Goal: Use online tool/utility: Utilize a website feature to perform a specific function

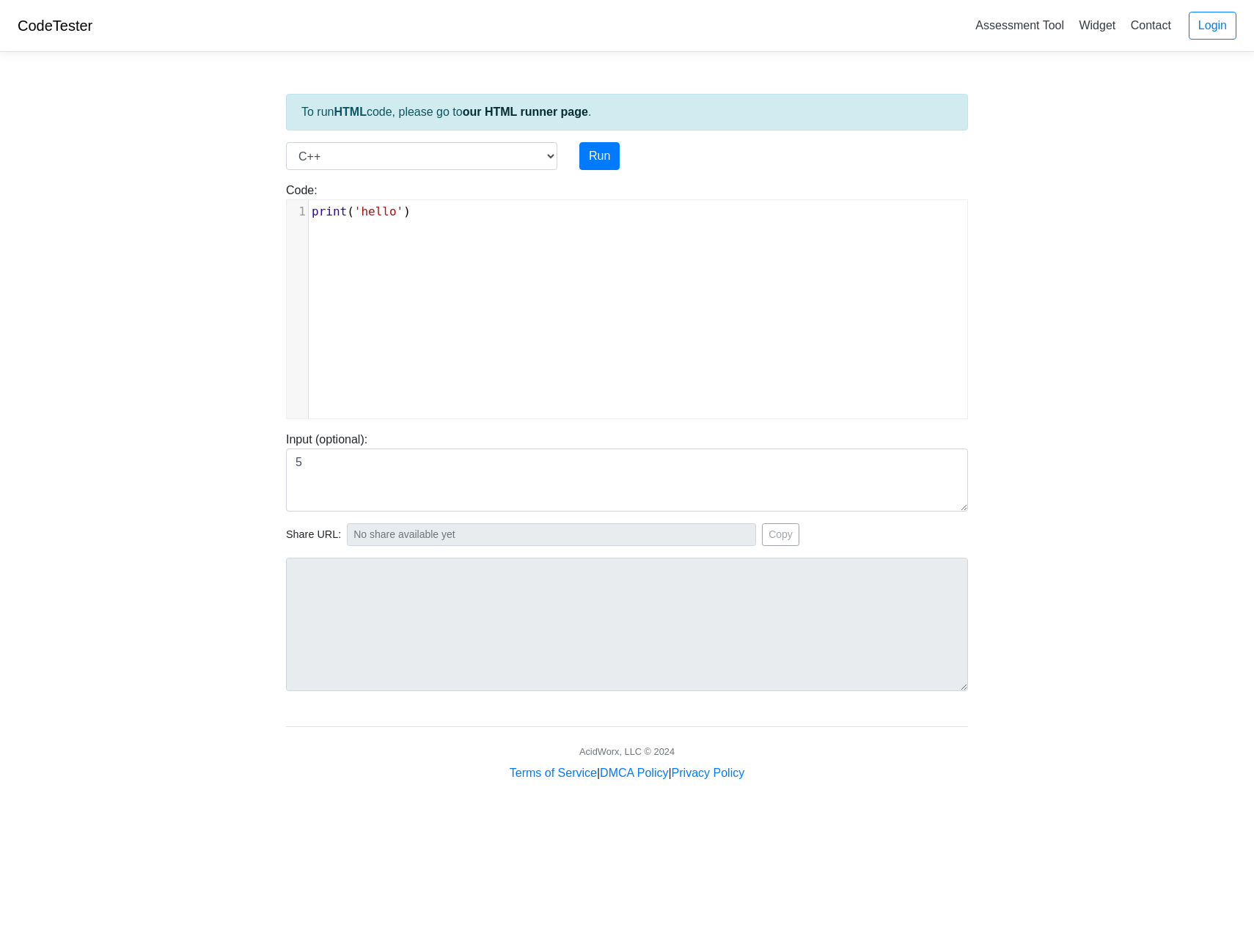
select select "cpp"
click at [513, 245] on div "xxxxxxxxxx 1 print ( 'hello' )" at bounding box center [638, 320] width 703 height 240
type textarea "print('hello')"
drag, startPoint x: 510, startPoint y: 235, endPoint x: 223, endPoint y: 207, distance: 288.4
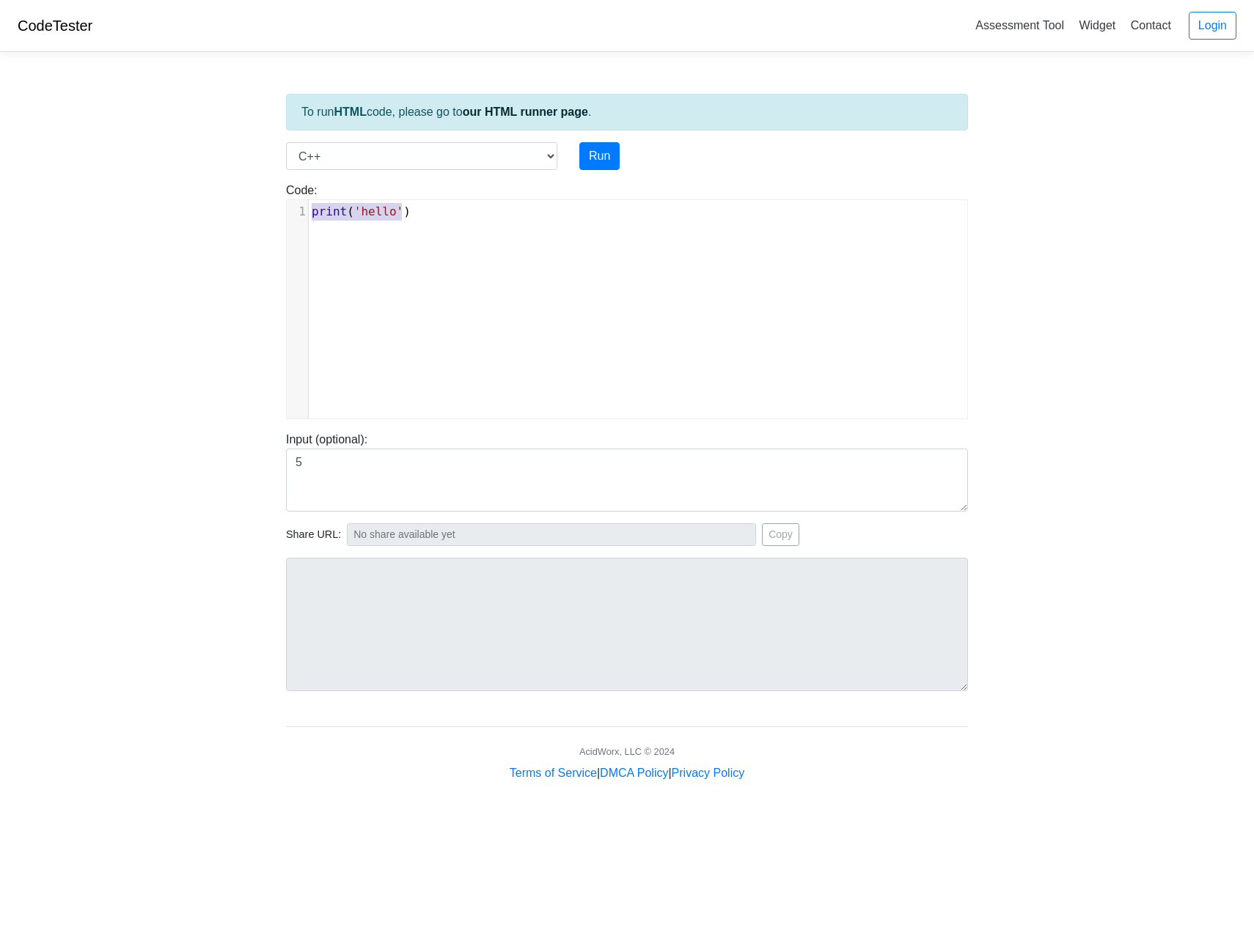
click at [223, 207] on body "CodeTester Assessment Tool Widget Contact Login To run HTML code, please go to …" at bounding box center [627, 391] width 1254 height 782
click at [602, 158] on button "Run" at bounding box center [600, 156] width 41 height 28
type textarea "error: {"source_code":["can't be blank"]}"
click at [409, 164] on select "C C++ Go Java Javascript Python Ruby" at bounding box center [422, 156] width 271 height 28
click at [286, 142] on select "C C++ Go Java Javascript Python Ruby" at bounding box center [422, 156] width 271 height 28
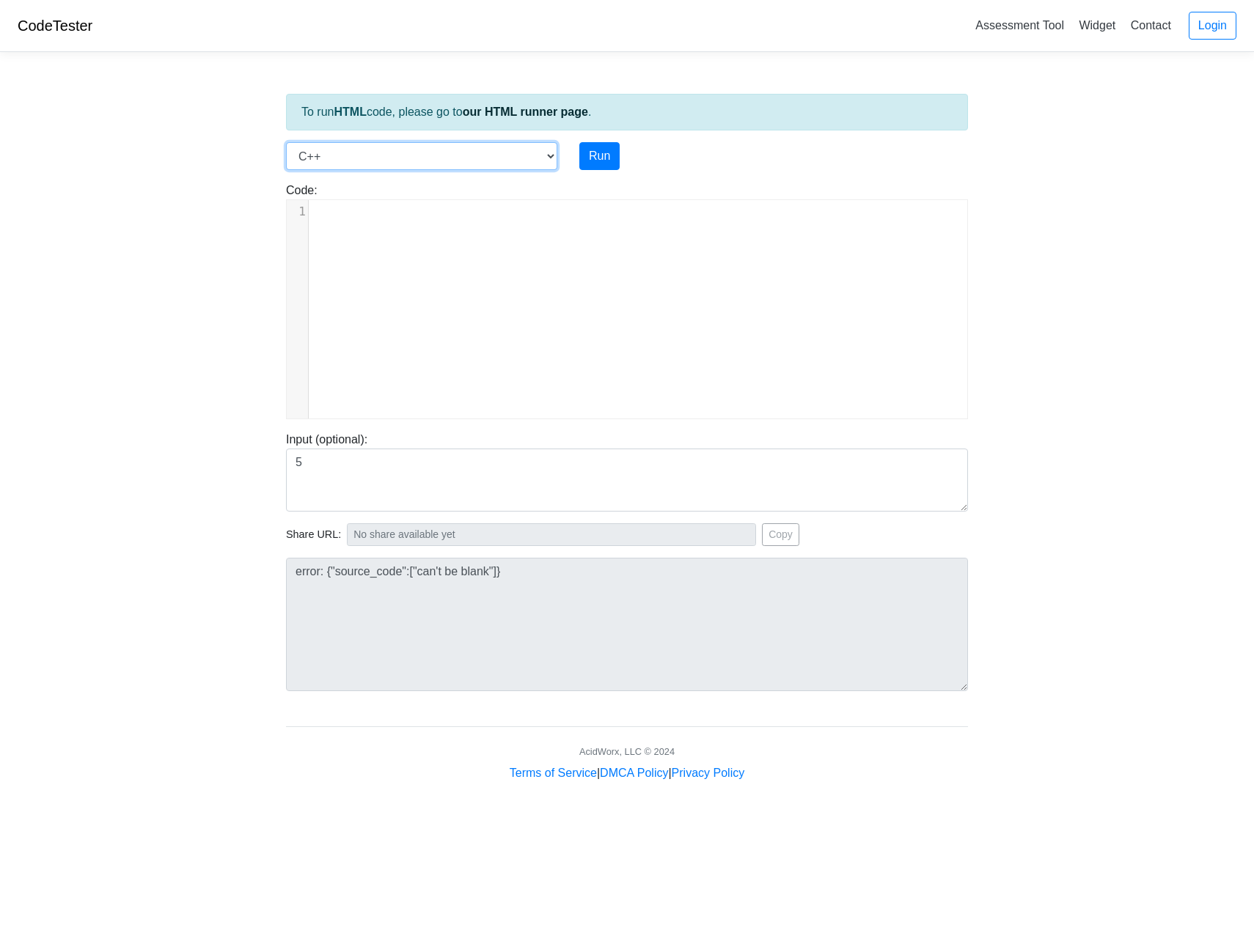
click at [388, 163] on select "C C++ Go Java Javascript Python Ruby" at bounding box center [422, 156] width 271 height 28
click at [286, 142] on select "C C++ Go Java Javascript Python Ruby" at bounding box center [422, 156] width 271 height 28
drag, startPoint x: 399, startPoint y: 155, endPoint x: 397, endPoint y: 171, distance: 16.1
click at [399, 155] on select "C C++ Go Java Javascript Python Ruby" at bounding box center [422, 156] width 271 height 28
select select "cpp"
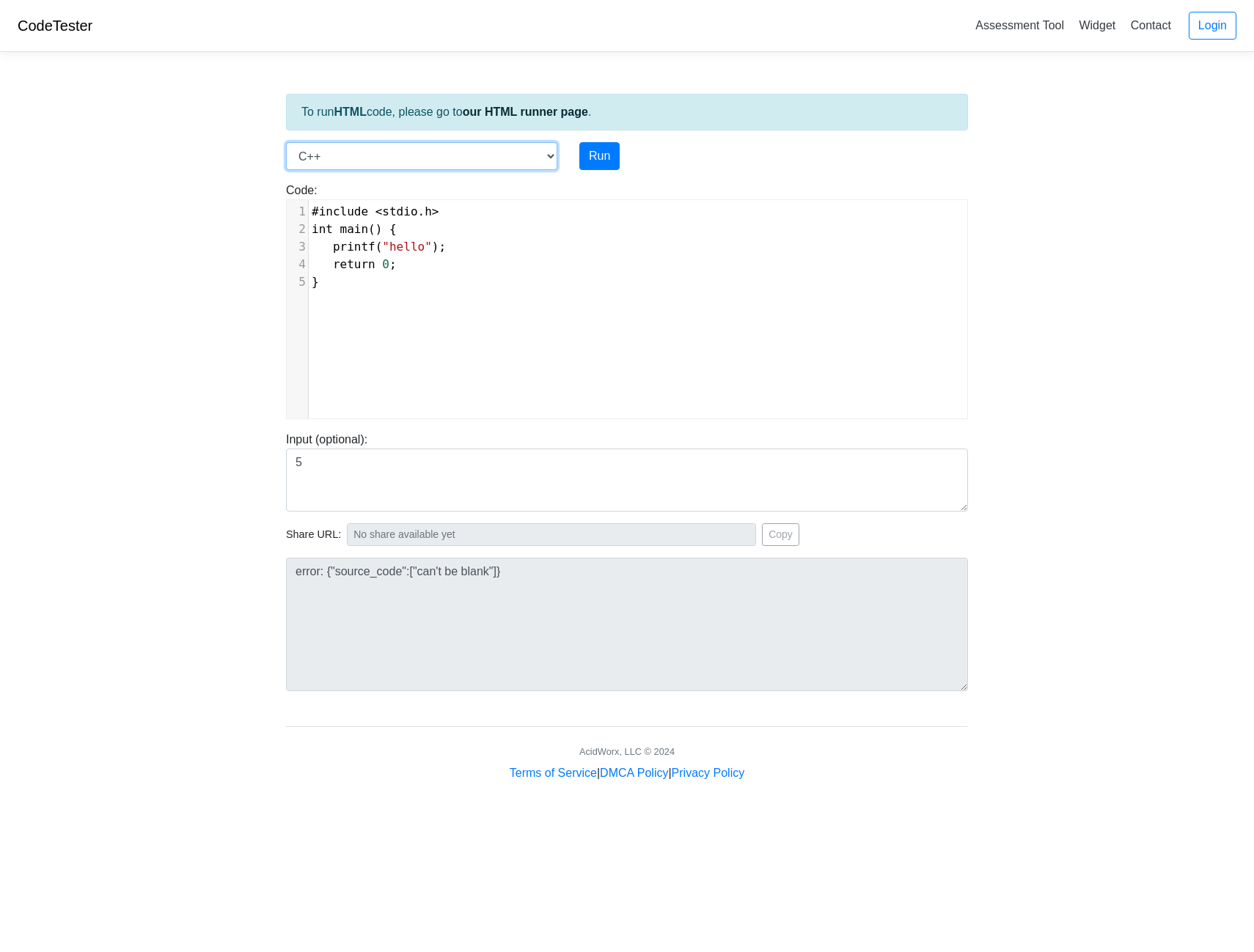
click at [286, 142] on select "C C++ Go Java Javascript Python Ruby" at bounding box center [422, 156] width 271 height 28
click at [501, 302] on pre "return 0 ;" at bounding box center [644, 300] width 670 height 18
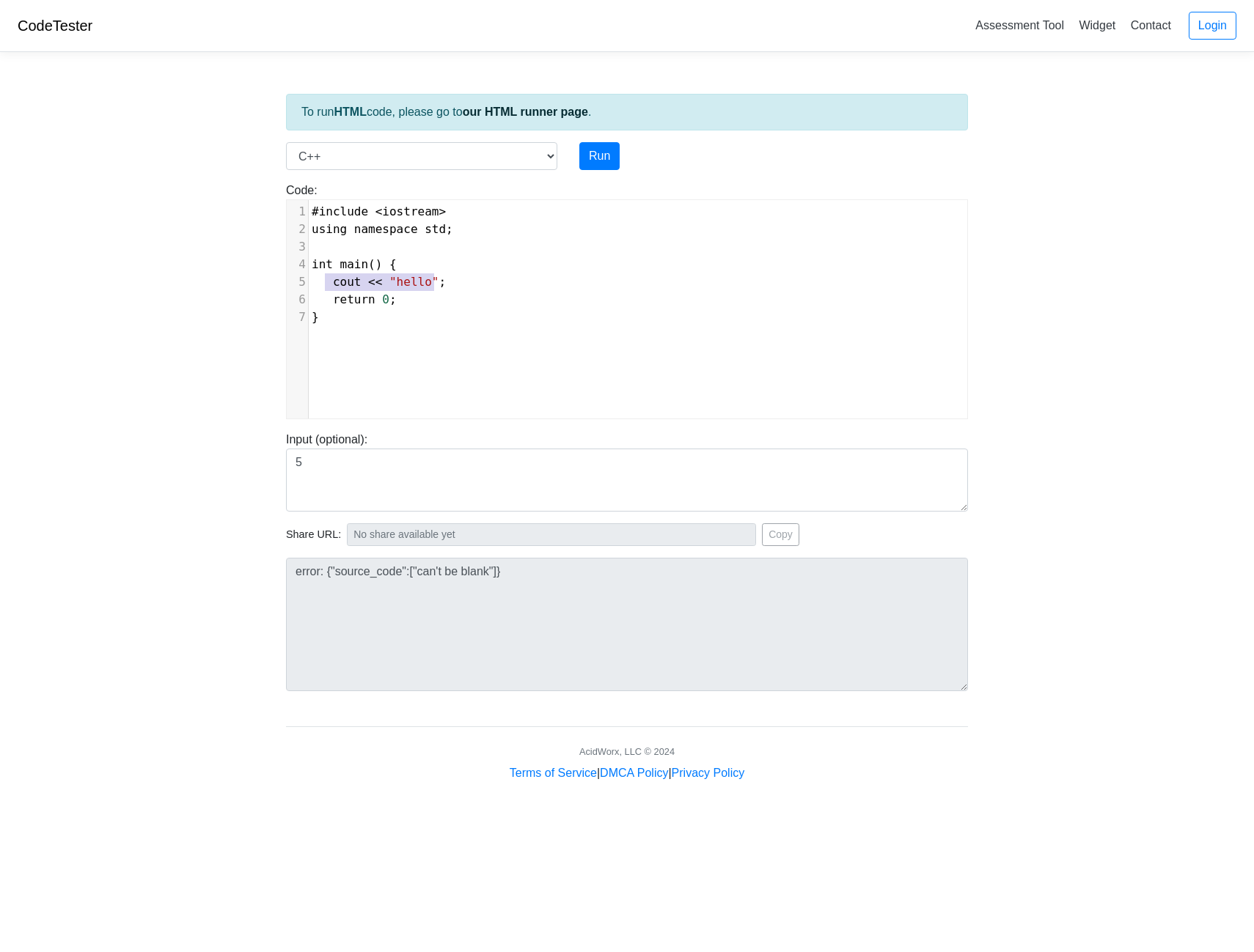
type textarea "cout << "hello";"
drag, startPoint x: 449, startPoint y: 285, endPoint x: 330, endPoint y: 285, distance: 119.0
click at [330, 285] on pre "cout << "hello" ;" at bounding box center [644, 283] width 670 height 18
type textarea "cout << "hello"; return 0;"
drag, startPoint x: 404, startPoint y: 305, endPoint x: 332, endPoint y: 285, distance: 74.7
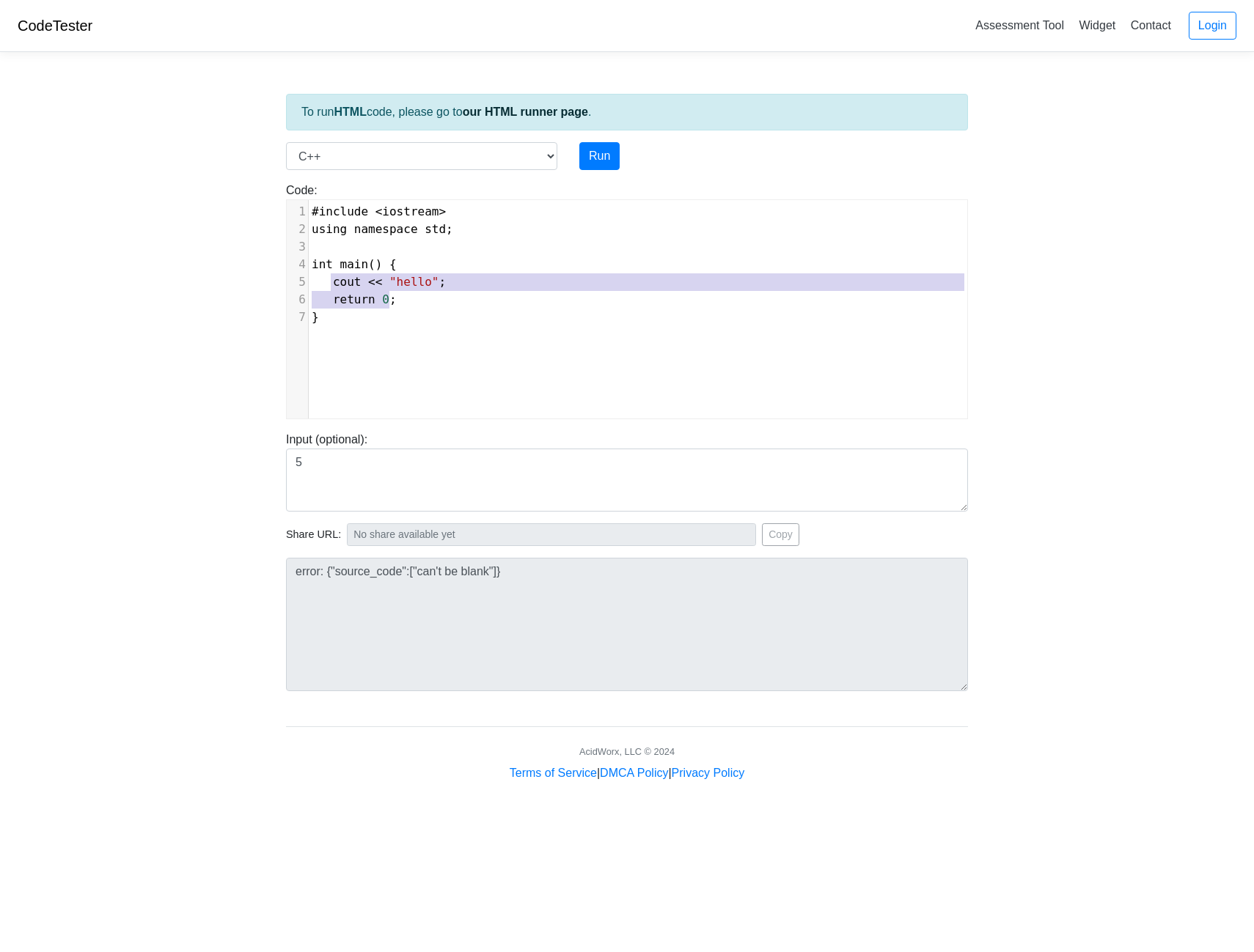
click at [332, 285] on div "1 #include < iostream > 2 using namespace std ; 3 ​ 4 int main () { 5 cout << "…" at bounding box center [644, 265] width 670 height 123
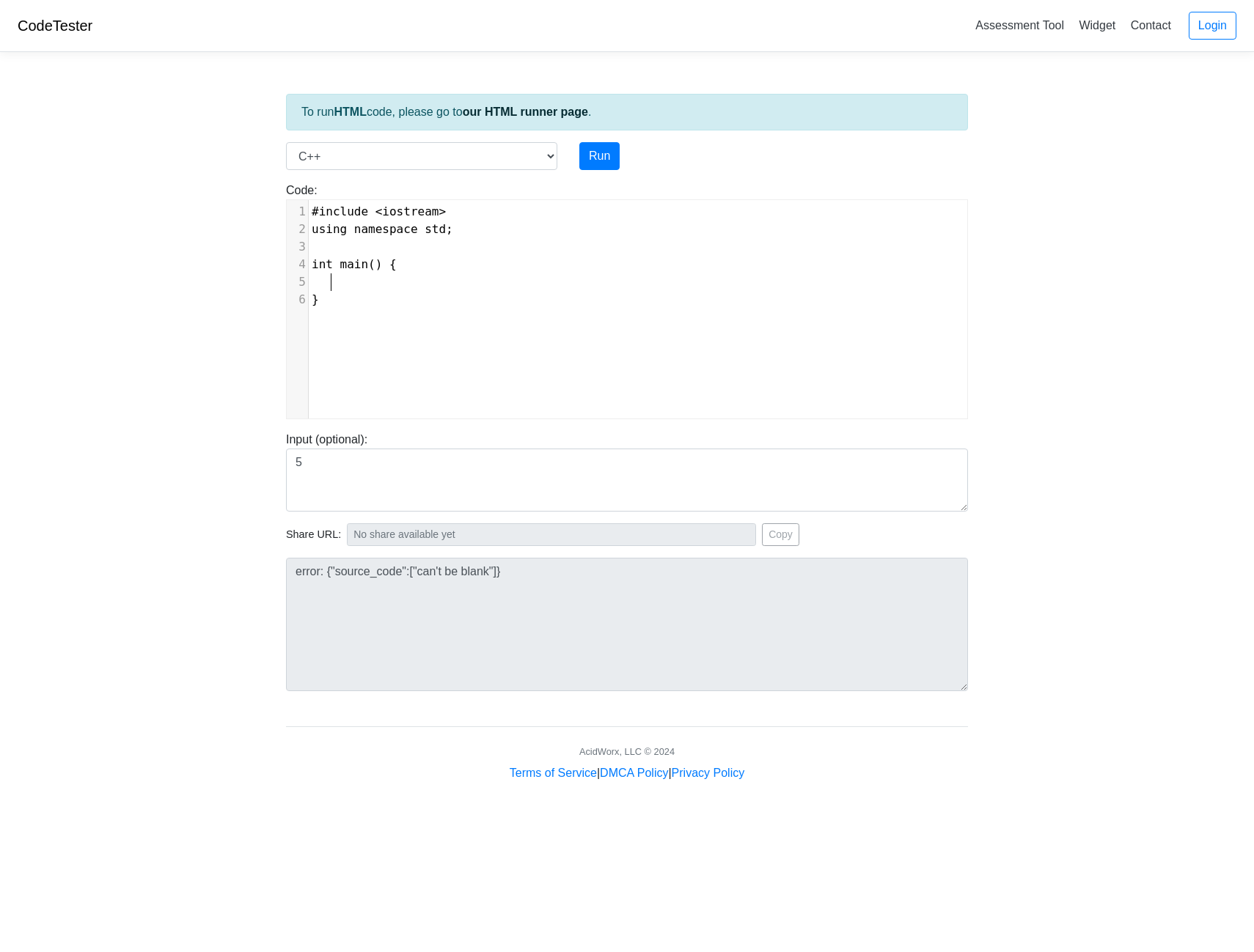
click at [519, 350] on div "x 1 #include < iostream > 2 using namespace std ; 3 ​ 4 int main () { 5 6 }" at bounding box center [638, 320] width 703 height 240
click at [385, 283] on pre at bounding box center [644, 283] width 670 height 18
type textarea "float mark;"
type textarea "if (mark< 60"
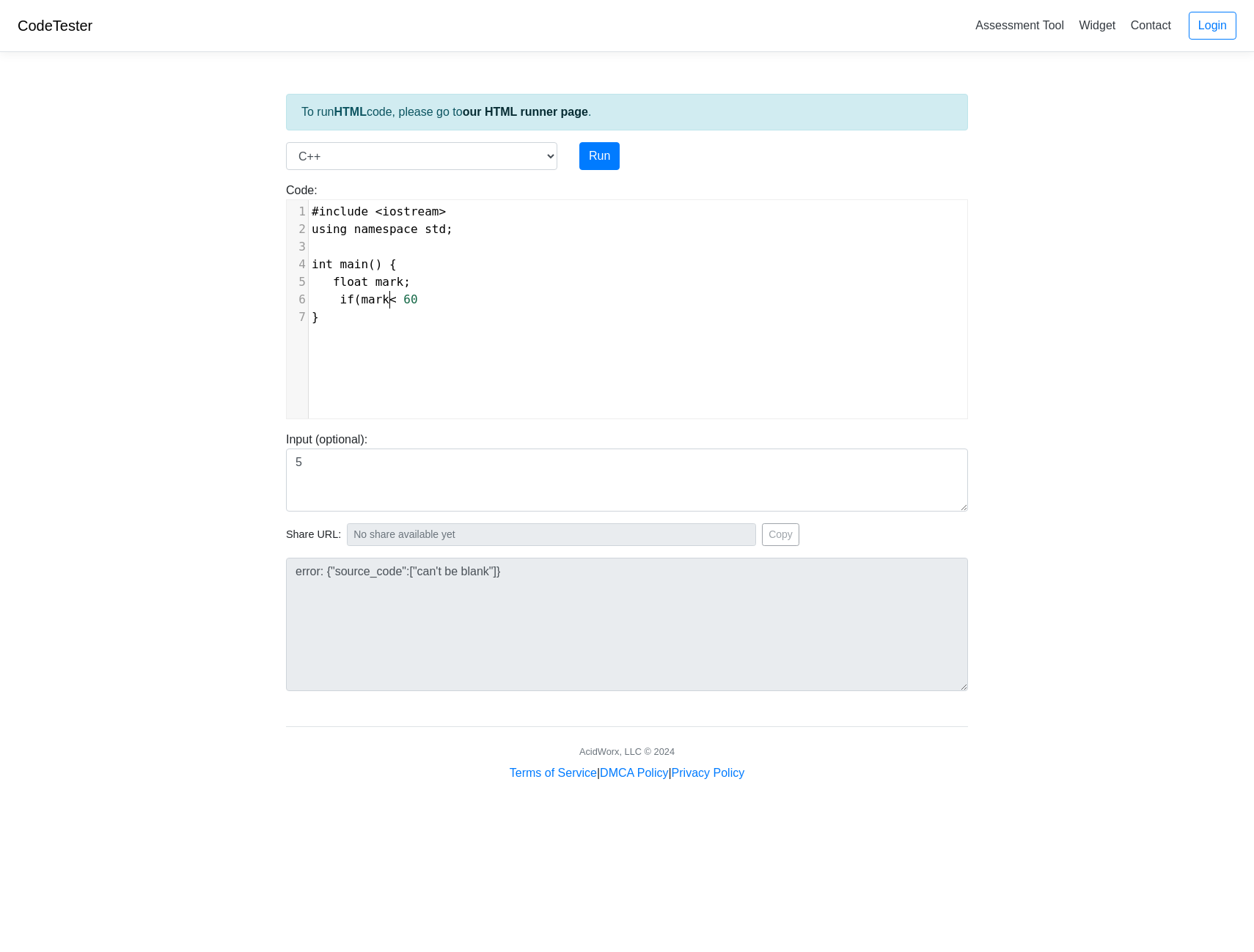
scroll to position [6, 7]
type textarea ")"
type textarea "print"
type textarea "c"
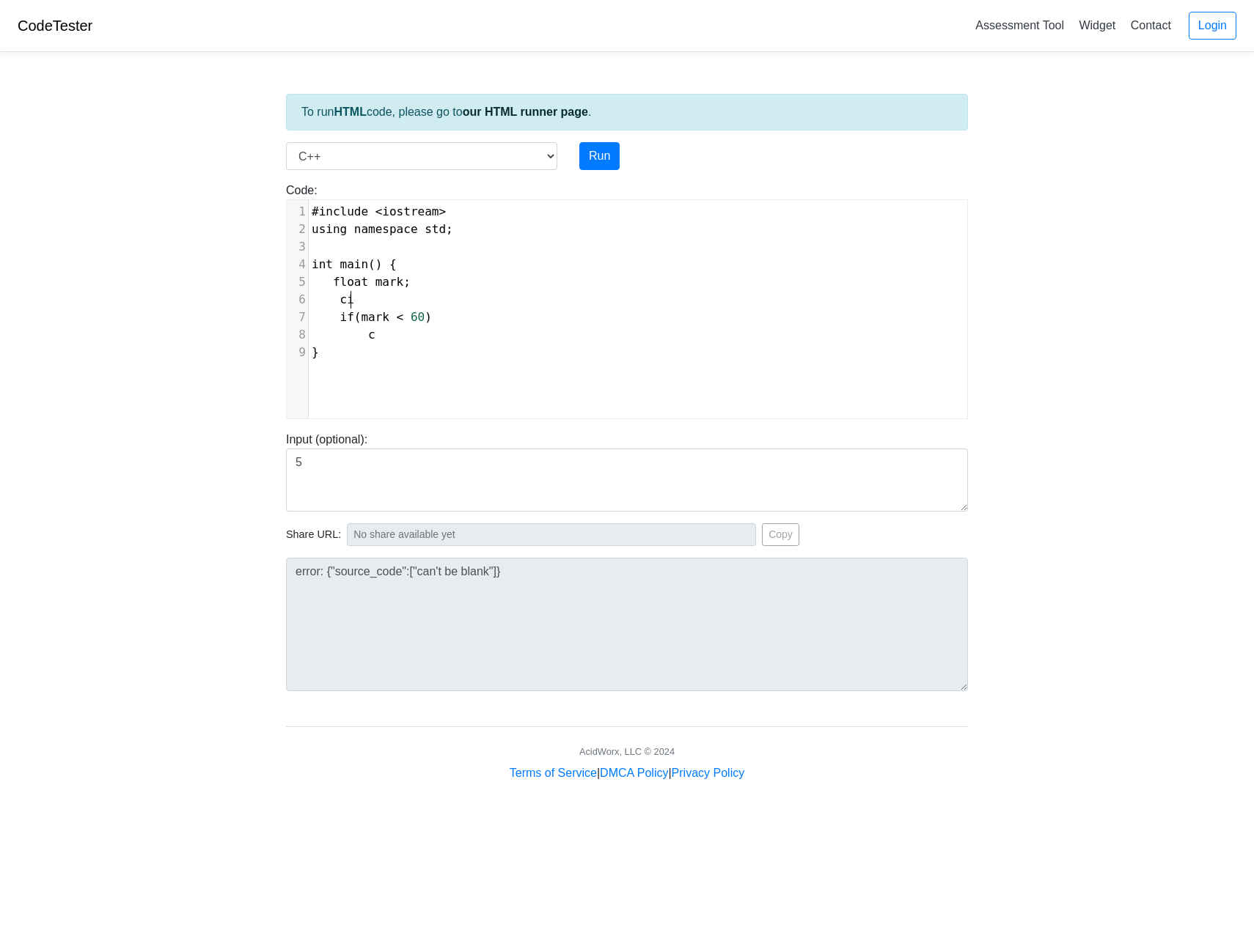
scroll to position [6, 19]
type textarea "cin >> mark;"
type textarea "o"
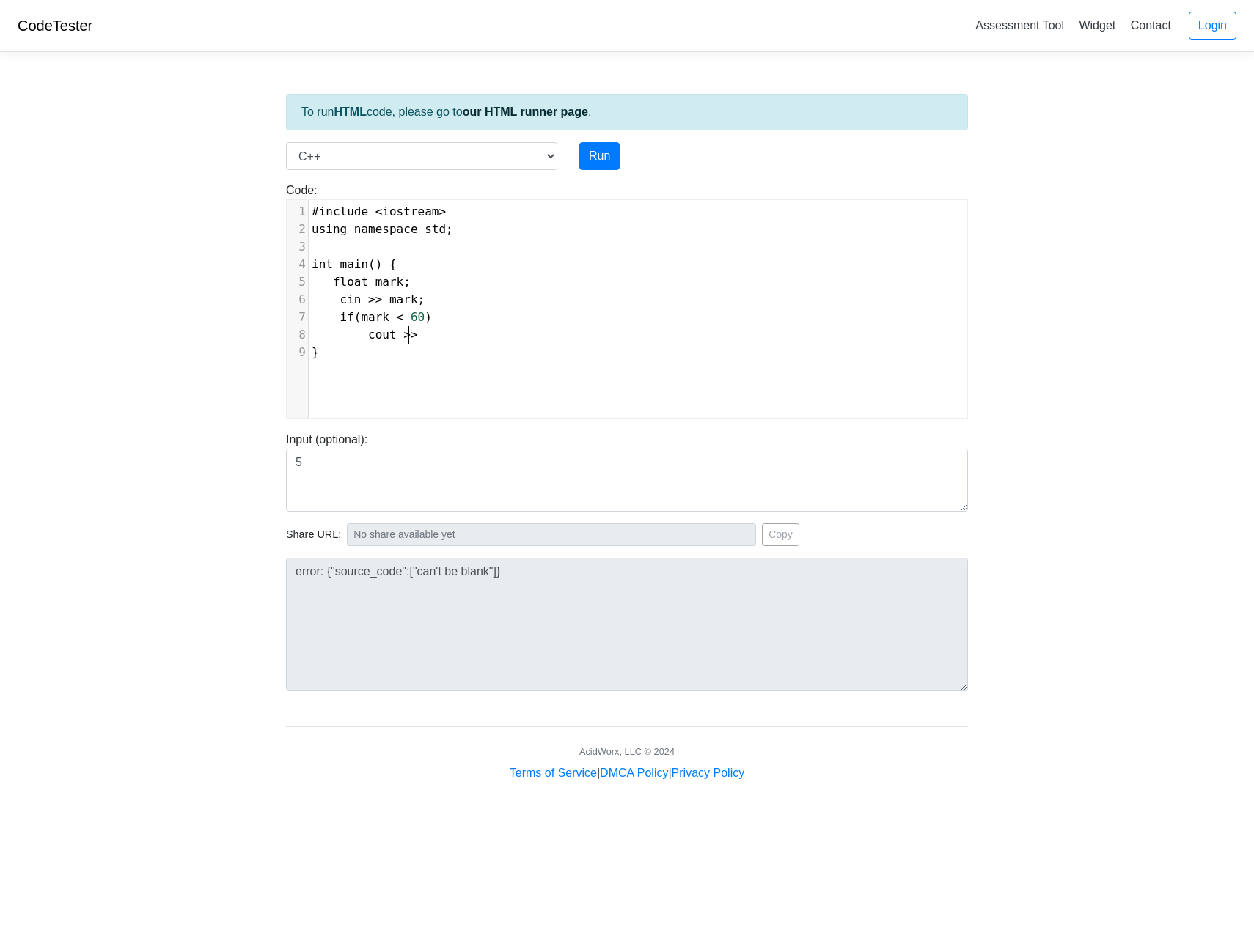
type textarea "cout >>"
type textarea "MM"
type textarea "<< "failed"
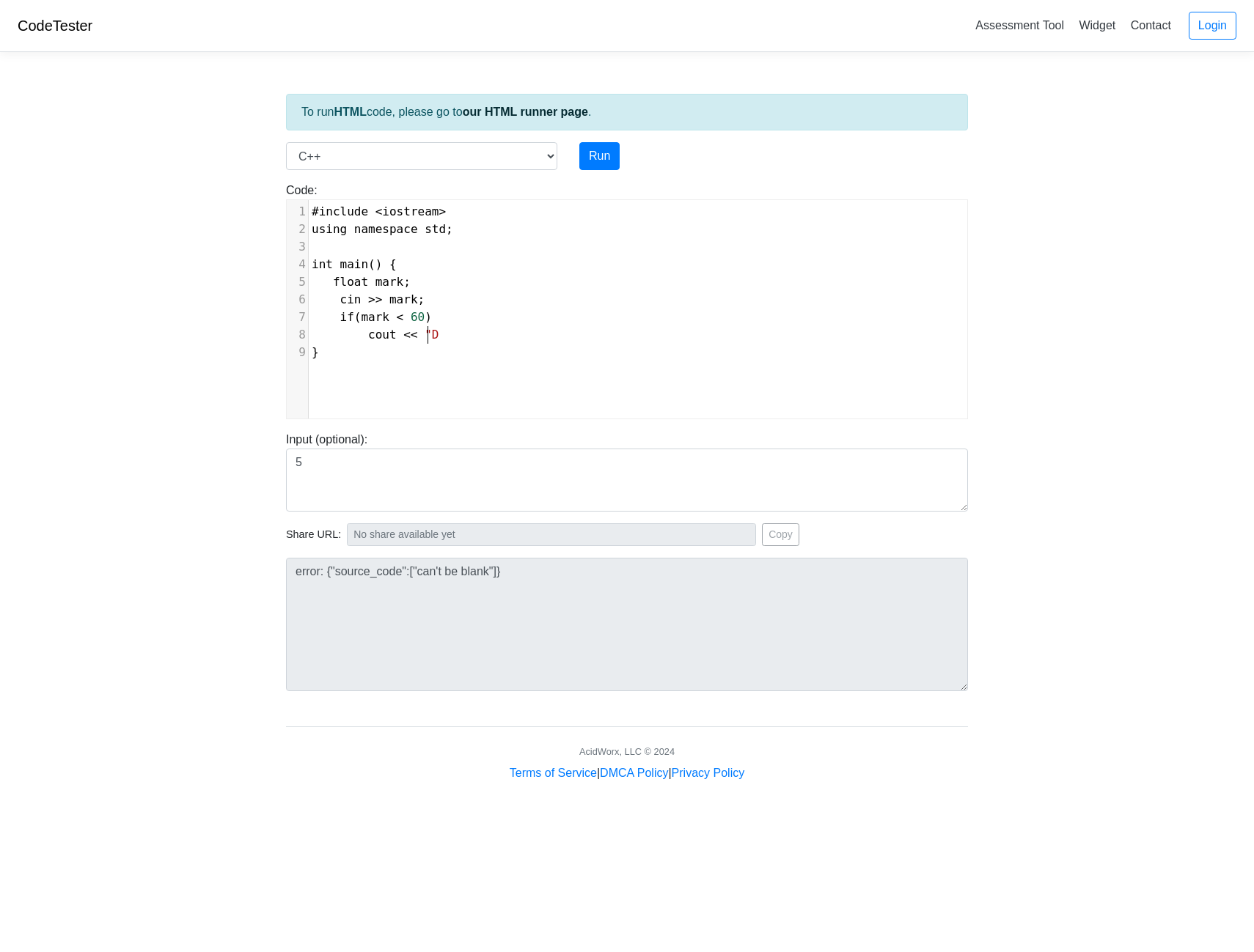
scroll to position [6, 12]
type textarea "D";"
type textarea "elseif"
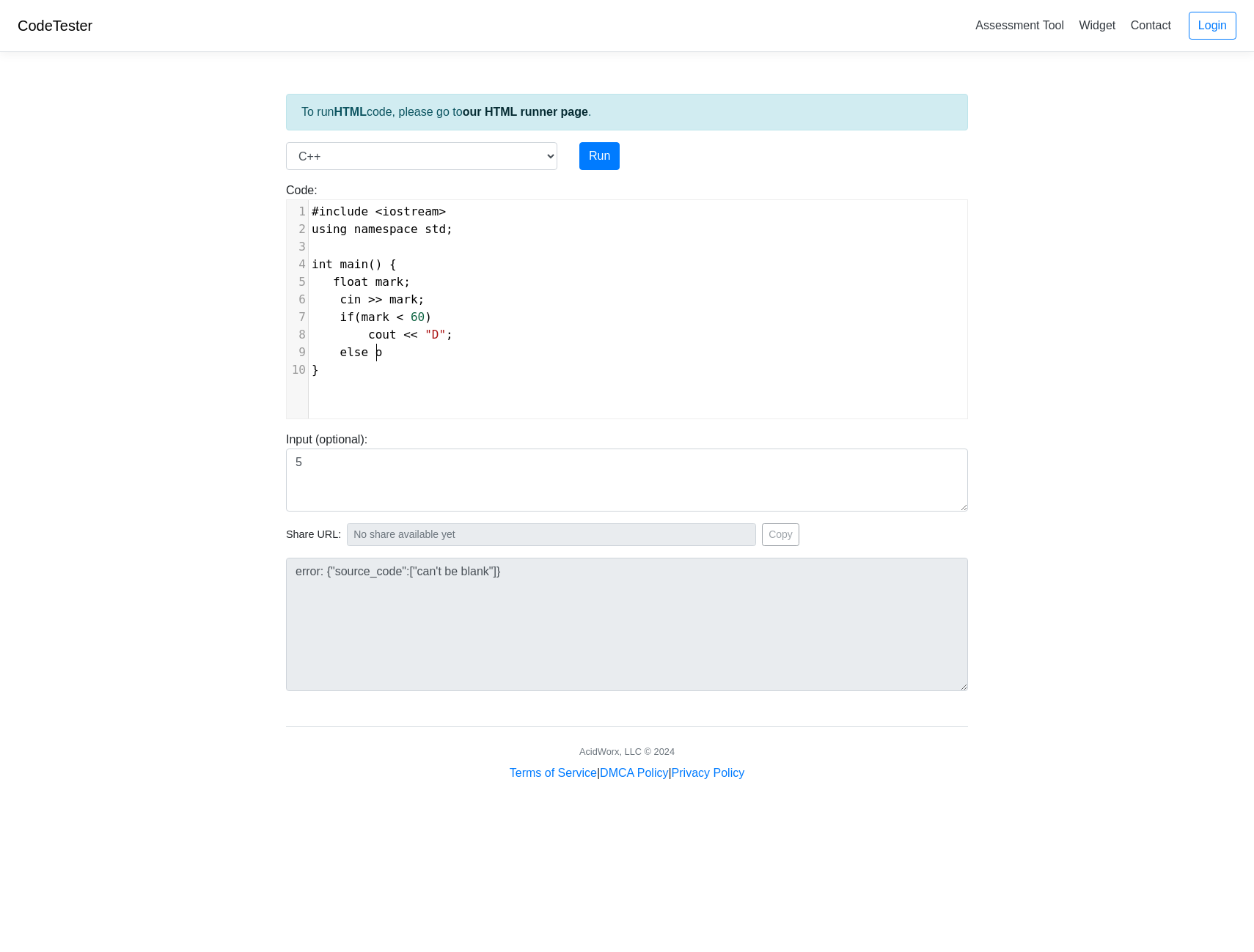
type textarea "of"
type textarea "if (makr"
type textarea "rk <=70"
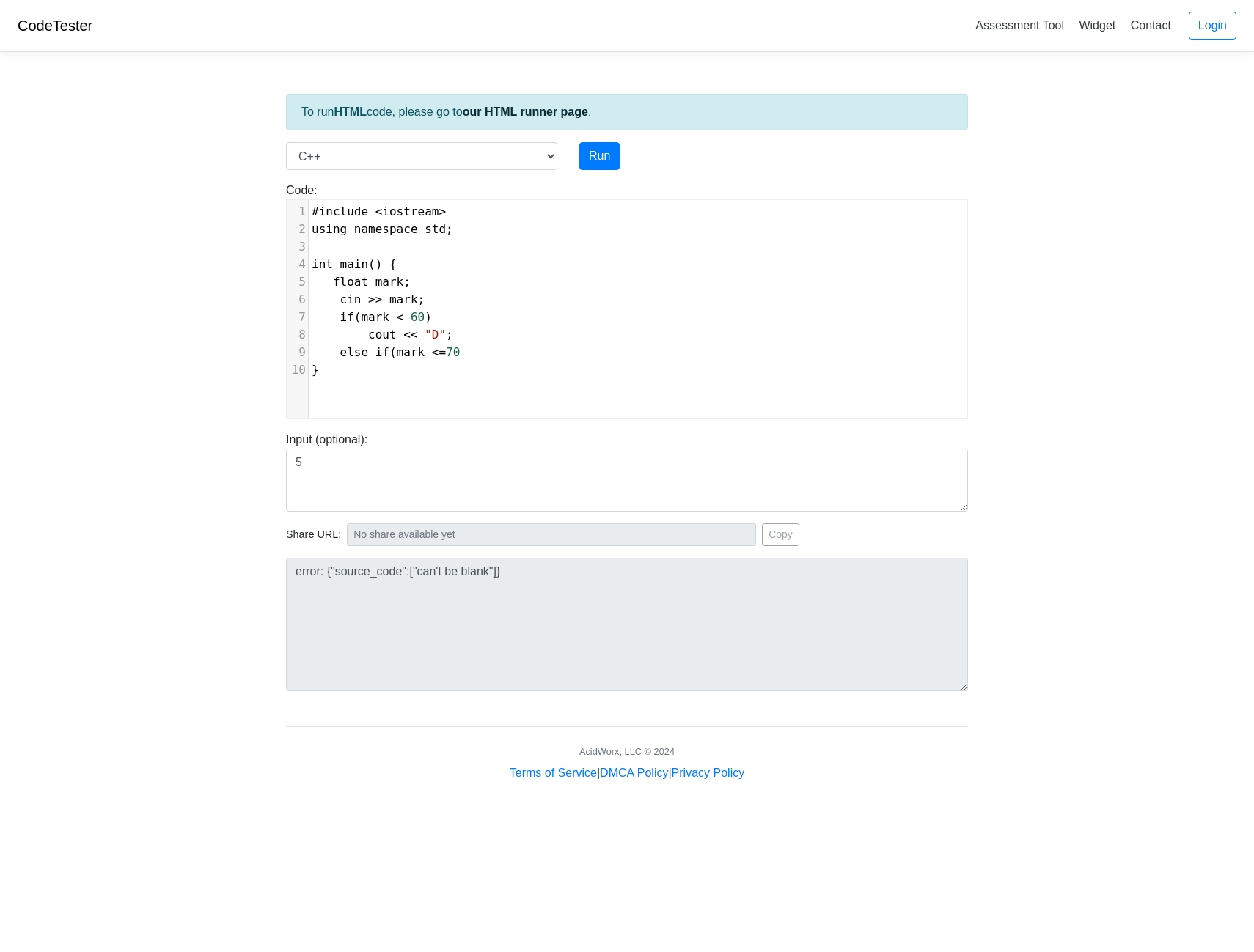
scroll to position [6, 6]
type textarea ")"
type textarea "cout << "c""
type textarea "C""
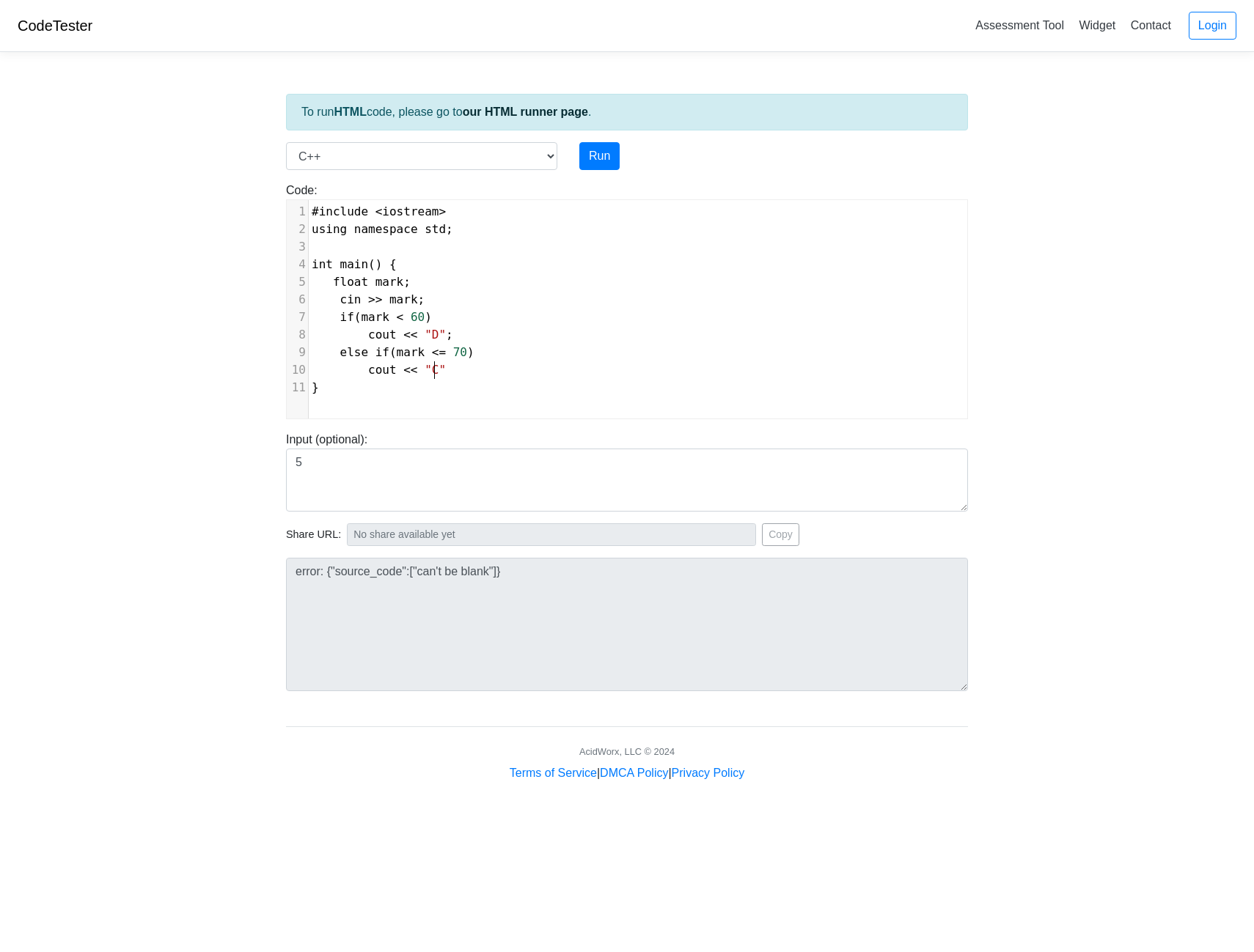
scroll to position [6, 12]
type textarea ";"
type textarea "else if (mark <= 80"
type textarea ")"
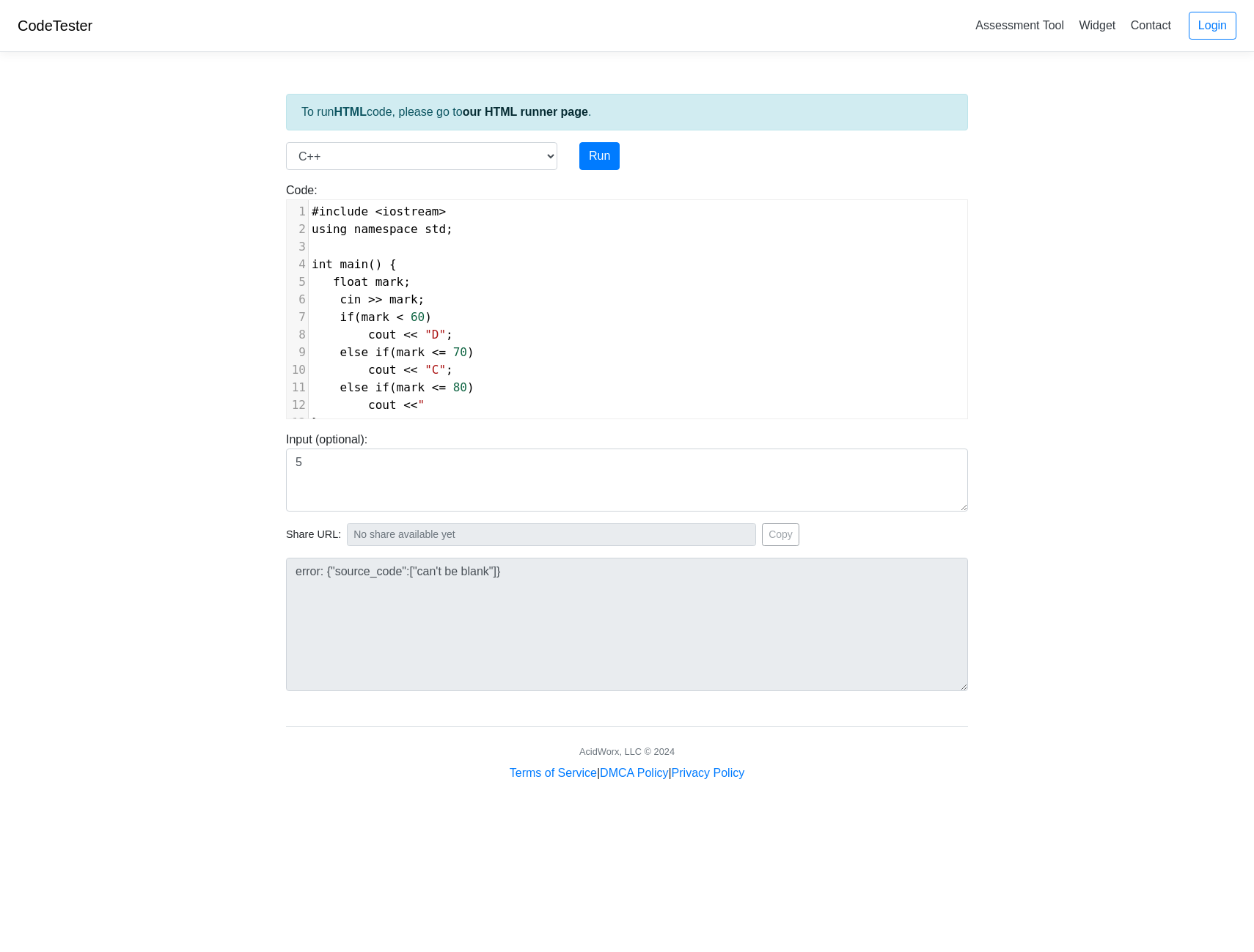
scroll to position [6, 64]
type textarea "cout <<" B""
type textarea ";"
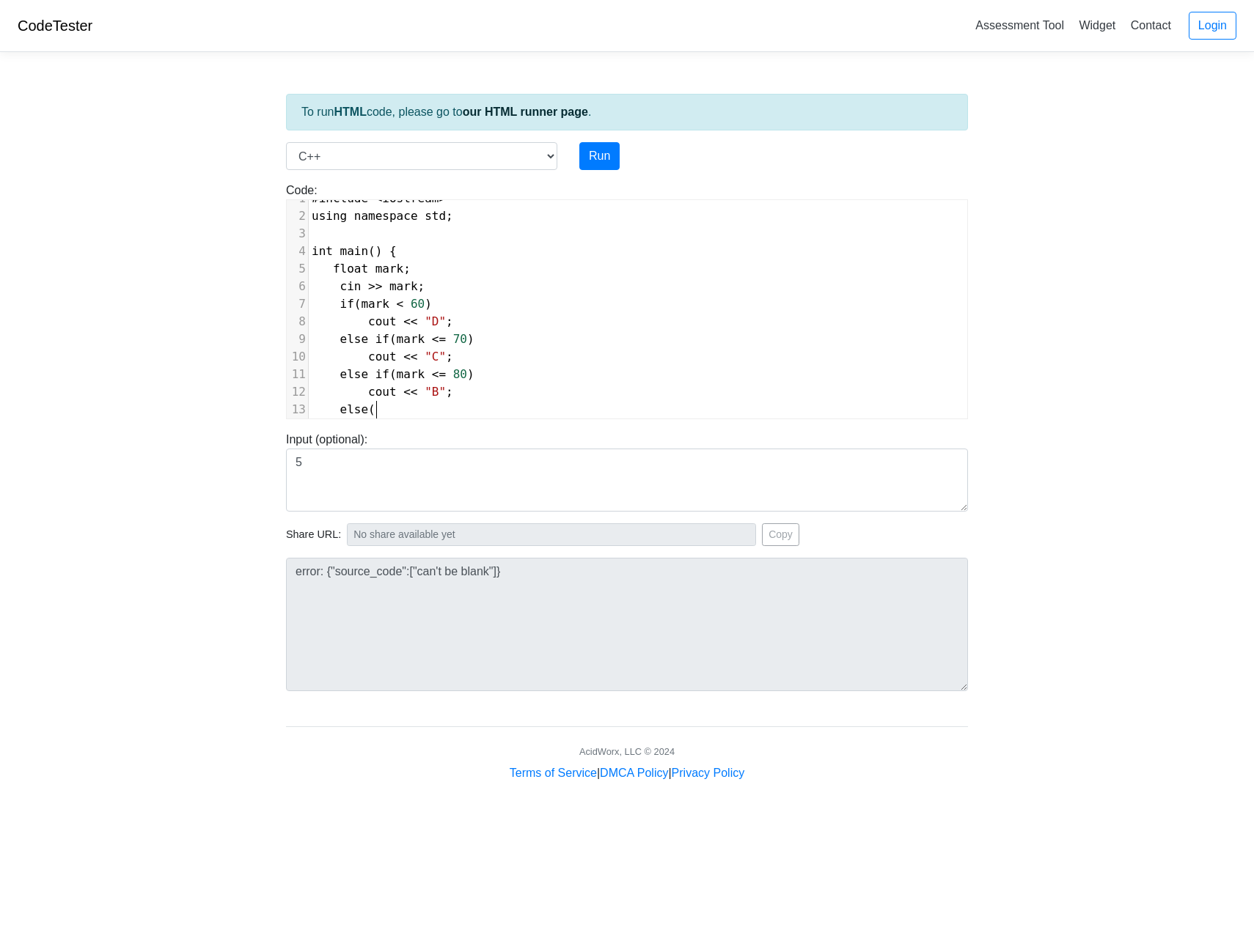
type textarea "else ("
type textarea "cout << :"
type textarea ""a"
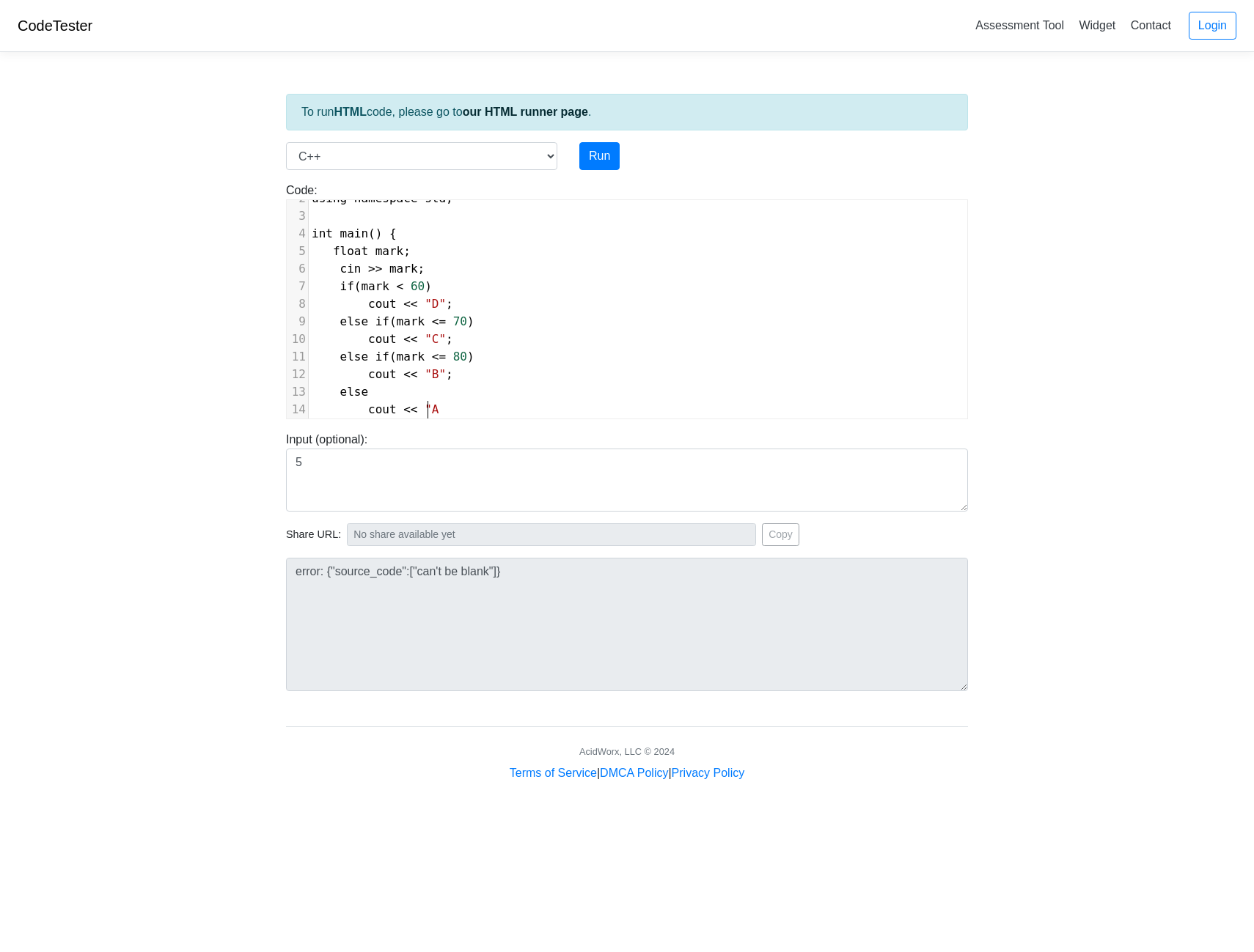
scroll to position [6, 7]
type textarea "A"l"
type textarea ";"
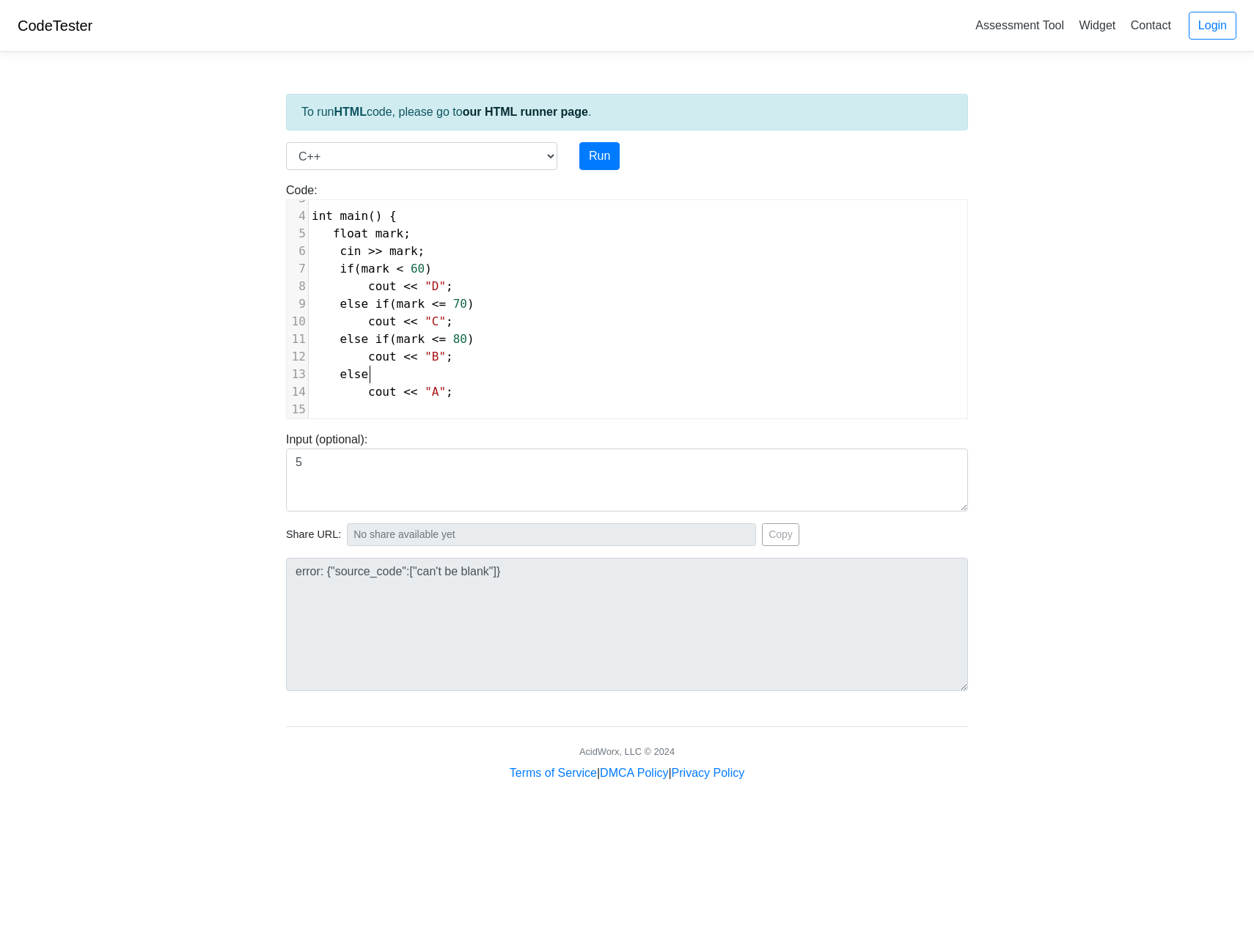
click at [368, 380] on span "else" at bounding box center [344, 374] width 64 height 14
type textarea "+"
type textarea "else if (mark <= 90)"
click at [440, 379] on span "<=" at bounding box center [439, 374] width 14 height 14
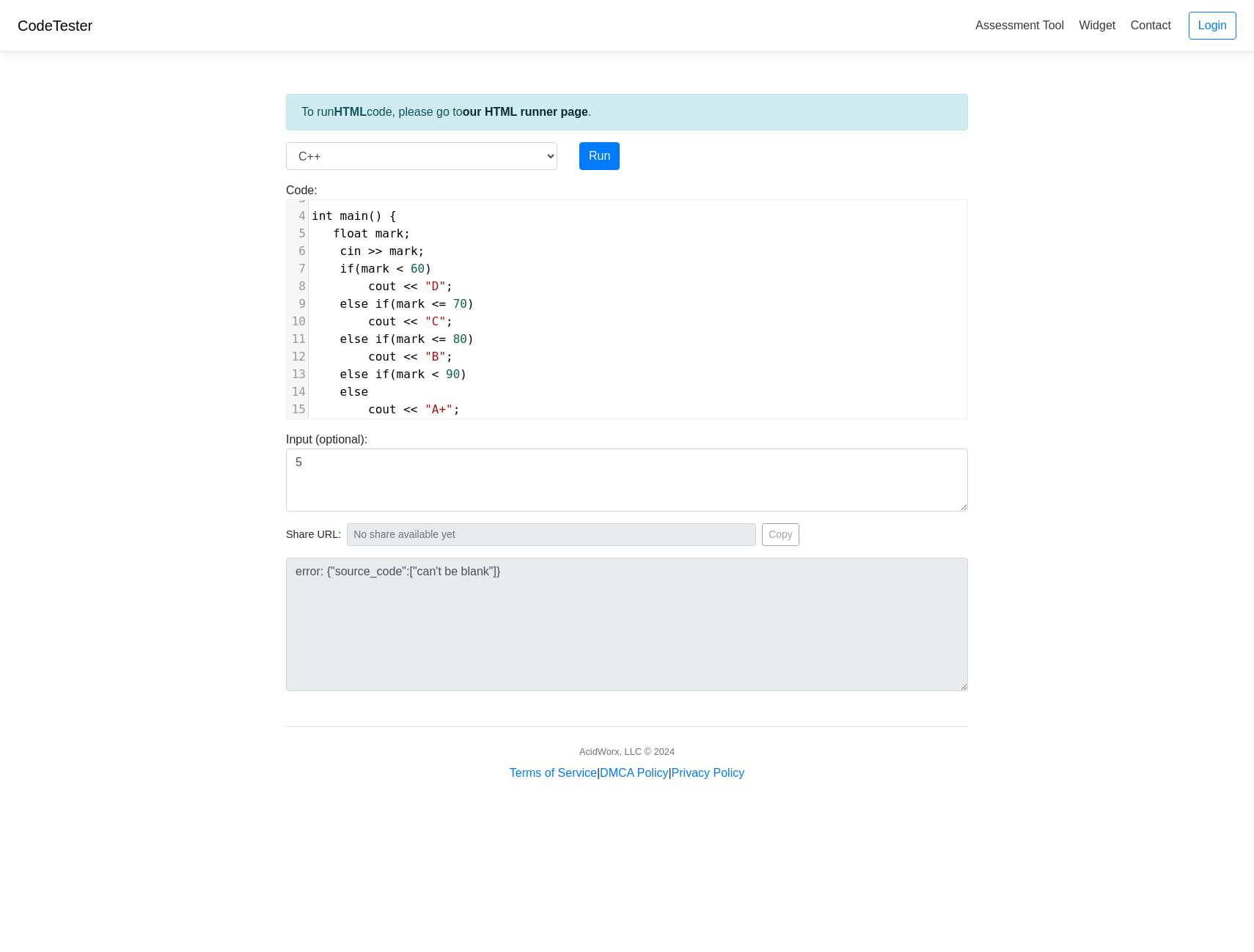
click at [441, 339] on span "else if ( mark <= 80 )" at bounding box center [393, 339] width 163 height 14
click at [441, 303] on span "else if ( mark <= 70 )" at bounding box center [393, 304] width 163 height 14
click at [545, 370] on pre "else if ( mark < 90 )" at bounding box center [638, 374] width 658 height 18
click at [479, 339] on pre "else if ( mark < 90 )" at bounding box center [638, 348] width 658 height 18
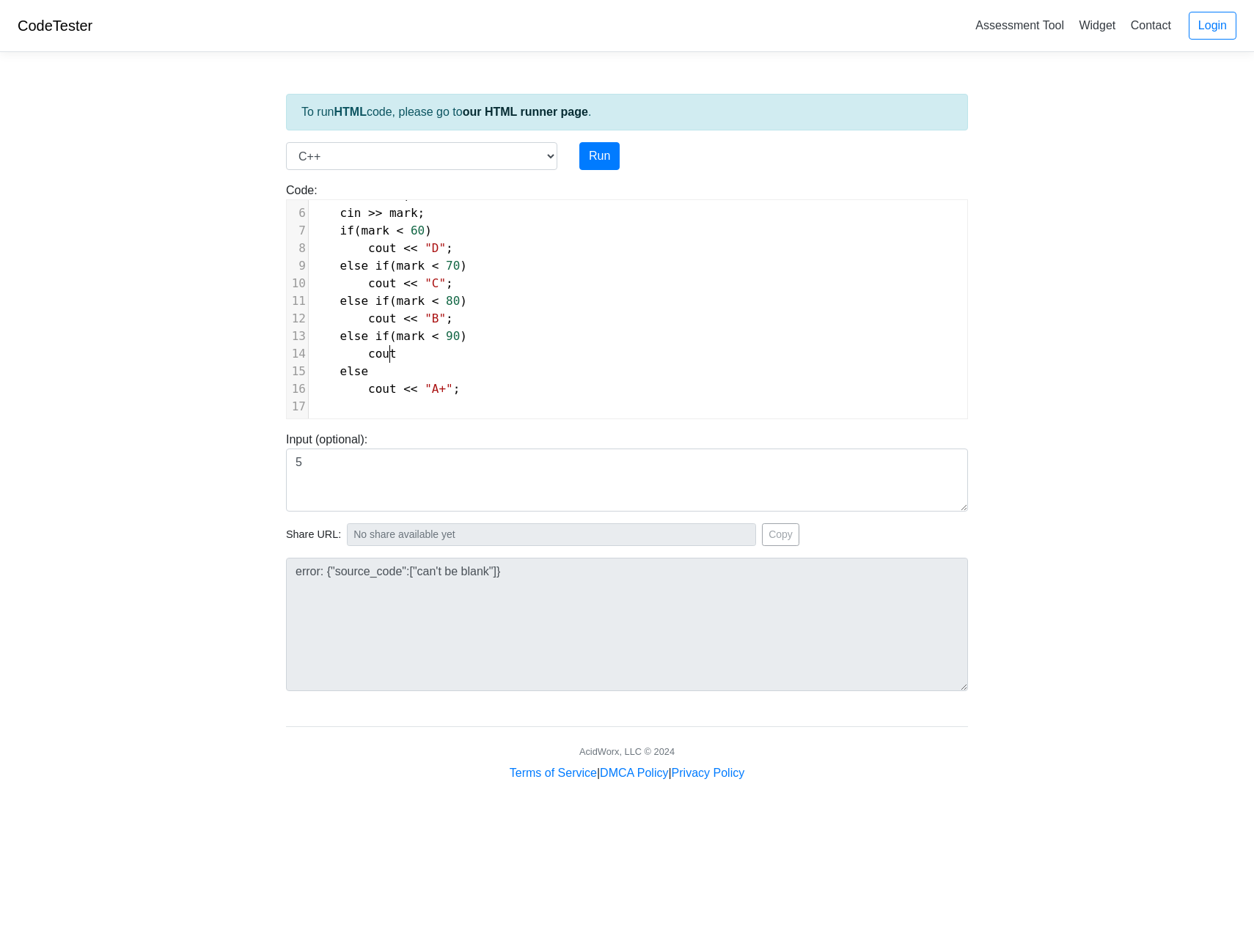
scroll to position [6, 32]
type textarea "cout << a"
type textarea ""A";"
click at [601, 163] on button "Run" at bounding box center [600, 156] width 41 height 28
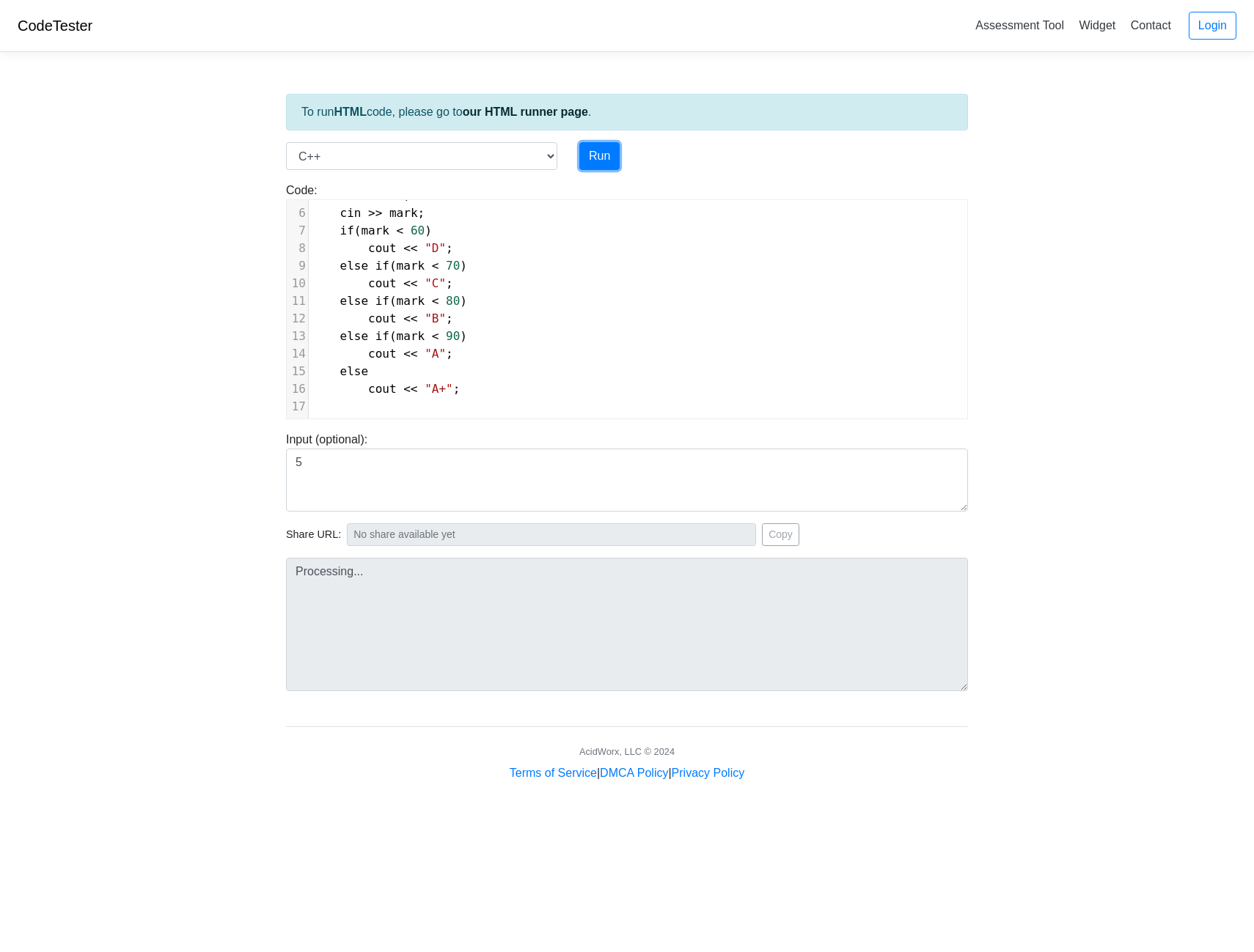
type input "https://codetester.io/runner?s=DdWM0jwQzo"
type textarea "Stdout: D"
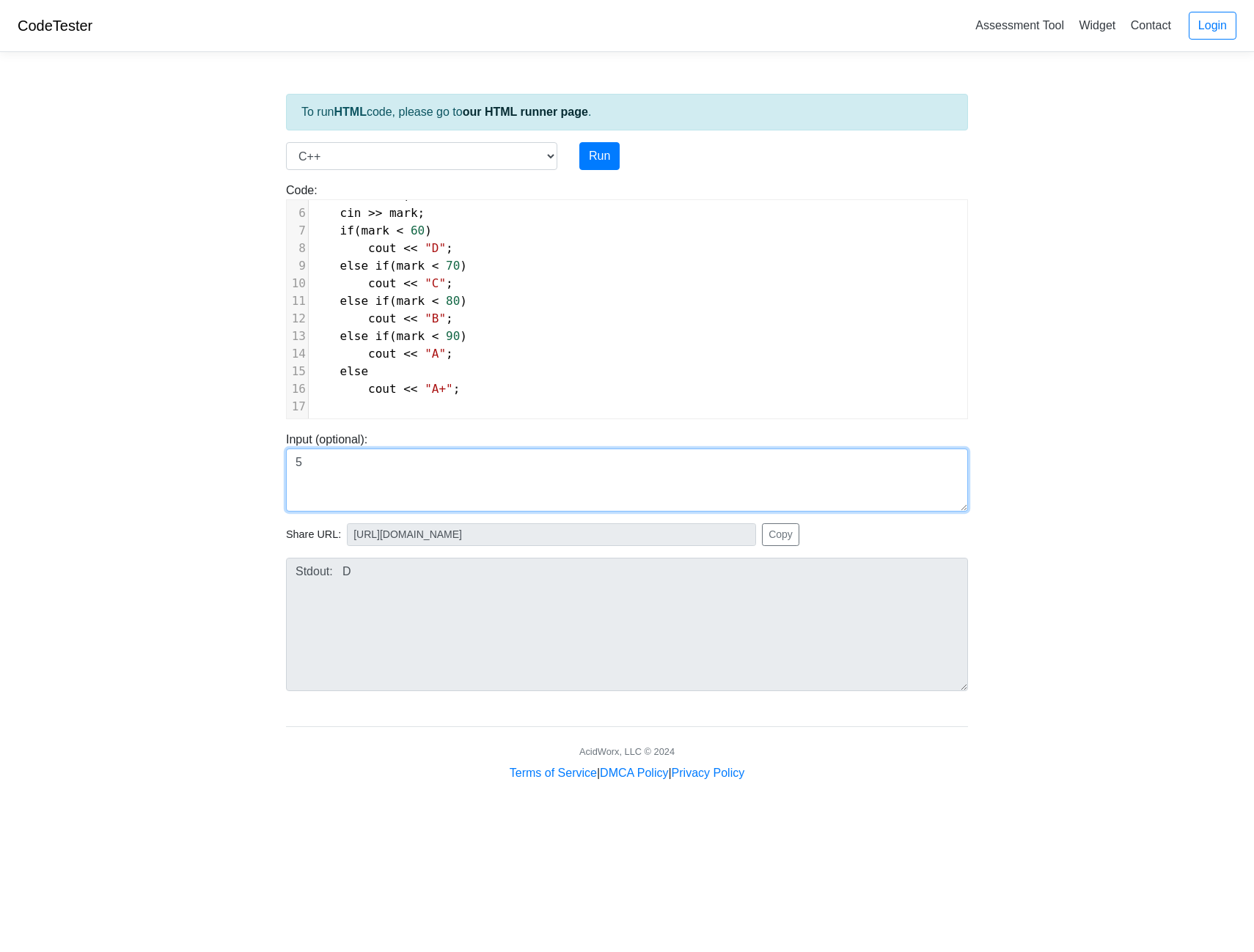
drag, startPoint x: 358, startPoint y: 462, endPoint x: 318, endPoint y: 454, distance: 40.8
click at [318, 454] on textarea "5" at bounding box center [627, 480] width 682 height 63
drag, startPoint x: 311, startPoint y: 459, endPoint x: 280, endPoint y: 461, distance: 31.1
click at [280, 461] on div "Input (optional): 5" at bounding box center [627, 471] width 704 height 80
type textarea "60"
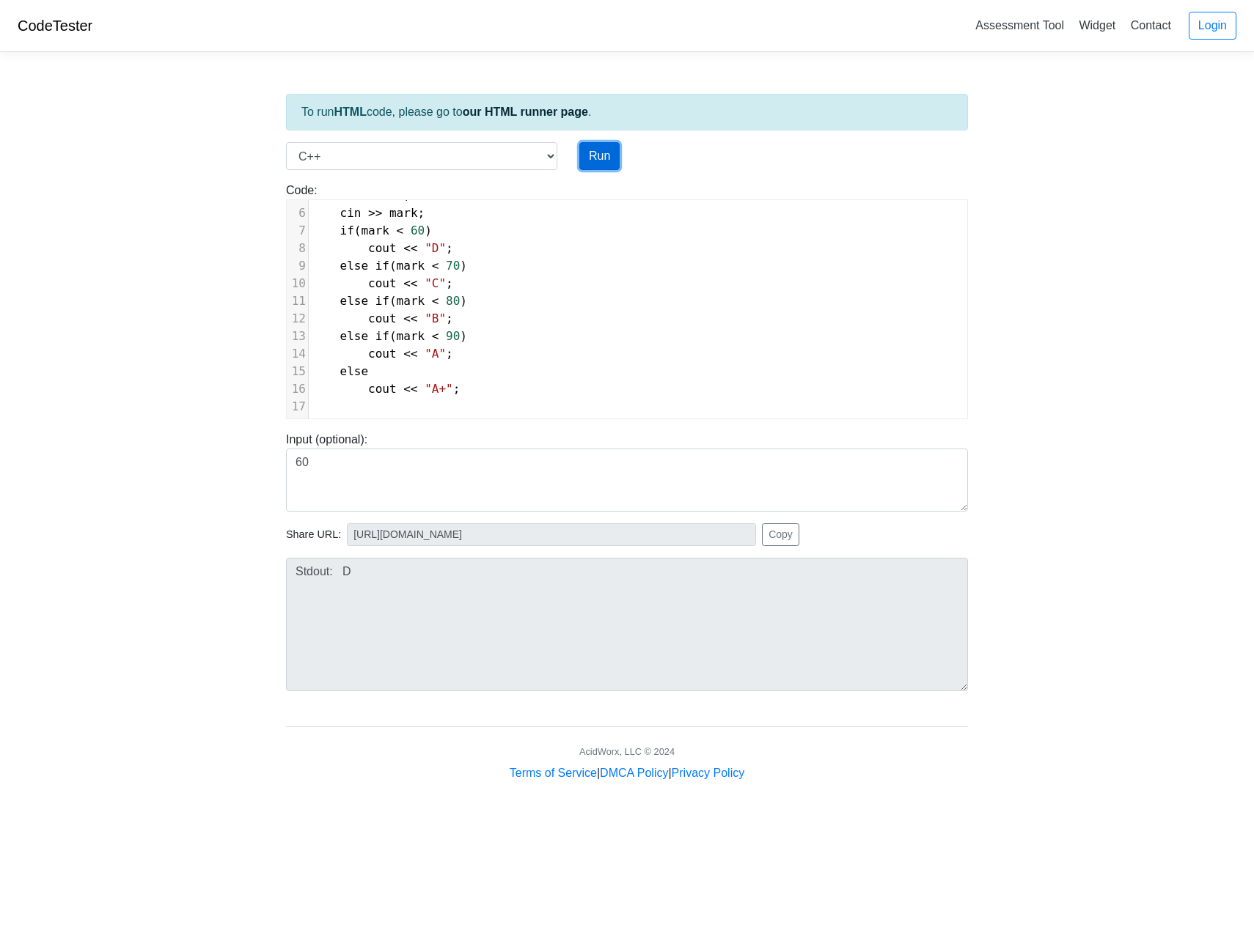
click at [604, 162] on button "Run" at bounding box center [600, 156] width 41 height 28
type input "https://codetester.io/runner?s=64zo8y5YWb"
type textarea "Stdout: C"
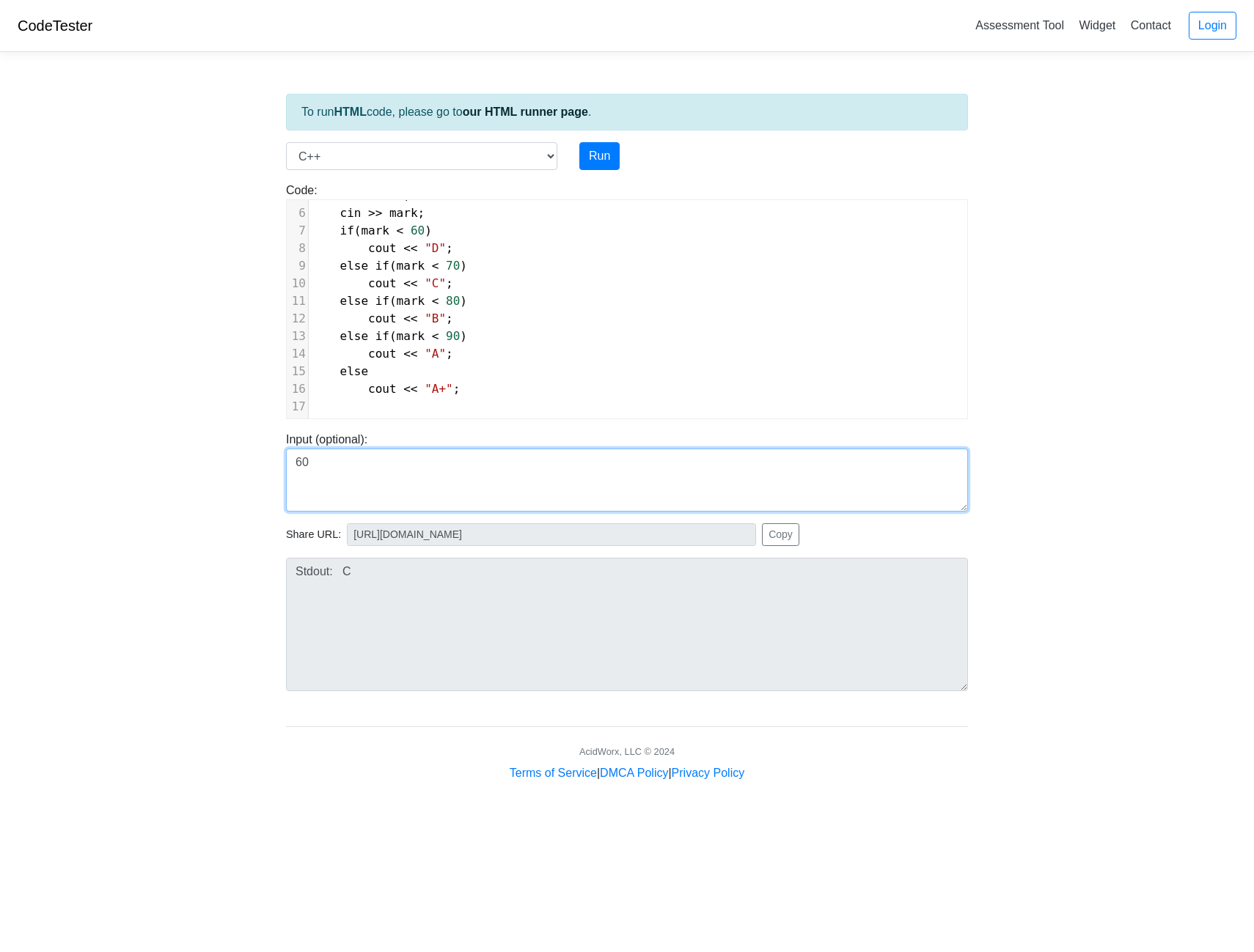
drag, startPoint x: 341, startPoint y: 478, endPoint x: 255, endPoint y: 473, distance: 86.1
click at [255, 473] on body "CodeTester Assessment Tool Widget Contact Login To run HTML code, please go to …" at bounding box center [627, 391] width 1254 height 782
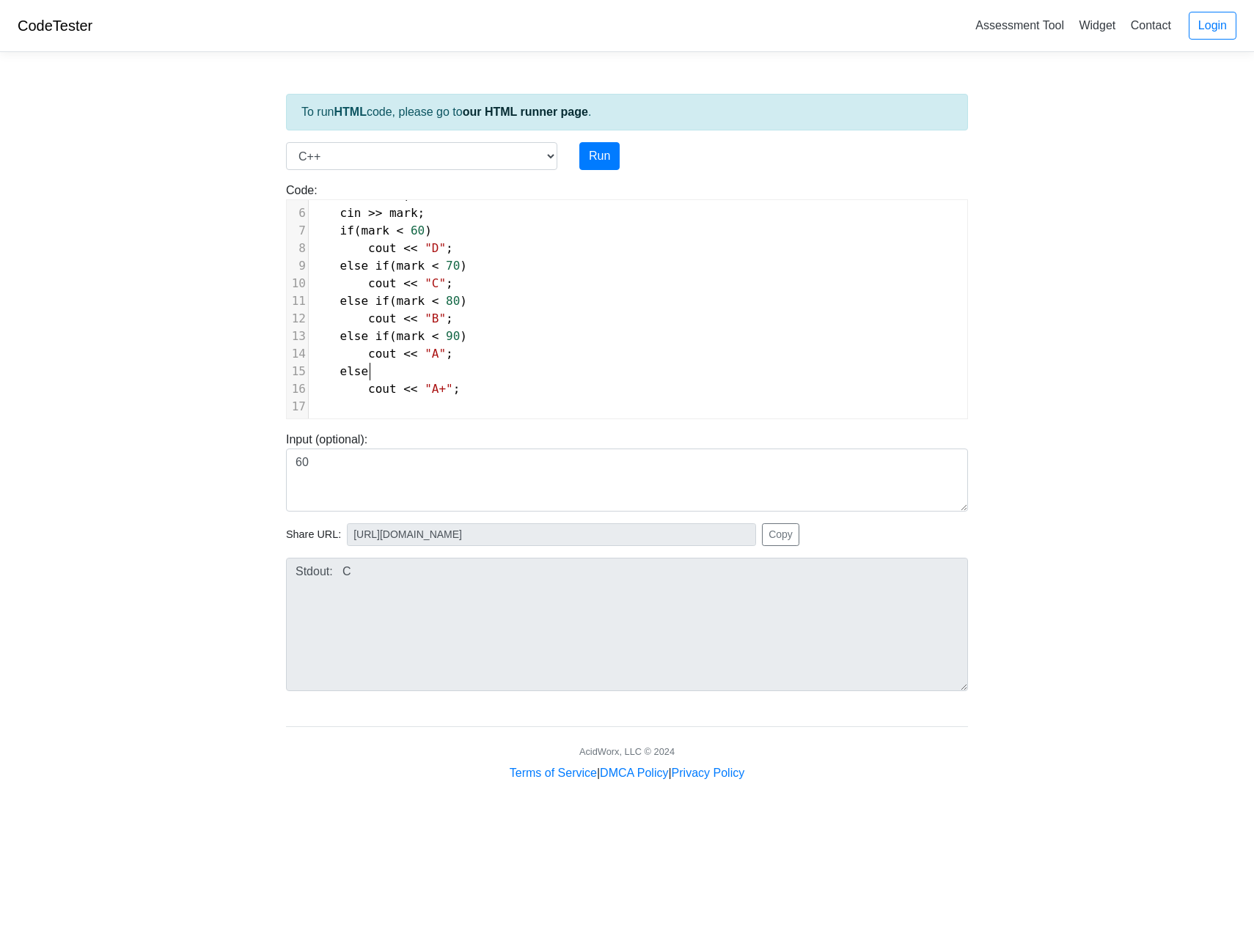
scroll to position [6, 26]
click at [593, 366] on pre "else" at bounding box center [638, 372] width 658 height 18
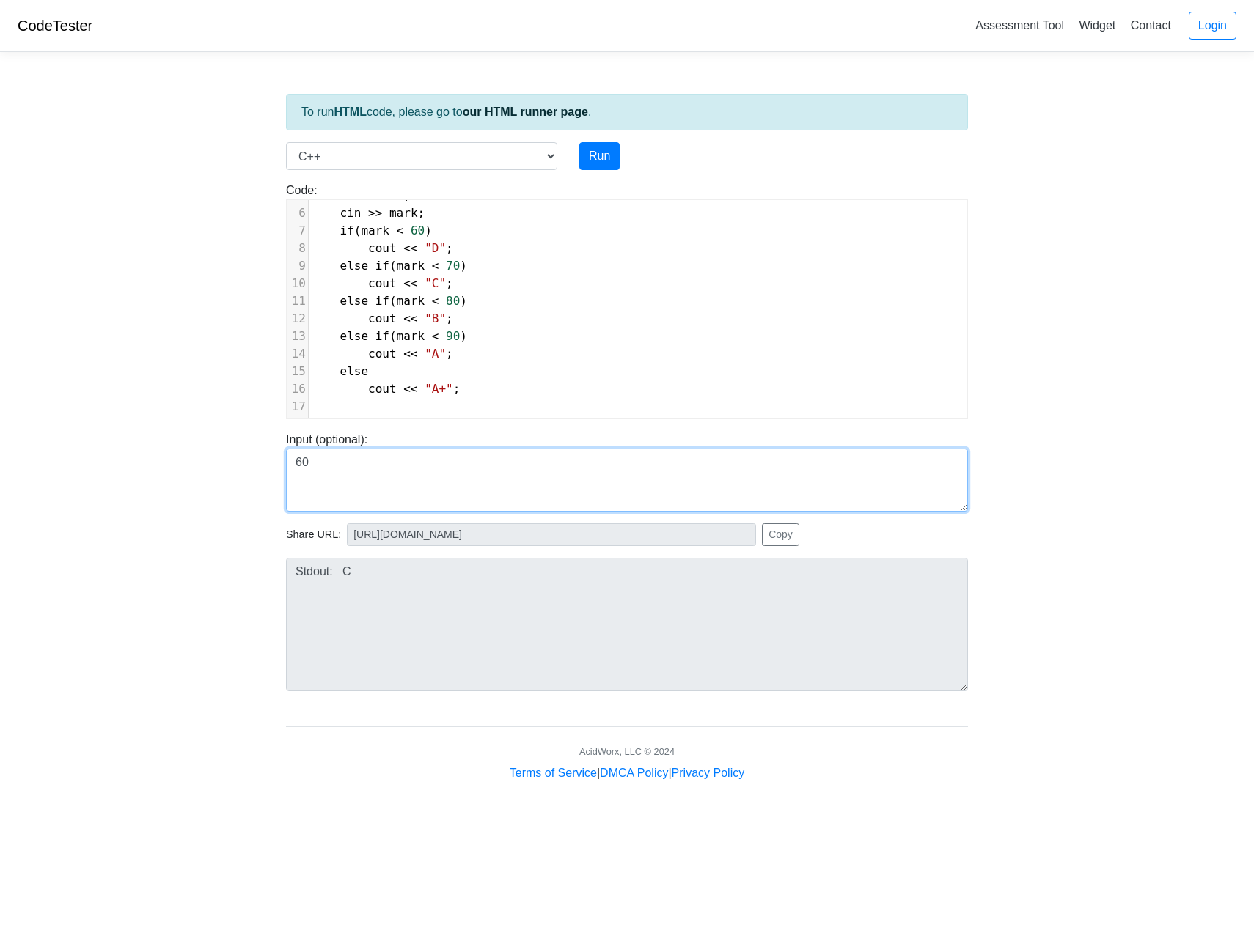
drag, startPoint x: 340, startPoint y: 457, endPoint x: 219, endPoint y: 440, distance: 122.2
click at [219, 440] on body "CodeTester Assessment Tool Widget Contact Login To run HTML code, please go to …" at bounding box center [627, 391] width 1254 height 782
type textarea "90"
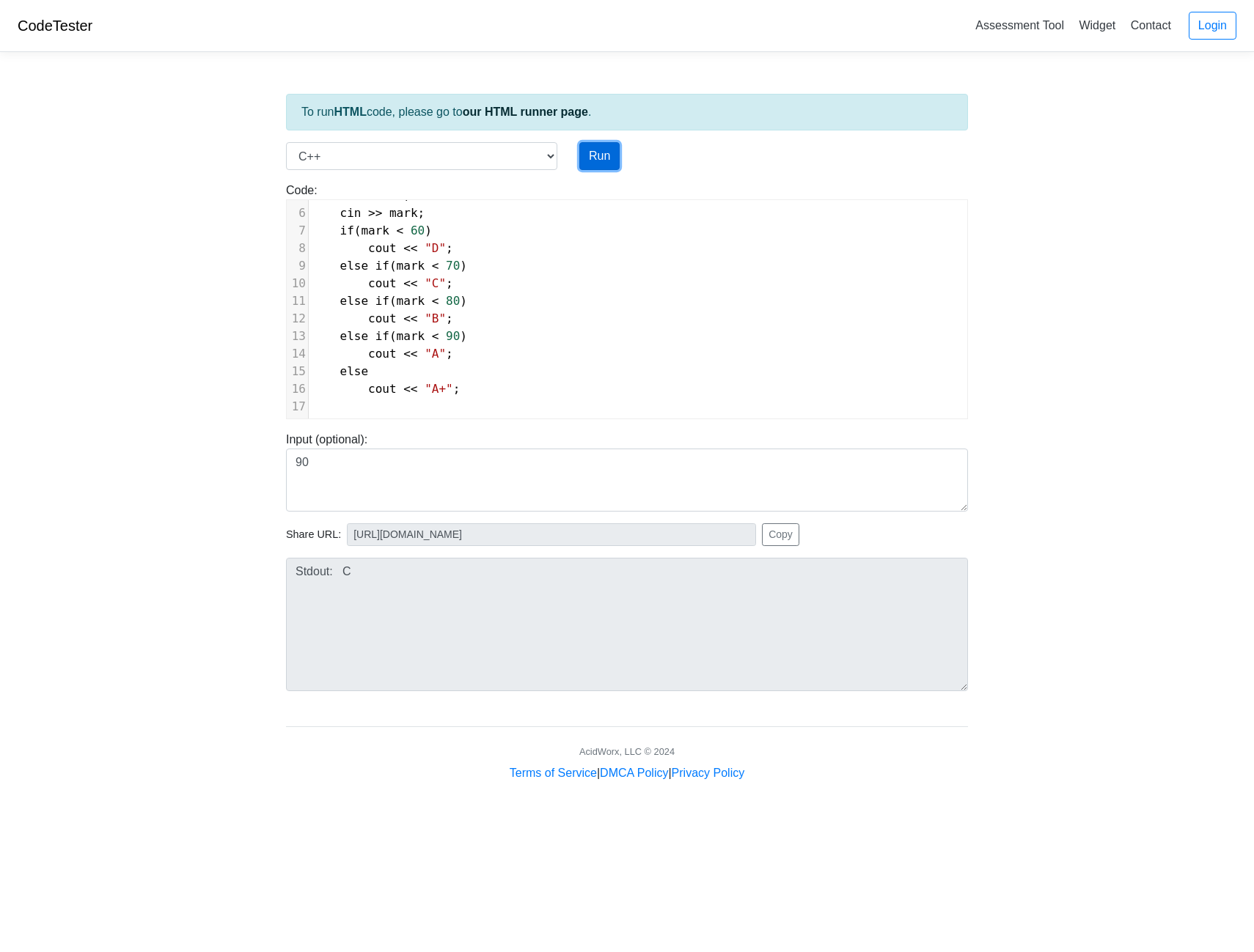
click at [595, 155] on button "Run" at bounding box center [600, 156] width 41 height 28
type input "https://codetester.io/runner?s=59zJdL44lj"
type textarea "Stdout: A+"
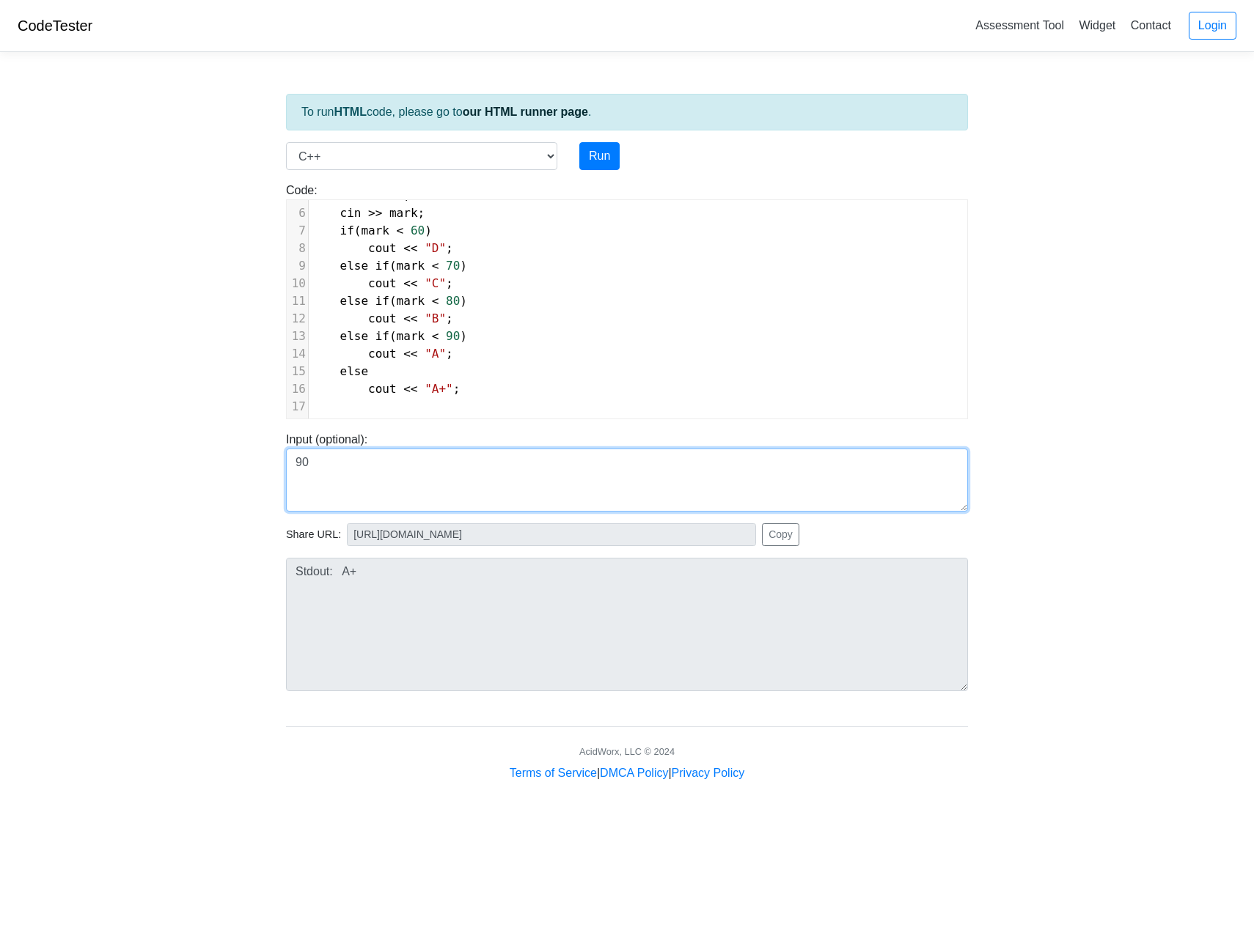
drag, startPoint x: 395, startPoint y: 481, endPoint x: 306, endPoint y: 468, distance: 89.9
click at [310, 468] on textarea "90" at bounding box center [627, 480] width 682 height 63
drag, startPoint x: 323, startPoint y: 463, endPoint x: 259, endPoint y: 461, distance: 64.0
click at [259, 461] on body "CodeTester Assessment Tool Widget Contact Login To run HTML code, please go to …" at bounding box center [627, 391] width 1254 height 782
type textarea "89"
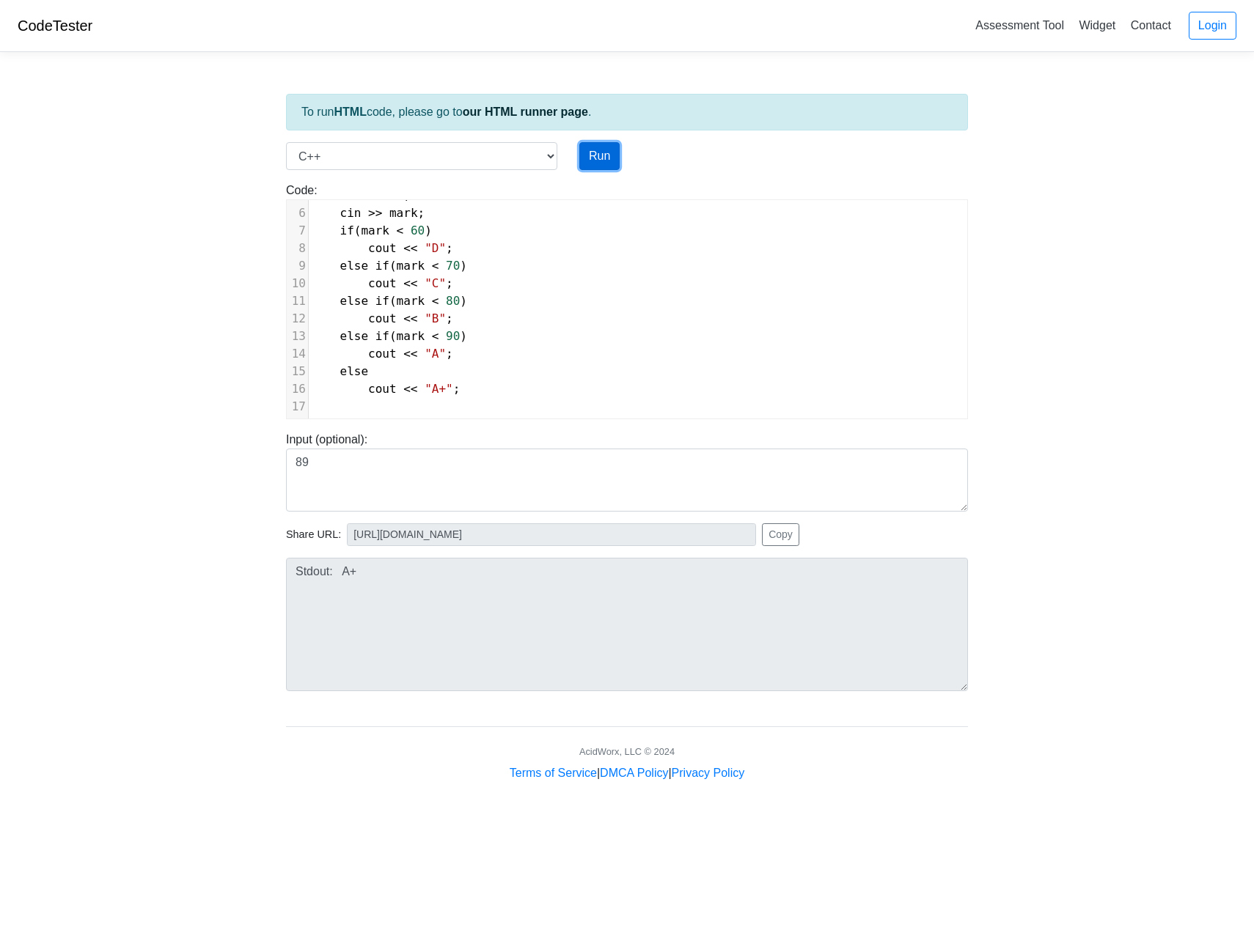
click at [597, 164] on button "Run" at bounding box center [600, 156] width 41 height 28
type input "https://codetester.io/runner?s=oQXdOmo1lR"
type textarea "Stdout: A"
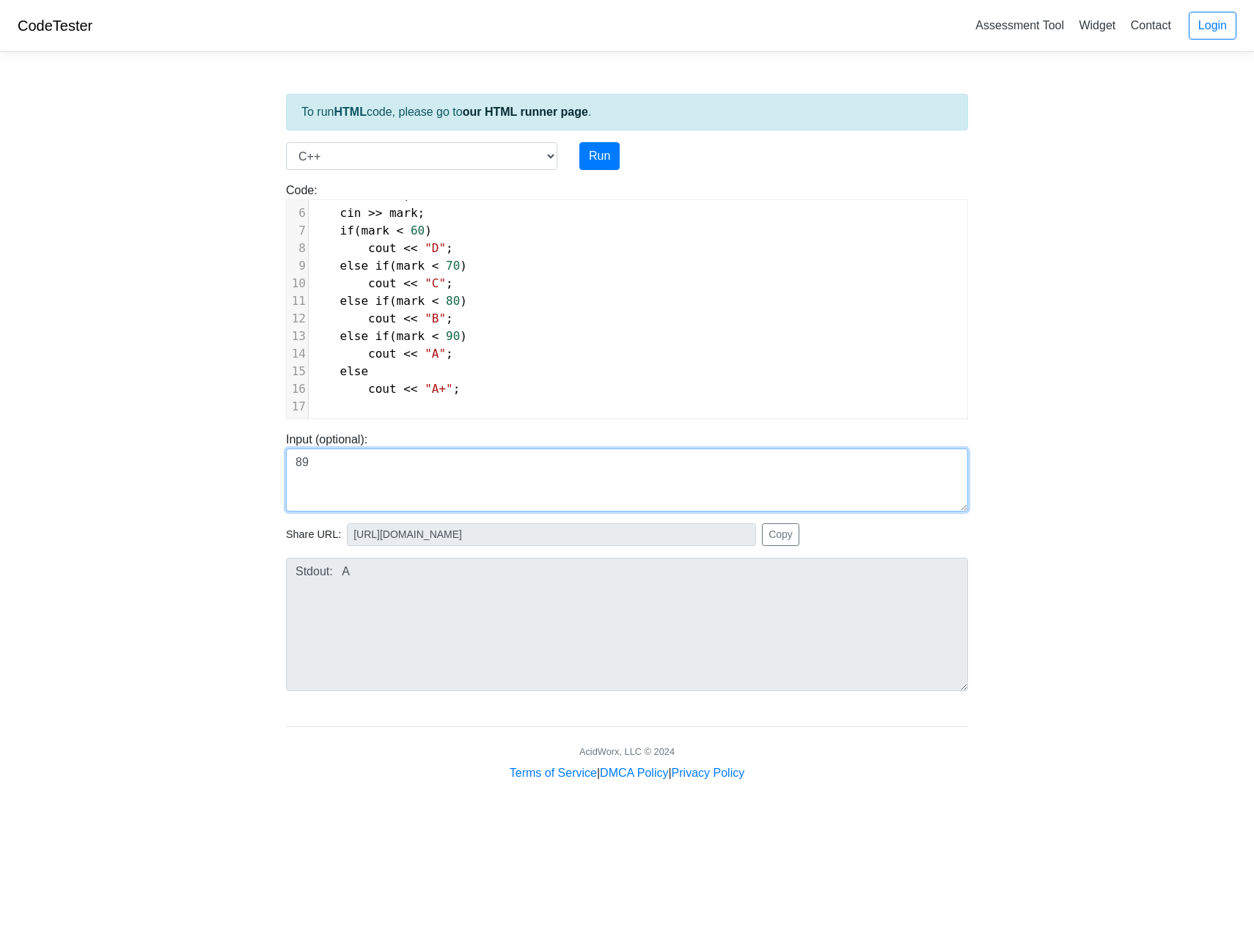
drag, startPoint x: 368, startPoint y: 470, endPoint x: 272, endPoint y: 468, distance: 96.0
click at [272, 468] on body "CodeTester Assessment Tool Widget Contact Login To run HTML code, please go to …" at bounding box center [627, 391] width 1254 height 782
type textarea "80.5"
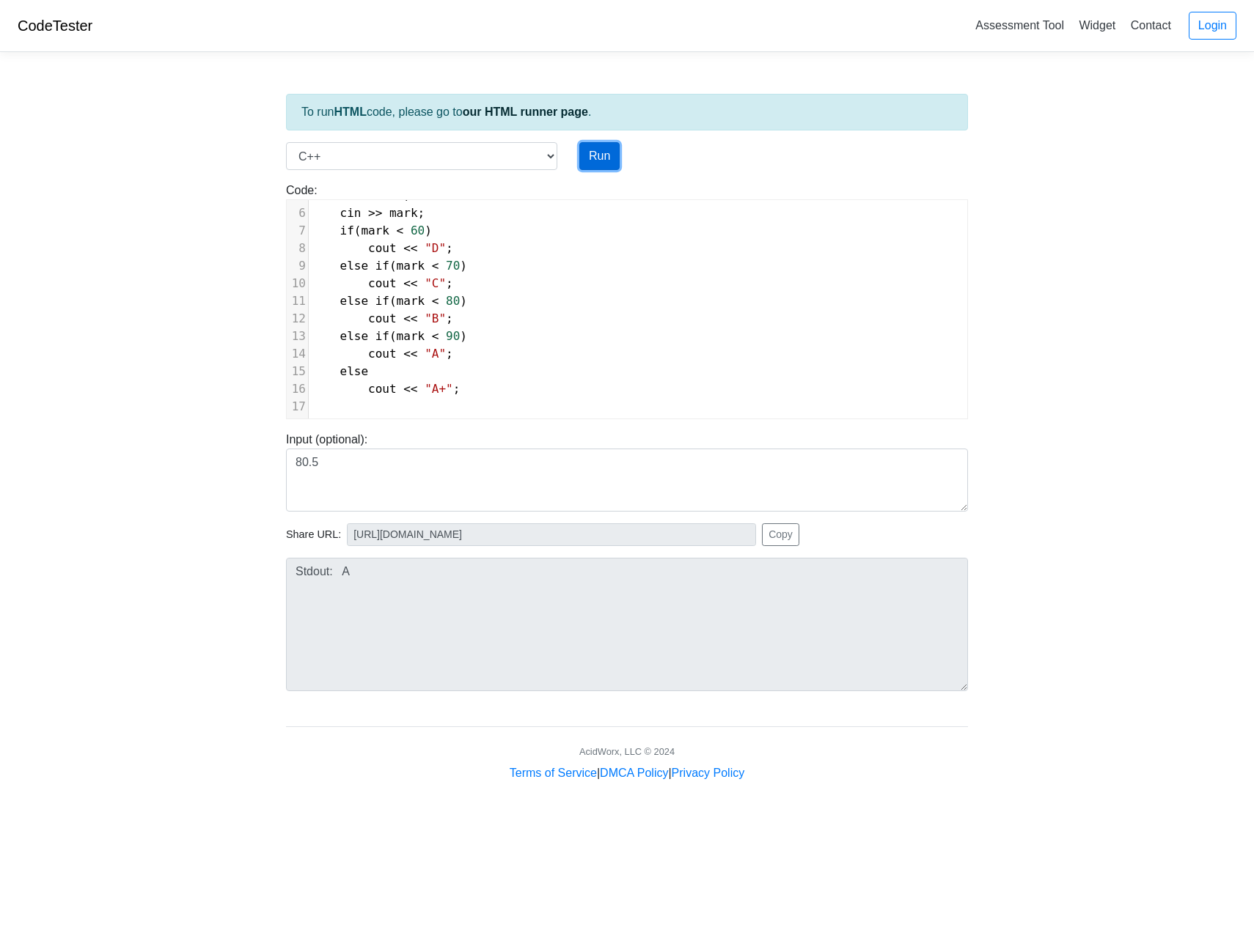
click at [605, 147] on button "Run" at bounding box center [600, 156] width 41 height 28
type input "https://codetester.io/runner?s=ZeX3BOAklv"
type textarea "Stdout: A"
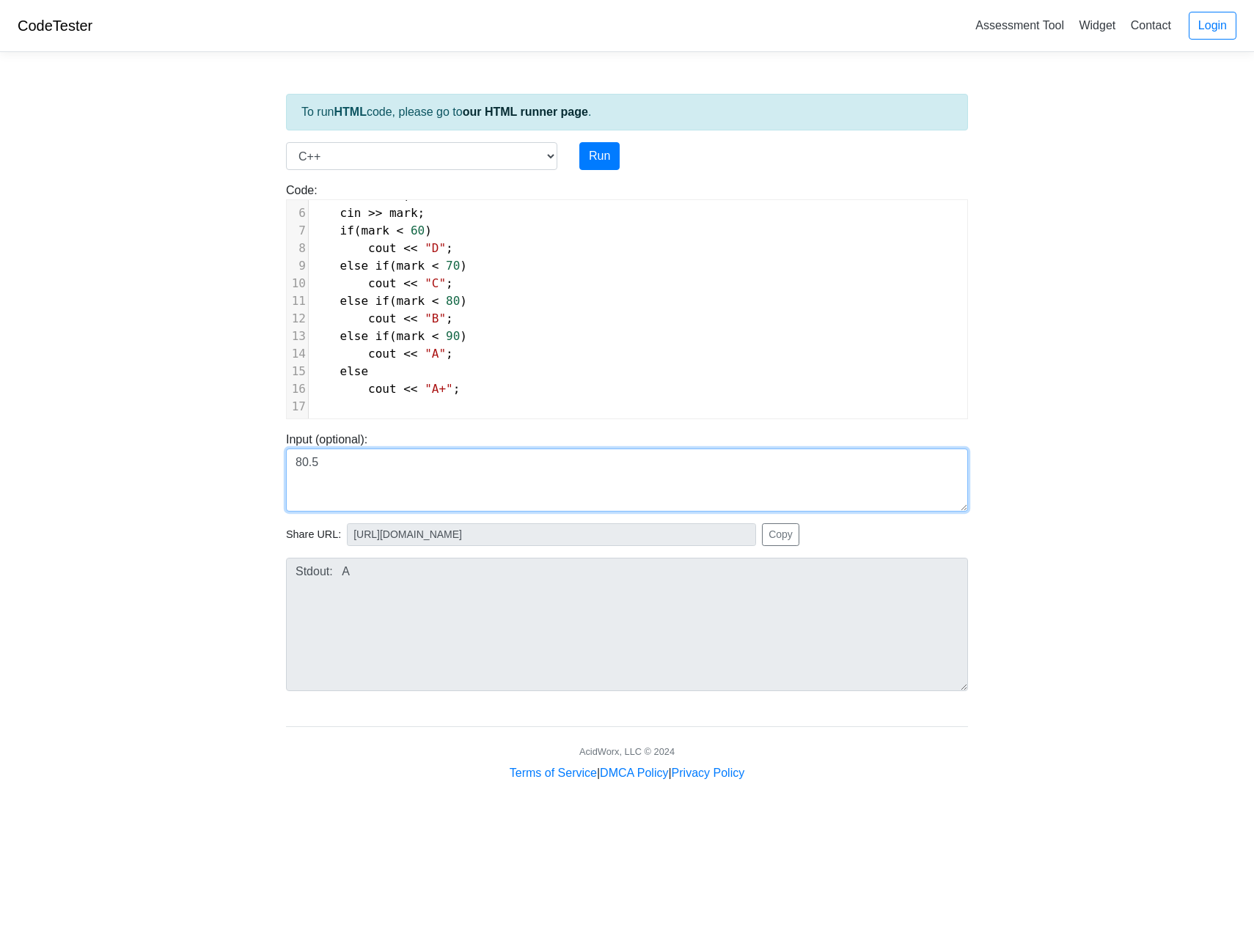
drag, startPoint x: 305, startPoint y: 463, endPoint x: 274, endPoint y: 464, distance: 31.0
click at [274, 464] on body "CodeTester Assessment Tool Widget Contact Login To run HTML code, please go to …" at bounding box center [627, 391] width 1254 height 782
type textarea "79.5"
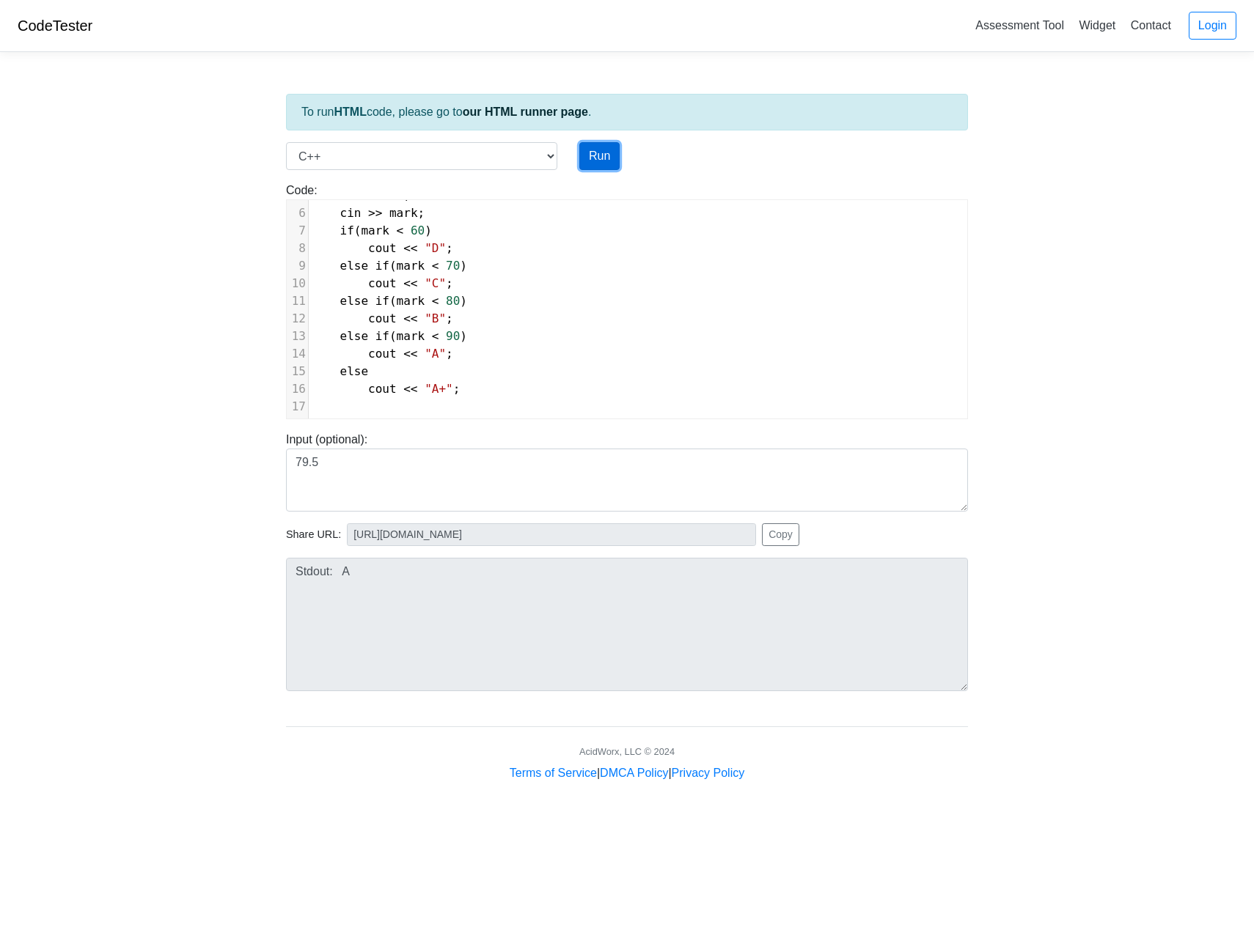
click at [587, 158] on button "Run" at bounding box center [600, 156] width 41 height 28
type input "https://codetester.io/runner?s=gVXBB94bXQ"
type textarea "Stdout: B"
click at [548, 348] on pre "cout << "A" ;" at bounding box center [638, 354] width 658 height 18
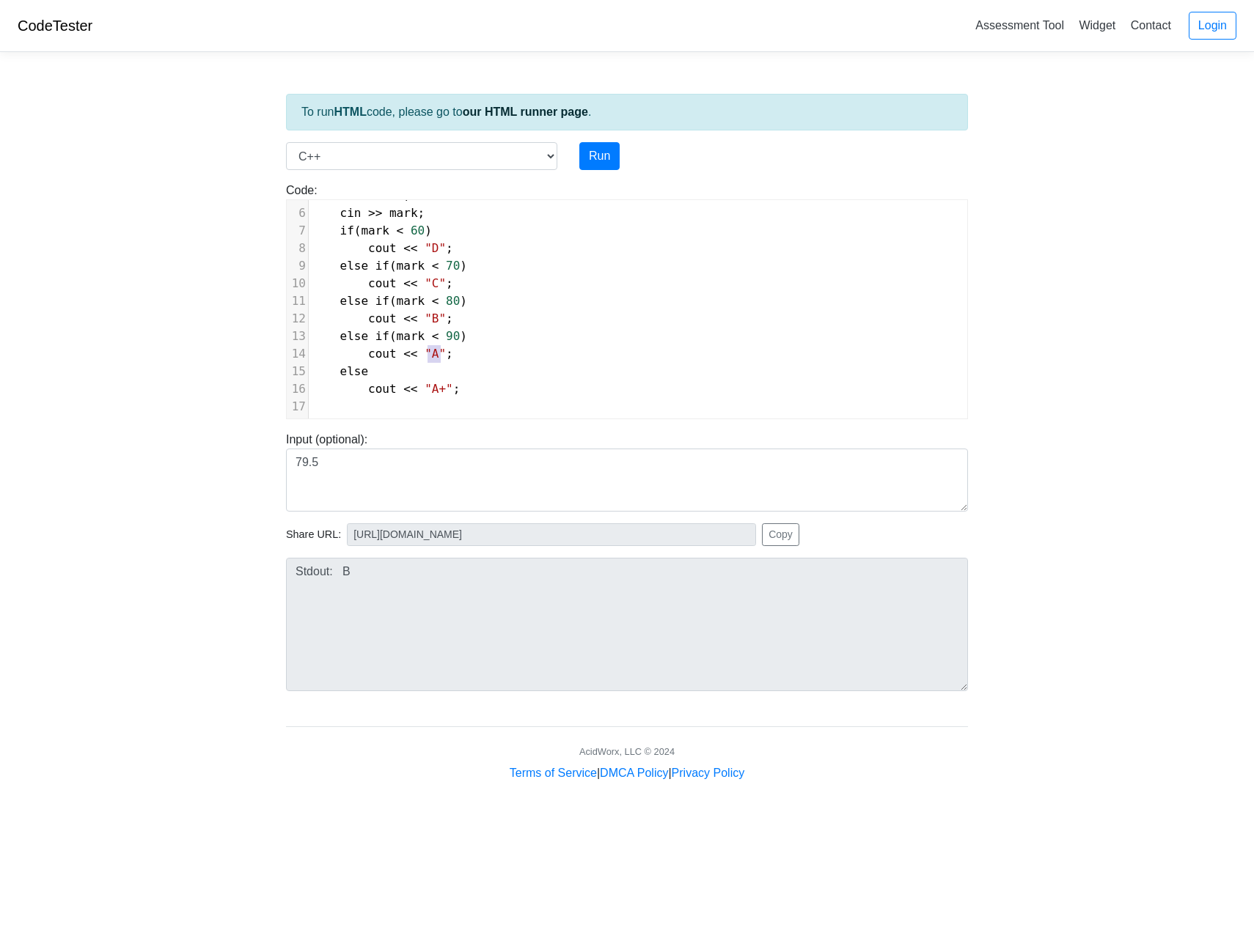
click at [548, 348] on pre "cout << "A" ;" at bounding box center [638, 354] width 658 height 18
type textarea "cout << "A";"
click at [548, 348] on pre "cout << "A" ;" at bounding box center [638, 354] width 658 height 18
type textarea "";"
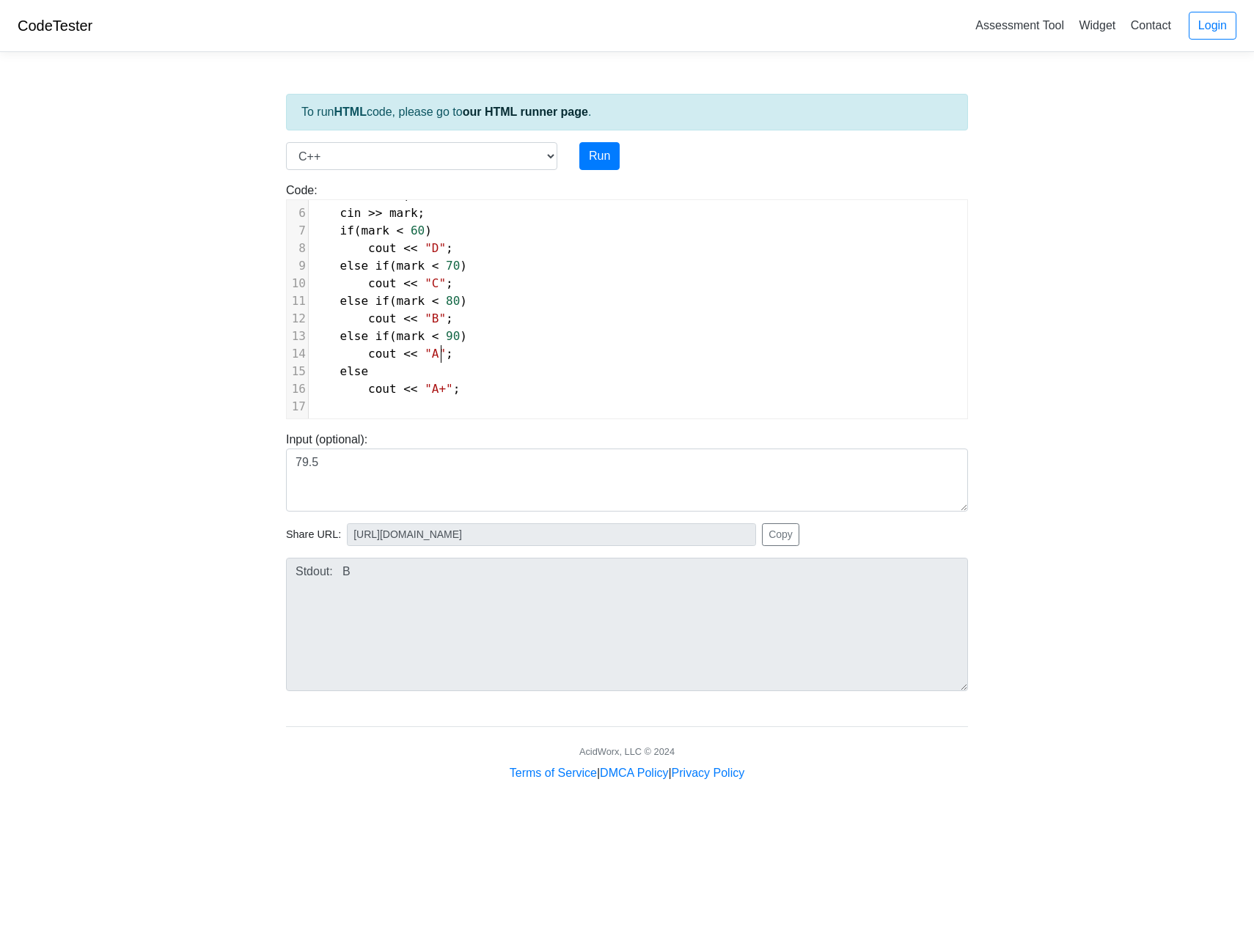
click at [548, 348] on pre "cout << "A" ;" at bounding box center [638, 354] width 658 height 18
click at [543, 357] on pre "cout << "A" ;" at bounding box center [638, 354] width 658 height 18
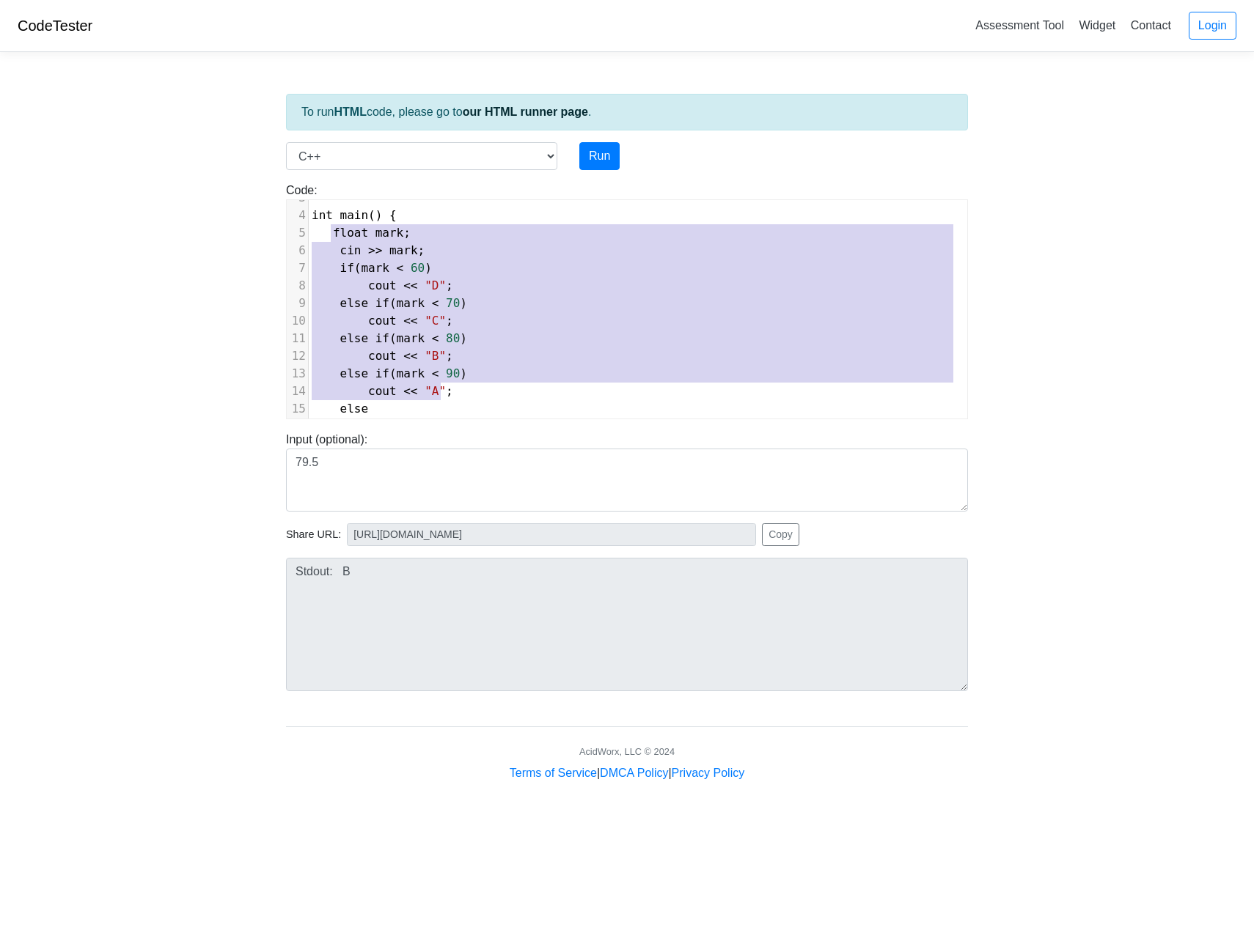
scroll to position [103, 0]
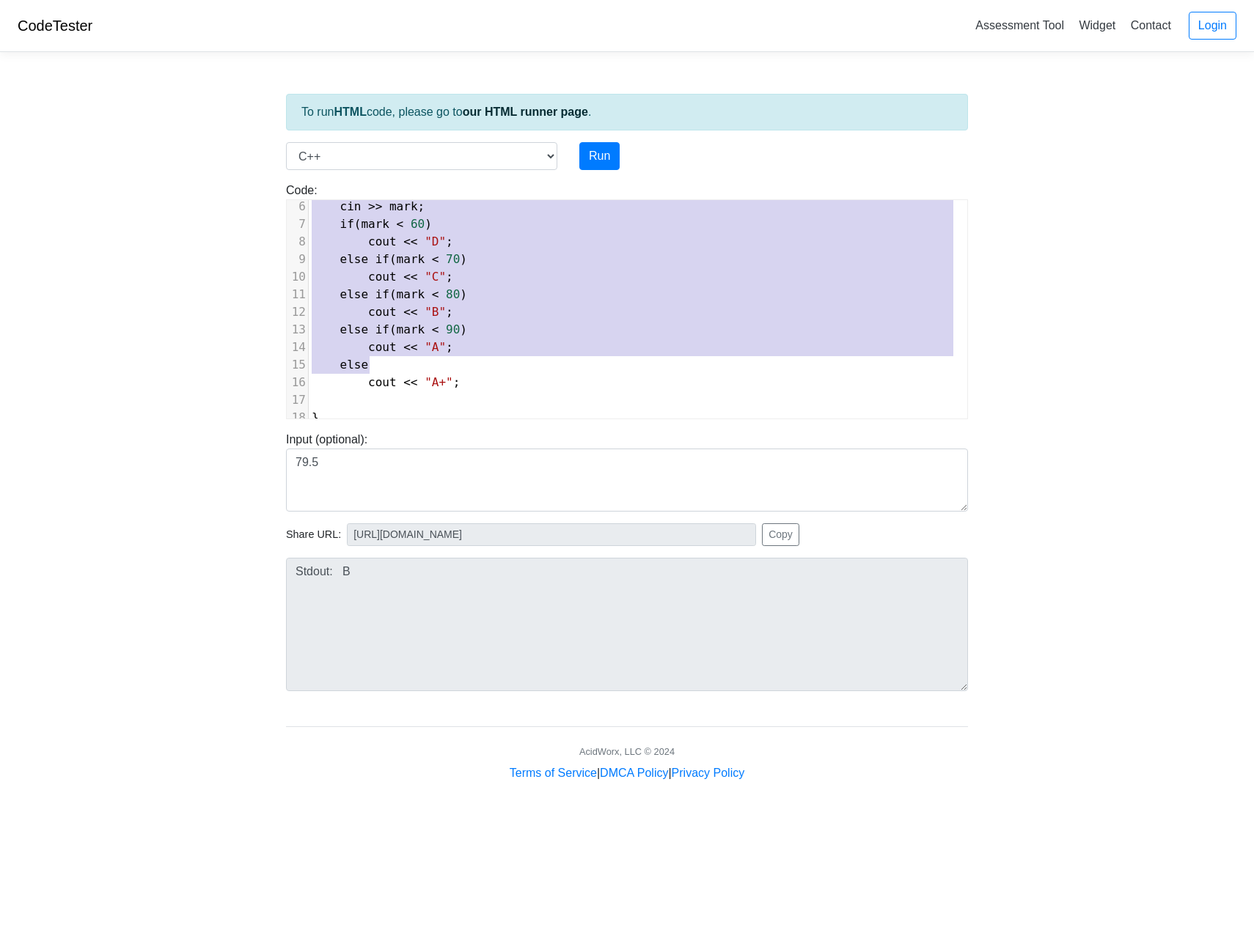
type textarea "float mark; cin >> mark; if (mark < 60) cout << "D"; else if (mark < 70) cout <…"
drag, startPoint x: 331, startPoint y: 282, endPoint x: 475, endPoint y: 374, distance: 170.9
click at [475, 374] on div "1 #include < iostream > 2 using namespace std ; 3 ​ 4 int main () { 5 float mar…" at bounding box center [638, 268] width 658 height 317
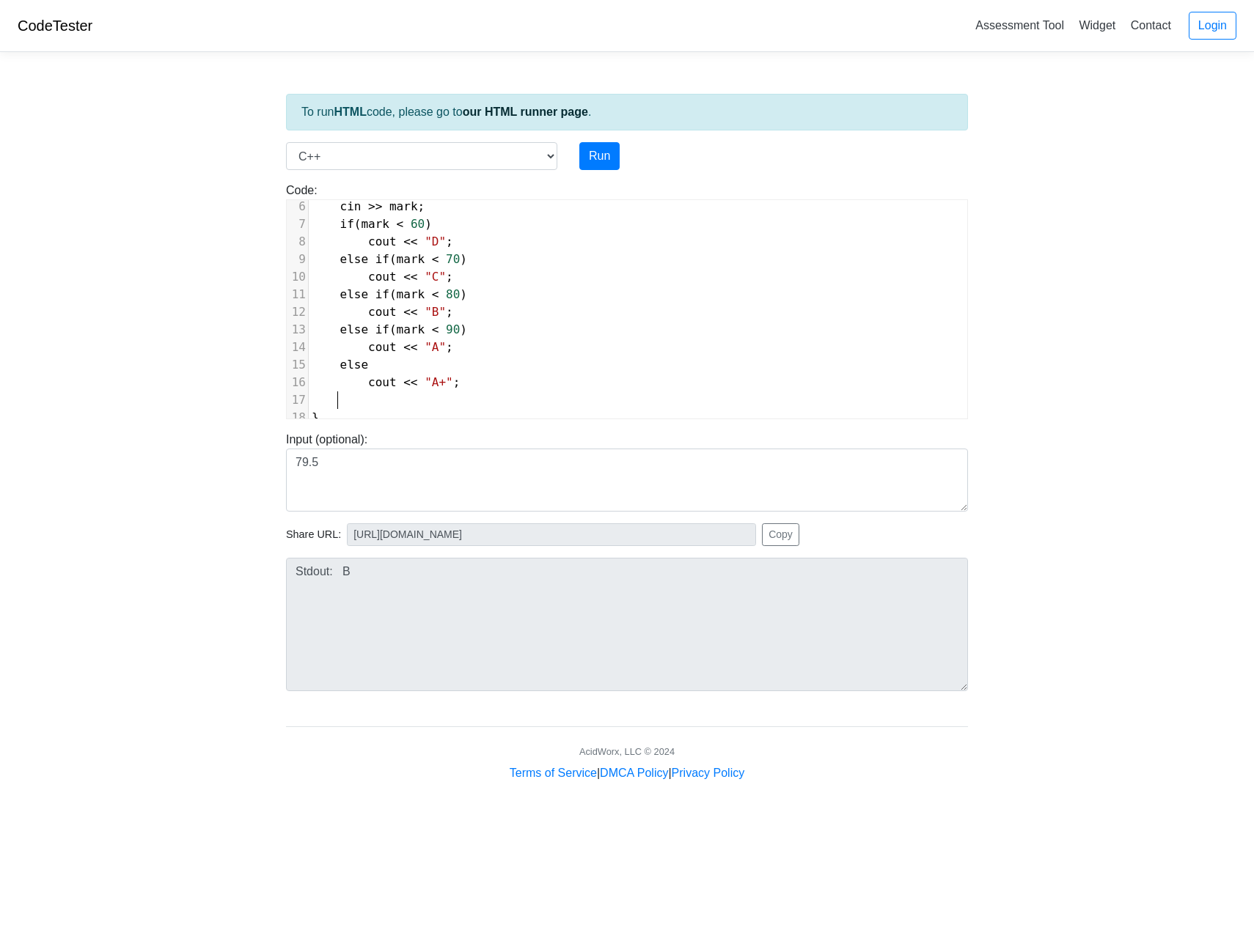
click at [613, 392] on pre at bounding box center [638, 400] width 658 height 18
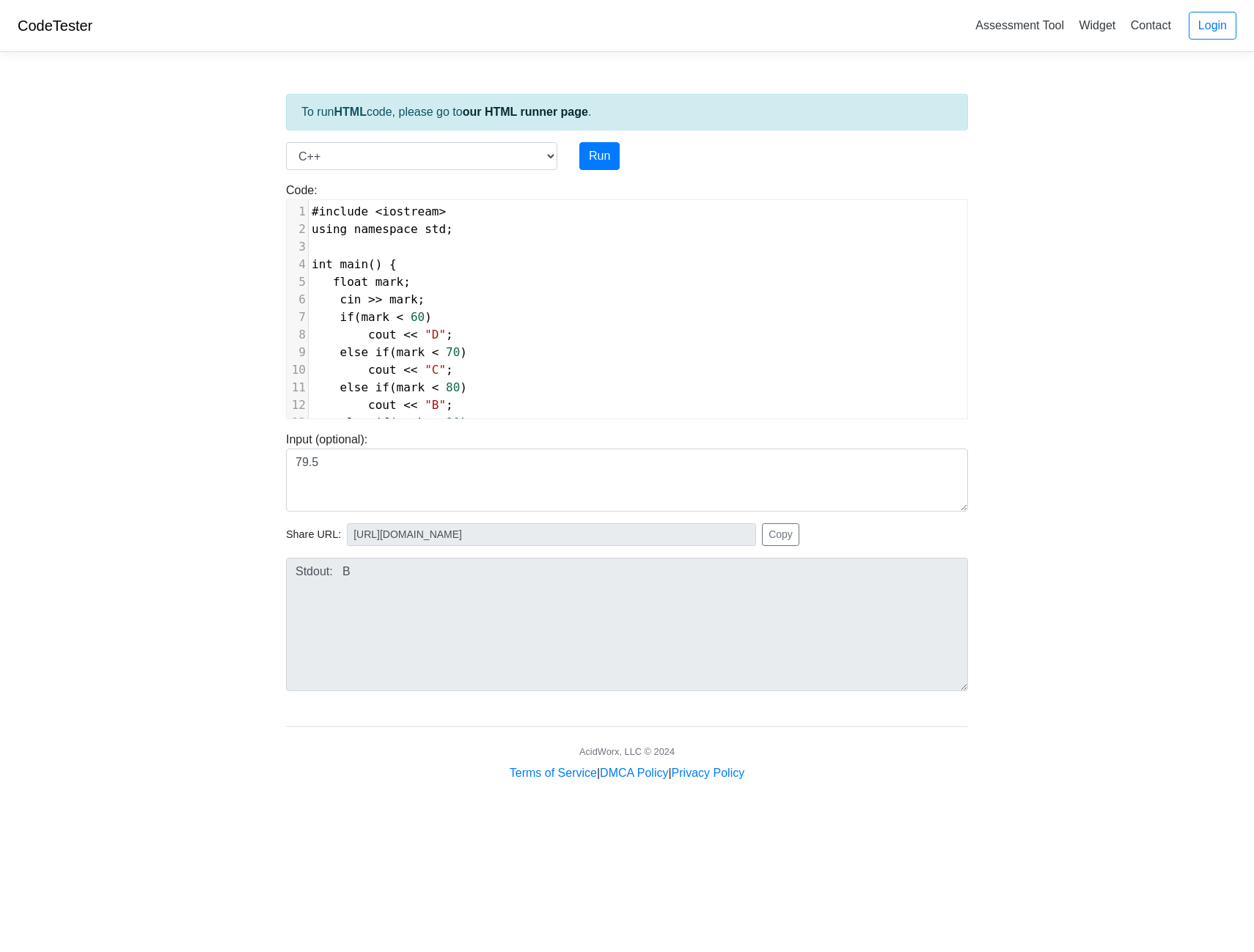
click at [1171, 269] on body "CodeTester Assessment Tool Widget Contact Login To run HTML code, please go to …" at bounding box center [627, 391] width 1254 height 782
drag, startPoint x: 1147, startPoint y: 197, endPoint x: 1200, endPoint y: 76, distance: 132.1
click at [1201, 76] on body "CodeTester Assessment Tool Widget Contact Login To run HTML code, please go to …" at bounding box center [627, 391] width 1254 height 782
click at [1110, 28] on link "Widget" at bounding box center [1097, 25] width 49 height 24
type textarea "k < 60"
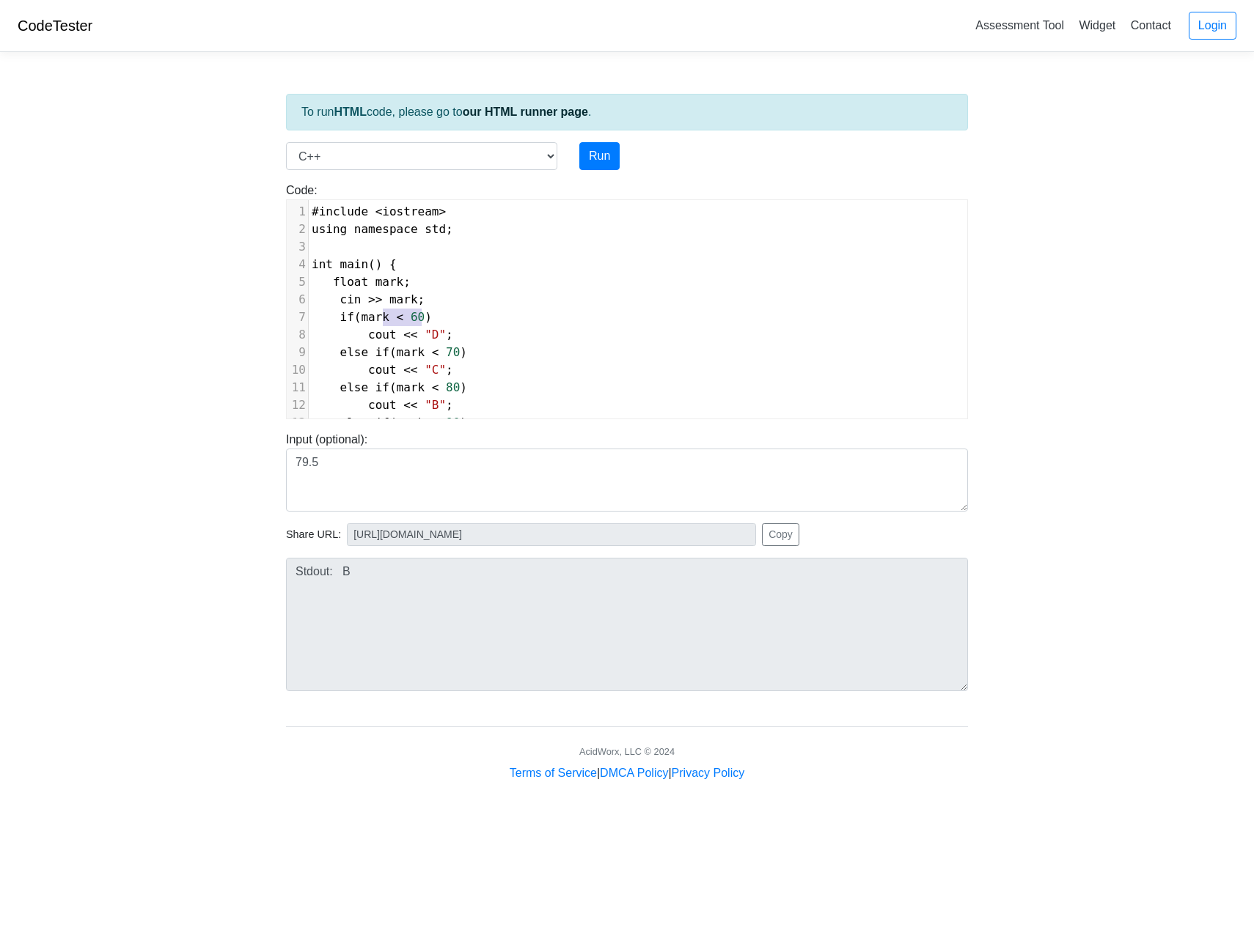
drag, startPoint x: 423, startPoint y: 317, endPoint x: 384, endPoint y: 316, distance: 39.0
click at [384, 317] on span "if ( mark < 60 )" at bounding box center [372, 317] width 120 height 14
click at [392, 312] on span "if ( mark < 60 )" at bounding box center [372, 317] width 120 height 14
type textarea "mark"
drag, startPoint x: 393, startPoint y: 282, endPoint x: 372, endPoint y: 284, distance: 21.1
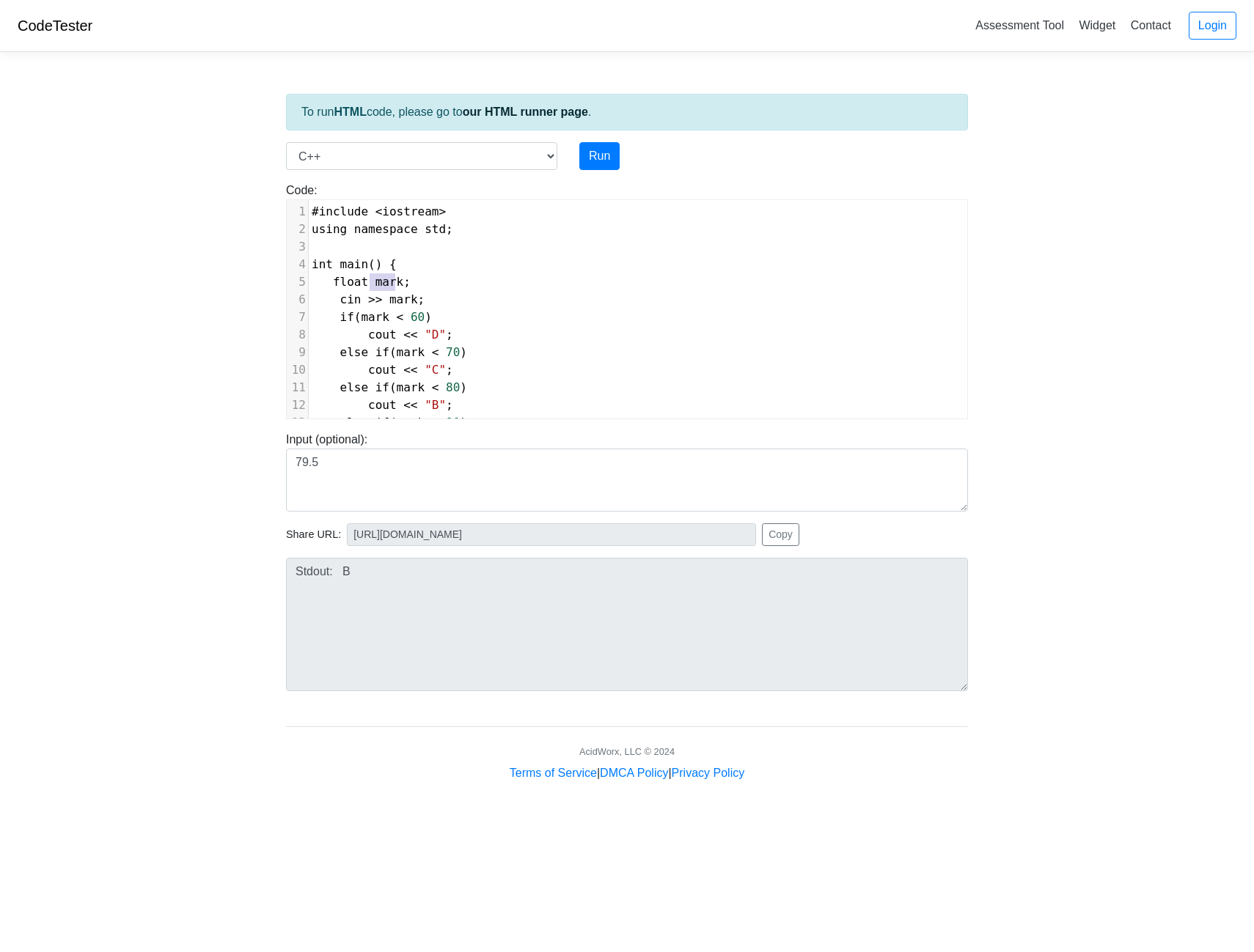
click at [375, 284] on span "mark" at bounding box center [389, 281] width 28 height 14
click at [393, 282] on span "mark" at bounding box center [389, 281] width 28 height 14
click at [397, 260] on pre "int main () {" at bounding box center [638, 265] width 658 height 18
type textarea "int n"
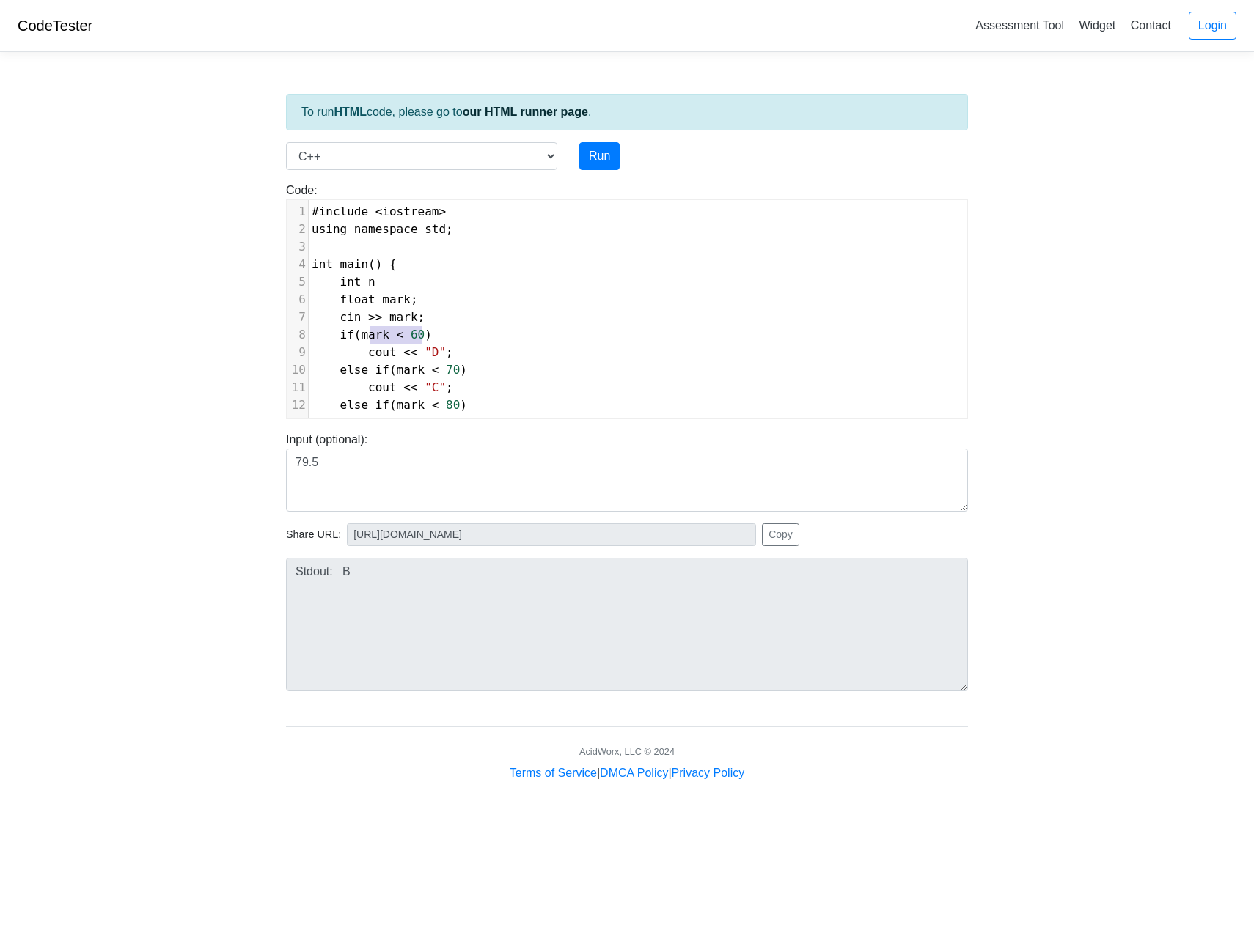
type textarea "mark < 60"
drag, startPoint x: 421, startPoint y: 328, endPoint x: 365, endPoint y: 338, distance: 56.9
click at [365, 338] on span "if ( mark < 60 )" at bounding box center [372, 334] width 120 height 14
click at [405, 324] on pre "cin >> mark ;" at bounding box center [638, 318] width 658 height 18
click at [410, 318] on span "cin >> mark ;" at bounding box center [368, 317] width 113 height 14
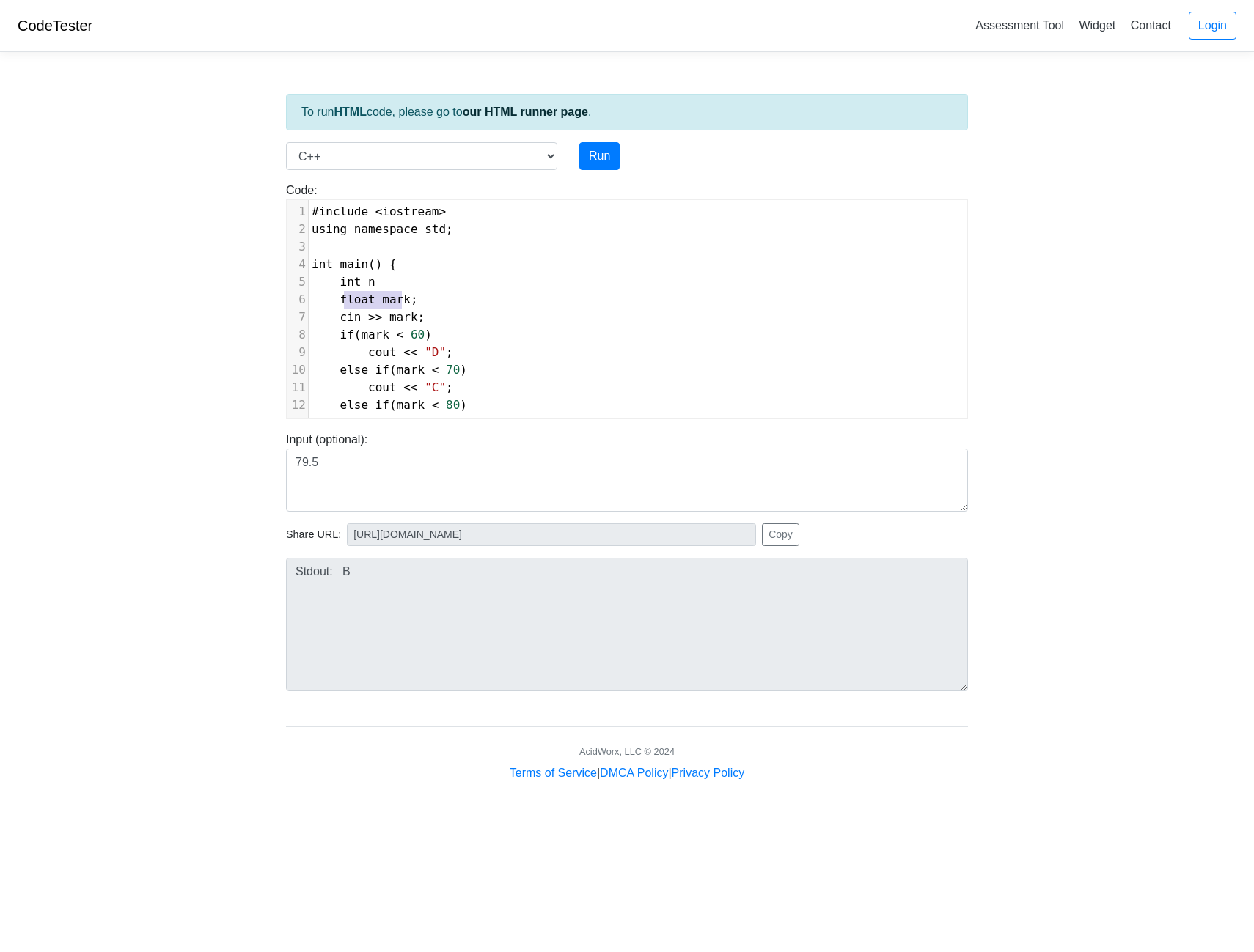
type textarea "float mark"
drag, startPoint x: 401, startPoint y: 300, endPoint x: 340, endPoint y: 305, distance: 61.2
click at [340, 305] on span "float mark ;" at bounding box center [365, 299] width 106 height 14
type textarea "mark < 60"
drag, startPoint x: 423, startPoint y: 335, endPoint x: 362, endPoint y: 339, distance: 61.1
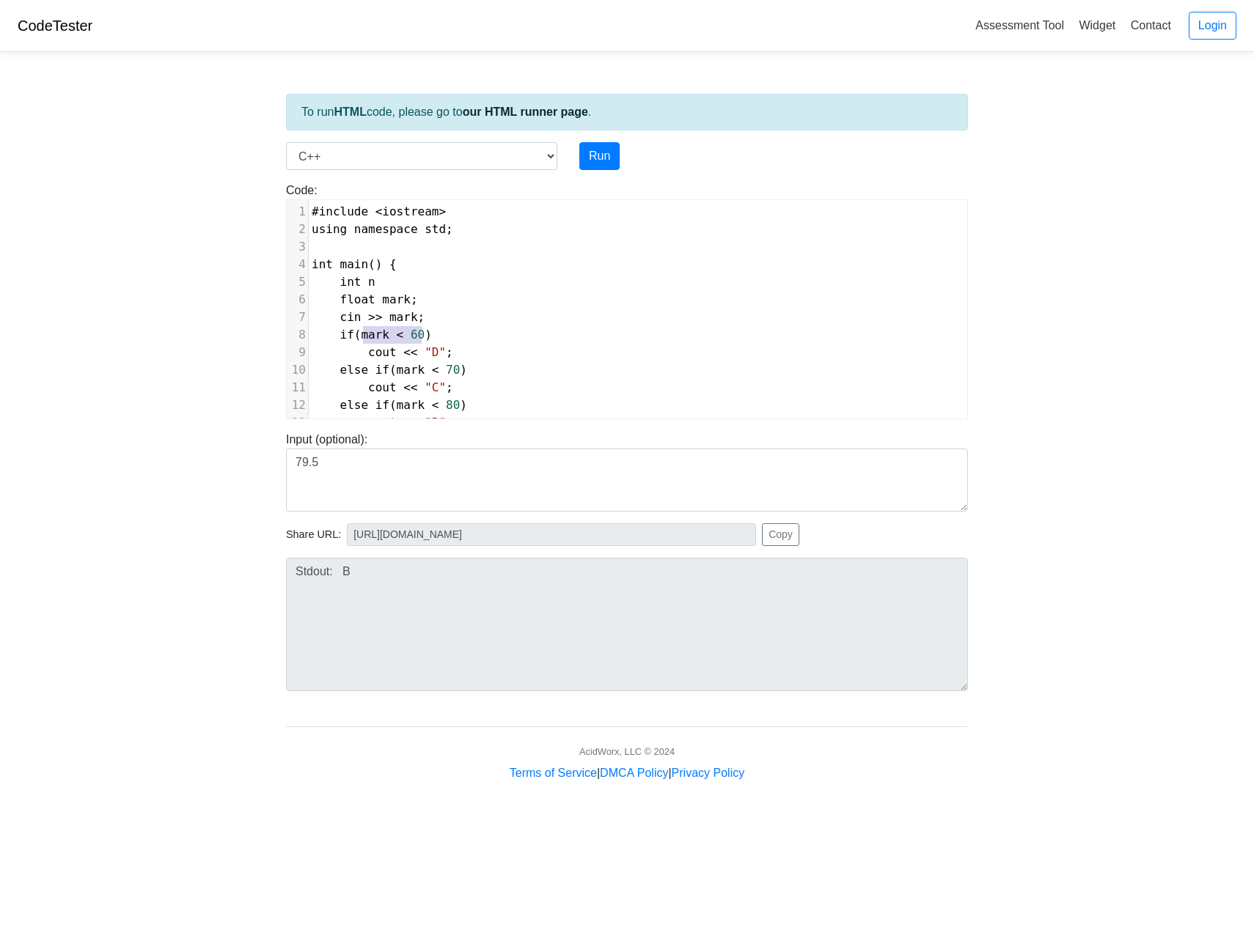
click at [362, 339] on span "if ( mark < 60 )" at bounding box center [372, 334] width 120 height 14
type textarea "n >1"
type textarea "1 && n<"
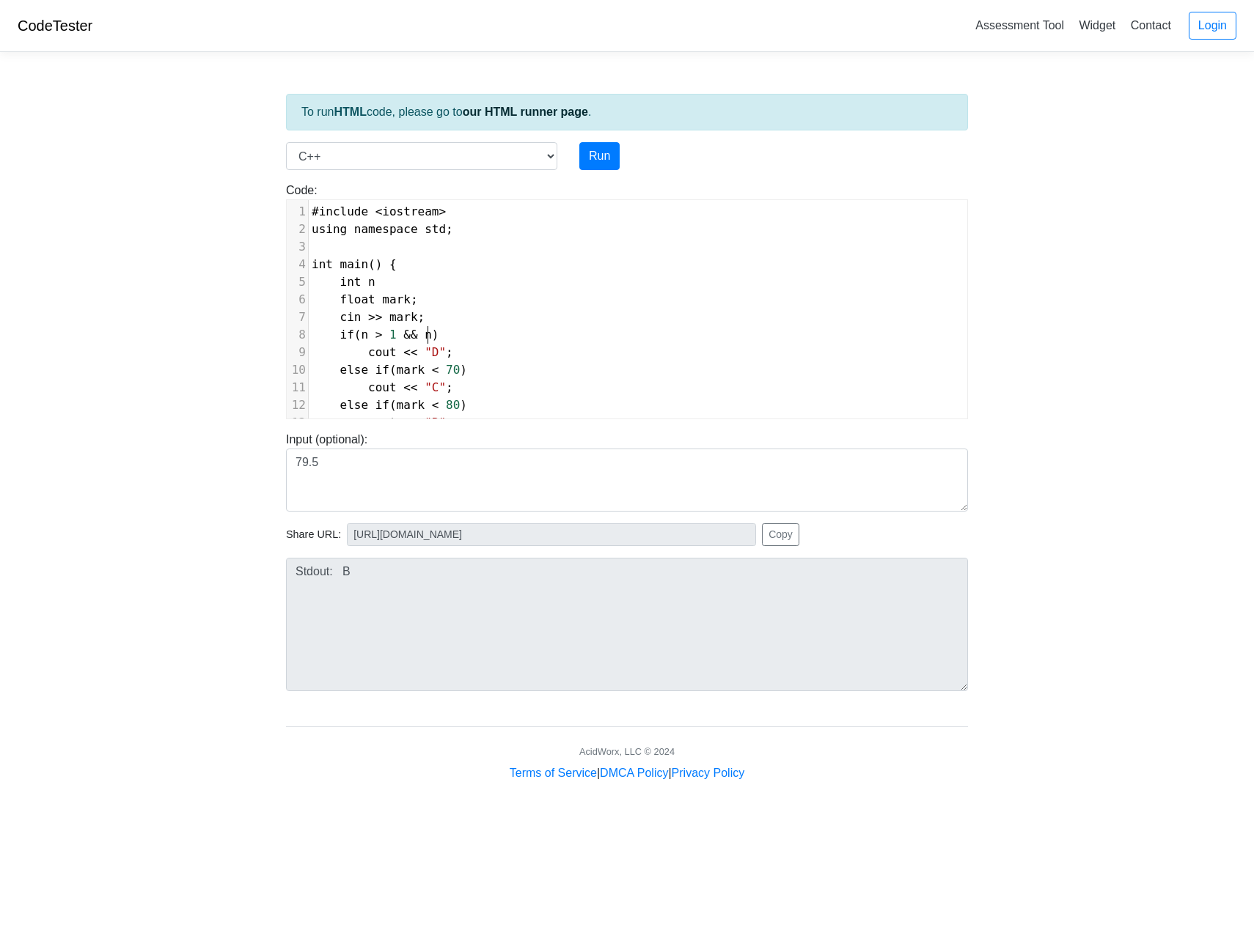
scroll to position [6, 51]
type textarea "< 50"
type textarea "(n >"
drag, startPoint x: 358, startPoint y: 338, endPoint x: 384, endPoint y: 336, distance: 26.1
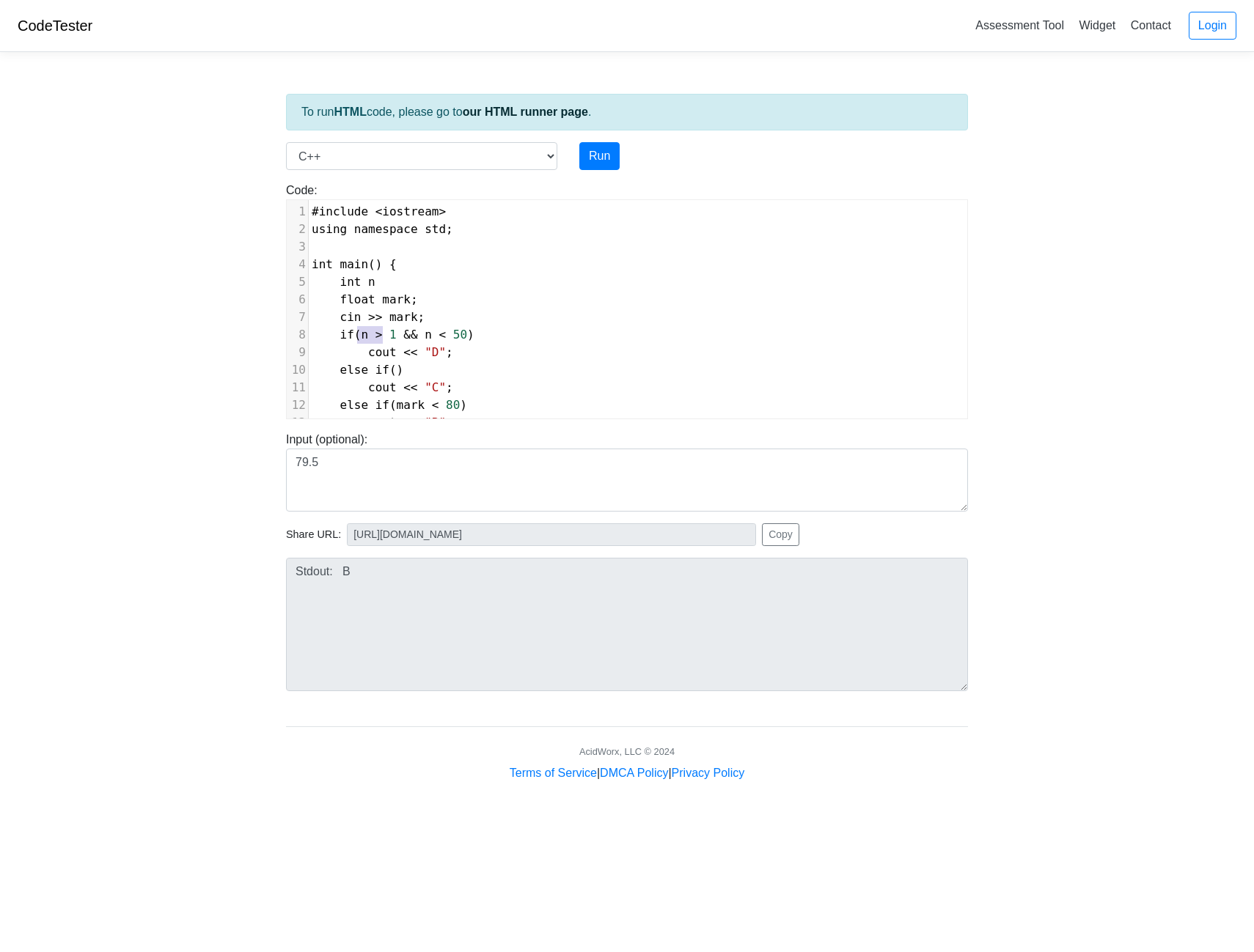
click at [384, 336] on span "if ( n > 1 && n < 50 )" at bounding box center [393, 334] width 163 height 14
type textarea "n > 1 && n < 50"
drag, startPoint x: 362, startPoint y: 335, endPoint x: 462, endPoint y: 334, distance: 100.0
click at [462, 334] on span "if ( n > 1 && n < 50 )" at bounding box center [393, 334] width 163 height 14
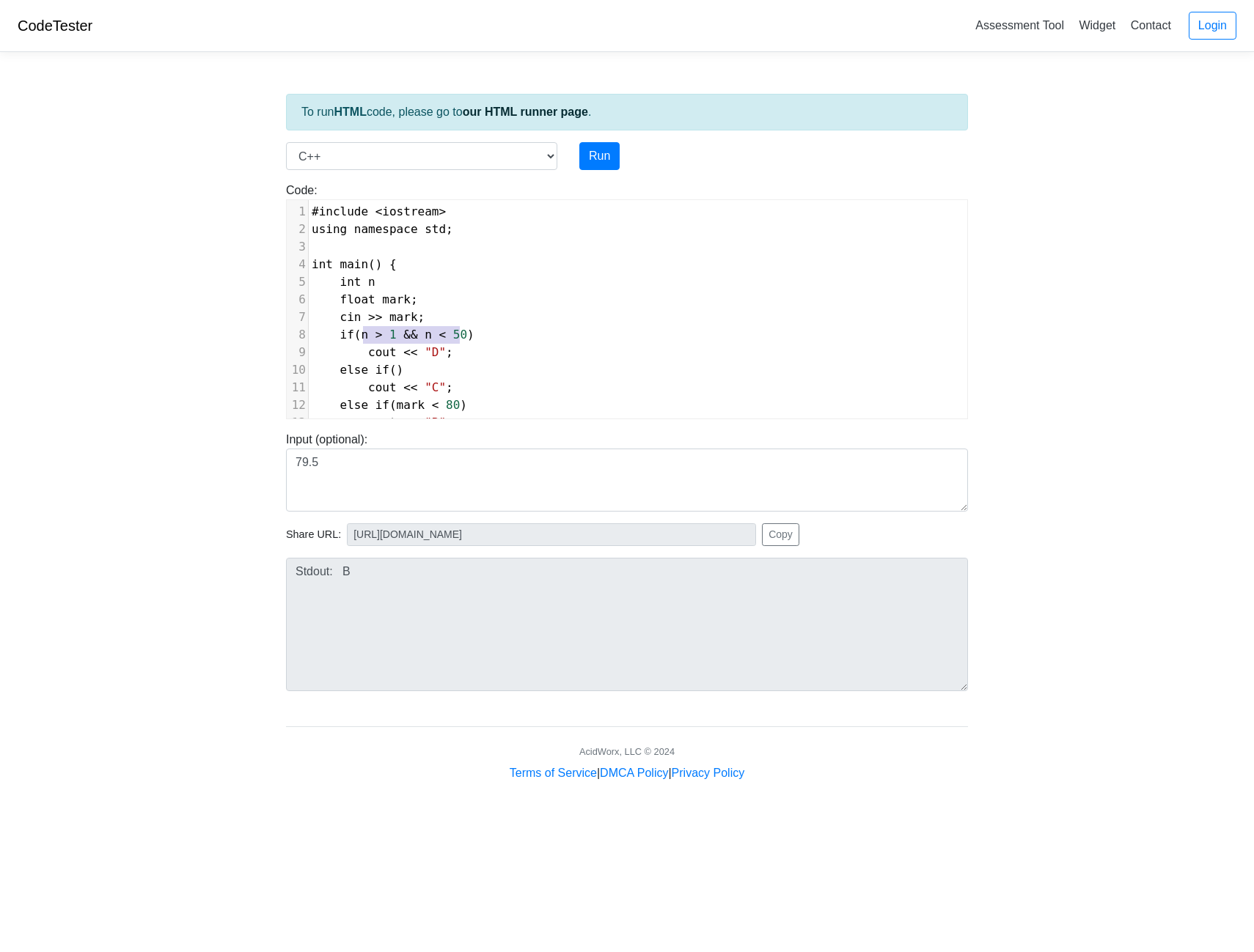
click at [396, 372] on span "else if ()" at bounding box center [358, 370] width 92 height 14
click at [426, 370] on span "1" at bounding box center [428, 370] width 7 height 14
type textarea "= 50"
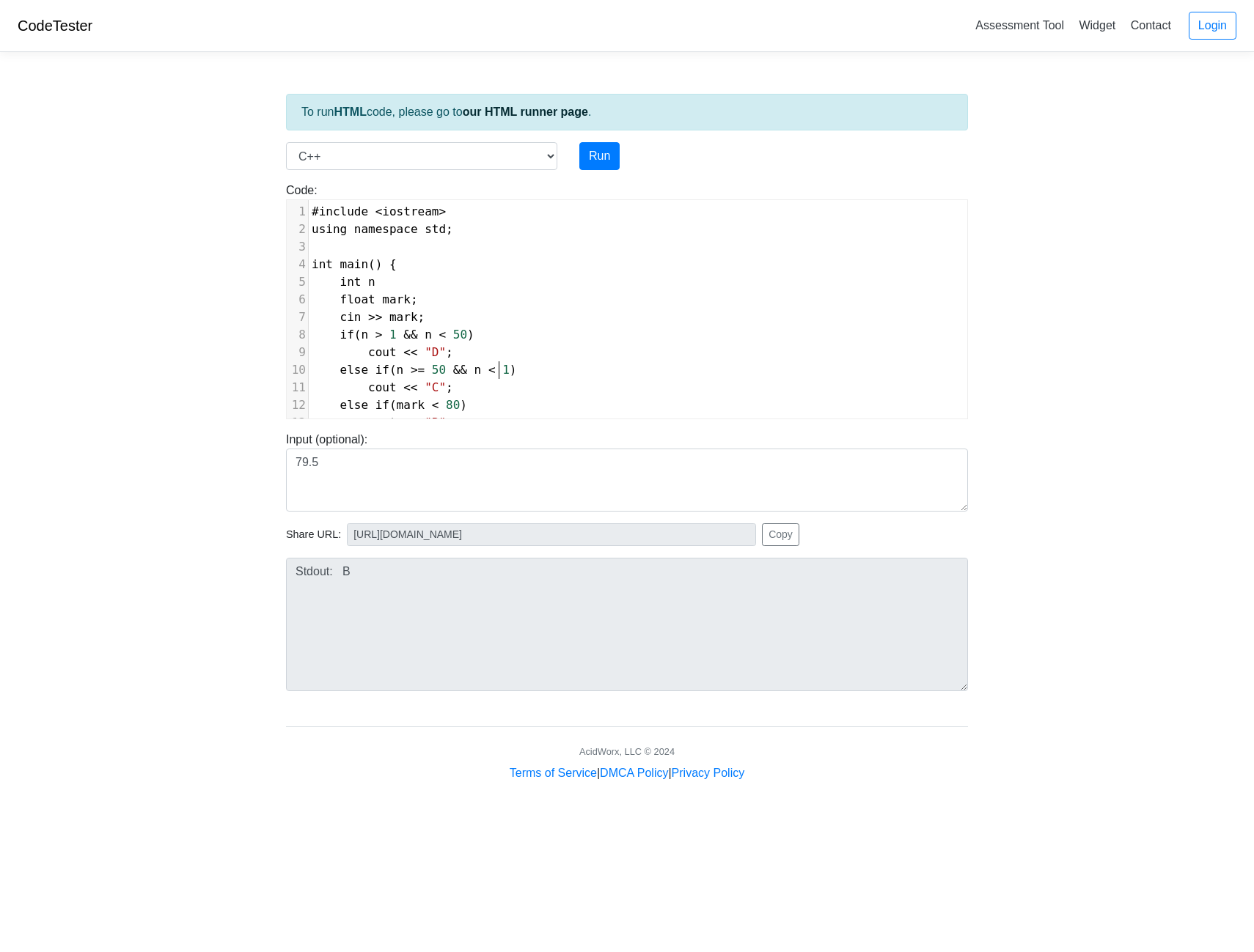
type textarea "100"
type textarea "mark < 80"
paste textarea
type textarea "= 100"
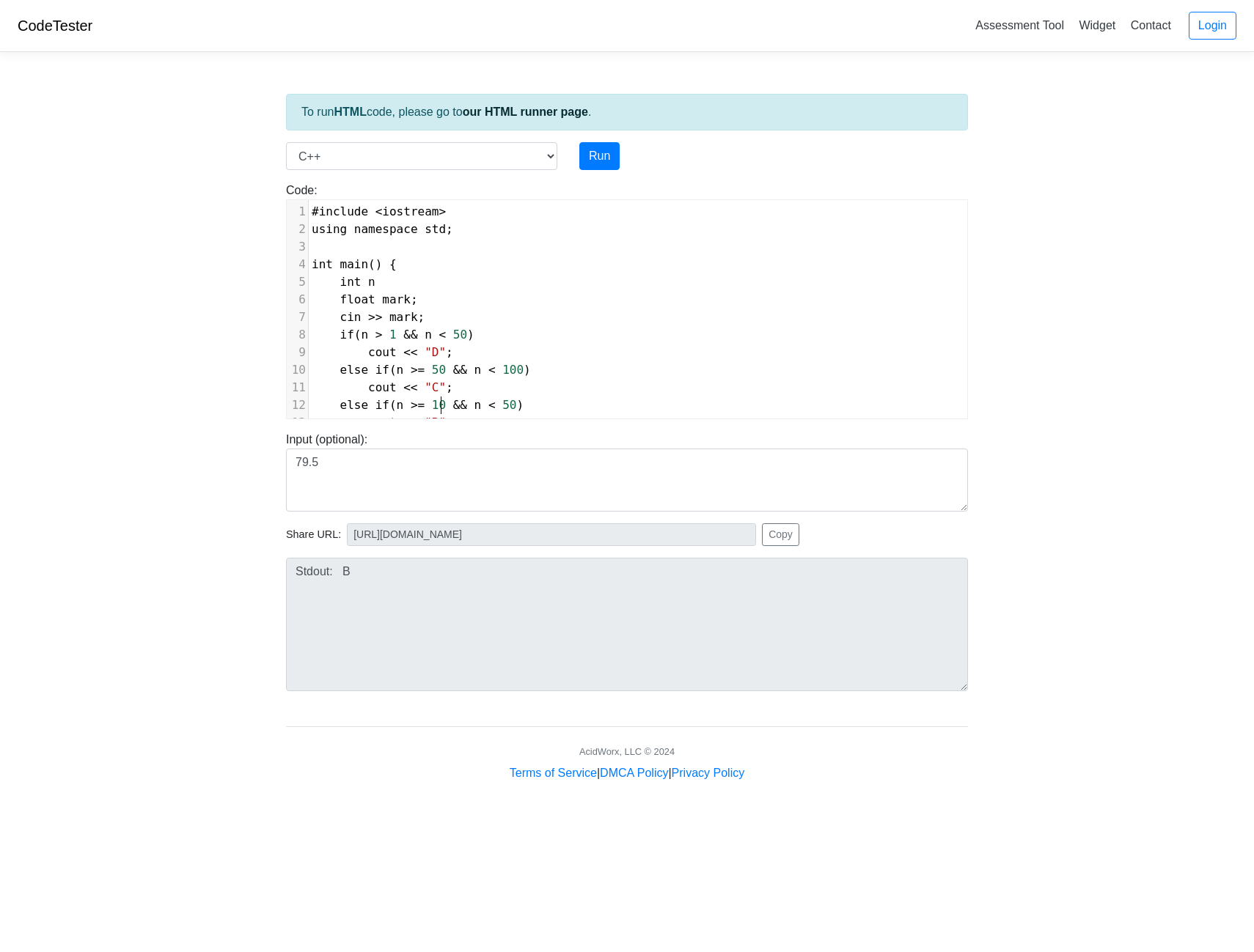
scroll to position [6, 31]
type textarea "1"
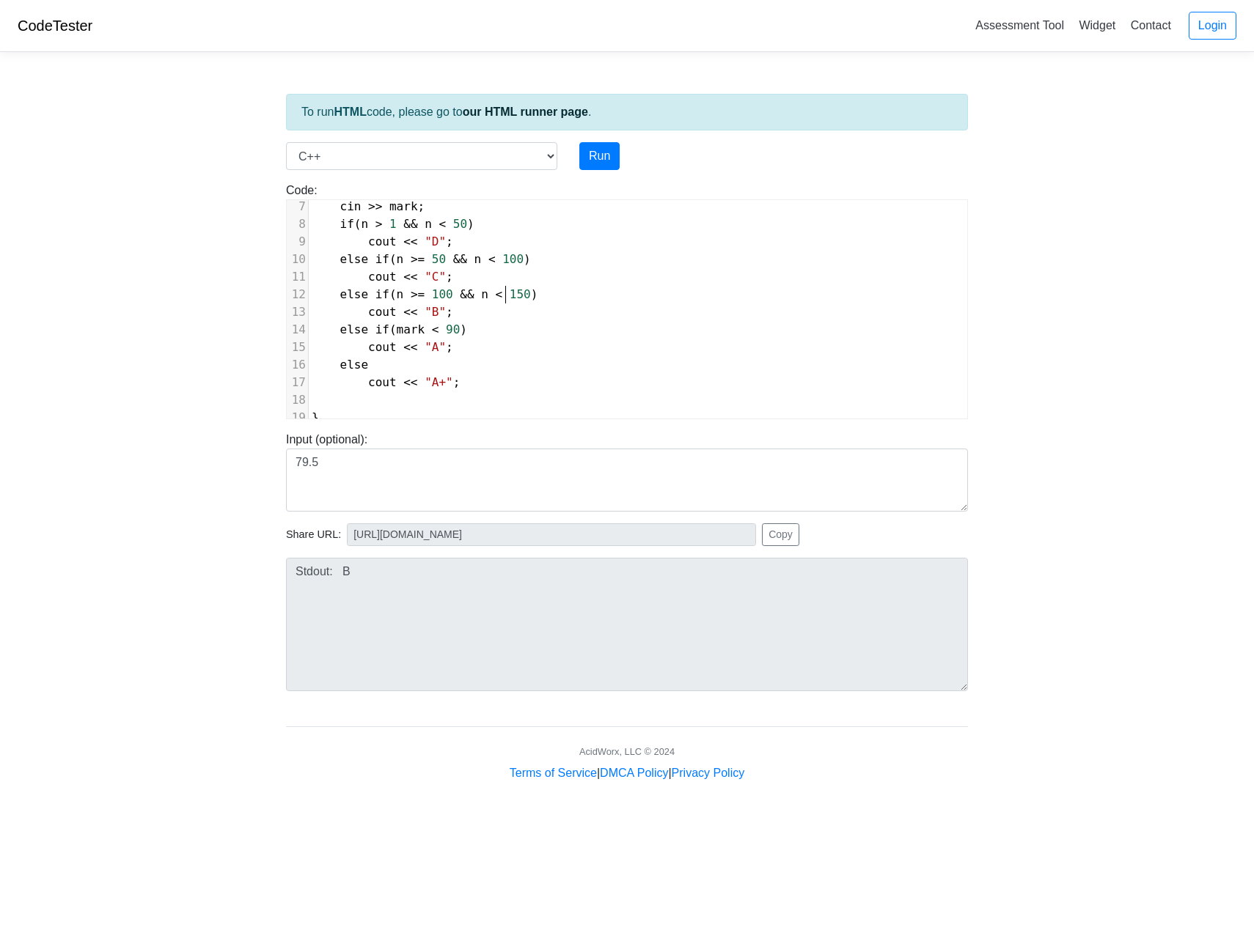
scroll to position [122, 0]
type textarea "mark < 90"
drag, startPoint x: 453, startPoint y: 318, endPoint x: 397, endPoint y: 319, distance: 56.0
click at [397, 322] on span "else if ( mark < 90 )" at bounding box center [389, 329] width 155 height 14
paste textarea
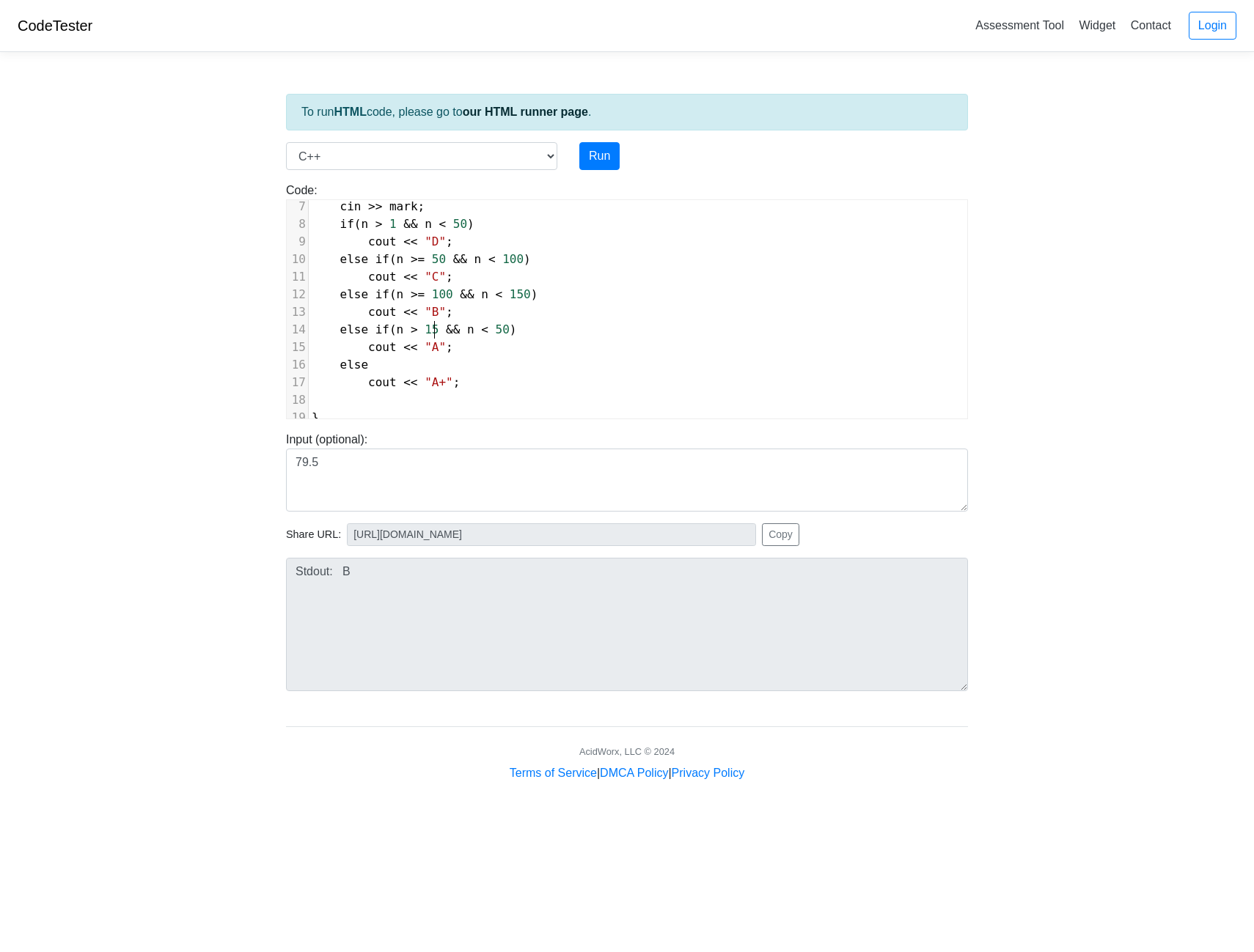
type textarea "50"
type textarea "="
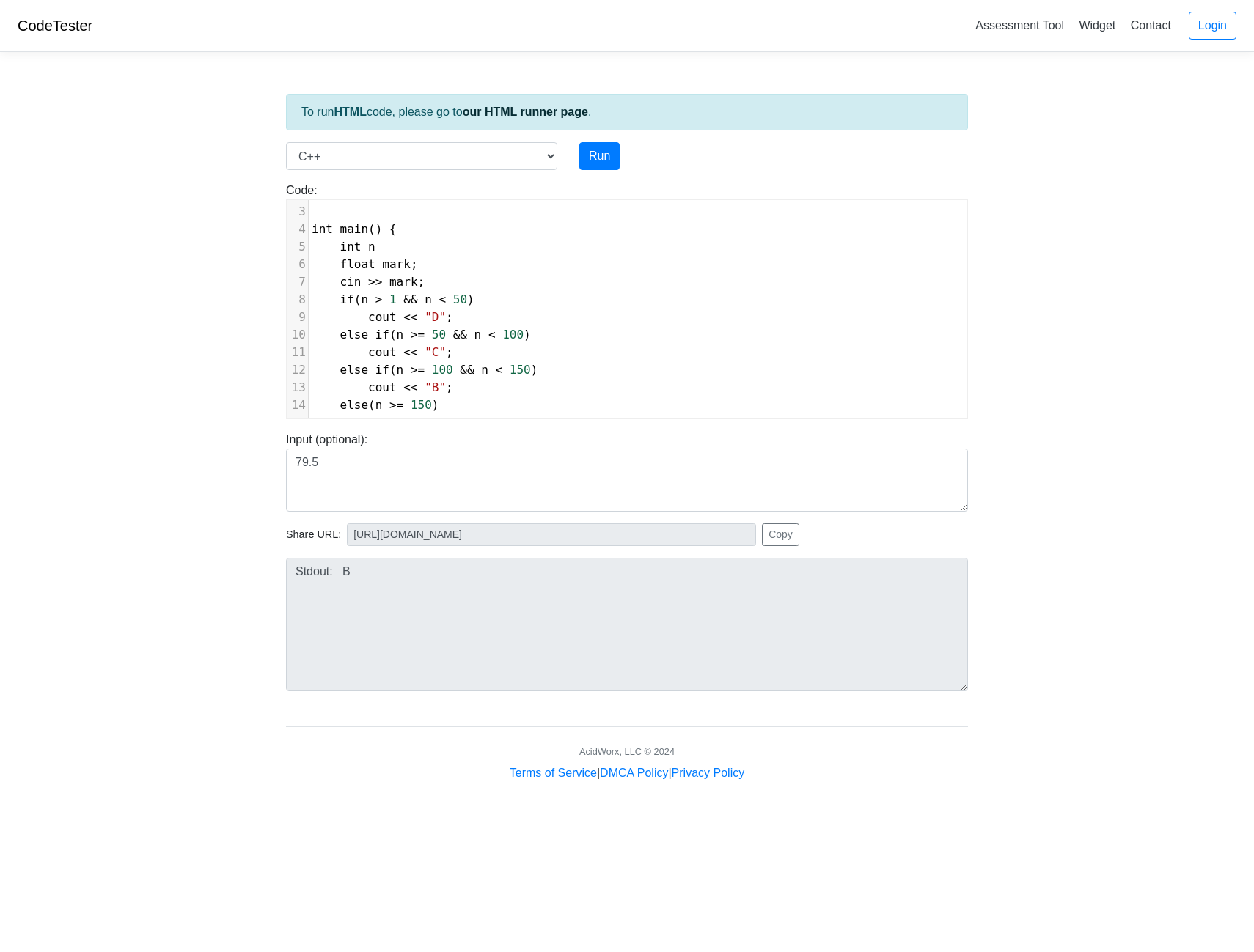
scroll to position [13, 0]
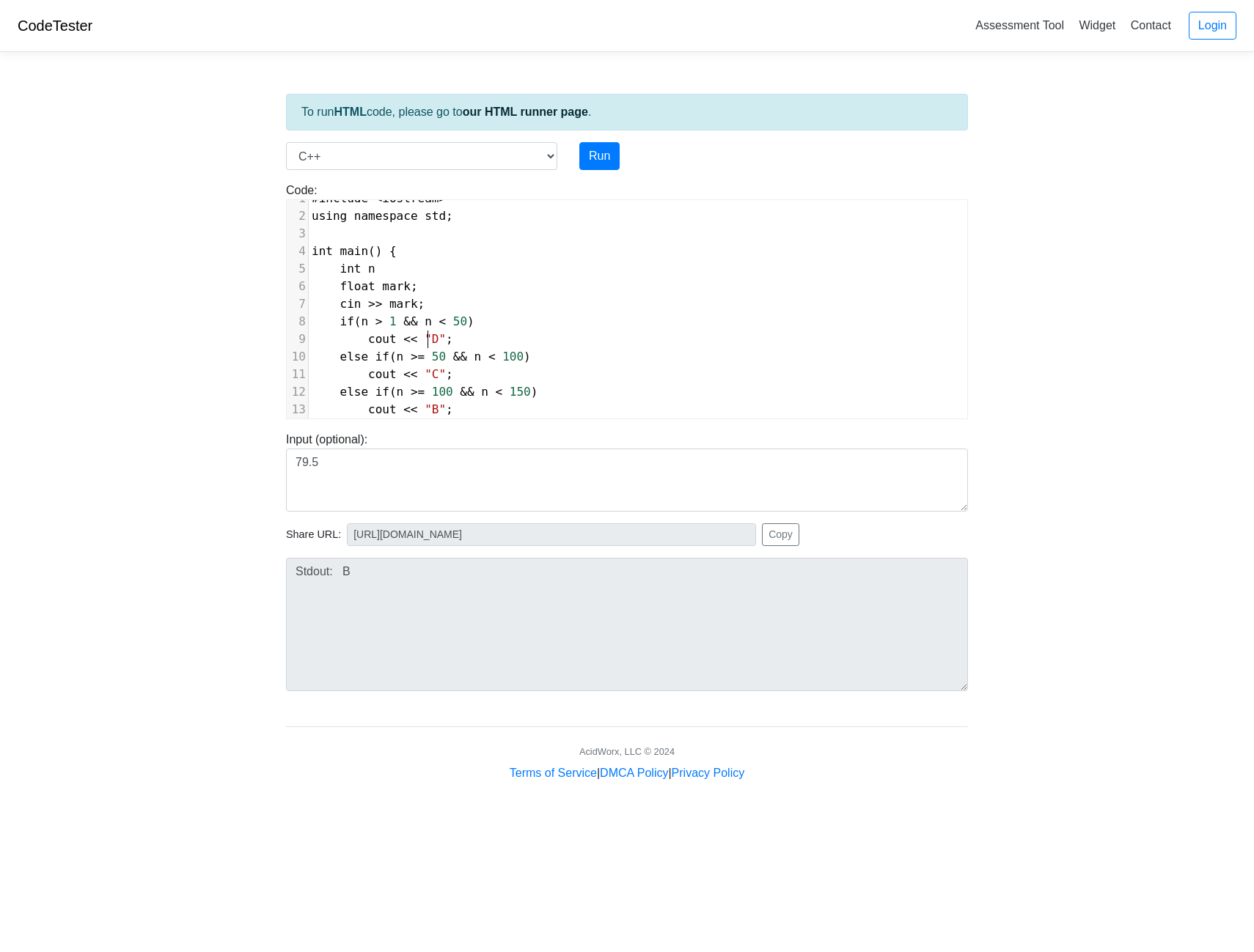
click at [429, 344] on span ""D"" at bounding box center [436, 339] width 21 height 14
type textarea "20*m"
type textarea "n"
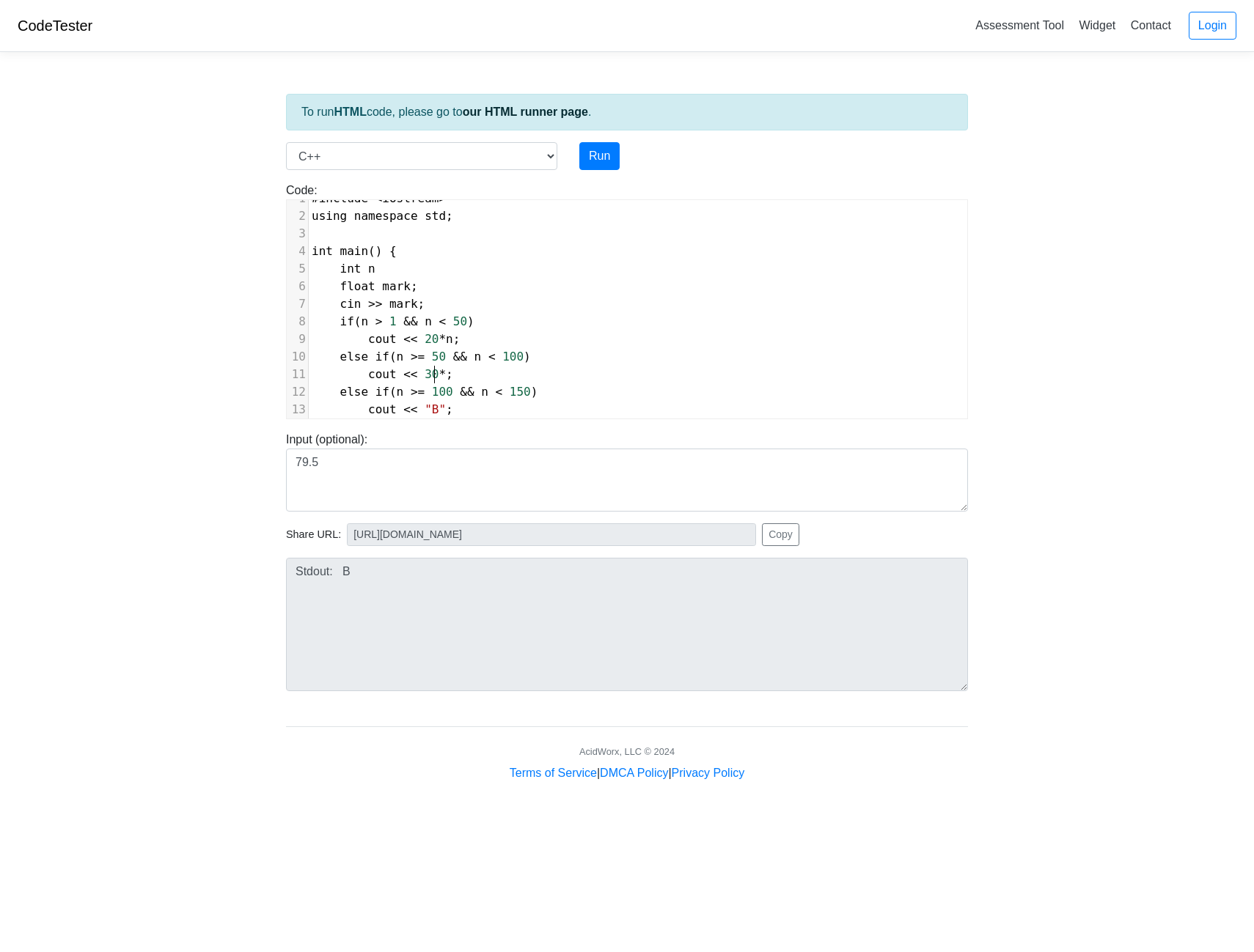
type textarea "30*n"
type textarea "40*m"
type textarea "n"
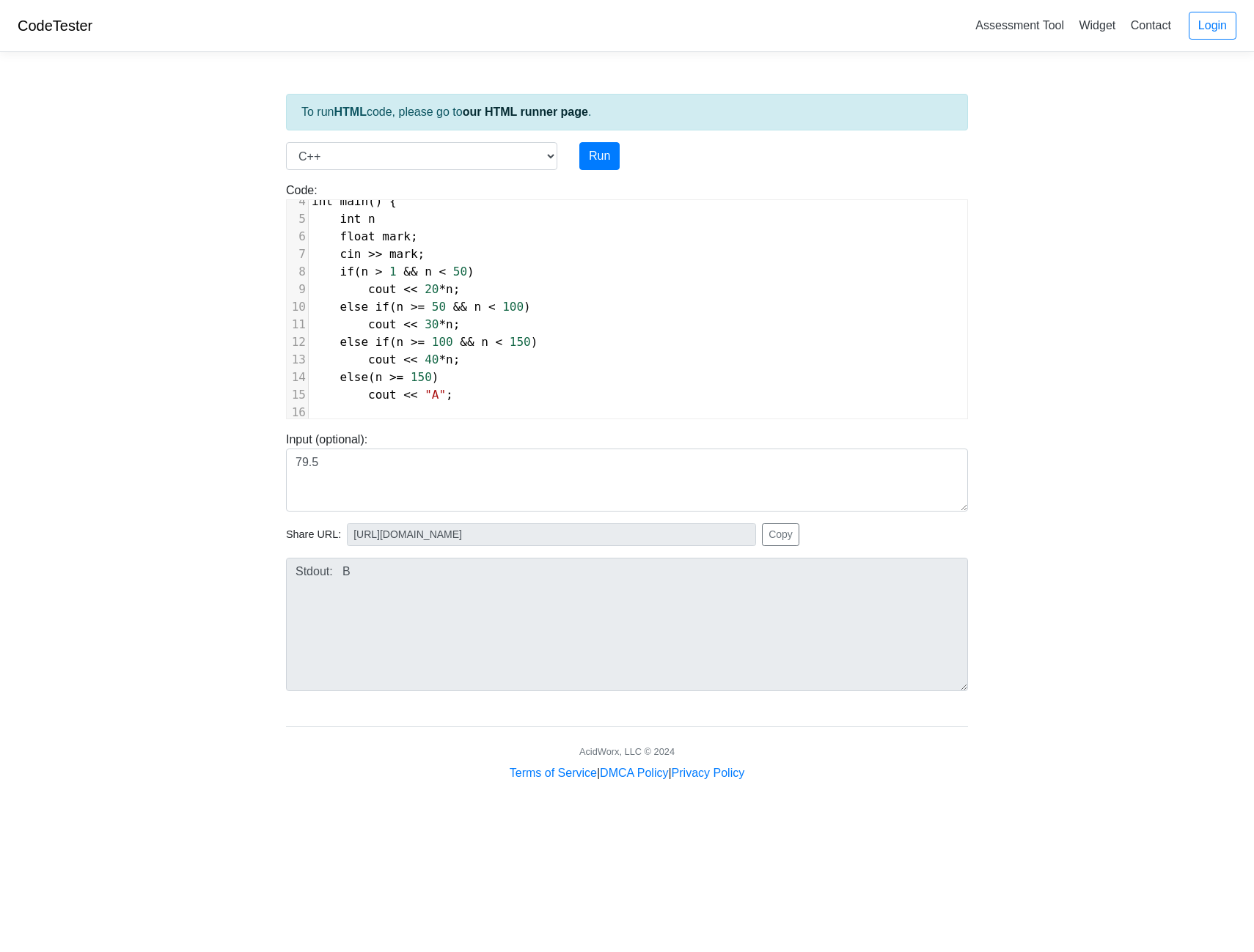
scroll to position [86, 0]
click at [437, 375] on span "cout << "A" ;" at bounding box center [383, 382] width 141 height 14
type textarea "50*n"
click at [613, 162] on button "Run" at bounding box center [600, 156] width 41 height 28
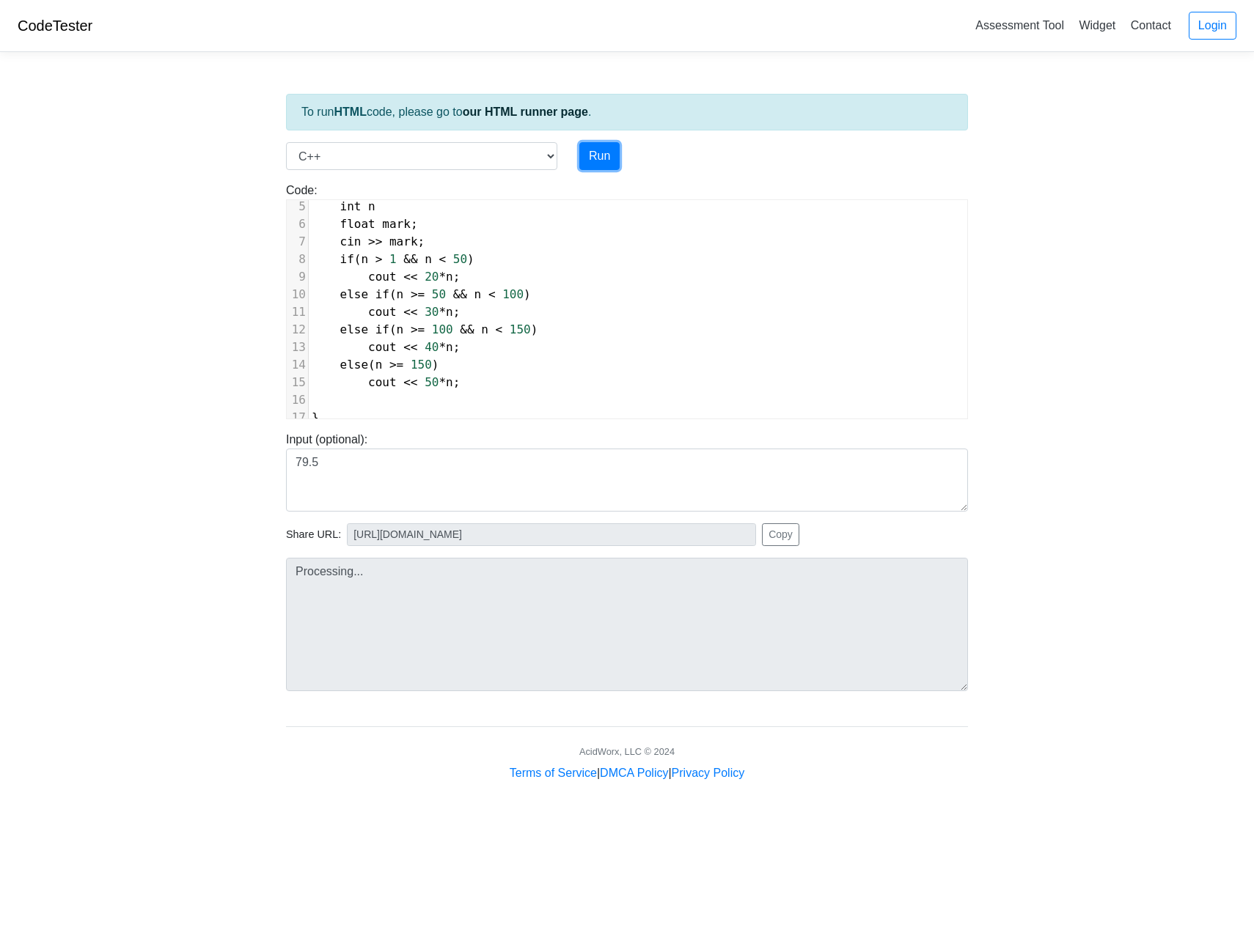
type input "https://codetester.io/runner?s=aklaKd2bzM"
type textarea "Submission status: Compilation Error Compile Output: main.cpp: In function ‘int…"
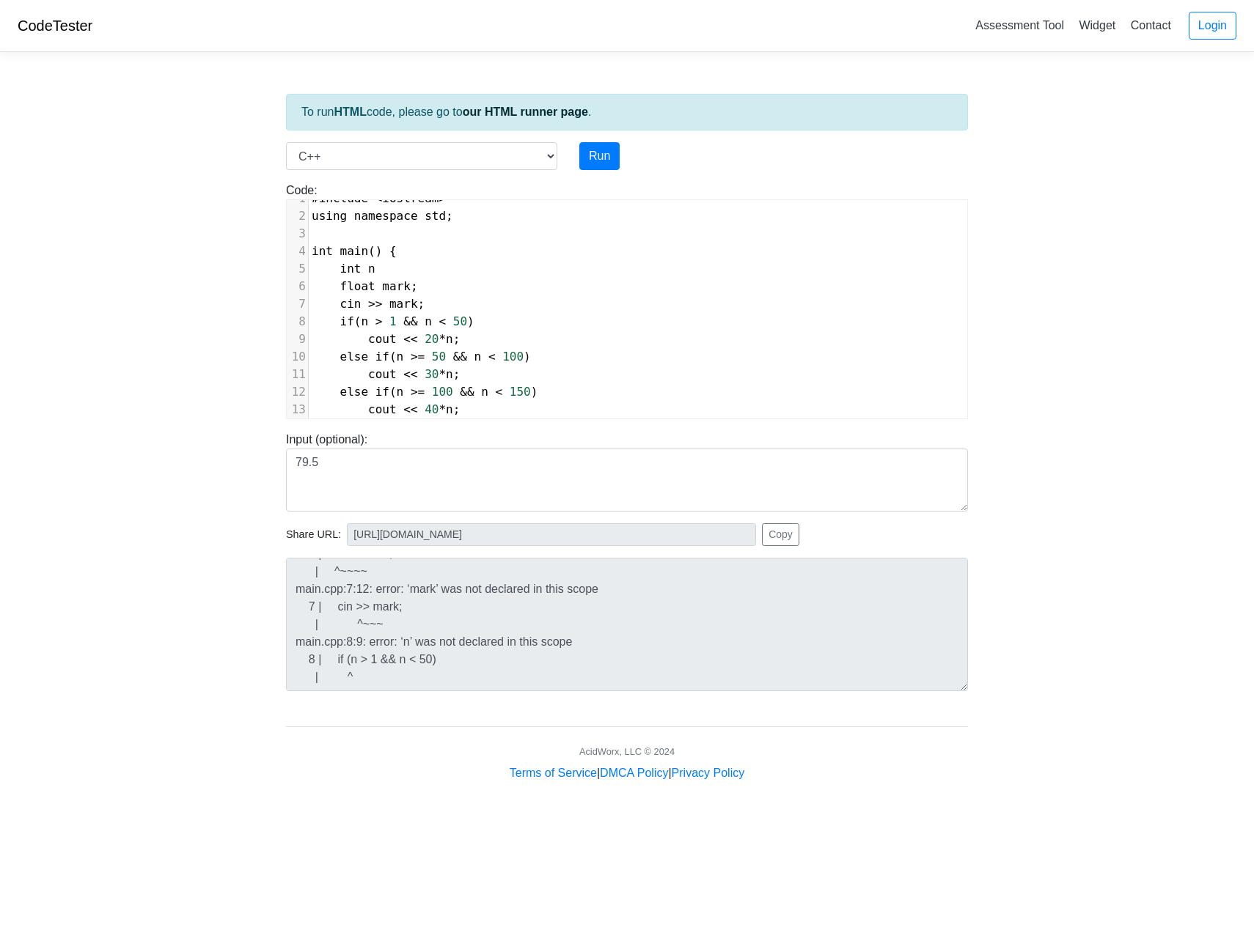
scroll to position [6, 26]
click at [380, 272] on pre "int n" at bounding box center [638, 269] width 658 height 18
type textarea ";"
click at [597, 158] on button "Run" at bounding box center [600, 156] width 41 height 28
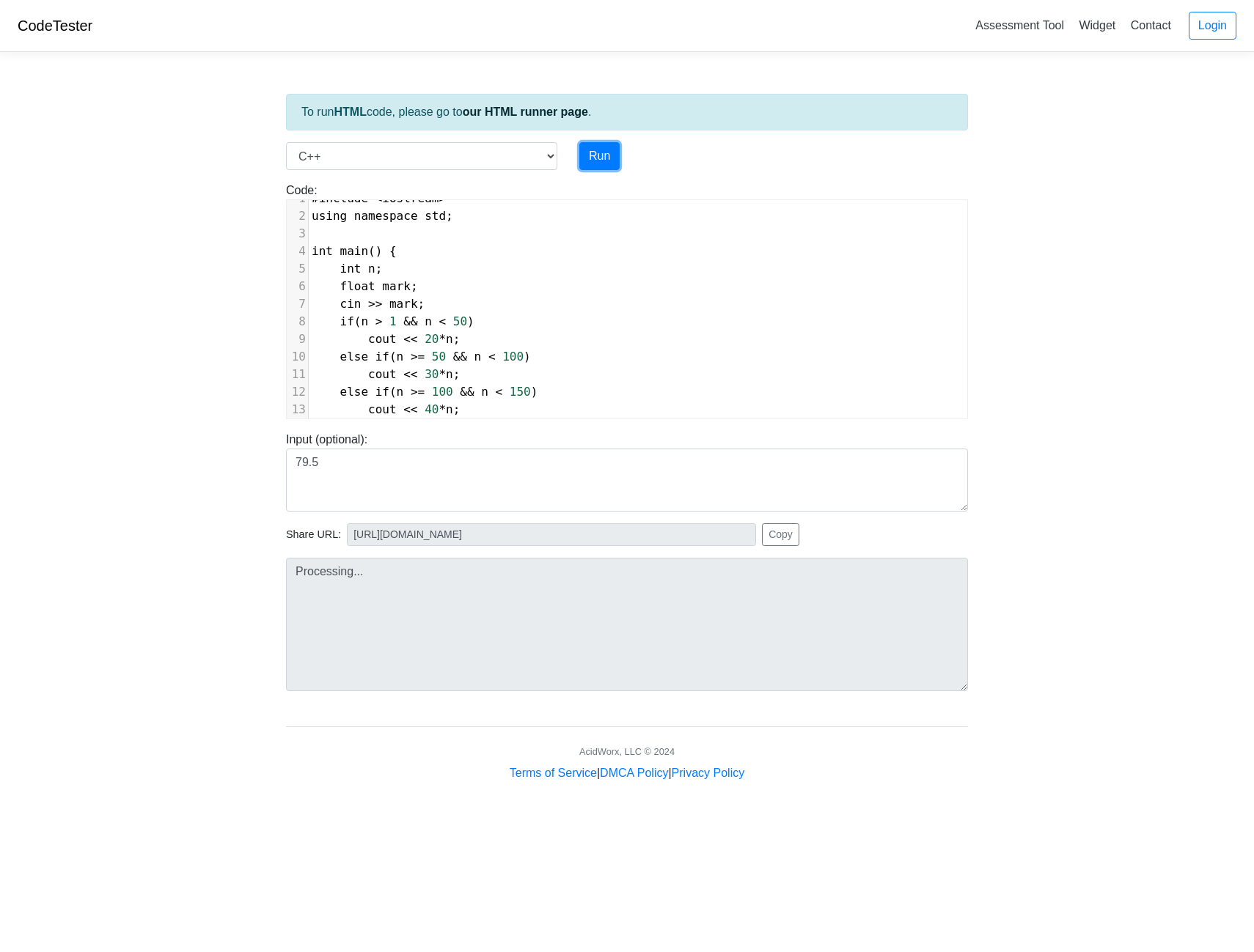
type input "https://codetester.io/runner?s=GJXedVJLlR"
type textarea "Submission status: Compilation Error Compile Output: main.cpp: In function ‘int…"
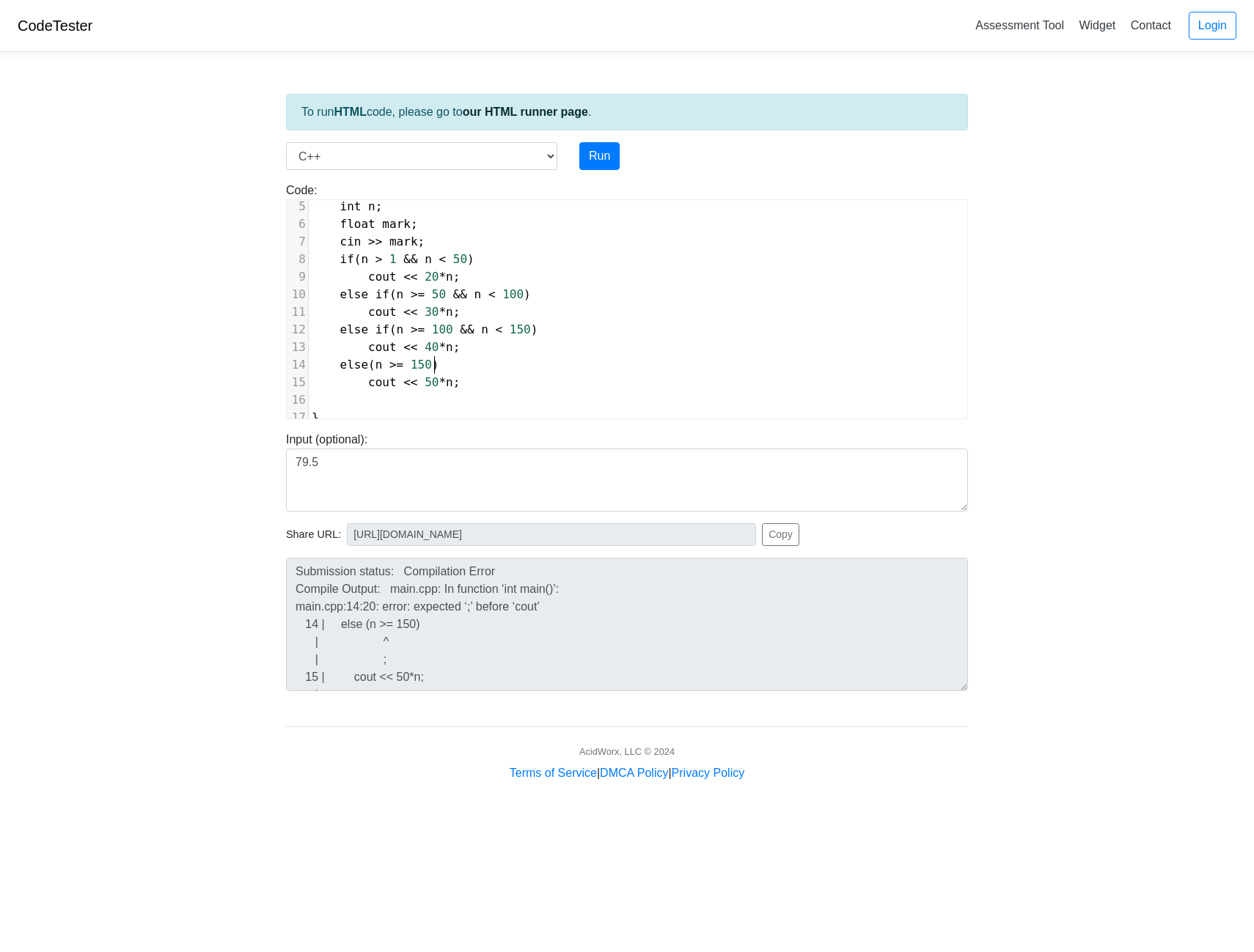
click at [472, 357] on pre "else ( n >= 150 )" at bounding box center [638, 366] width 658 height 18
click at [471, 374] on pre "cout << 50 * n ;" at bounding box center [638, 383] width 658 height 18
click at [454, 392] on pre at bounding box center [638, 400] width 658 height 18
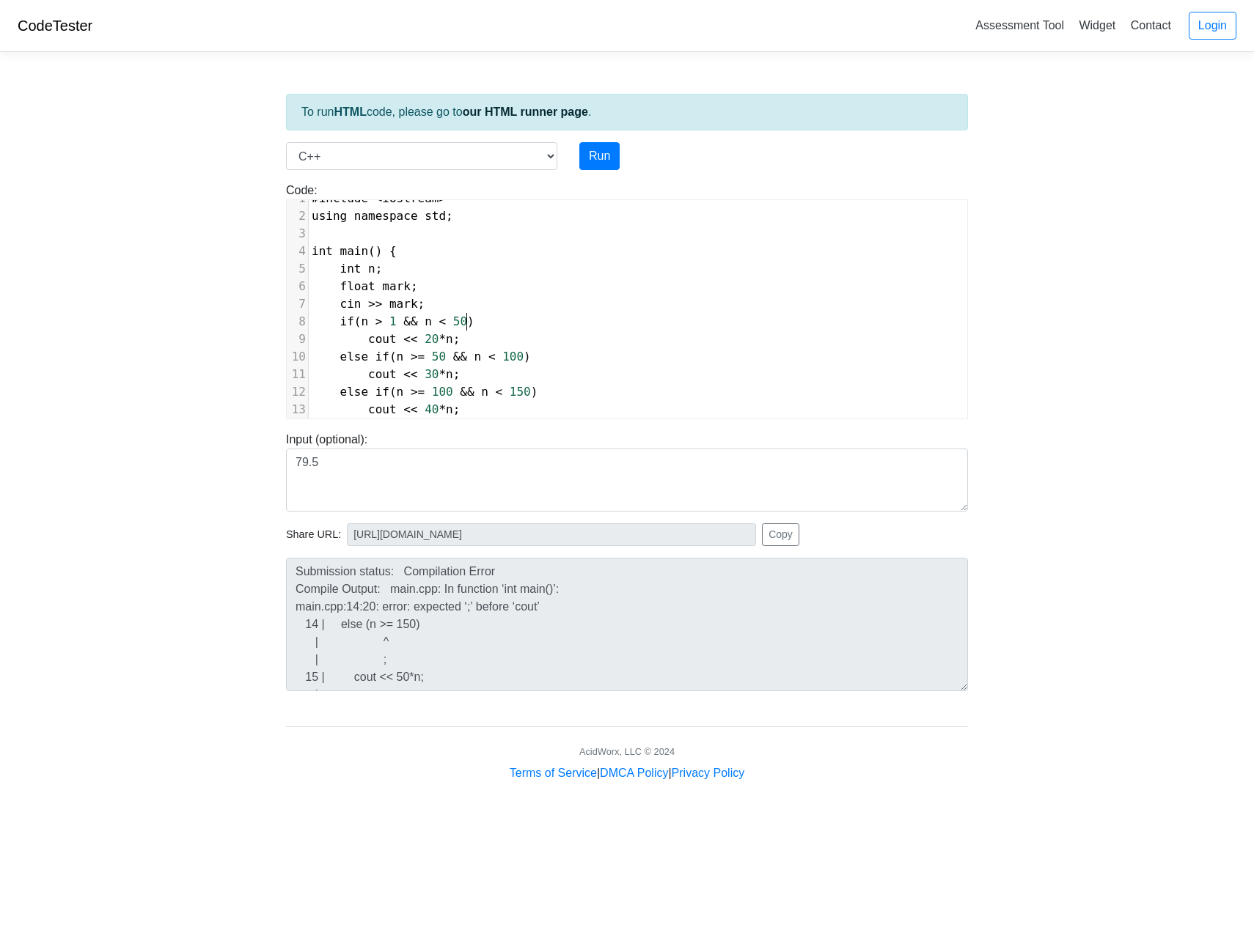
click at [478, 319] on pre "if ( n > 1 && n < 50 )" at bounding box center [638, 322] width 658 height 18
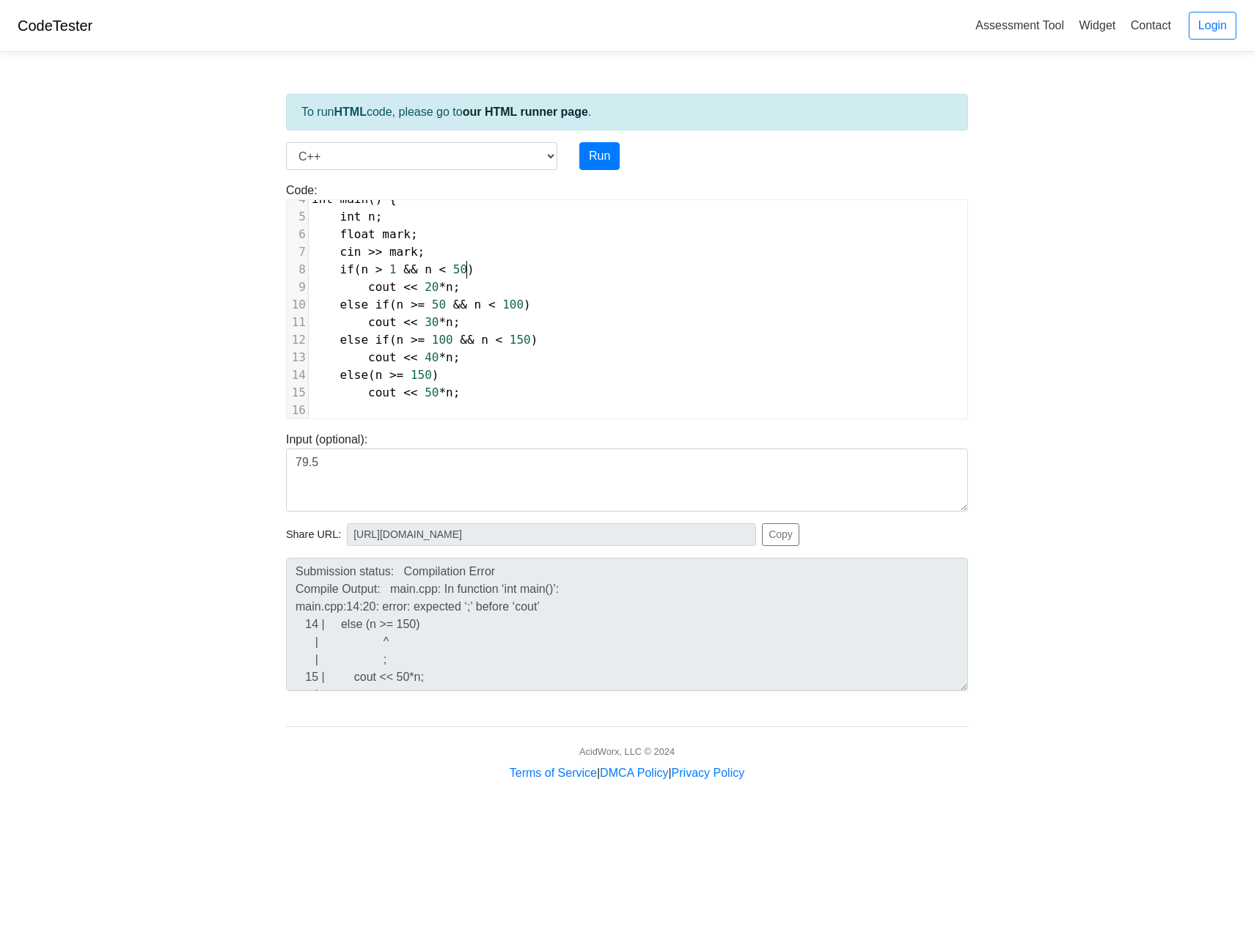
scroll to position [86, 0]
click at [485, 374] on pre "cout << 50 * n ;" at bounding box center [638, 383] width 658 height 18
click at [478, 357] on pre "else ( n >= 150 )" at bounding box center [638, 366] width 658 height 18
type textarea "{"
type textarea "}"
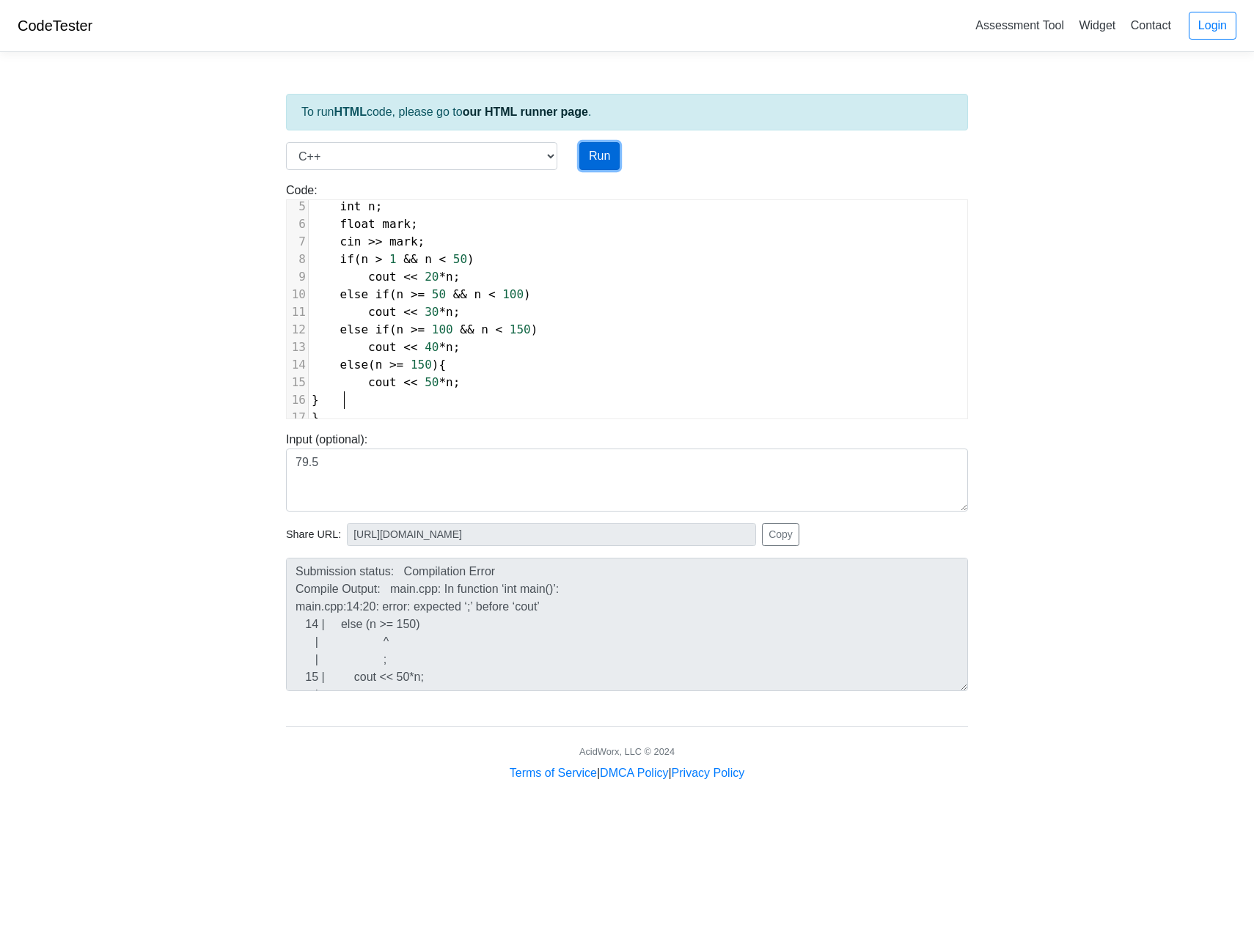
click at [580, 158] on button "Run" at bounding box center [600, 156] width 41 height 28
type input "https://codetester.io/runner?s=e0zydApZXb"
type textarea "Submission status: Compilation Error Compile Output: main.cpp: In function ‘int…"
click at [397, 392] on pre "}" at bounding box center [638, 400] width 658 height 18
click at [471, 357] on pre "else ( n >= 150 ){" at bounding box center [638, 366] width 658 height 18
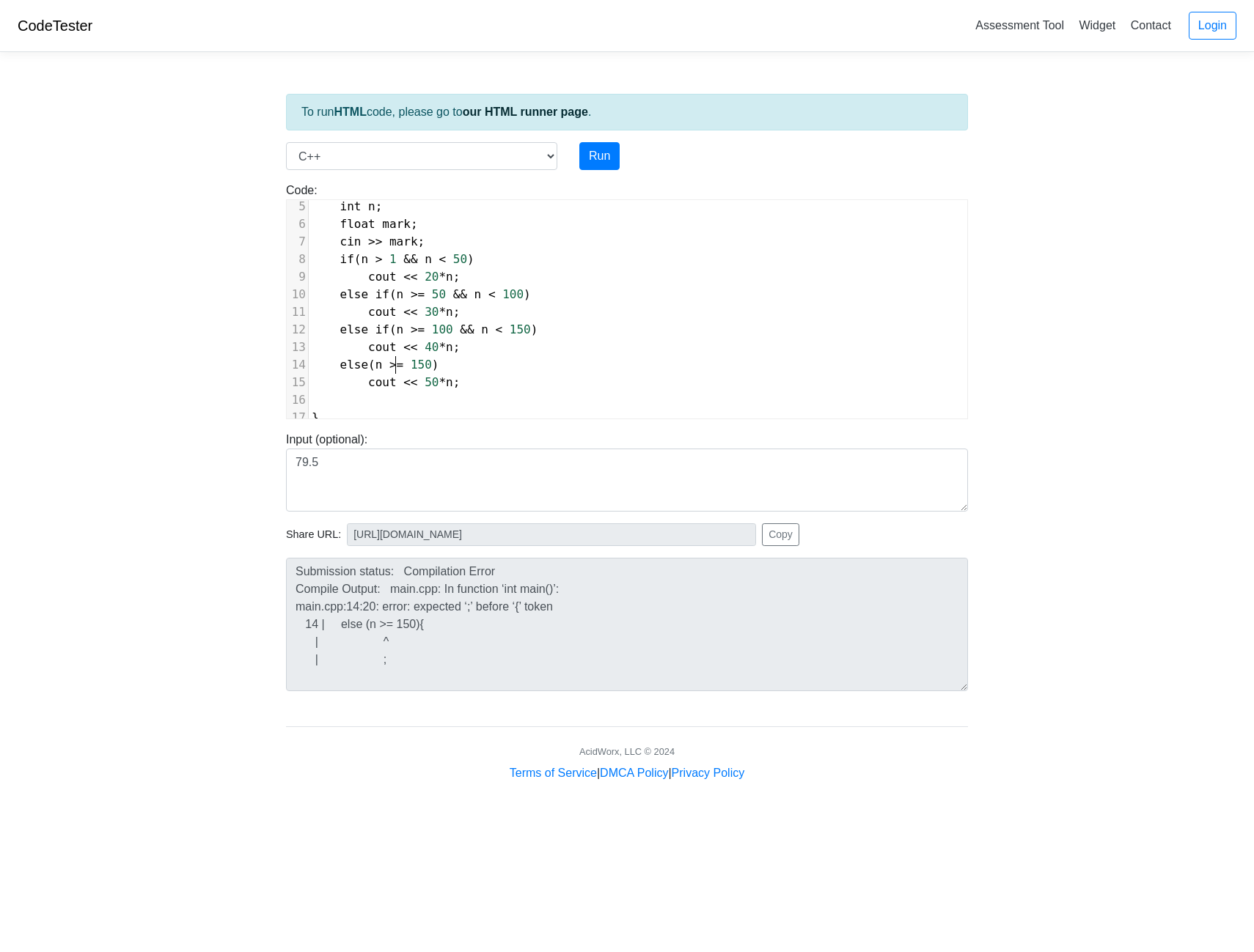
click at [398, 357] on span ">=" at bounding box center [396, 364] width 14 height 14
click at [402, 357] on span "else ( n >= 150 )" at bounding box center [375, 364] width 128 height 14
click at [604, 157] on button "Run" at bounding box center [600, 156] width 41 height 28
type input "https://codetester.io/runner?s=n0lmJy9pXe"
type textarea "Submission status: Compilation Error Compile Output: main.cpp: In function ‘int…"
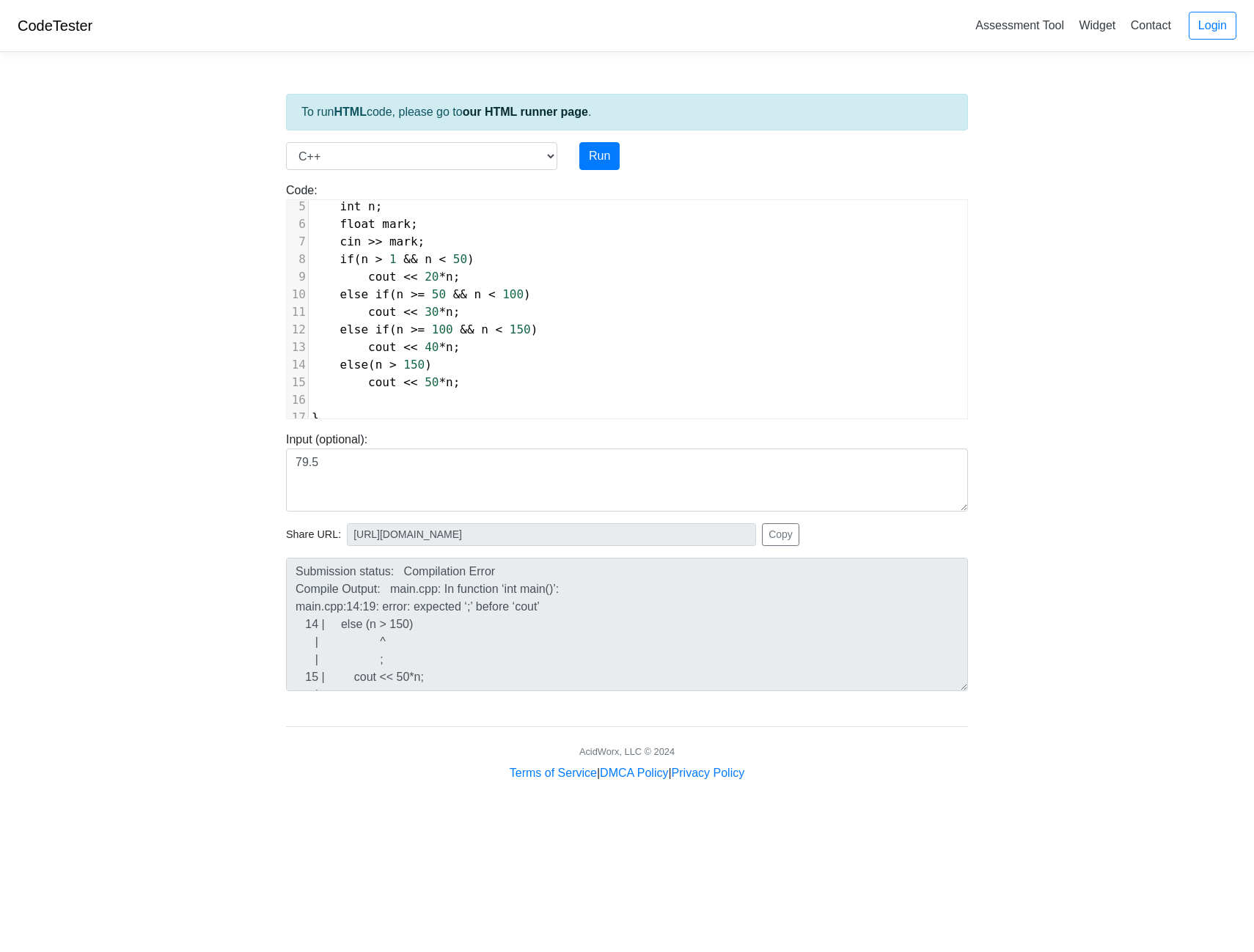
scroll to position [6, 0]
click at [448, 357] on pre "else ( n > 150 )" at bounding box center [638, 366] width 658 height 18
type textarea ";;"
click at [606, 145] on button "Run" at bounding box center [600, 156] width 41 height 28
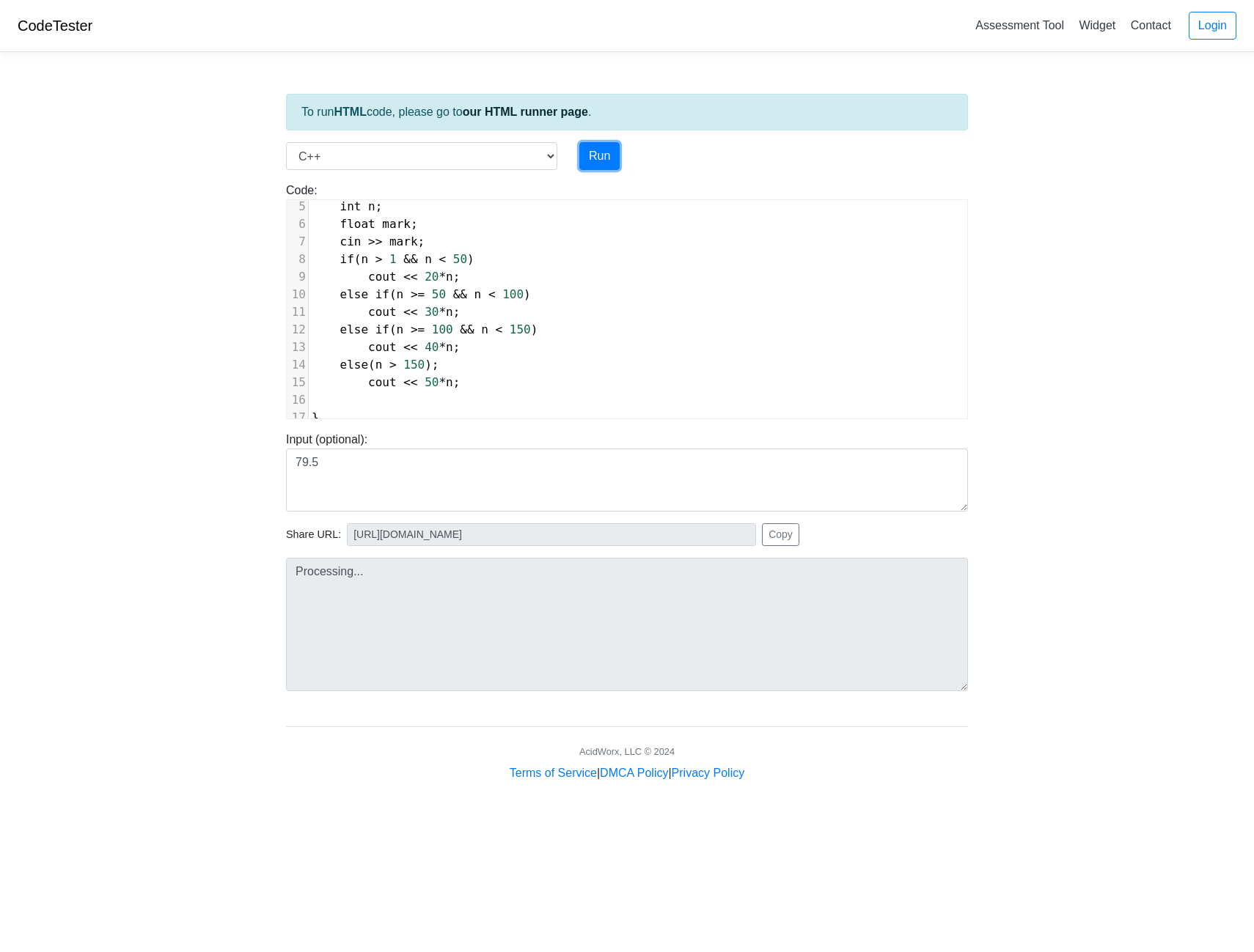
type input "https://codetester.io/runner?s=mqlVD8Ojzy"
type textarea "Stdout: 0"
click at [395, 357] on span ">" at bounding box center [393, 364] width 7 height 14
type textarea "="
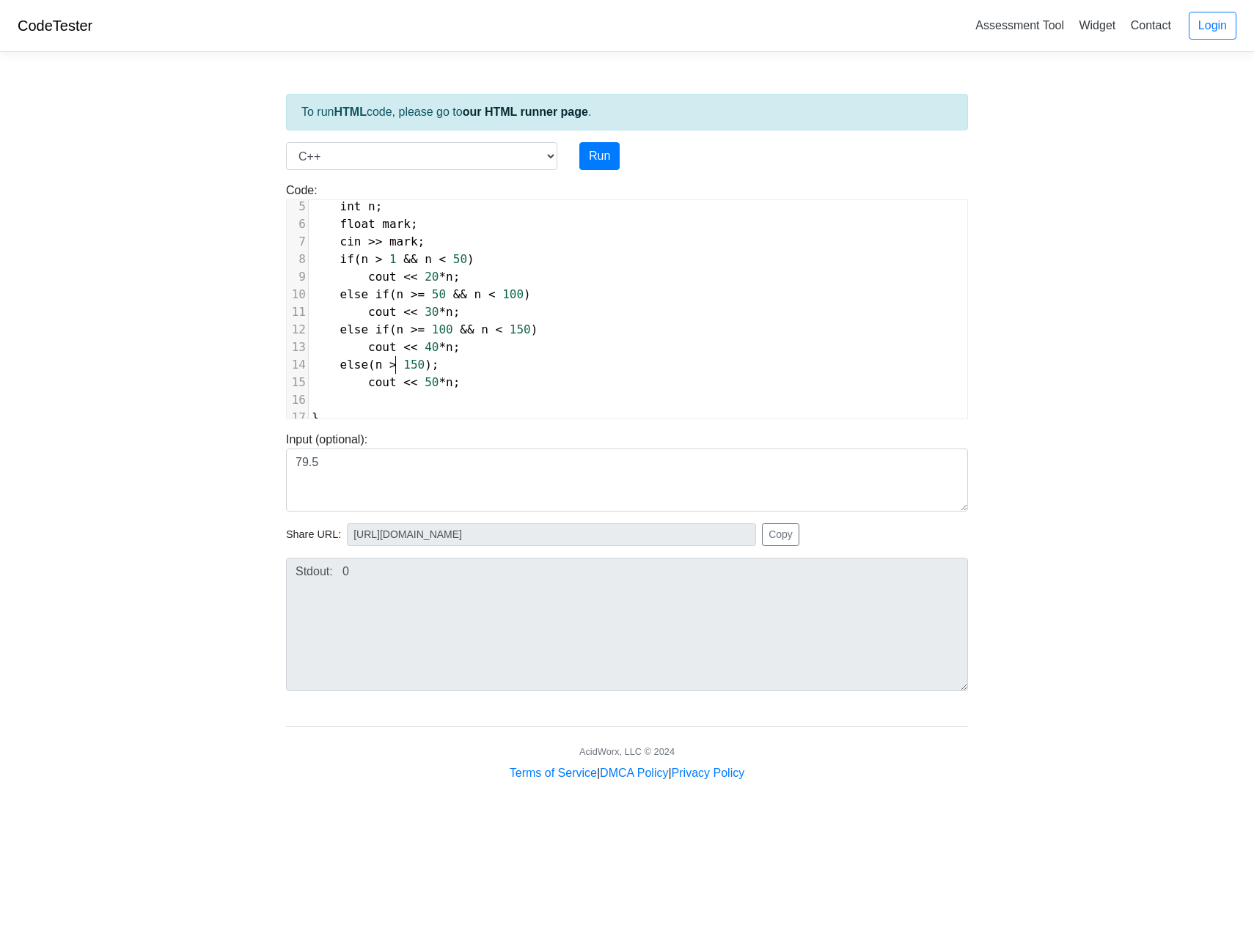
scroll to position [6, 6]
click at [557, 392] on pre at bounding box center [638, 400] width 658 height 18
click at [605, 157] on button "Run" at bounding box center [600, 156] width 41 height 28
type input "https://codetester.io/runner?s=o1lApxo3Wb"
type textarea "Stdout: 0"
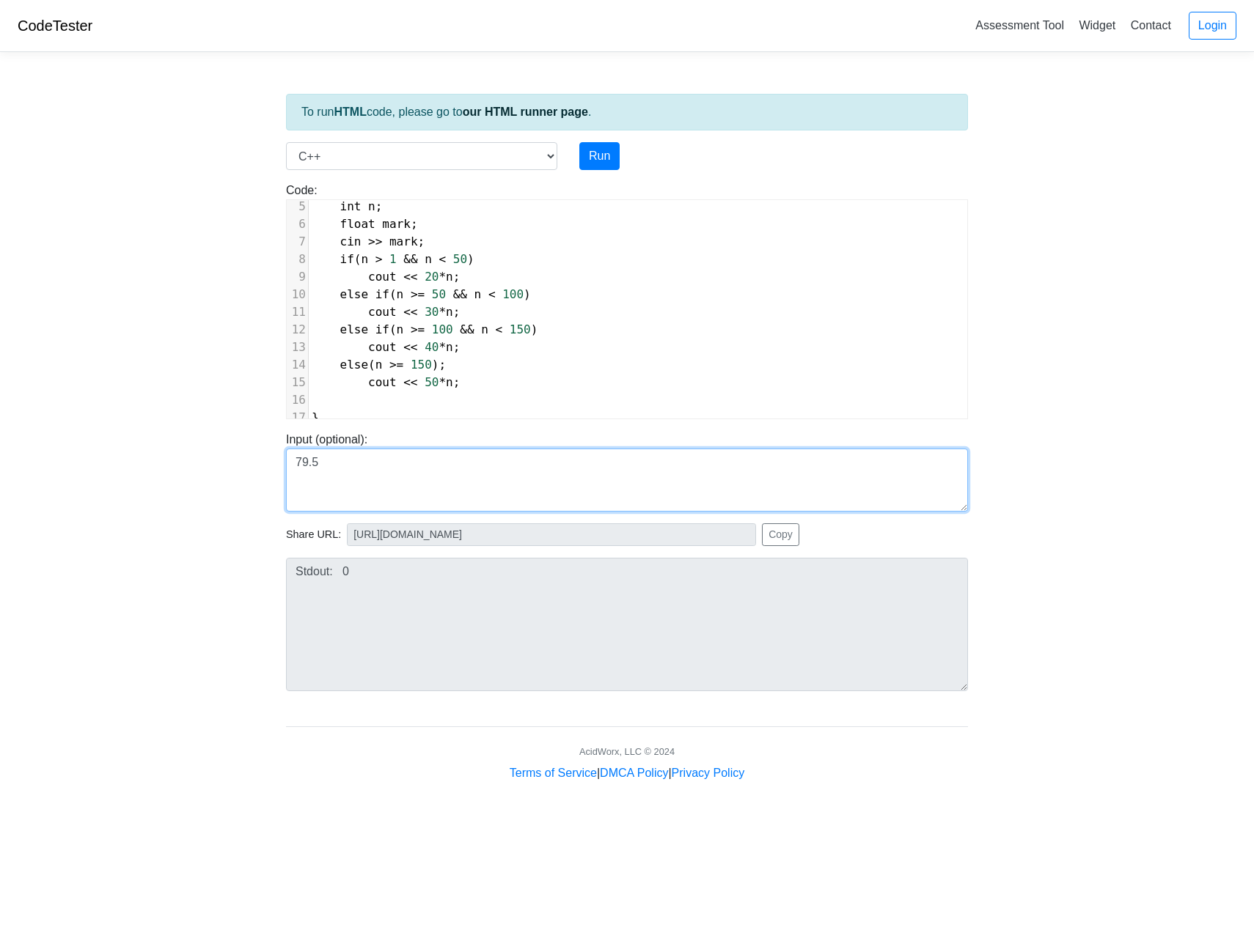
drag, startPoint x: 443, startPoint y: 467, endPoint x: 297, endPoint y: 460, distance: 146.2
click at [297, 460] on textarea "79.5" at bounding box center [627, 480] width 682 height 63
type textarea "10"
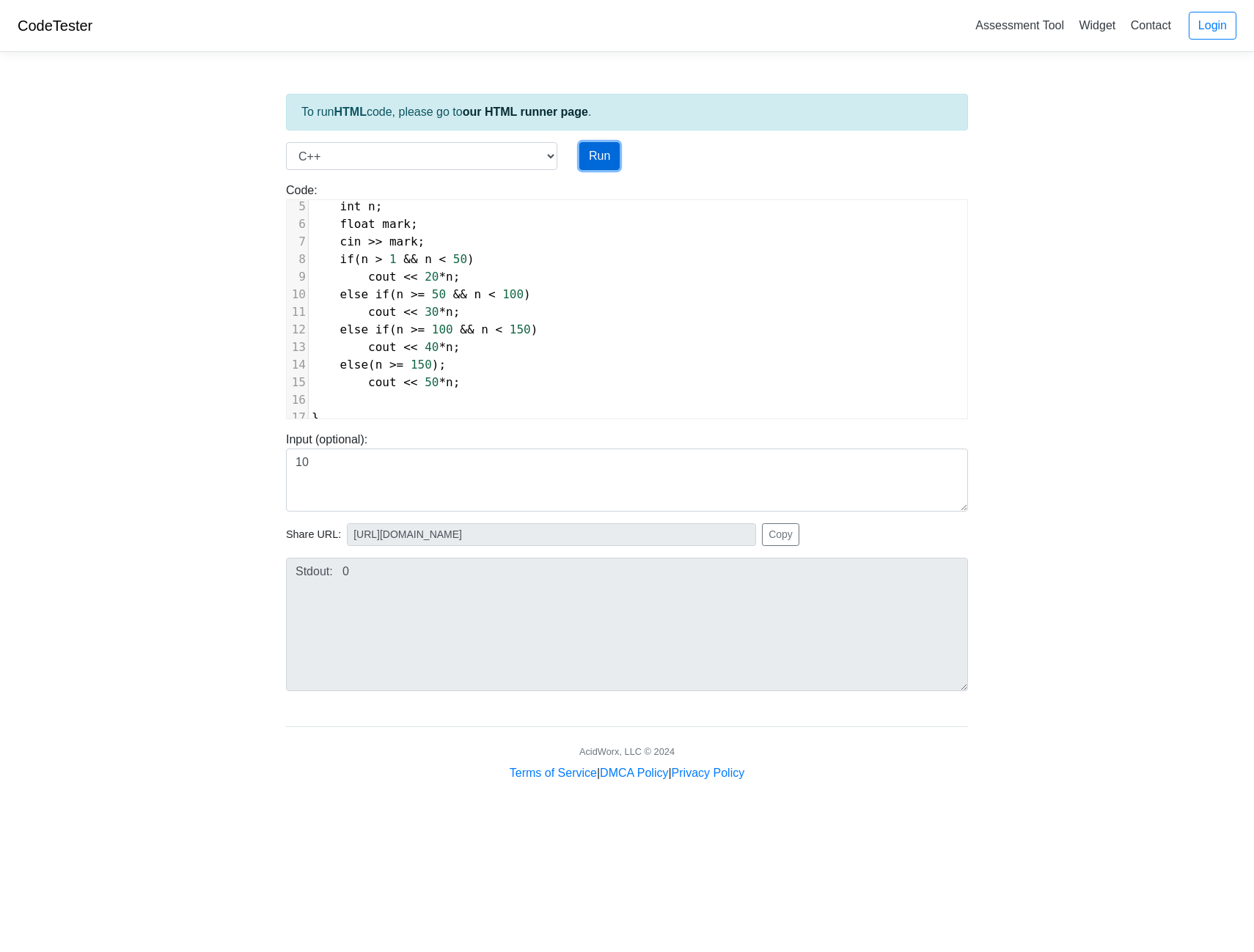
click at [604, 167] on button "Run" at bounding box center [600, 156] width 41 height 28
type input "https://codetester.io/runner?s=noWgdLApl7"
type textarea "Stdout: 0"
click at [446, 375] on span "n" at bounding box center [449, 382] width 7 height 14
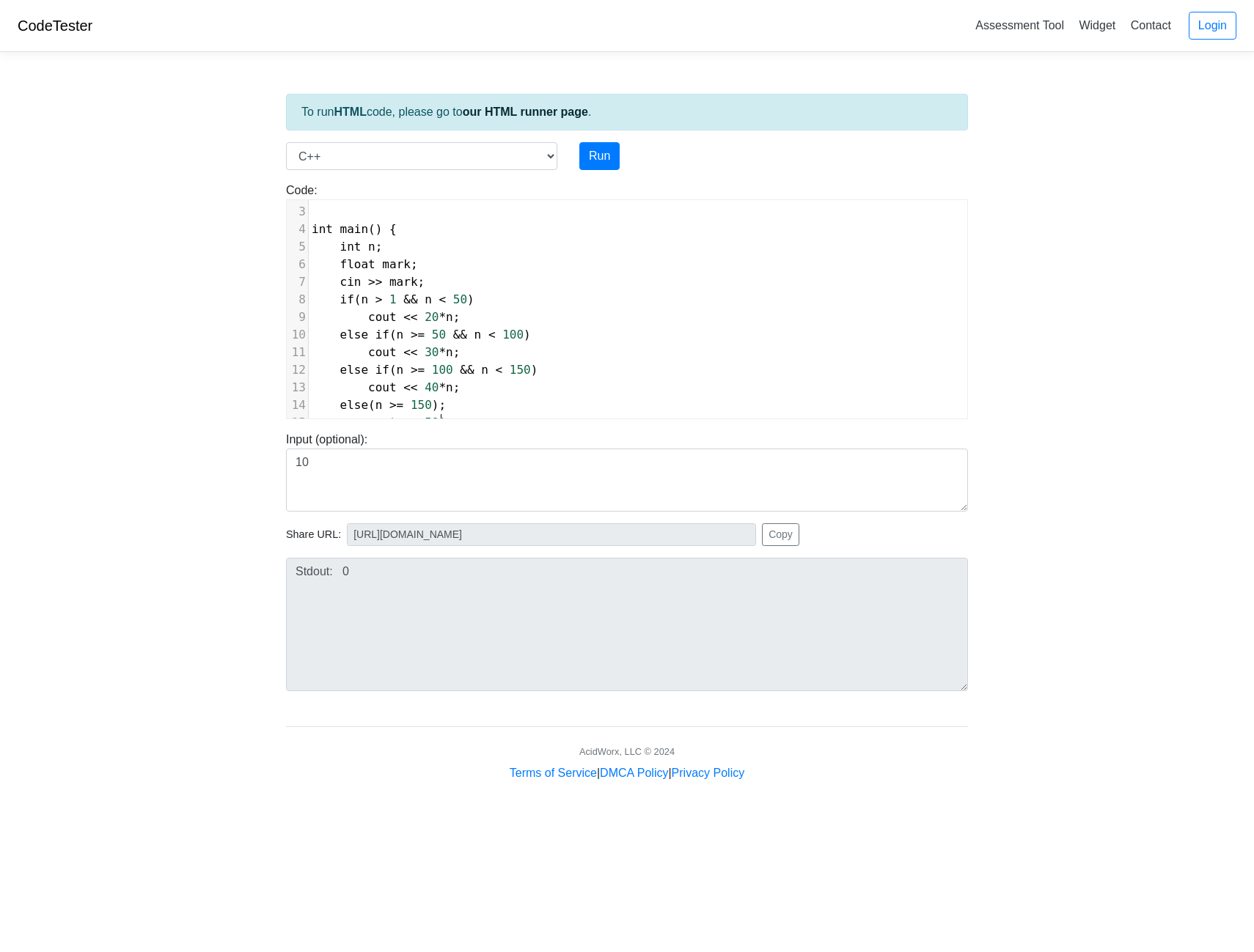
scroll to position [13, 0]
type textarea "float mark;"
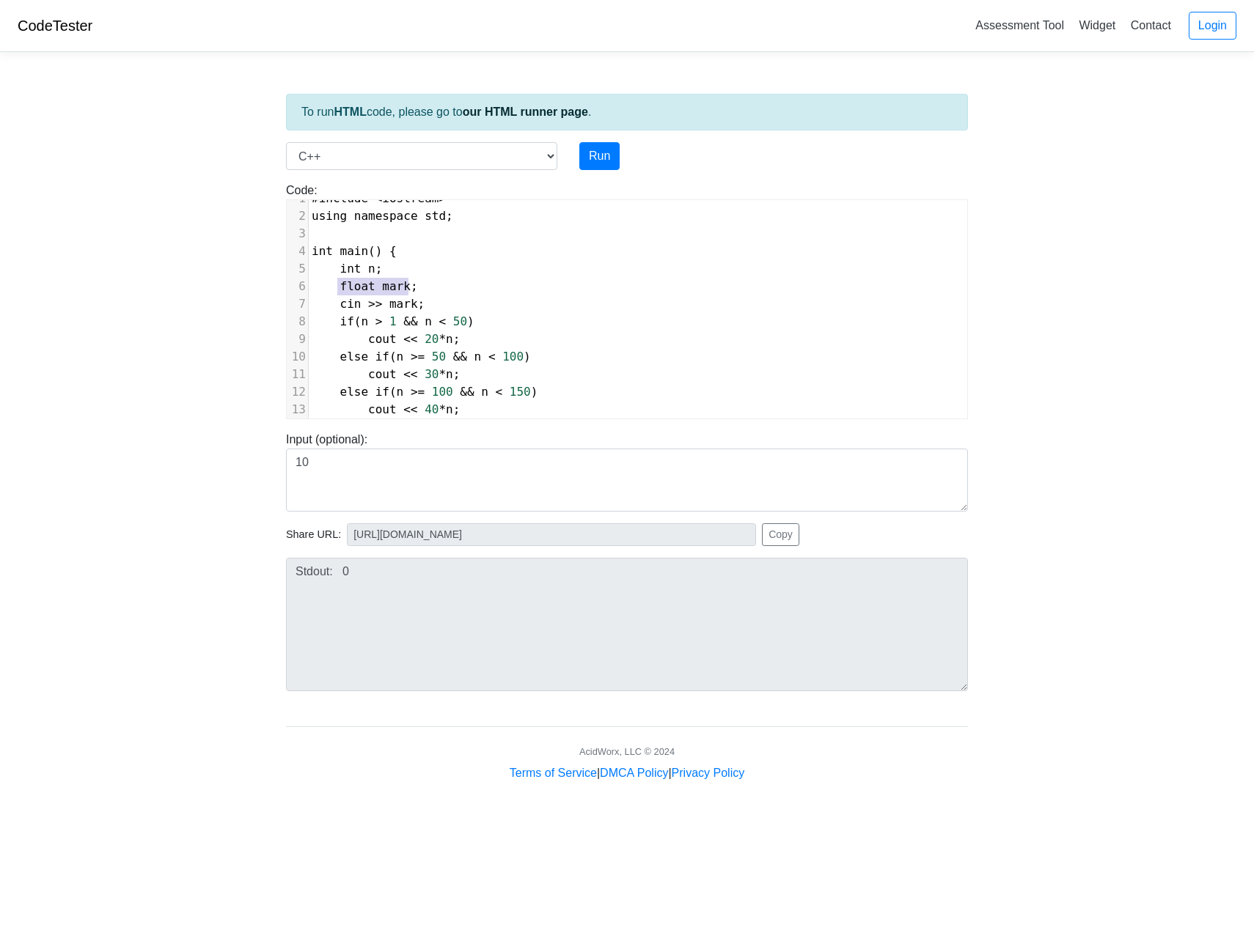
drag, startPoint x: 411, startPoint y: 282, endPoint x: 338, endPoint y: 287, distance: 73.2
click at [338, 287] on pre "float mark ;" at bounding box center [638, 287] width 658 height 18
drag, startPoint x: 410, startPoint y: 287, endPoint x: 383, endPoint y: 286, distance: 27.0
click at [383, 286] on span "cin >> mark ;" at bounding box center [368, 286] width 113 height 14
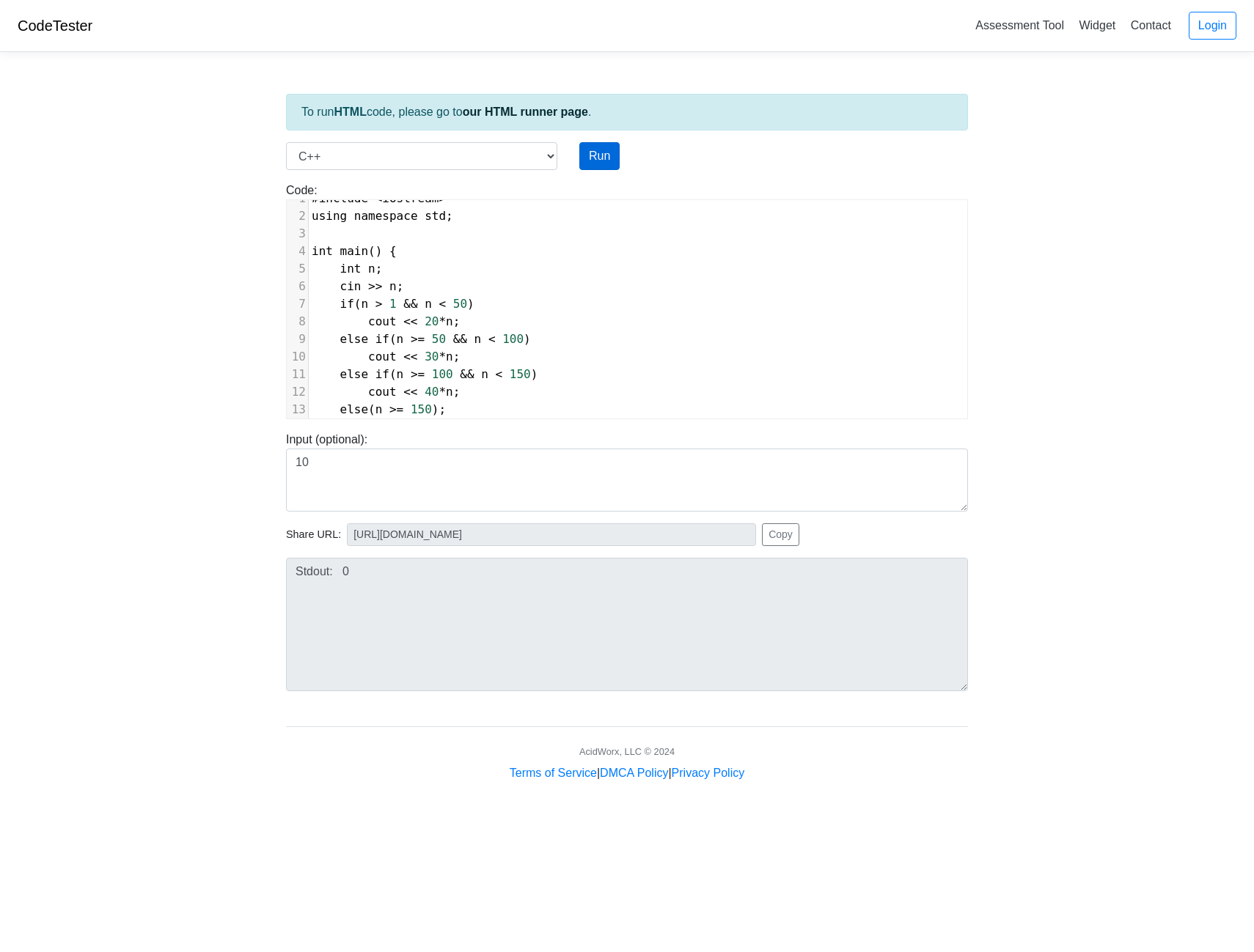
type textarea "n"
click at [605, 154] on button "Run" at bounding box center [600, 156] width 41 height 28
type input "https://codetester.io/runner?s=JrX0BvbqW8"
type textarea "Stdout: 200500"
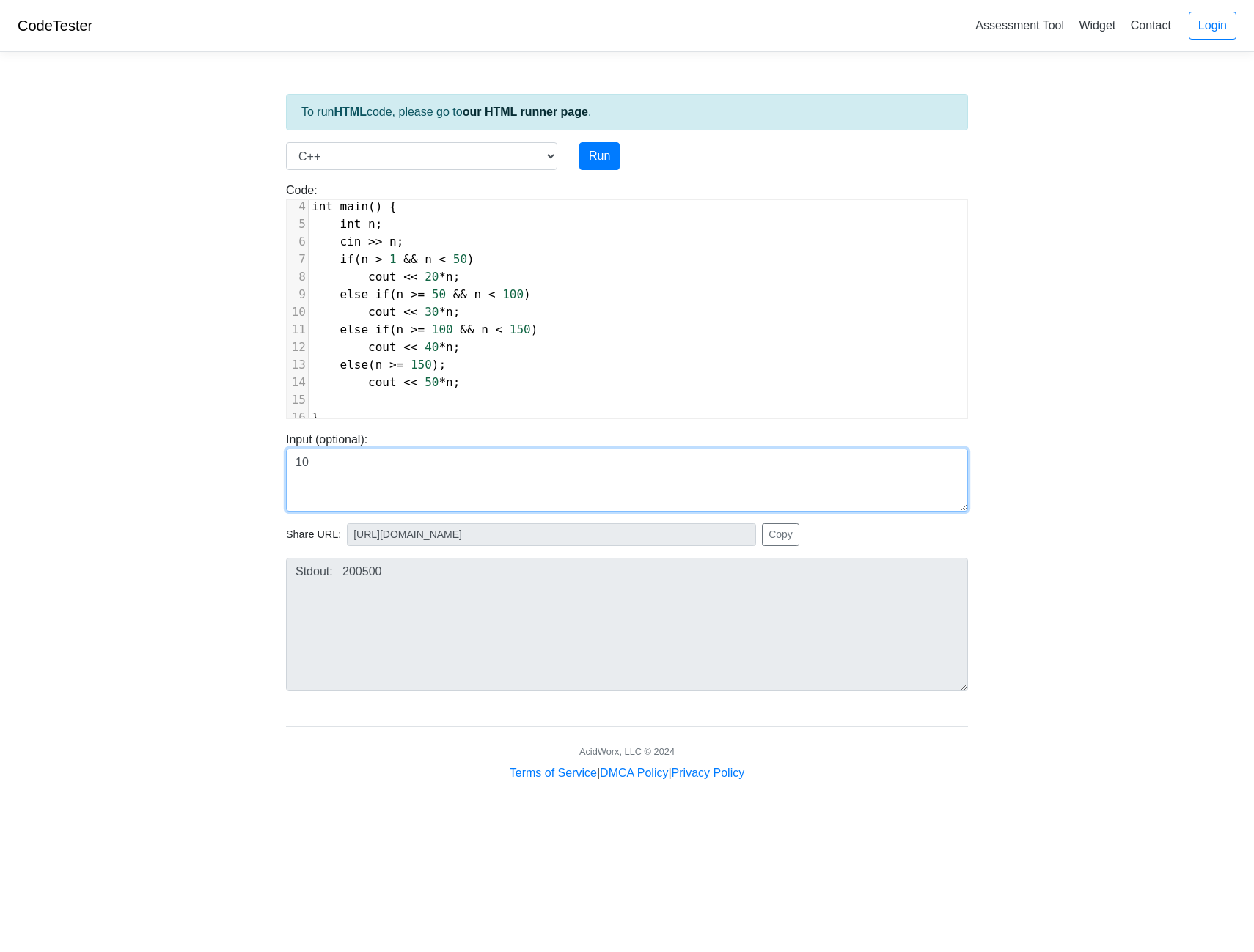
click at [402, 470] on textarea "10" at bounding box center [627, 480] width 682 height 63
drag, startPoint x: 380, startPoint y: 464, endPoint x: 304, endPoint y: 462, distance: 76.0
click at [302, 462] on textarea "10" at bounding box center [627, 480] width 682 height 63
click at [361, 470] on textarea "01" at bounding box center [627, 480] width 682 height 63
drag, startPoint x: 361, startPoint y: 470, endPoint x: 334, endPoint y: 470, distance: 27.0
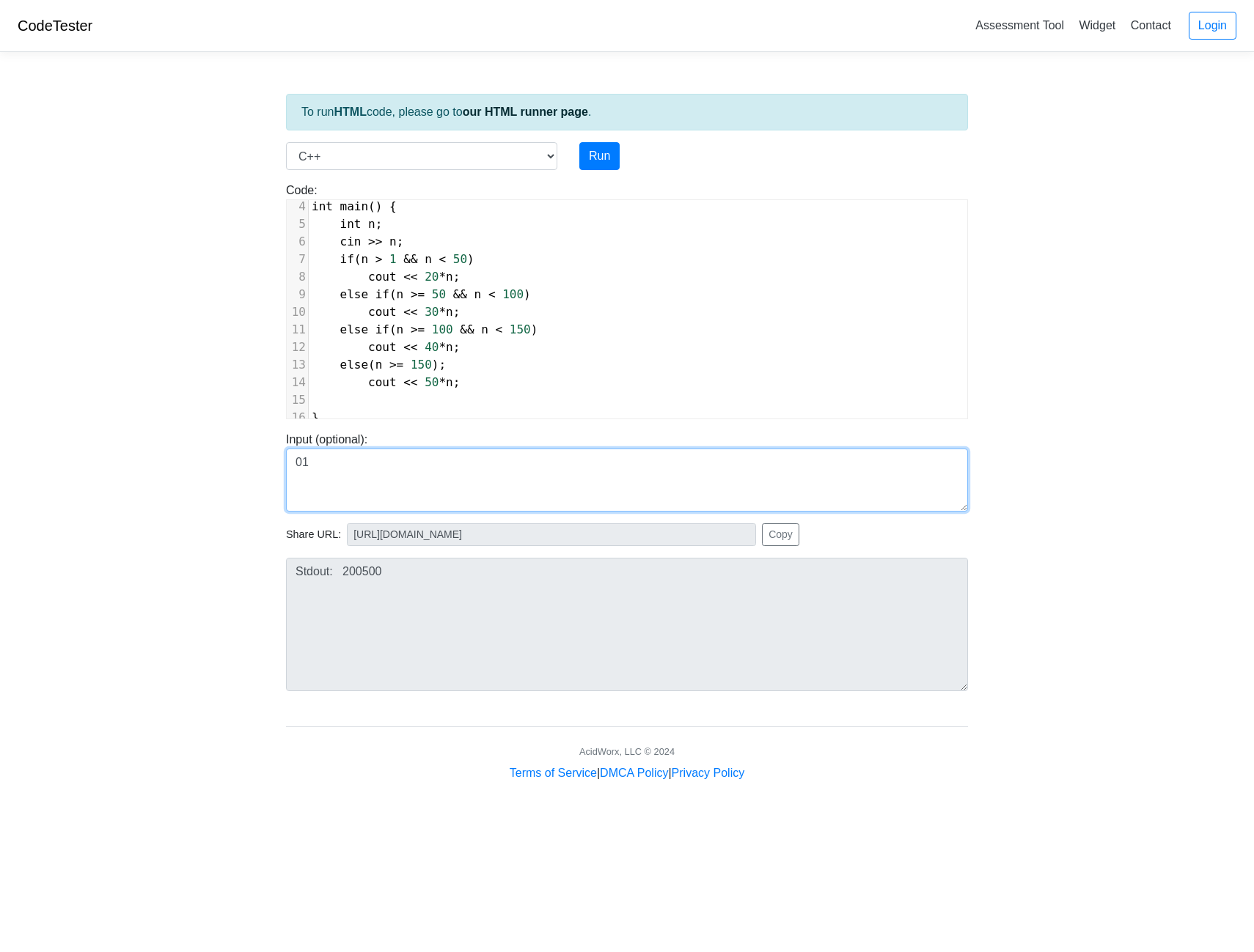
click at [297, 473] on textarea "01" at bounding box center [627, 480] width 682 height 63
type textarea "01"
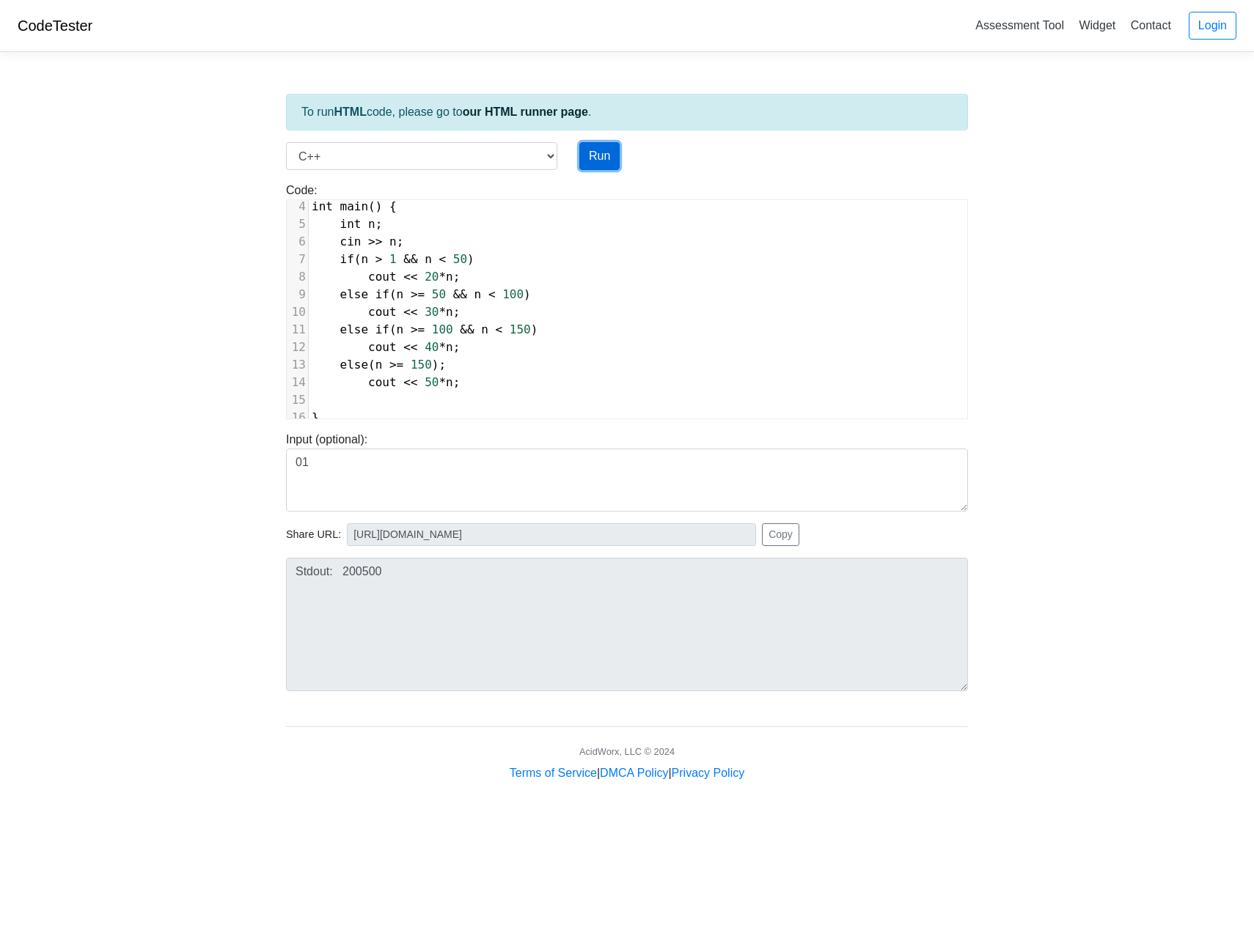
click at [611, 162] on button "Run" at bounding box center [600, 156] width 41 height 28
type input "https://codetester.io/runner?s=5Ozn3KrdW4"
type textarea "Stdout: 50"
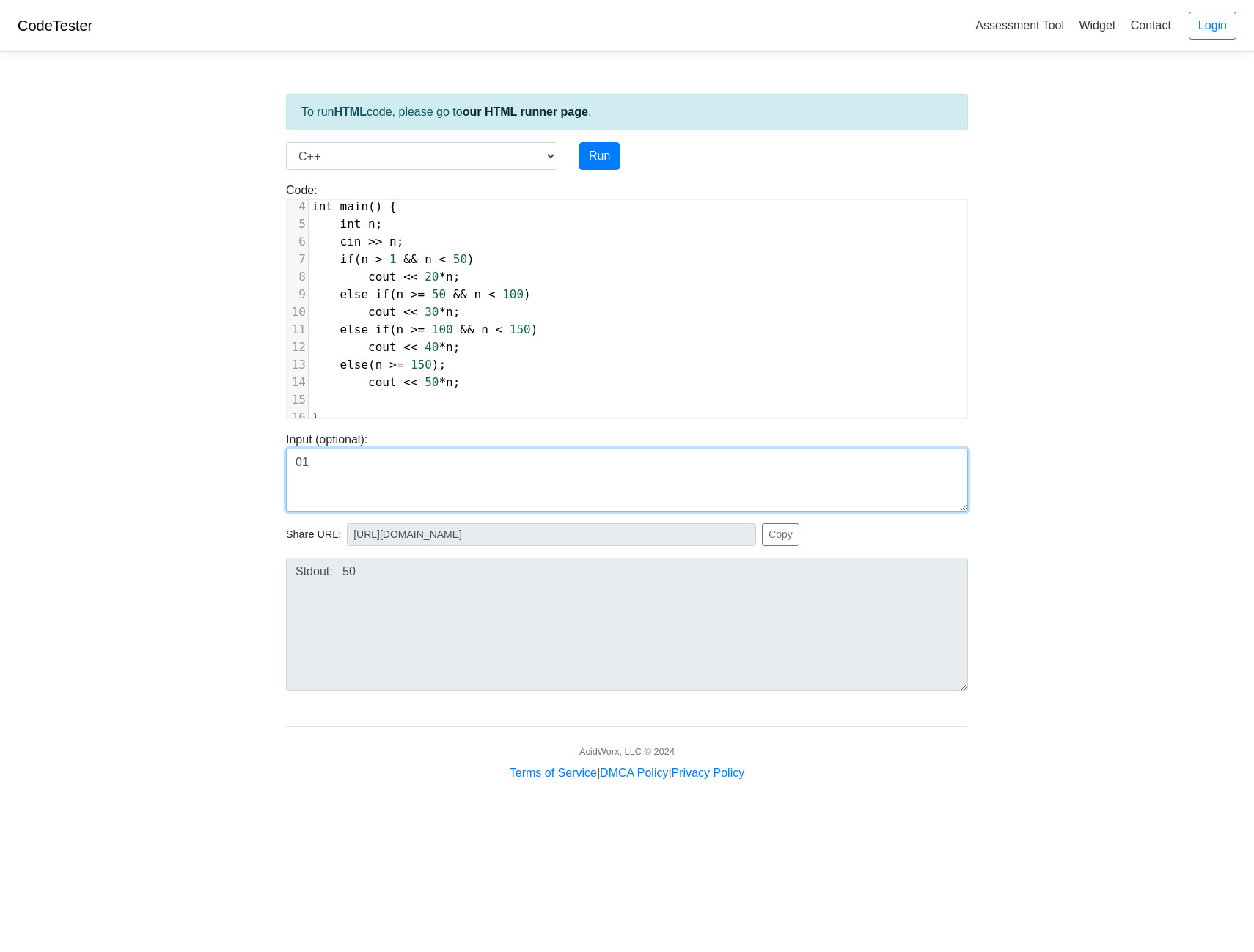
click at [388, 471] on textarea "01" at bounding box center [627, 480] width 682 height 63
drag, startPoint x: 388, startPoint y: 485, endPoint x: 284, endPoint y: 452, distance: 109.1
click at [284, 452] on div "Input (optional): 01" at bounding box center [627, 471] width 704 height 80
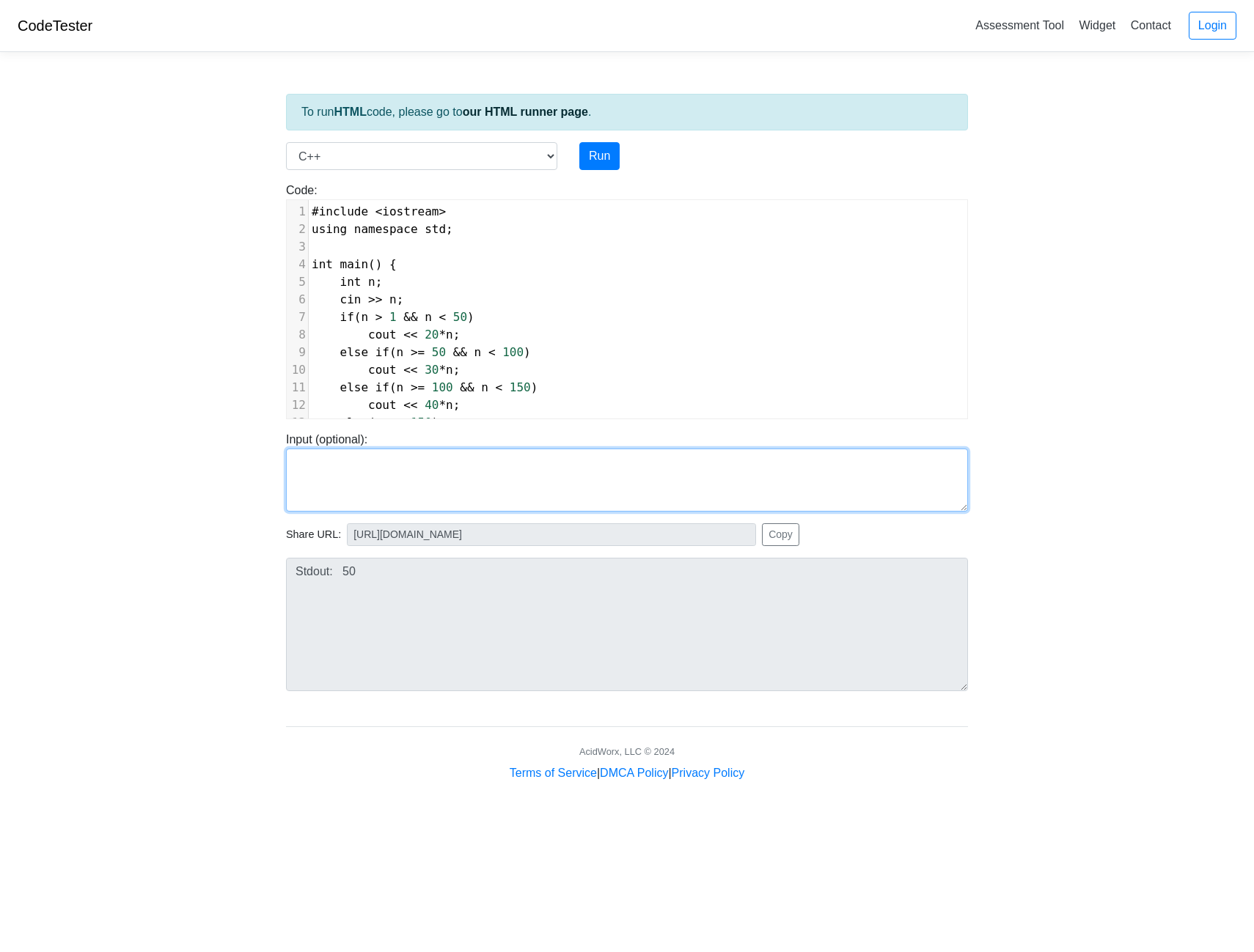
click at [462, 470] on textarea at bounding box center [627, 480] width 682 height 63
type textarea "20"
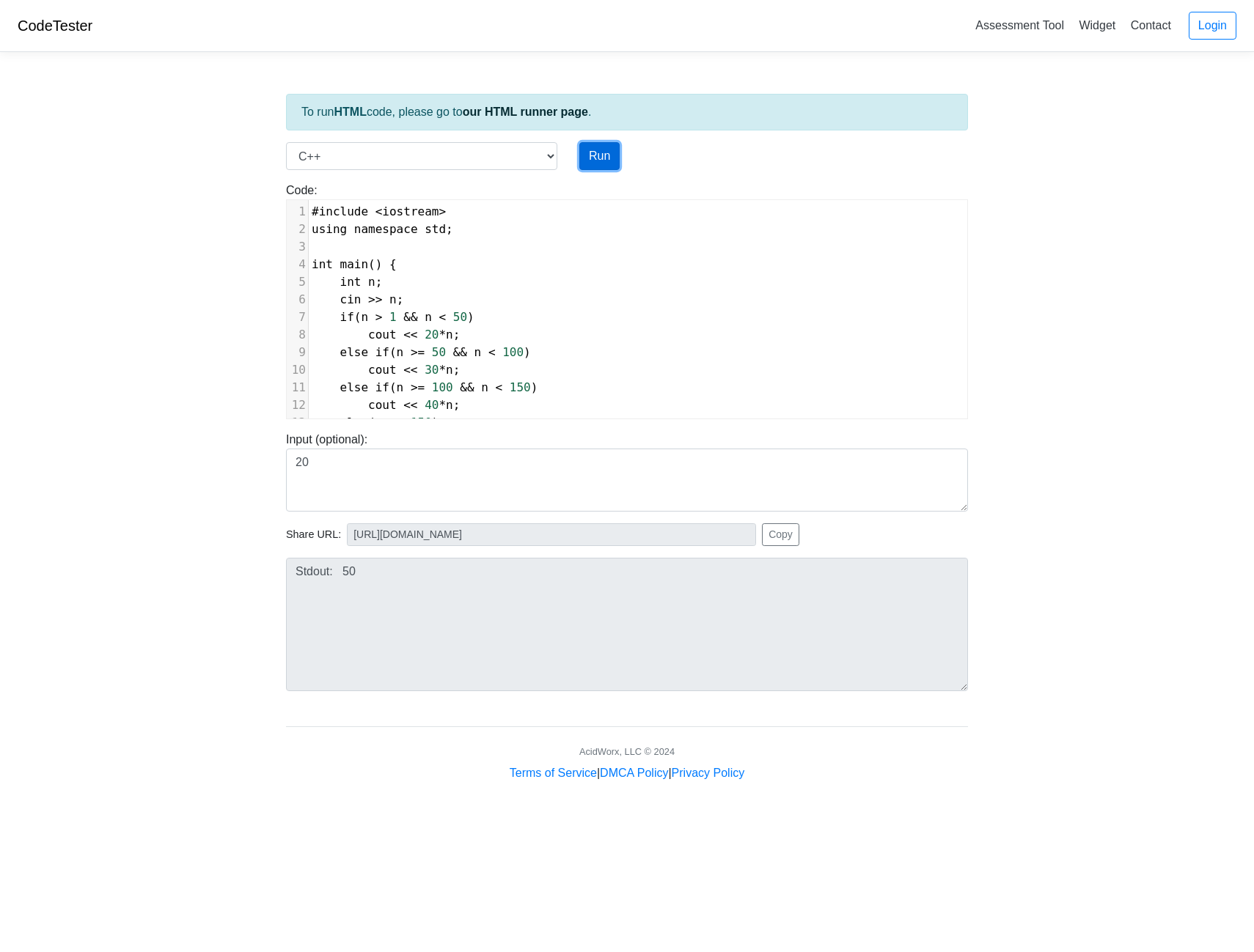
click at [601, 161] on button "Run" at bounding box center [600, 156] width 41 height 28
type input "https://codetester.io/runner?s=10zQJoa0Wy"
type textarea "Stdout: 4001000"
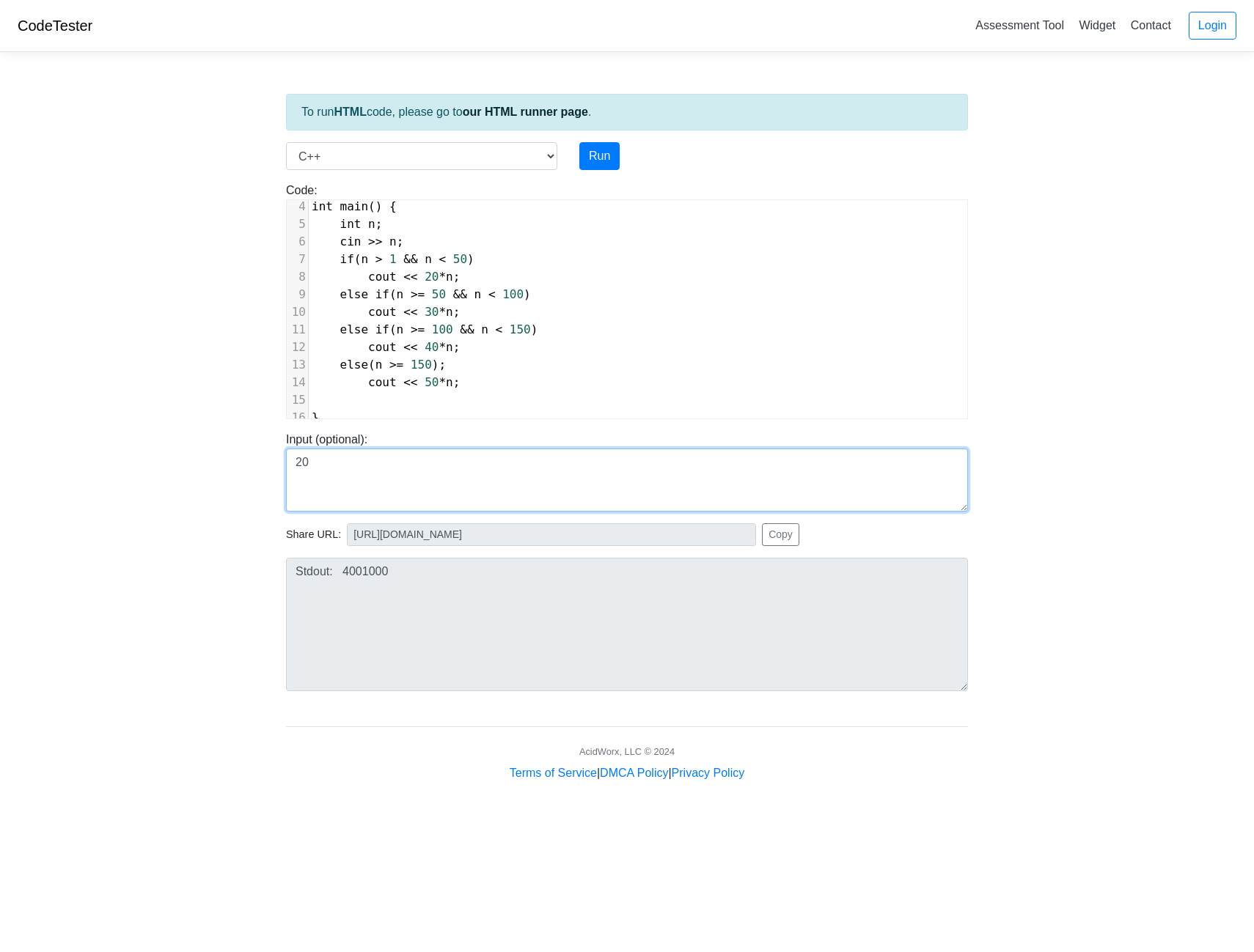
drag, startPoint x: 458, startPoint y: 465, endPoint x: 239, endPoint y: 459, distance: 219.1
click at [239, 459] on body "CodeTester Assessment Tool Widget Contact Login To run HTML code, please go to …" at bounding box center [627, 391] width 1254 height 782
type textarea "1"
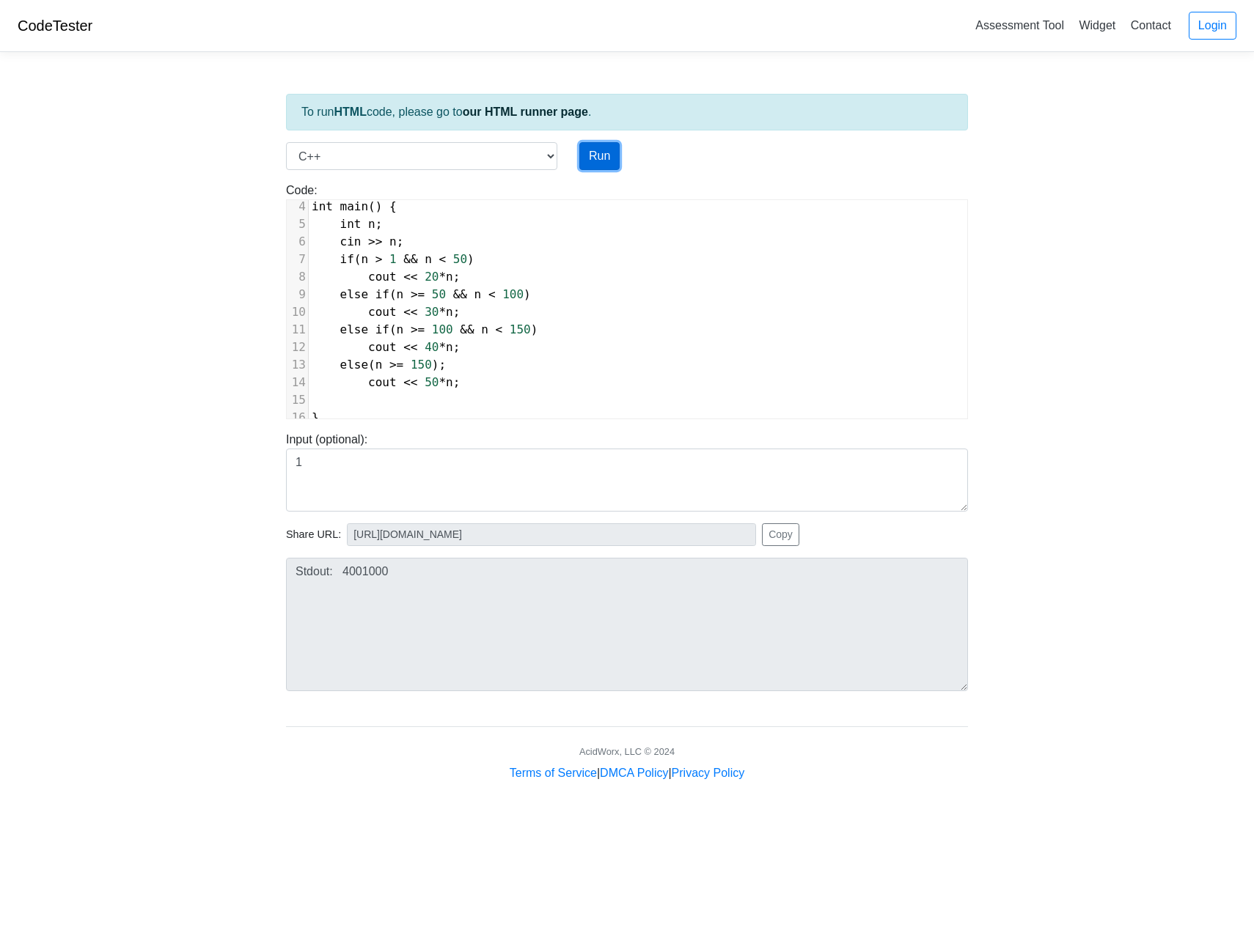
click at [610, 149] on button "Run" at bounding box center [600, 156] width 41 height 28
type input "https://codetester.io/runner?s=NZz8dgYgzn"
type textarea "Stdout: 50"
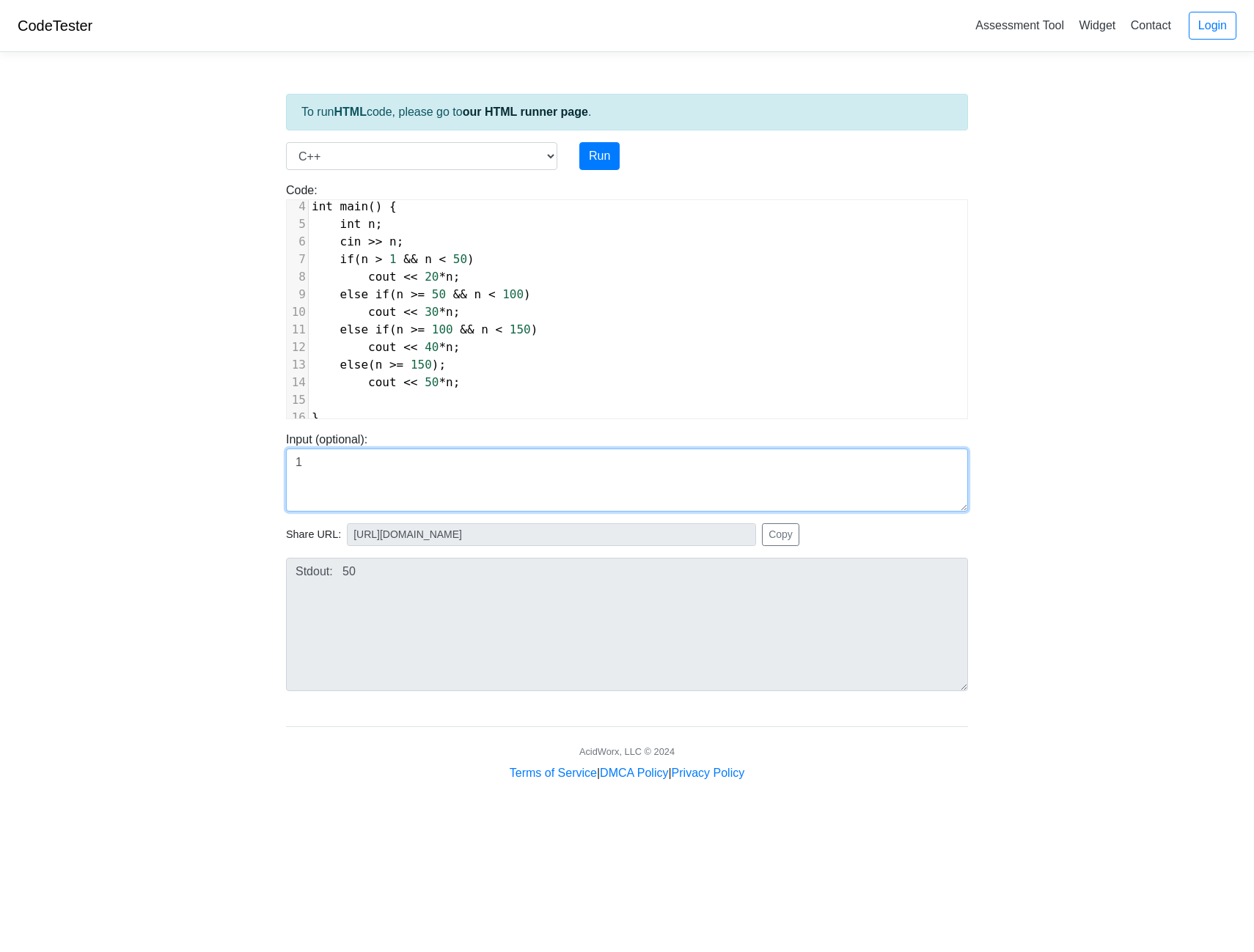
drag, startPoint x: 425, startPoint y: 474, endPoint x: 222, endPoint y: 466, distance: 203.2
click at [222, 466] on body "CodeTester Assessment Tool Widget Contact Login To run HTML code, please go to …" at bounding box center [627, 391] width 1254 height 782
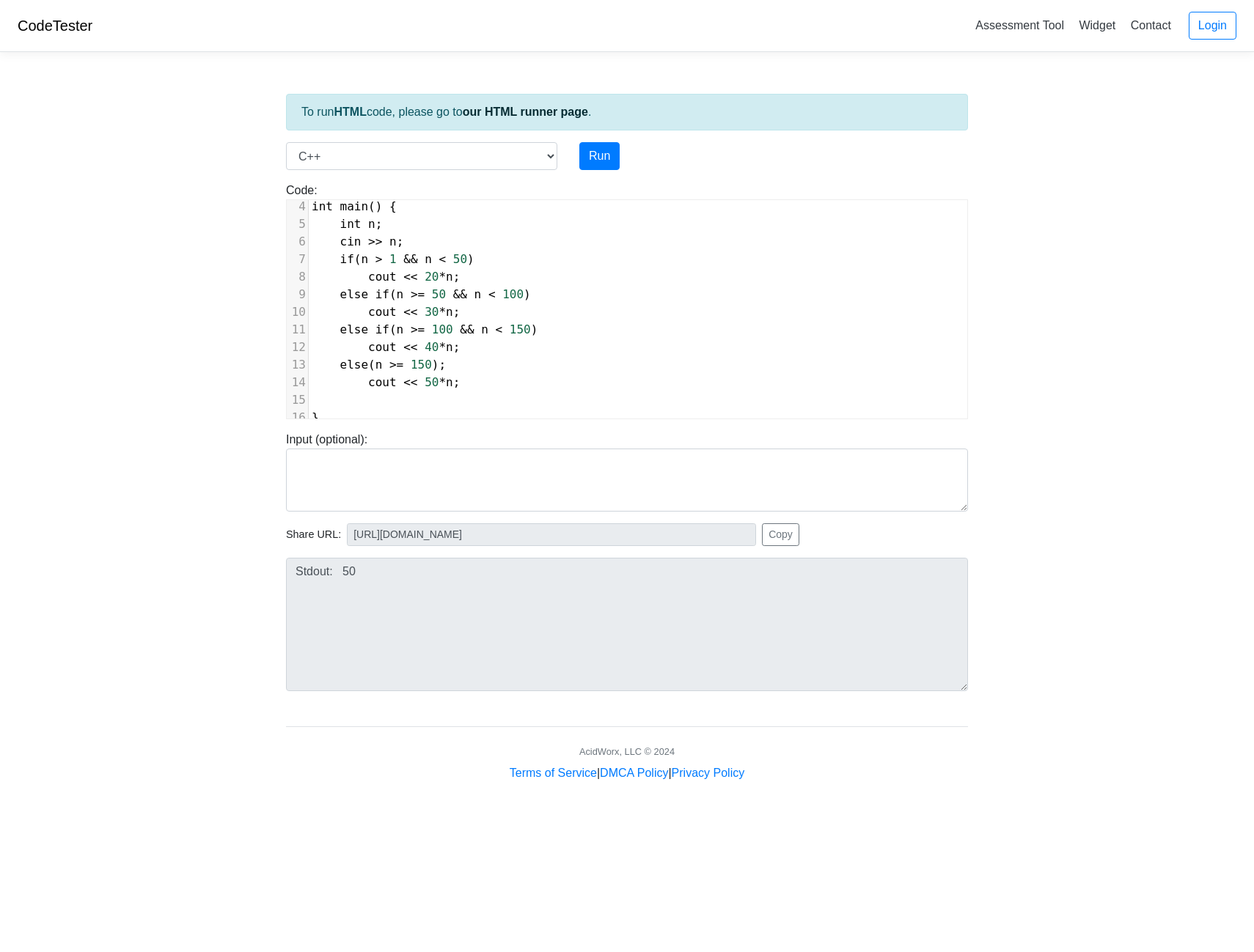
click at [425, 270] on span "20" at bounding box center [432, 276] width 14 height 14
type textarea """
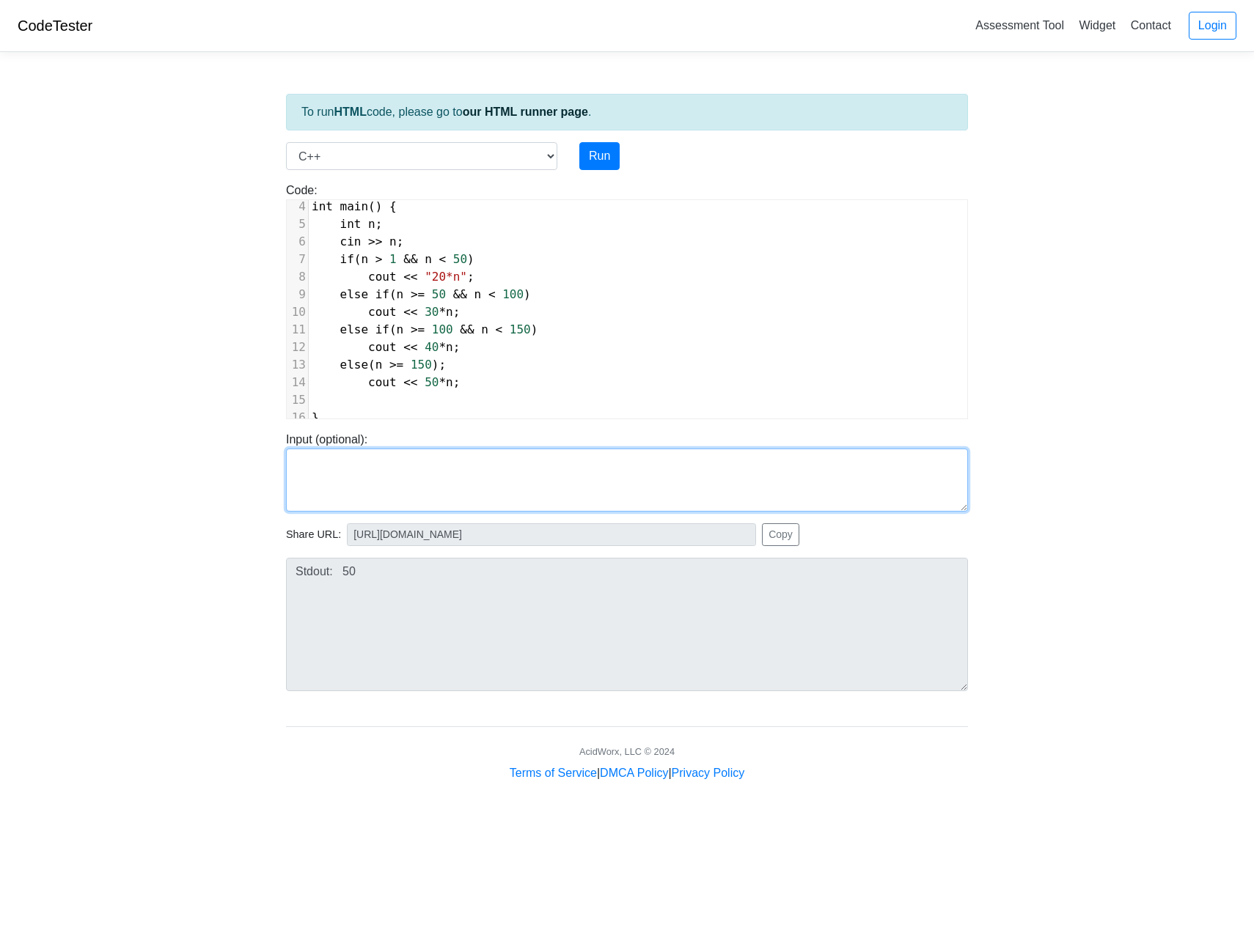
click at [425, 466] on textarea at bounding box center [627, 480] width 682 height 63
type textarea "10"
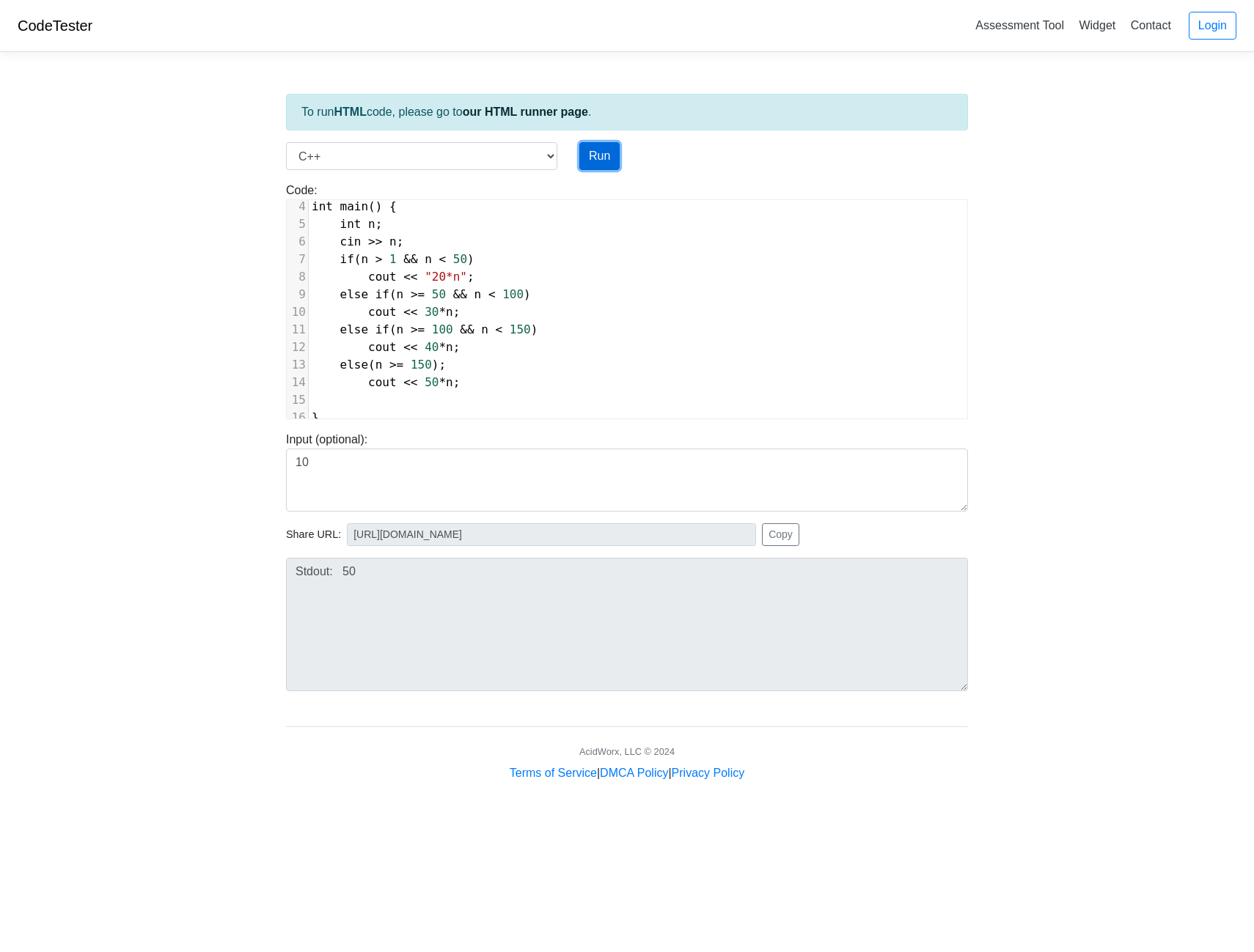
click at [597, 162] on button "Run" at bounding box center [600, 156] width 41 height 28
type input "https://codetester.io/runner?s=yGzRgJemWJ"
type textarea "Stdout: 20*n500"
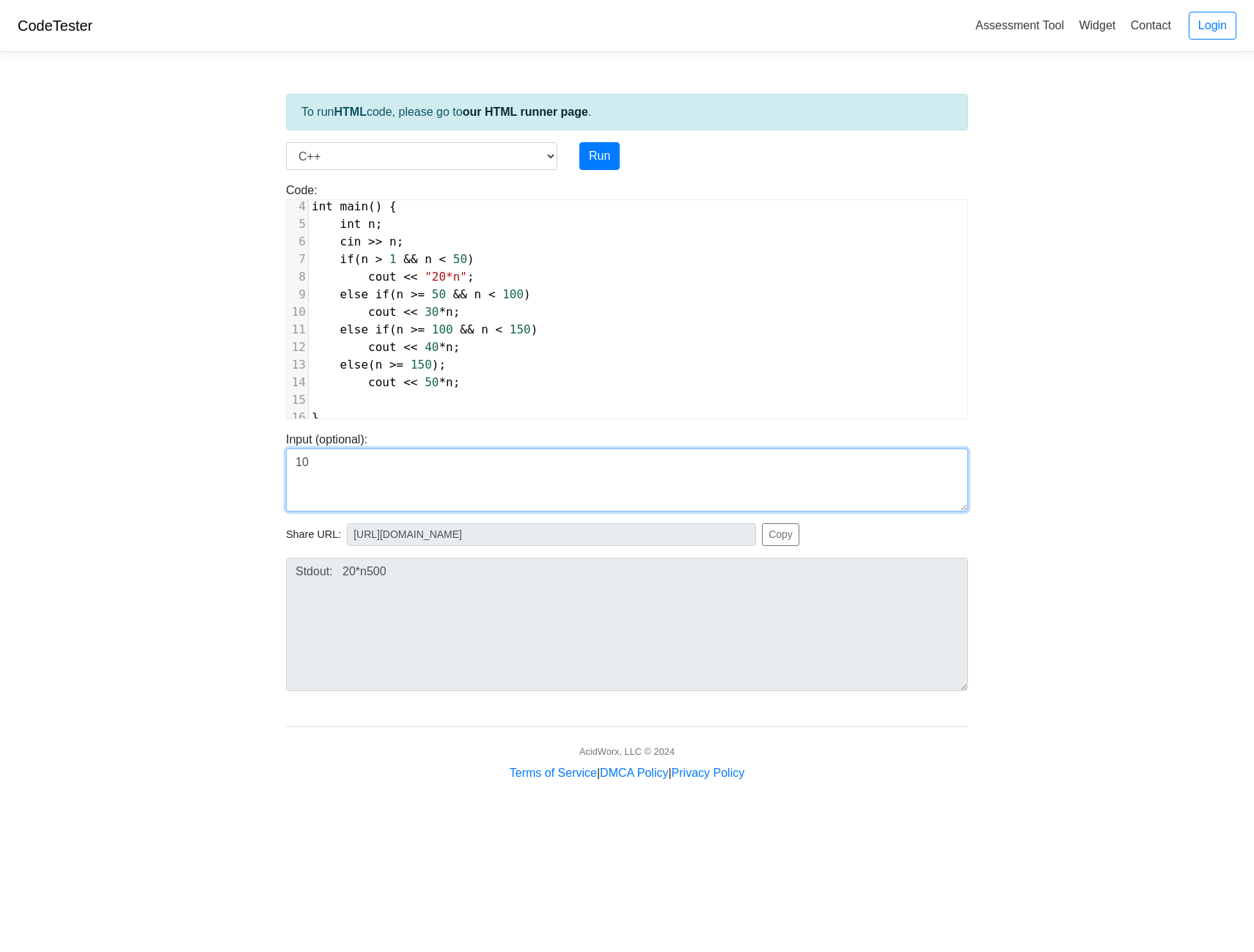
drag, startPoint x: 410, startPoint y: 462, endPoint x: 235, endPoint y: 456, distance: 175.1
click at [214, 455] on body "CodeTester Assessment Tool Widget Contact Login To run HTML code, please go to …" at bounding box center [627, 391] width 1254 height 782
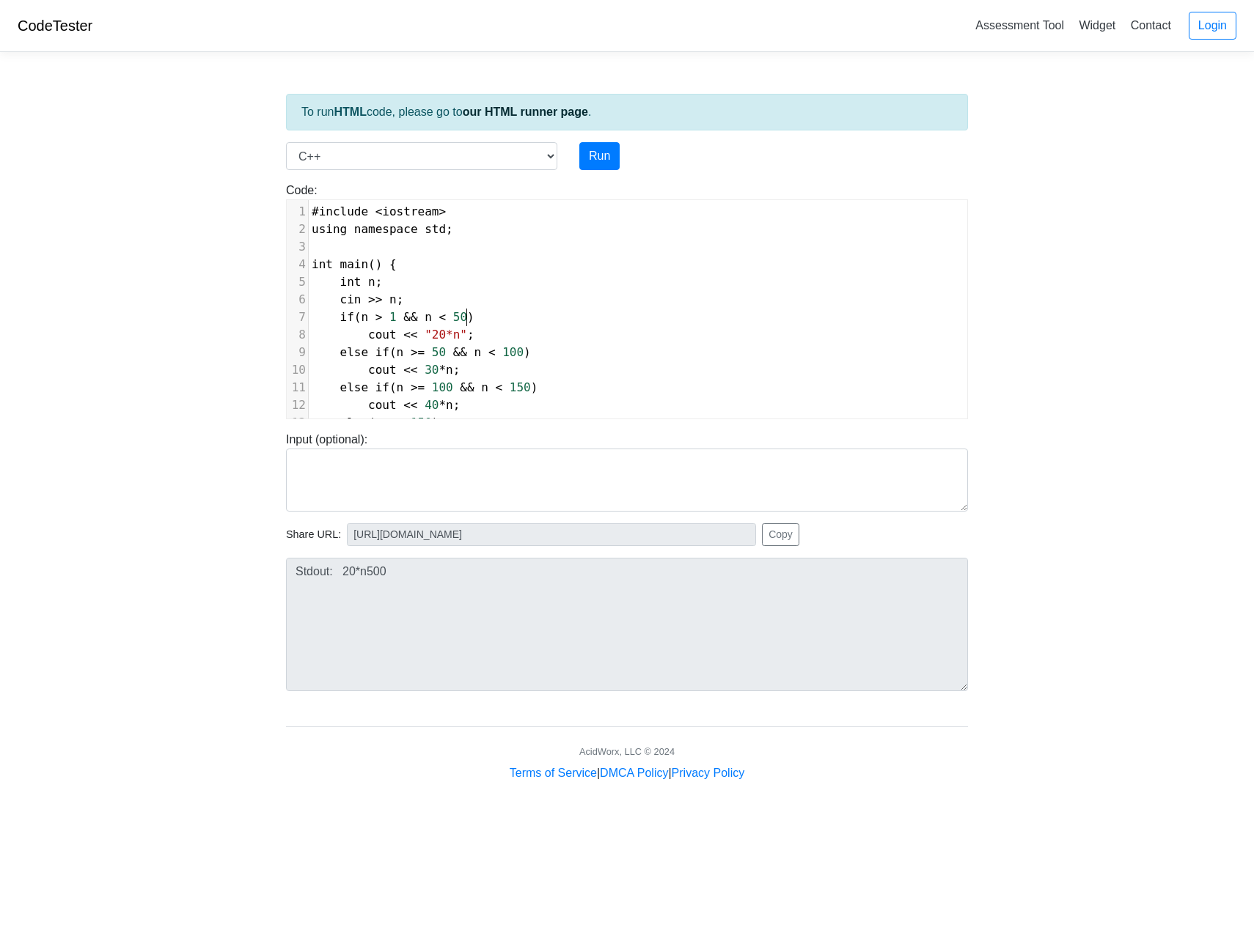
scroll to position [6, 6]
click at [478, 318] on pre "if ( n > 1 && n < 50 )" at bounding box center [638, 318] width 658 height 18
click at [445, 337] on span ""20*n"" at bounding box center [446, 334] width 42 height 14
click at [448, 335] on span ""20*n"" at bounding box center [446, 334] width 42 height 14
type textarea "{"
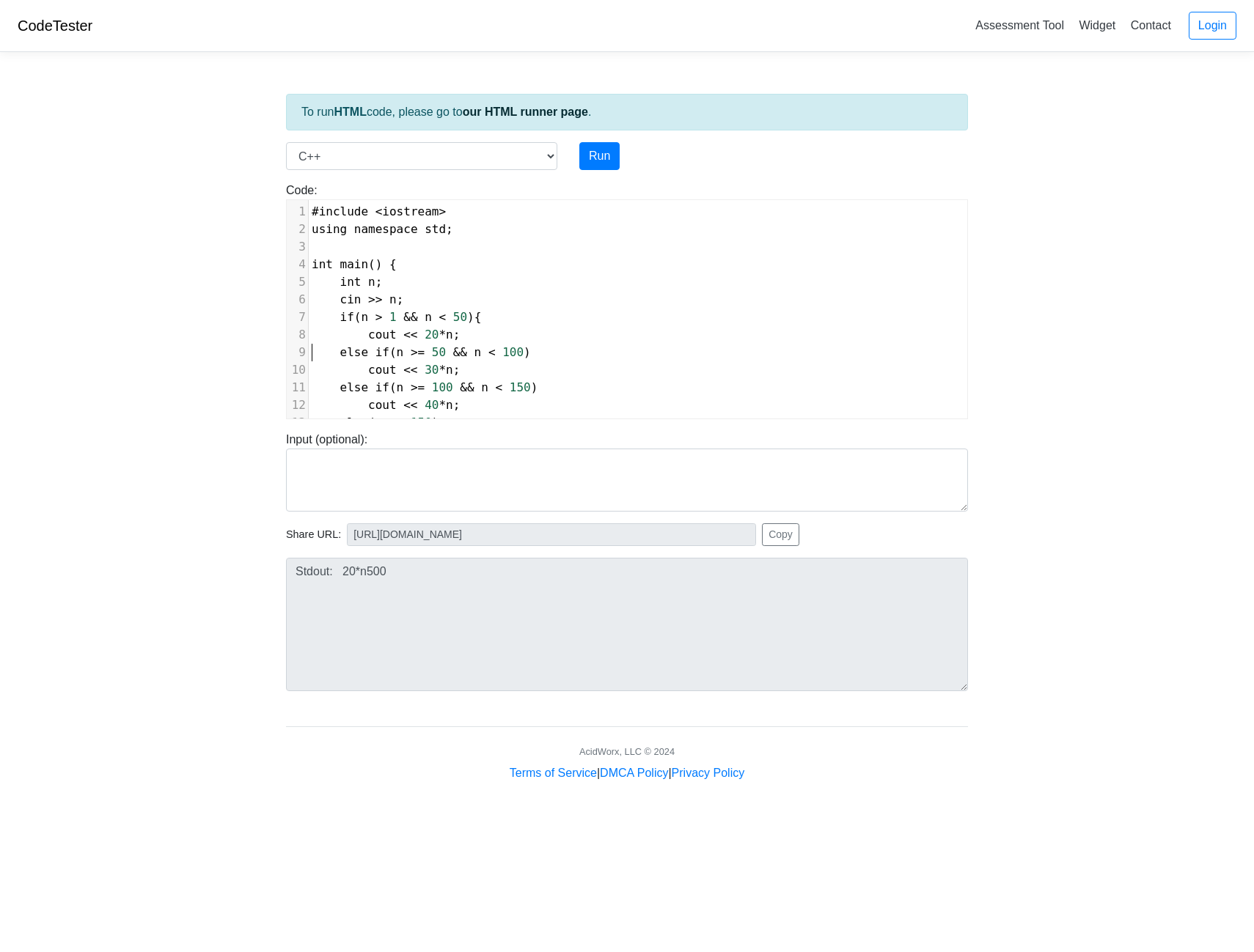
scroll to position [69, 0]
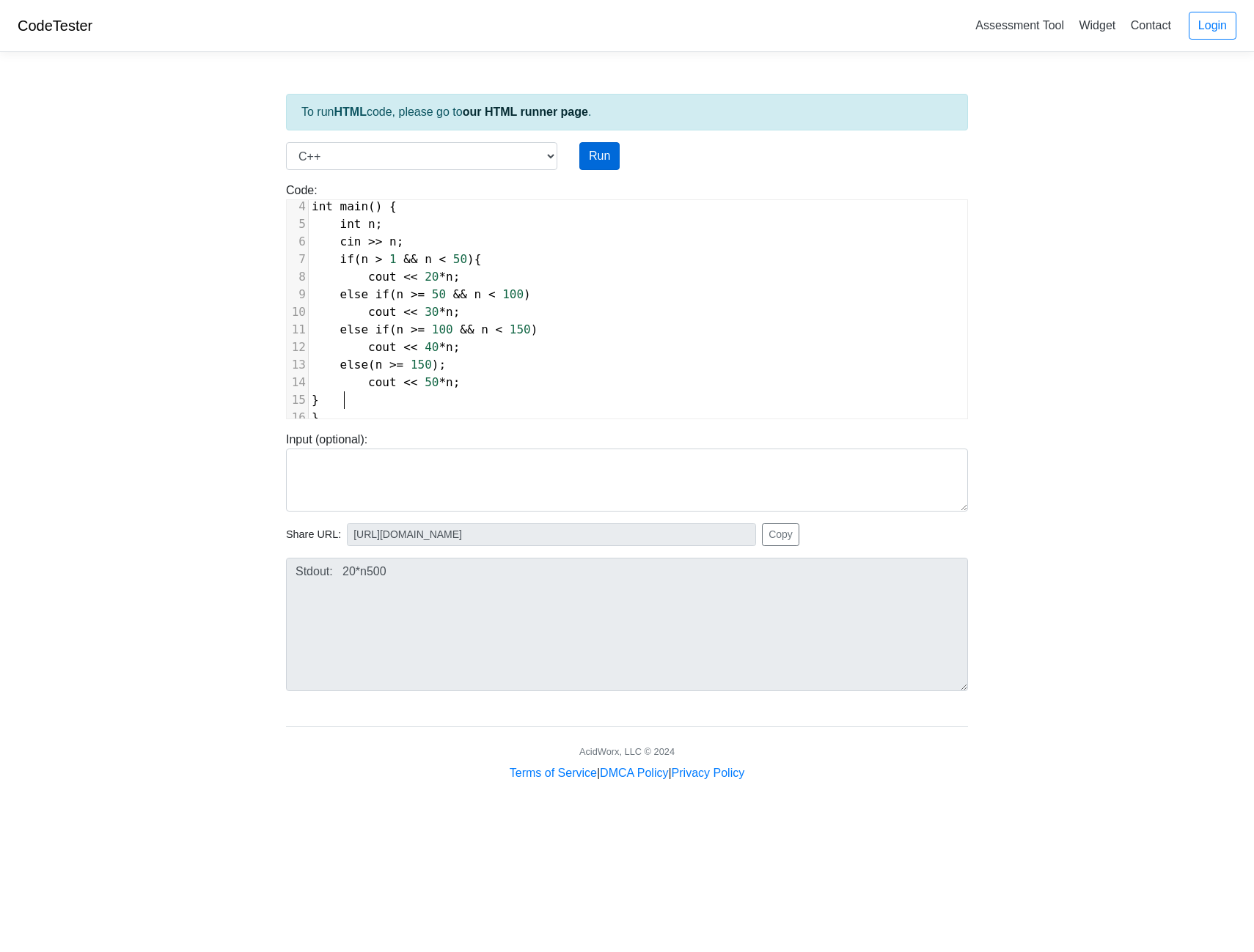
type textarea "}"
click at [608, 162] on button "Run" at bounding box center [600, 156] width 41 height 28
type input "https://codetester.io/runner?s=oqXxDGm8XJ"
type textarea "Submission status: Compilation Error Compile Output: main.cpp: In function ‘int…"
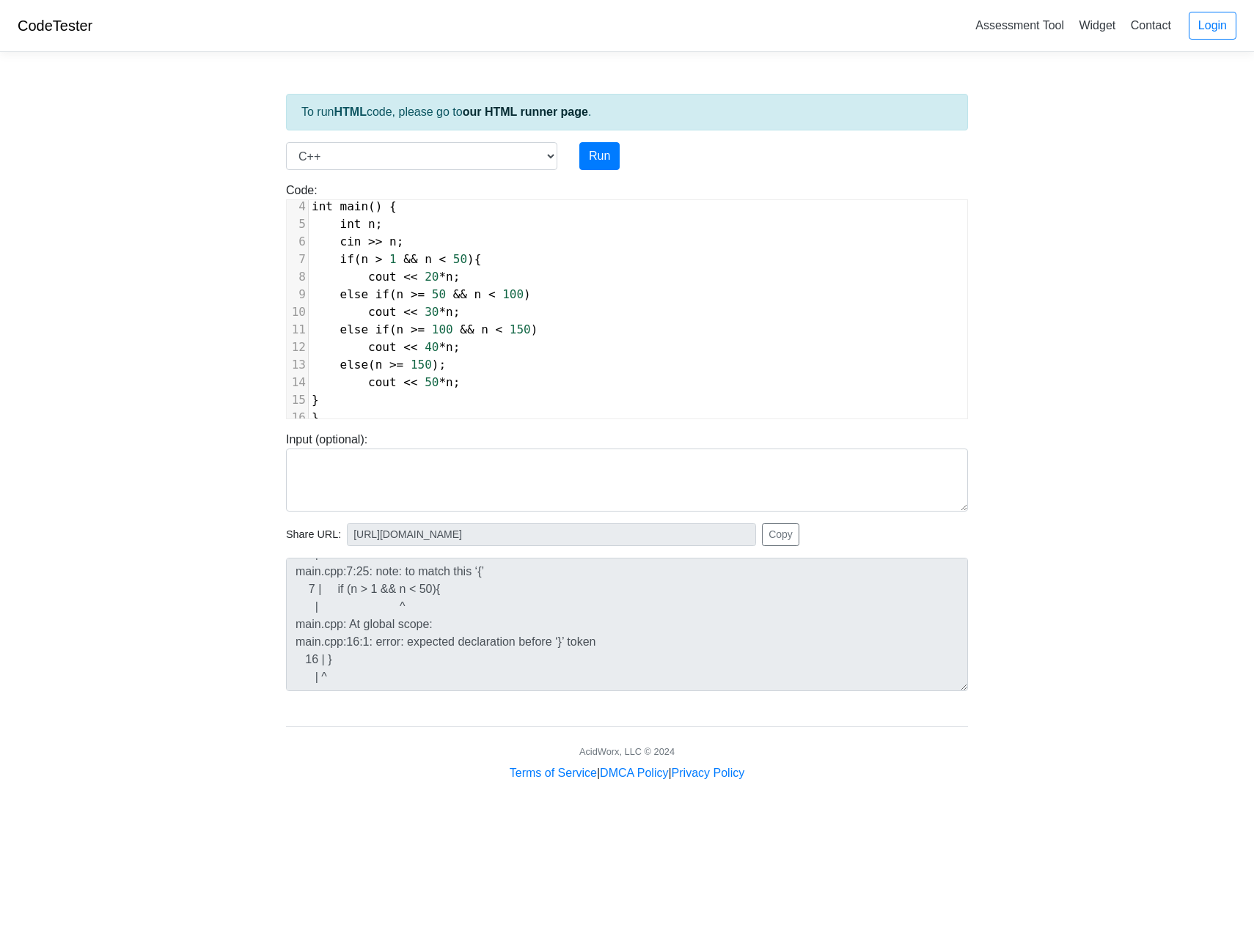
click at [455, 358] on pre "else ( n >= 150 );" at bounding box center [638, 366] width 658 height 18
click at [599, 149] on button "Run" at bounding box center [600, 156] width 41 height 28
type input "https://codetester.io/runner?s=ZjWqbDmElR"
type textarea "Submission status: Compilation Error Compile Output: main.cpp: In function ‘int…"
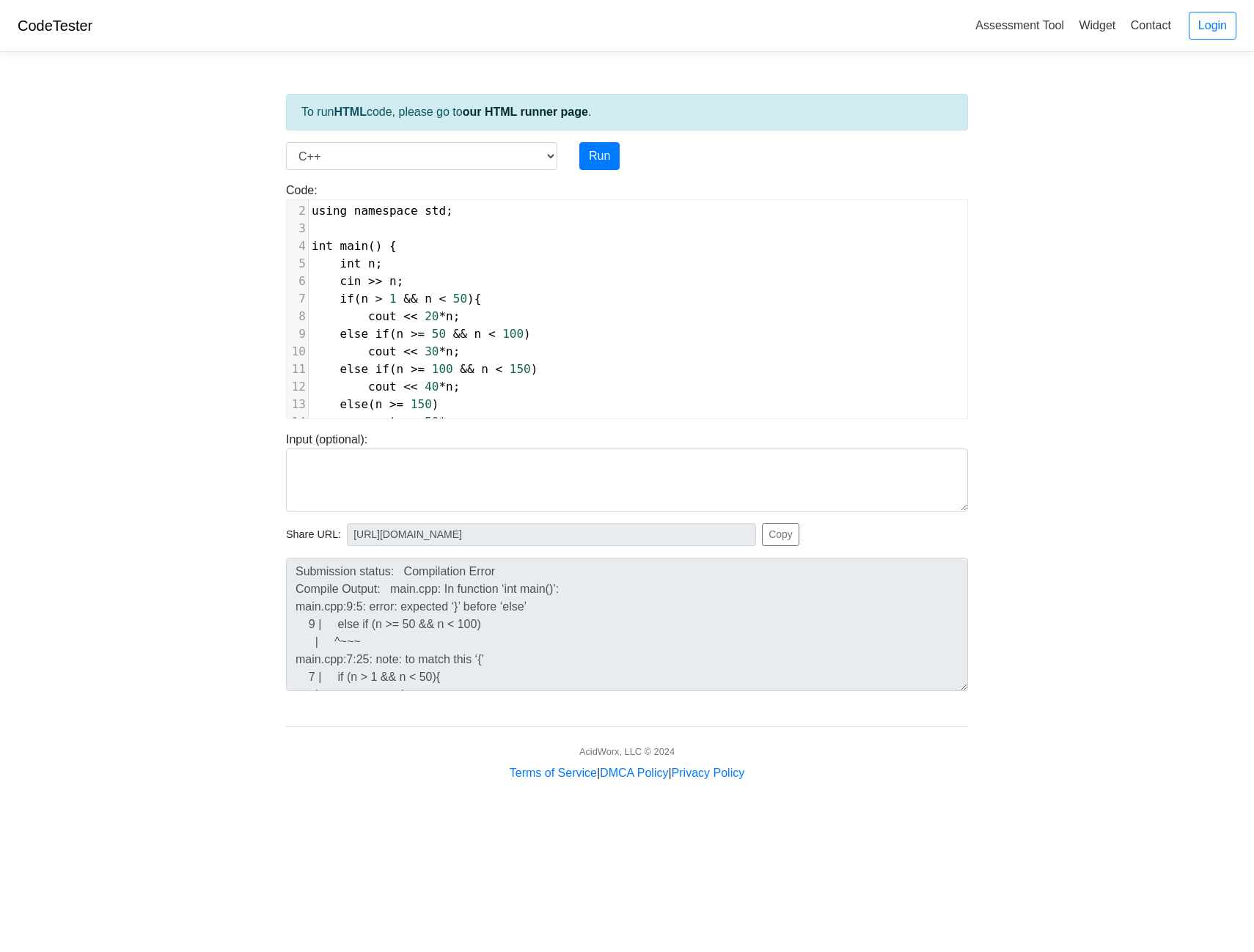
scroll to position [1, 0]
click at [406, 282] on pre "int n ;" at bounding box center [638, 283] width 658 height 18
type textarea "int ans"
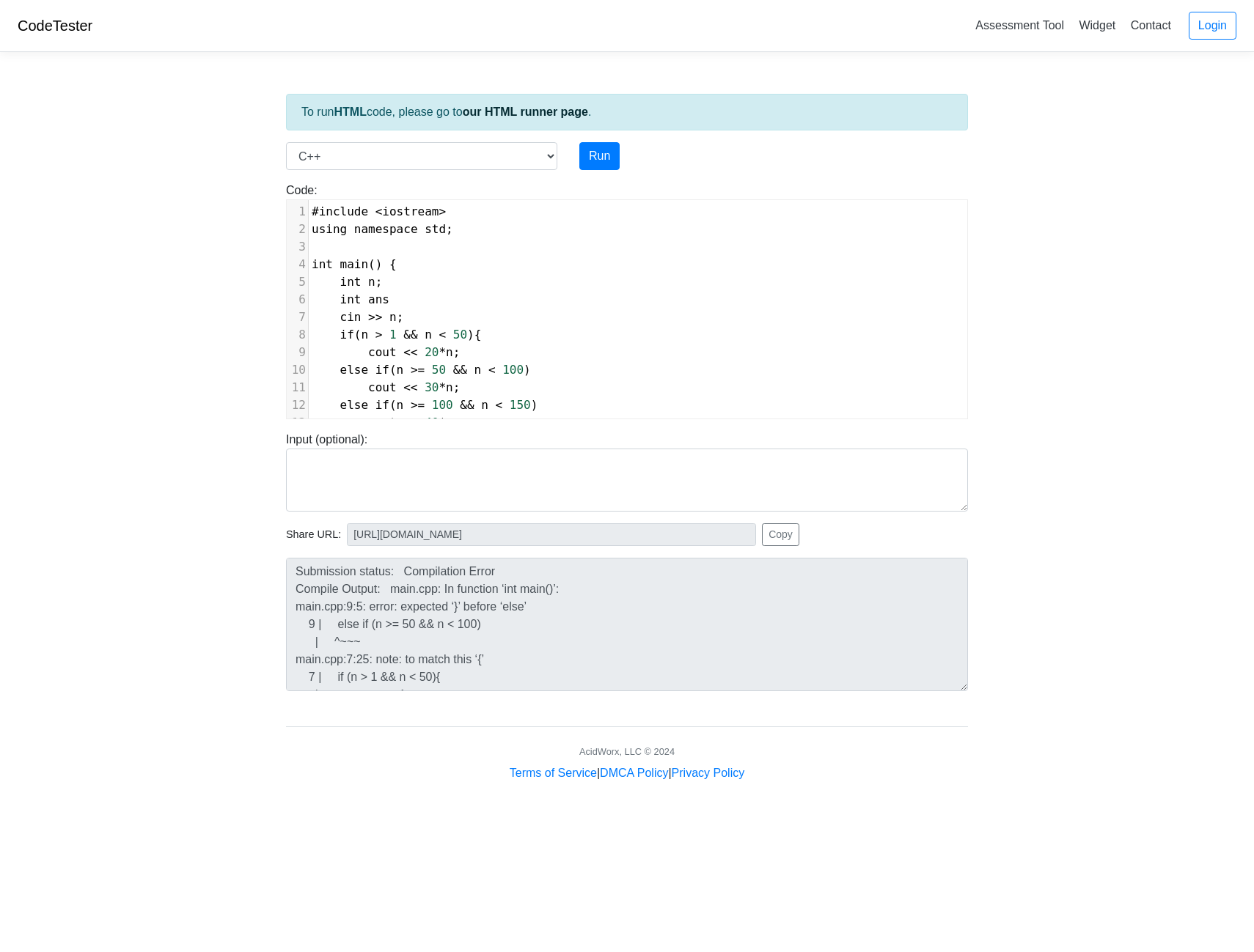
click at [387, 353] on span "cout" at bounding box center [382, 352] width 28 height 14
drag, startPoint x: 406, startPoint y: 354, endPoint x: 362, endPoint y: 354, distance: 44.0
click at [362, 354] on span "cout << 20 * n ;" at bounding box center [386, 352] width 148 height 14
type textarea "ans ="
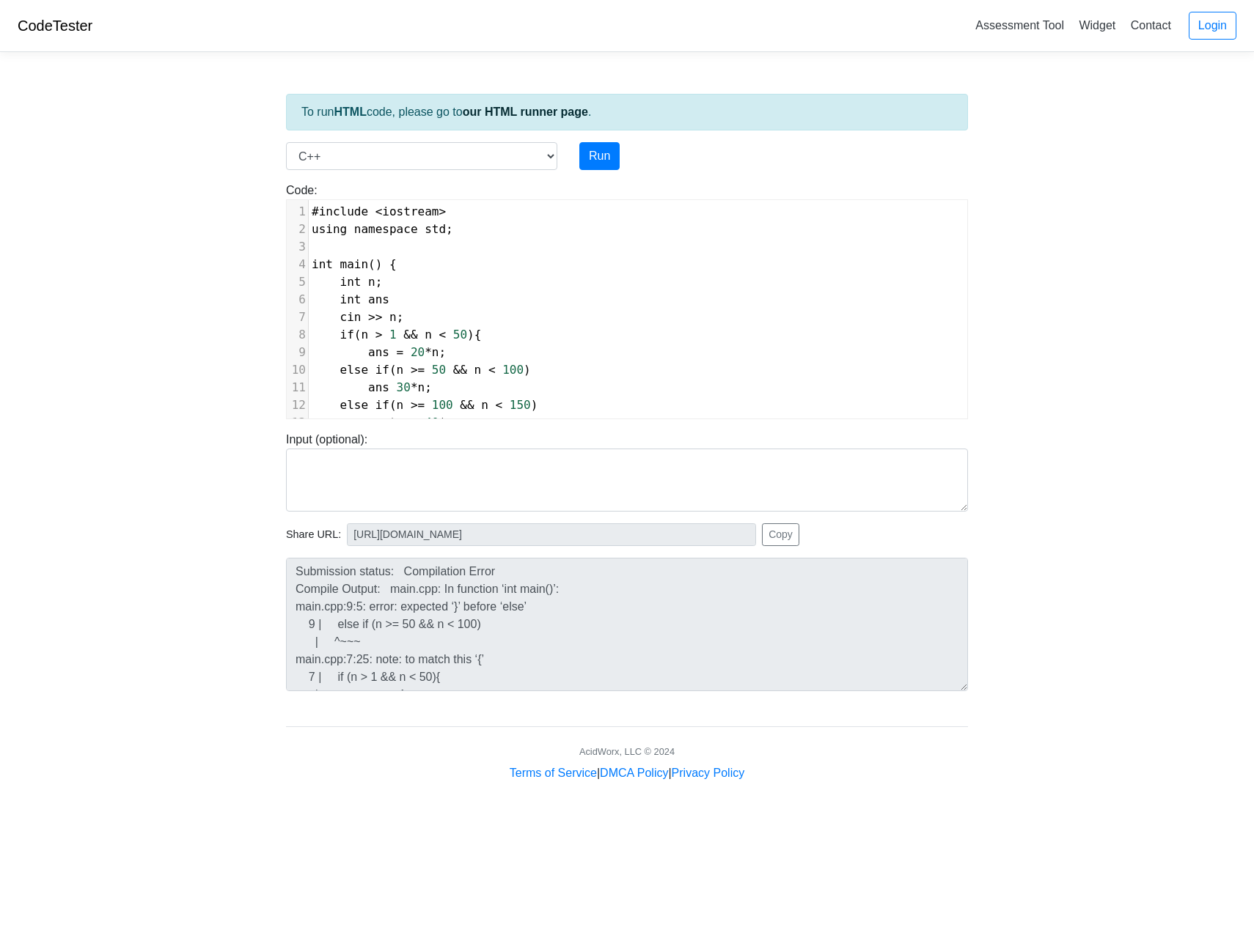
scroll to position [6, 25]
type textarea "ans -"
type textarea "="
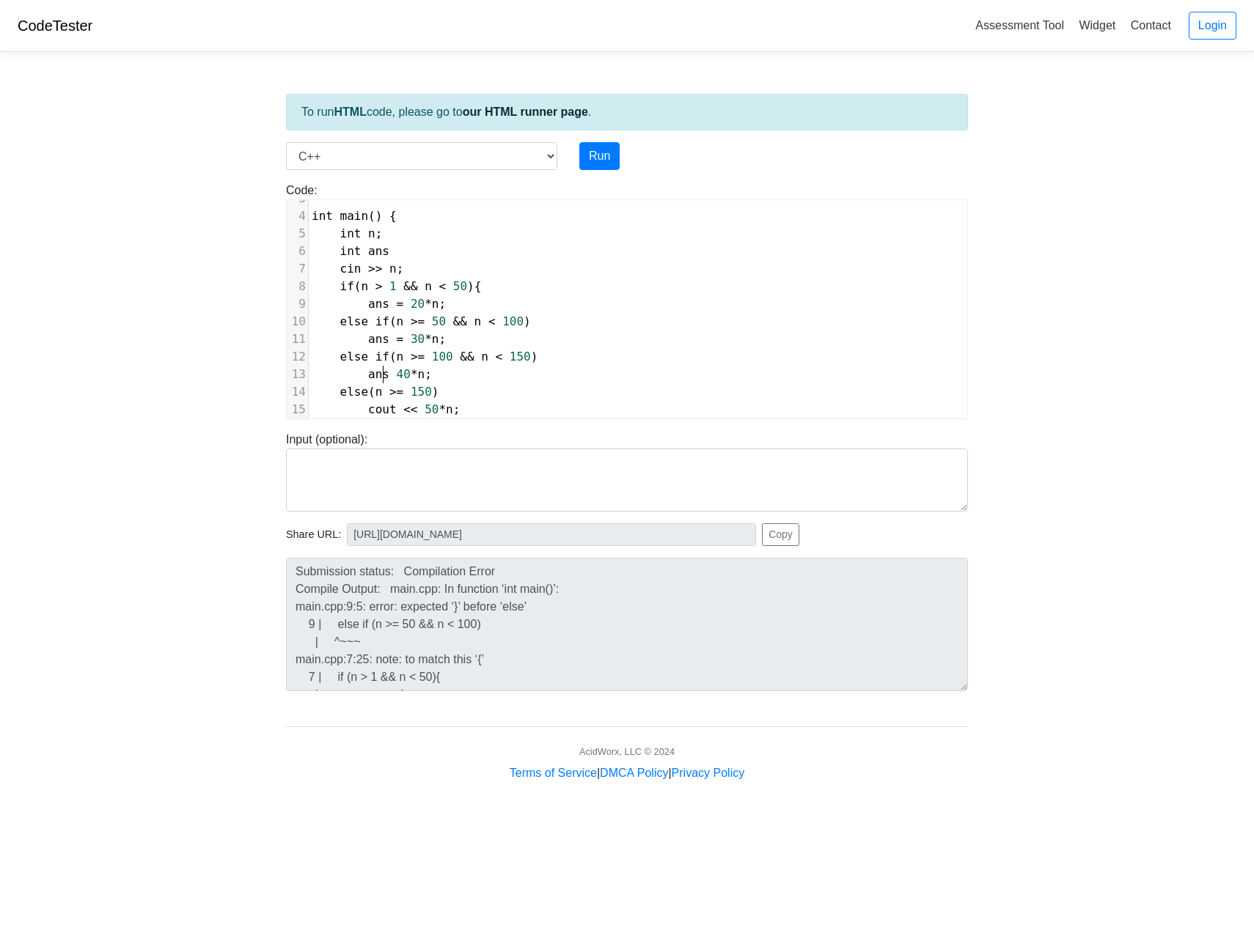
type textarea "ans ="
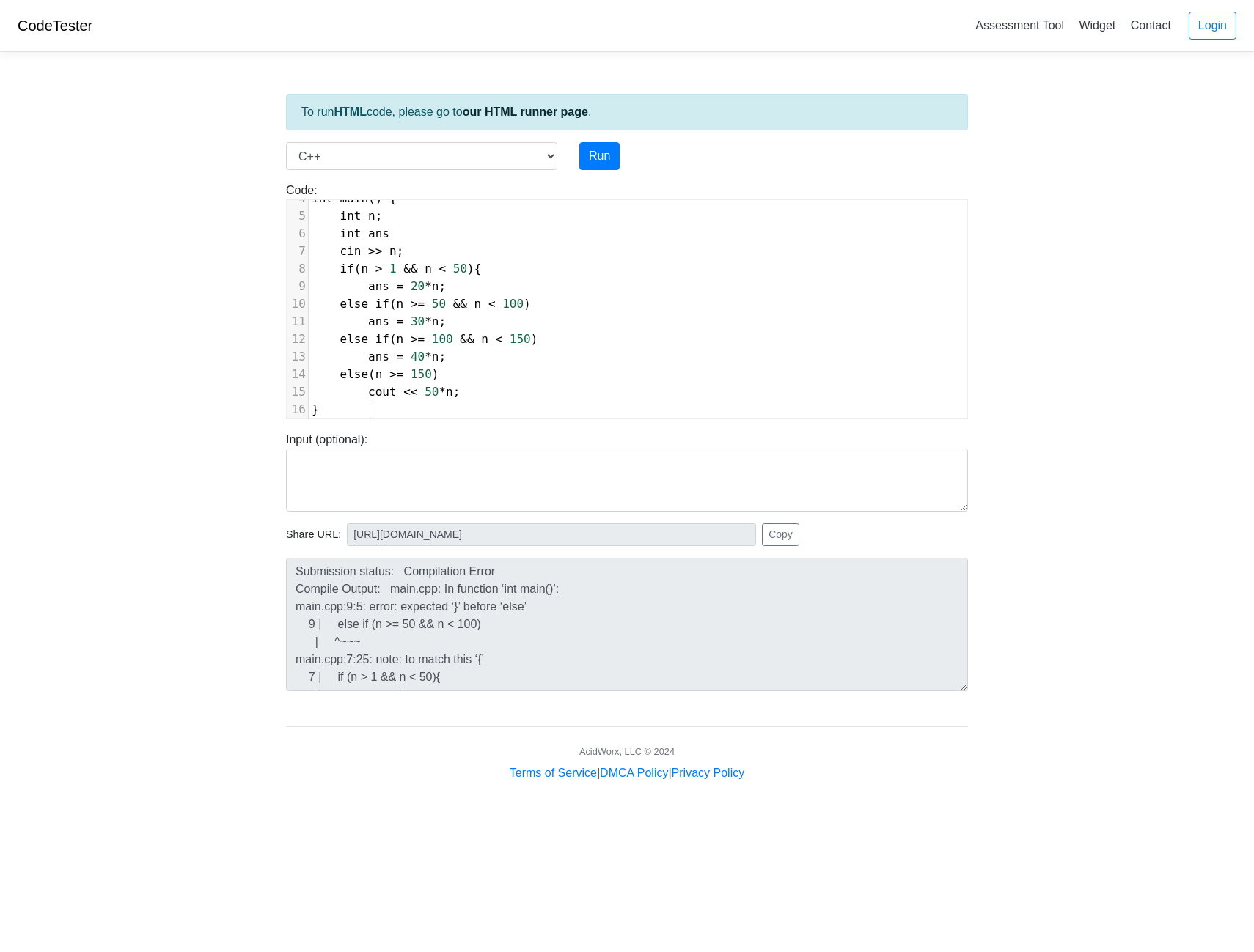
scroll to position [86, 0]
type textarea "ans ="
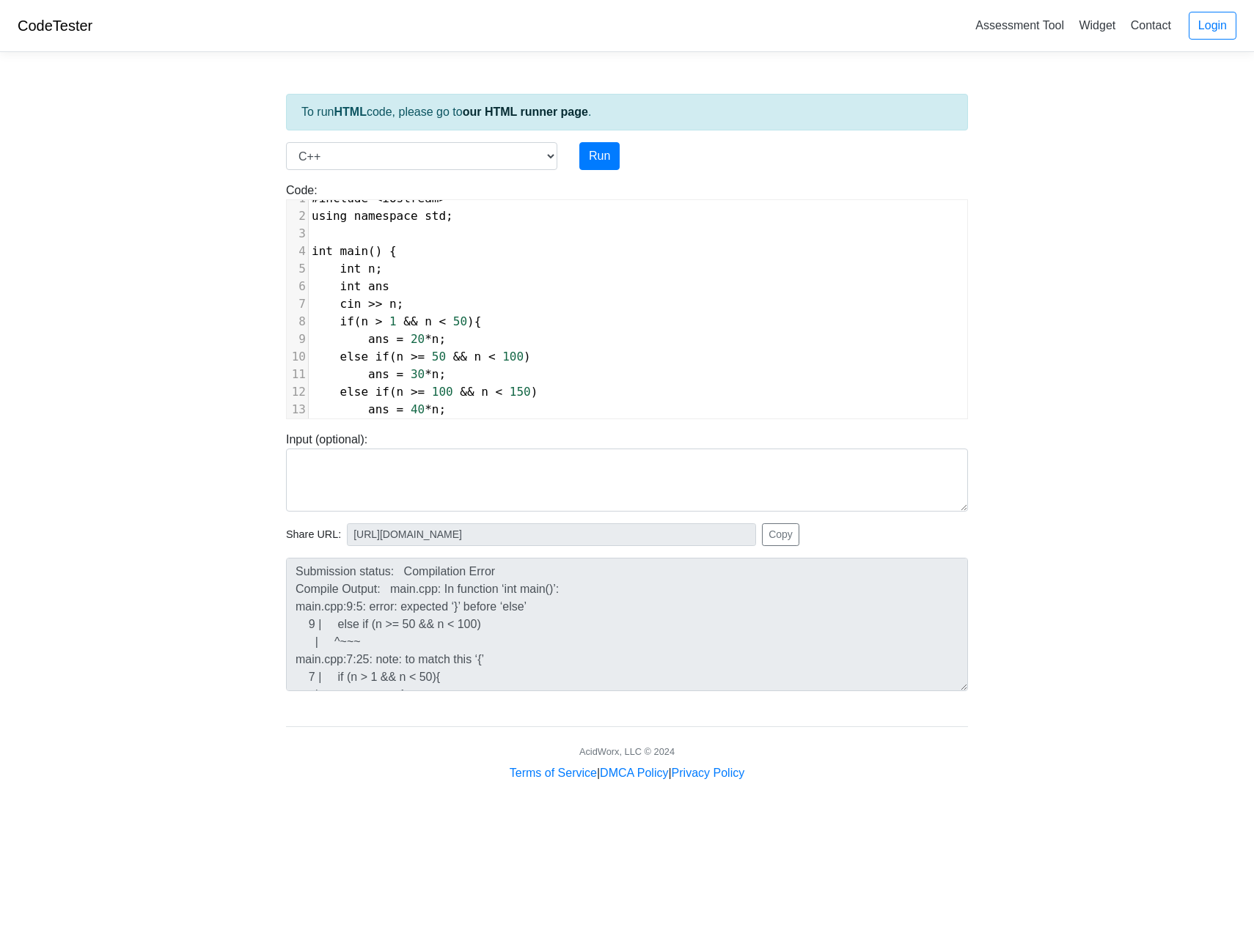
click at [484, 328] on pre "if ( n > 1 && n < 50 ){" at bounding box center [638, 322] width 658 height 18
type textarea "="
click at [402, 283] on pre "int ans" at bounding box center [638, 287] width 658 height 18
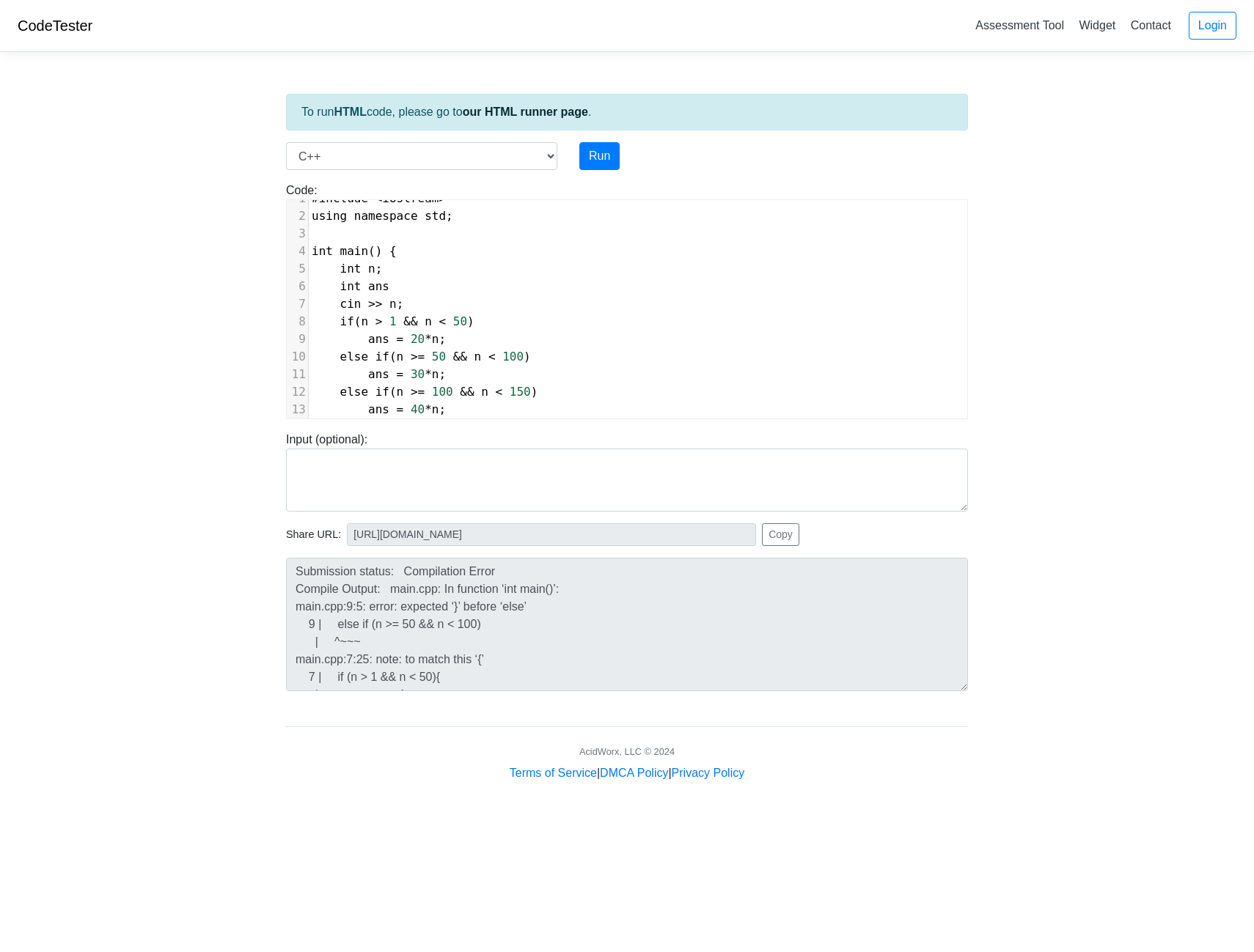
type textarea ";"
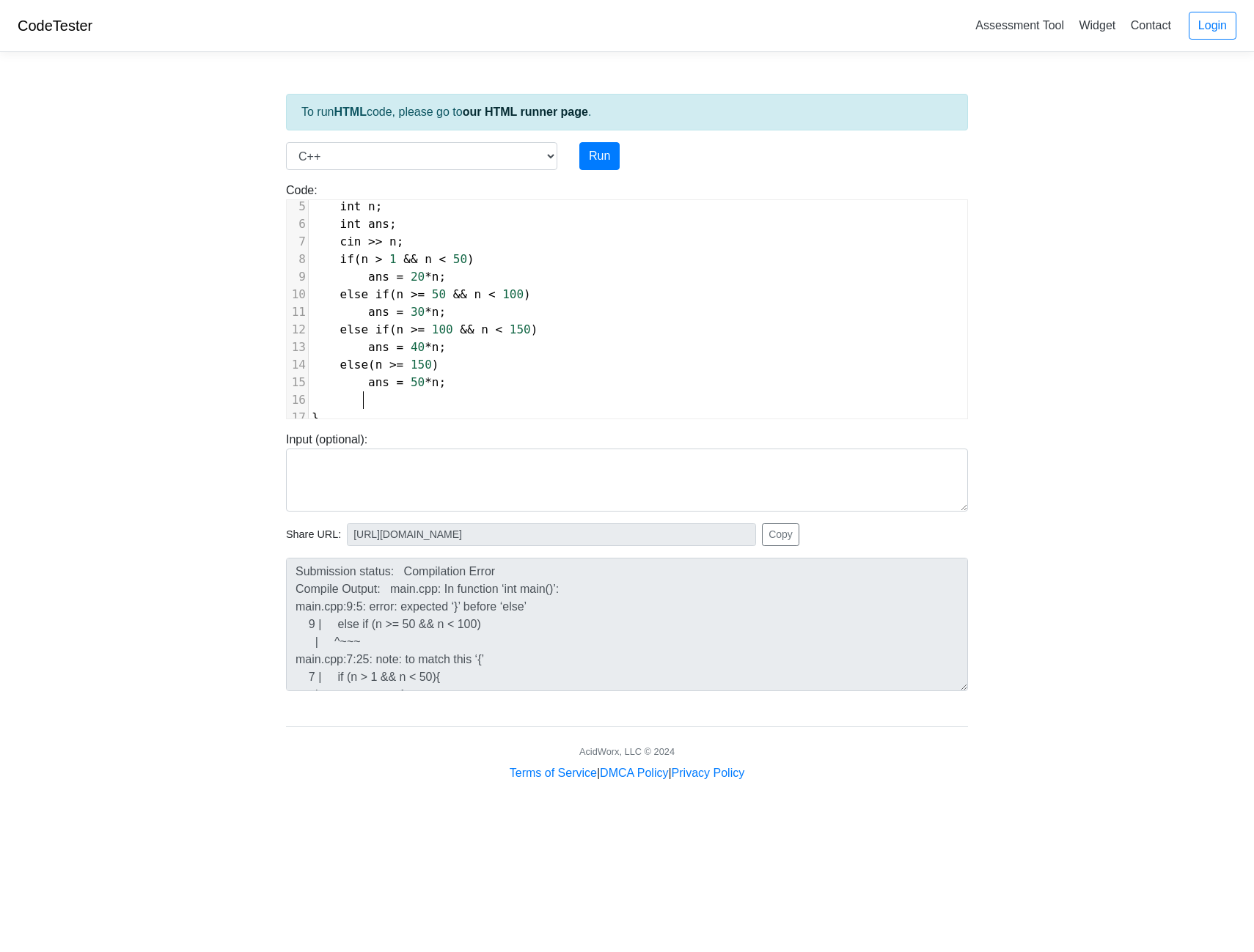
click at [451, 392] on pre at bounding box center [638, 400] width 658 height 18
type textarea "cout << ans;"
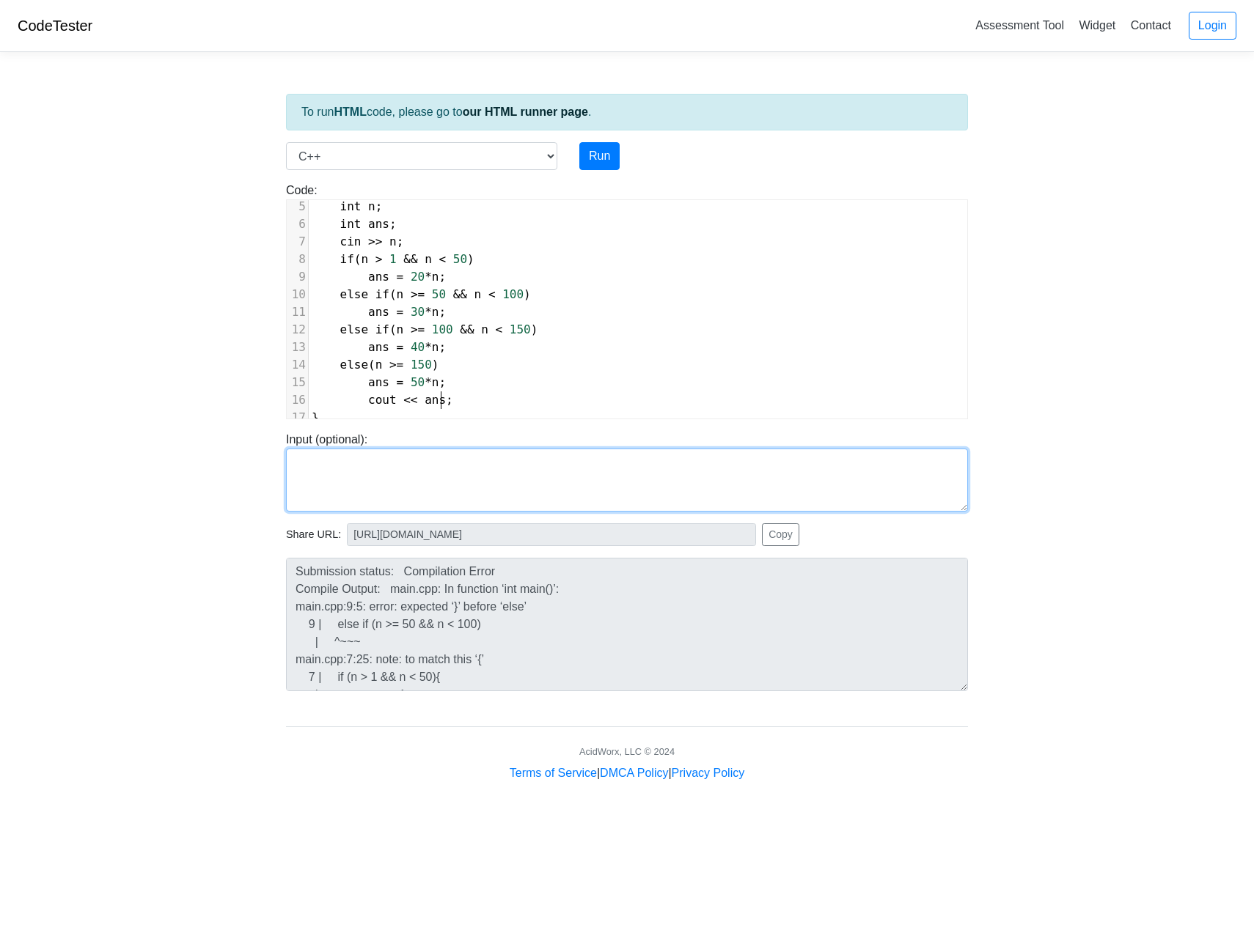
click at [473, 465] on textarea at bounding box center [627, 480] width 682 height 63
type textarea "10"
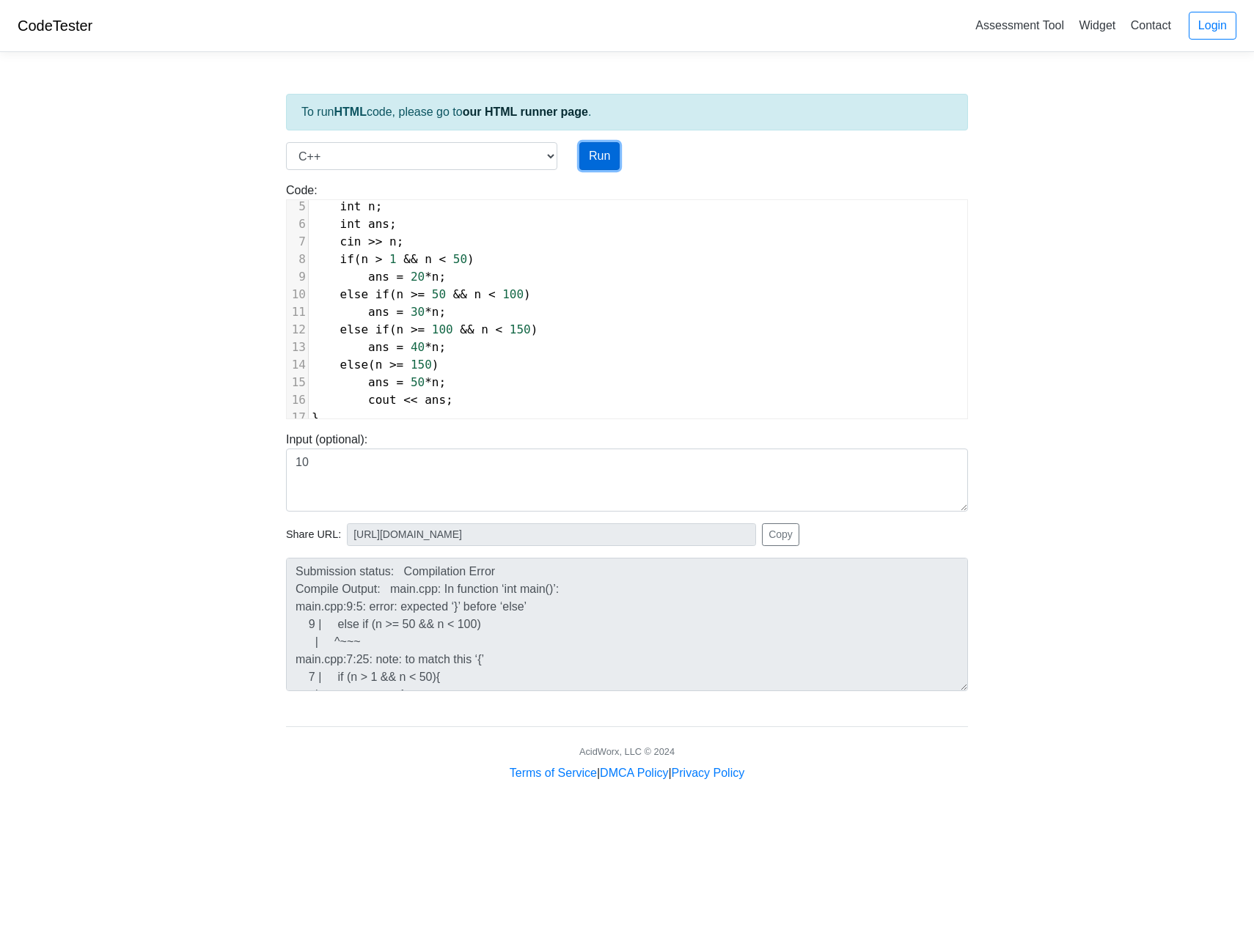
click at [593, 154] on button "Run" at bounding box center [600, 156] width 41 height 28
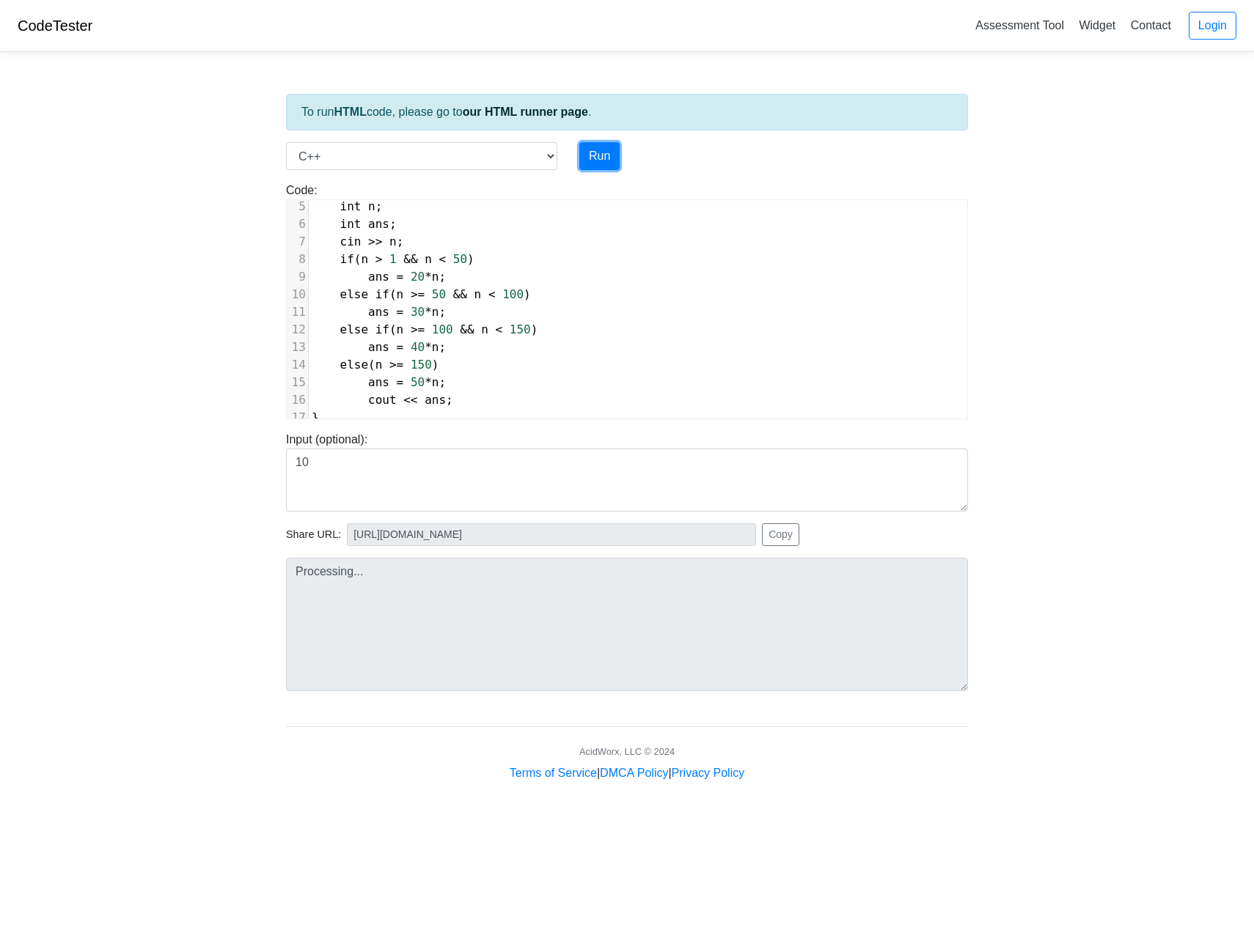
type input "https://codetester.io/runner?s=4MX6or5Nzo"
type textarea "Submission status: Compilation Error Compile Output: main.cpp: In function ‘int…"
click at [443, 357] on pre "else ( n >= 150 )" at bounding box center [638, 366] width 658 height 18
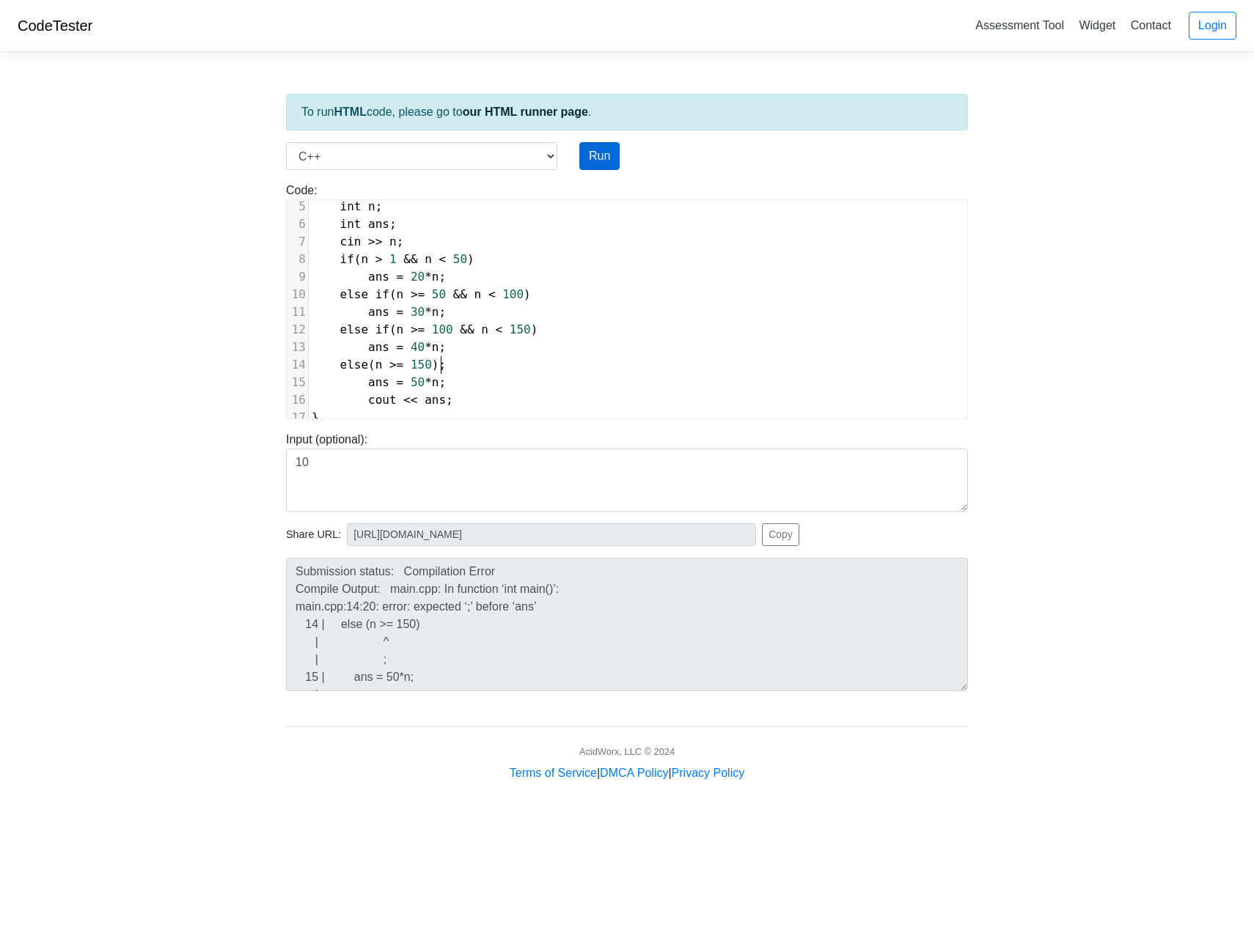
type textarea ";"
click at [605, 162] on button "Run" at bounding box center [600, 156] width 41 height 28
type input "https://codetester.io/runner?s=v2lPnMkGzn"
type textarea "Stdout: 500"
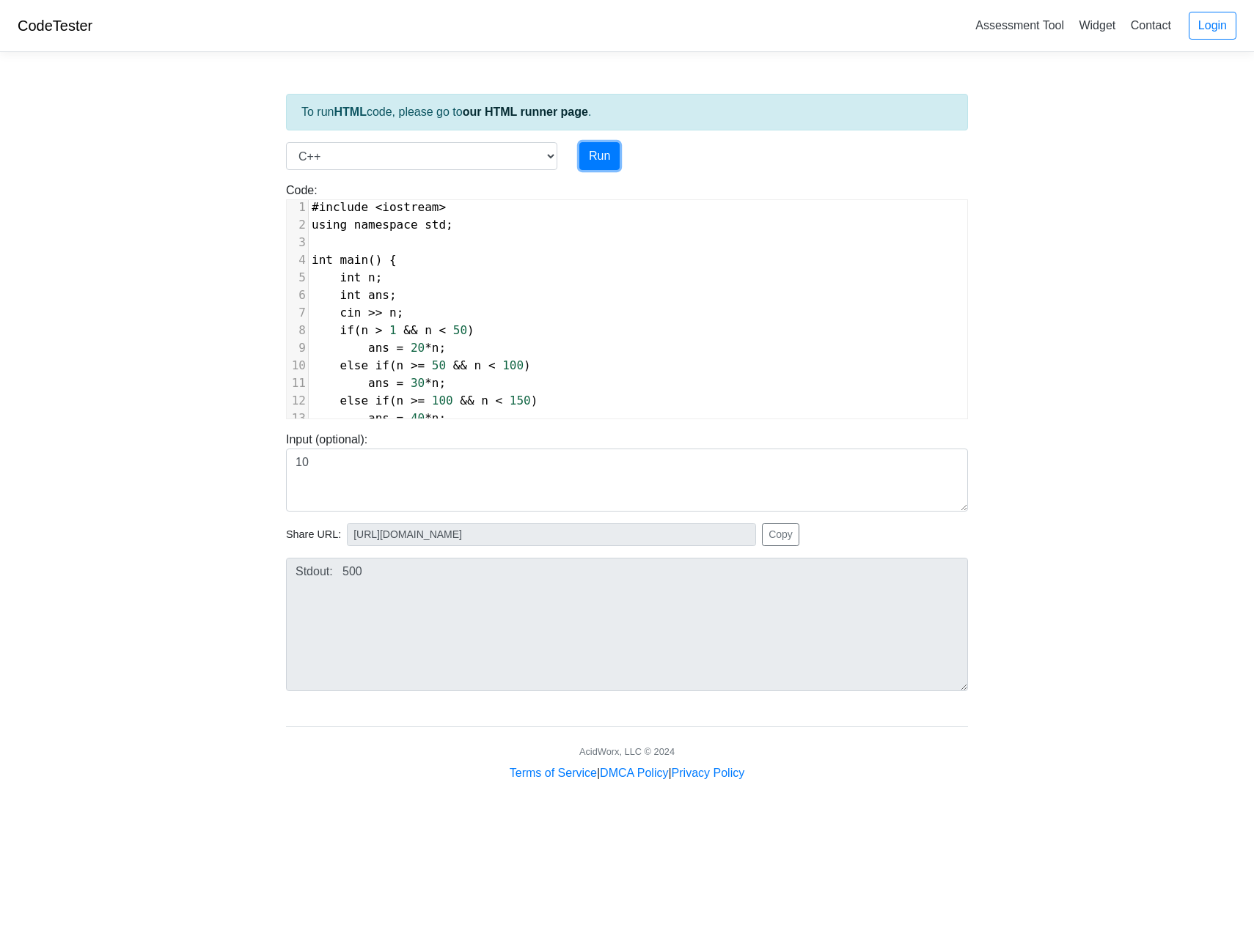
scroll to position [0, 0]
type textarea "> 1 && n"
drag, startPoint x: 428, startPoint y: 335, endPoint x: 374, endPoint y: 335, distance: 54.0
click at [374, 335] on span "if ( n > 1 && n < 50 )" at bounding box center [393, 334] width 163 height 14
click at [383, 338] on span "if ( n < 50 )" at bounding box center [362, 334] width 99 height 14
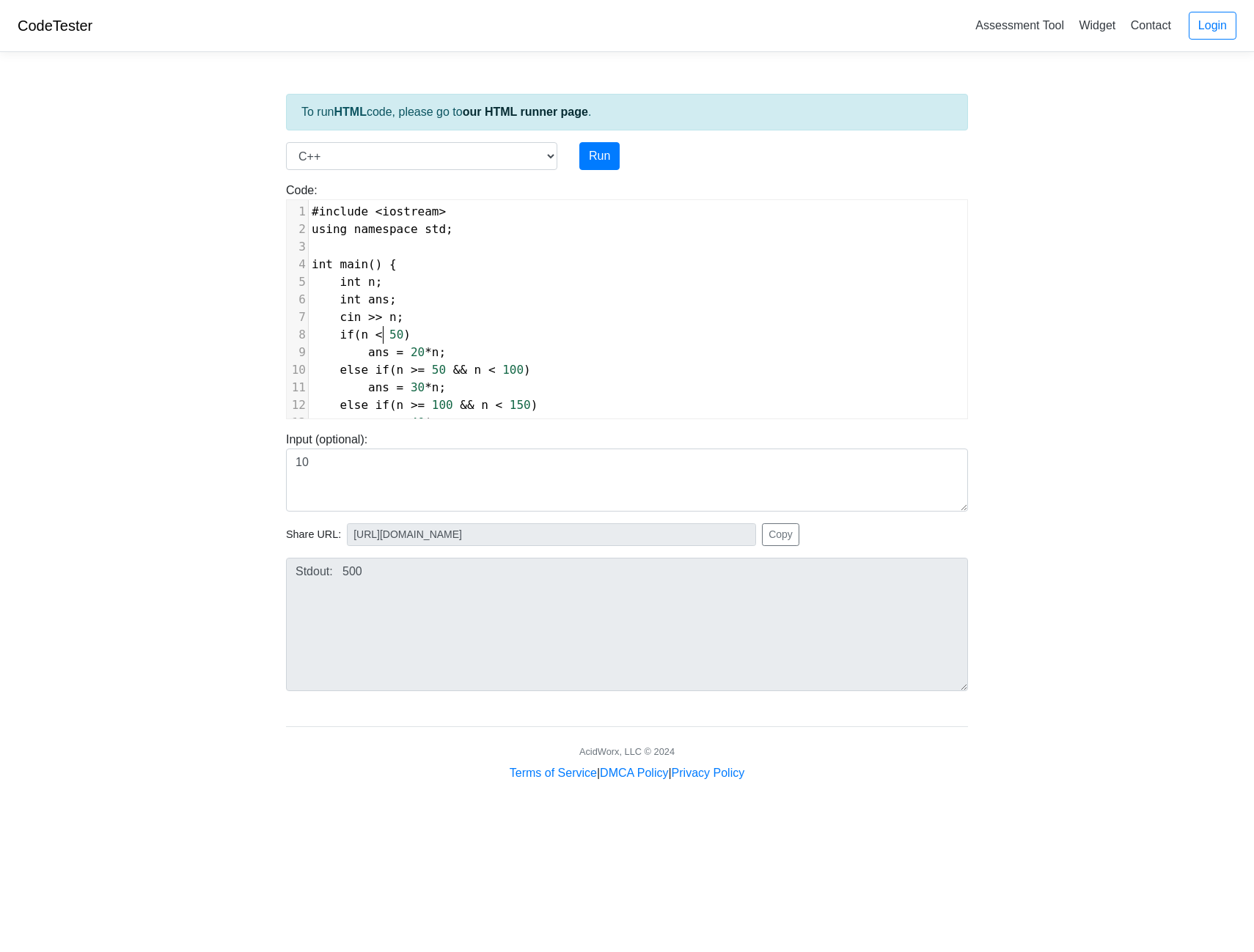
type textarea "="
click at [488, 371] on span "<" at bounding box center [492, 370] width 7 height 14
type textarea "="
type textarea "n >= 50 &&"
drag, startPoint x: 465, startPoint y: 370, endPoint x: 396, endPoint y: 370, distance: 69.0
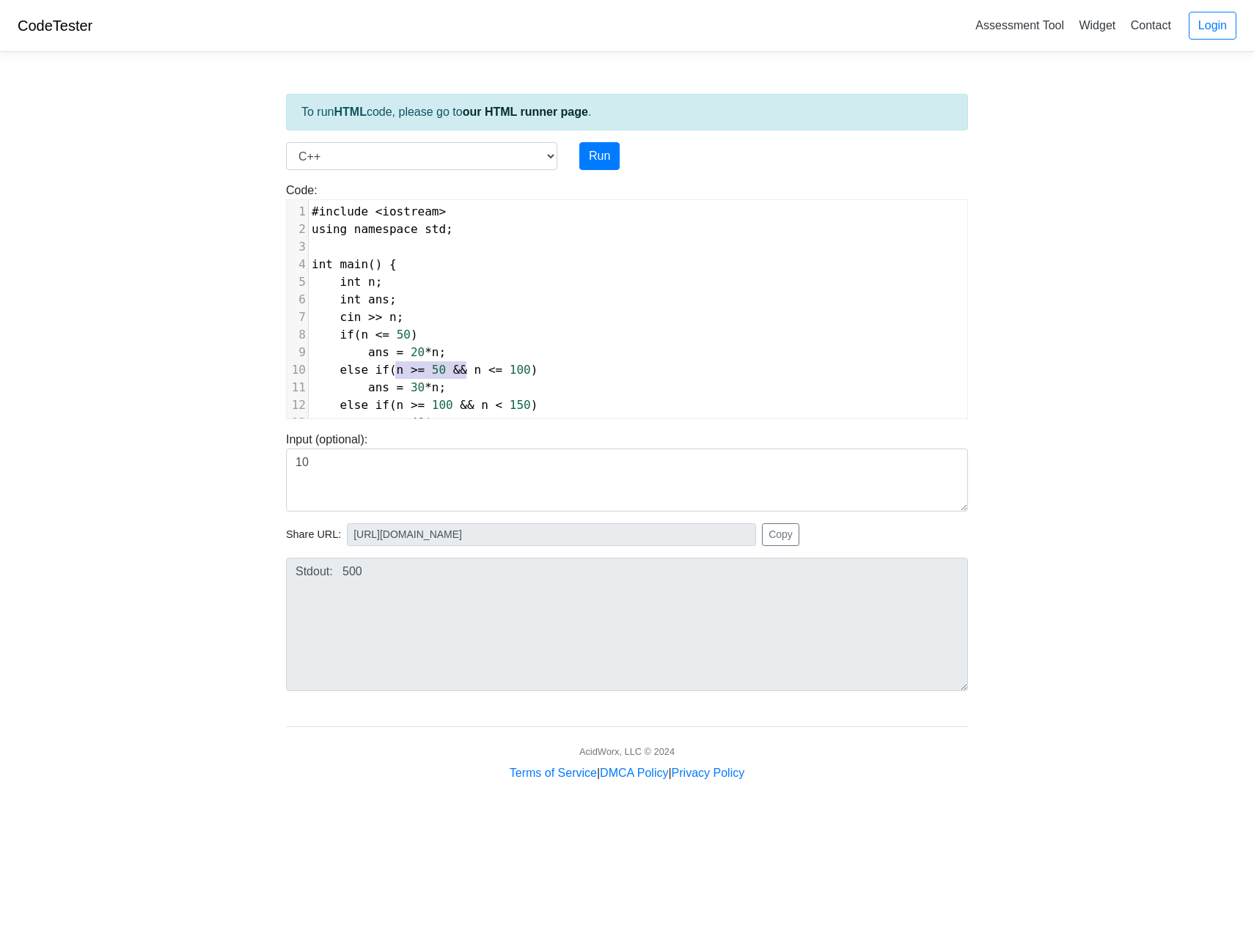
click at [396, 370] on span "else if ( n >= 50 && n <= 100 )" at bounding box center [425, 370] width 226 height 14
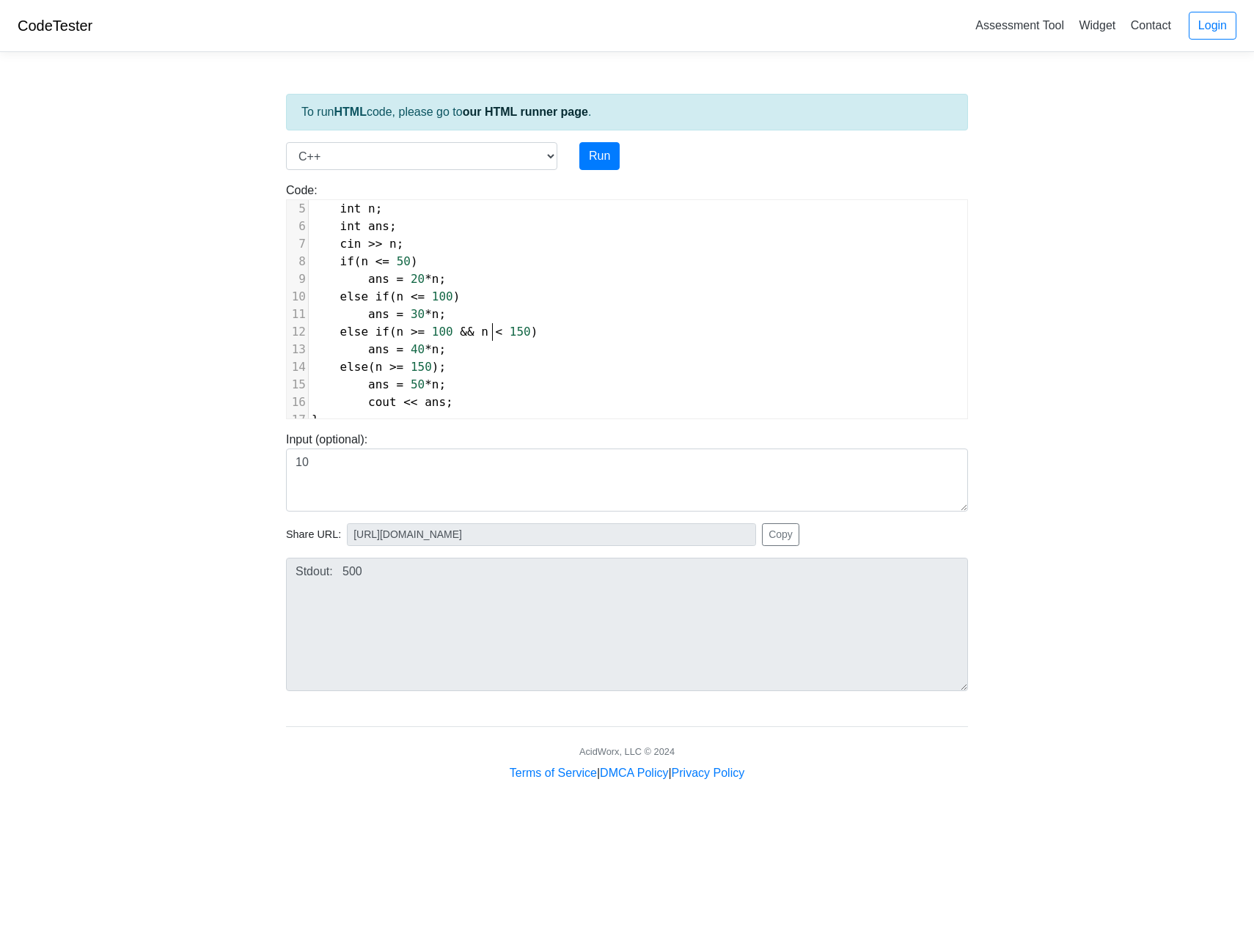
click at [495, 333] on span "else if ( n >= 100 && n < 150 )" at bounding box center [425, 331] width 226 height 14
type textarea "="
type textarea "n >= 100 && n"
type textarea "n"
type textarea "="
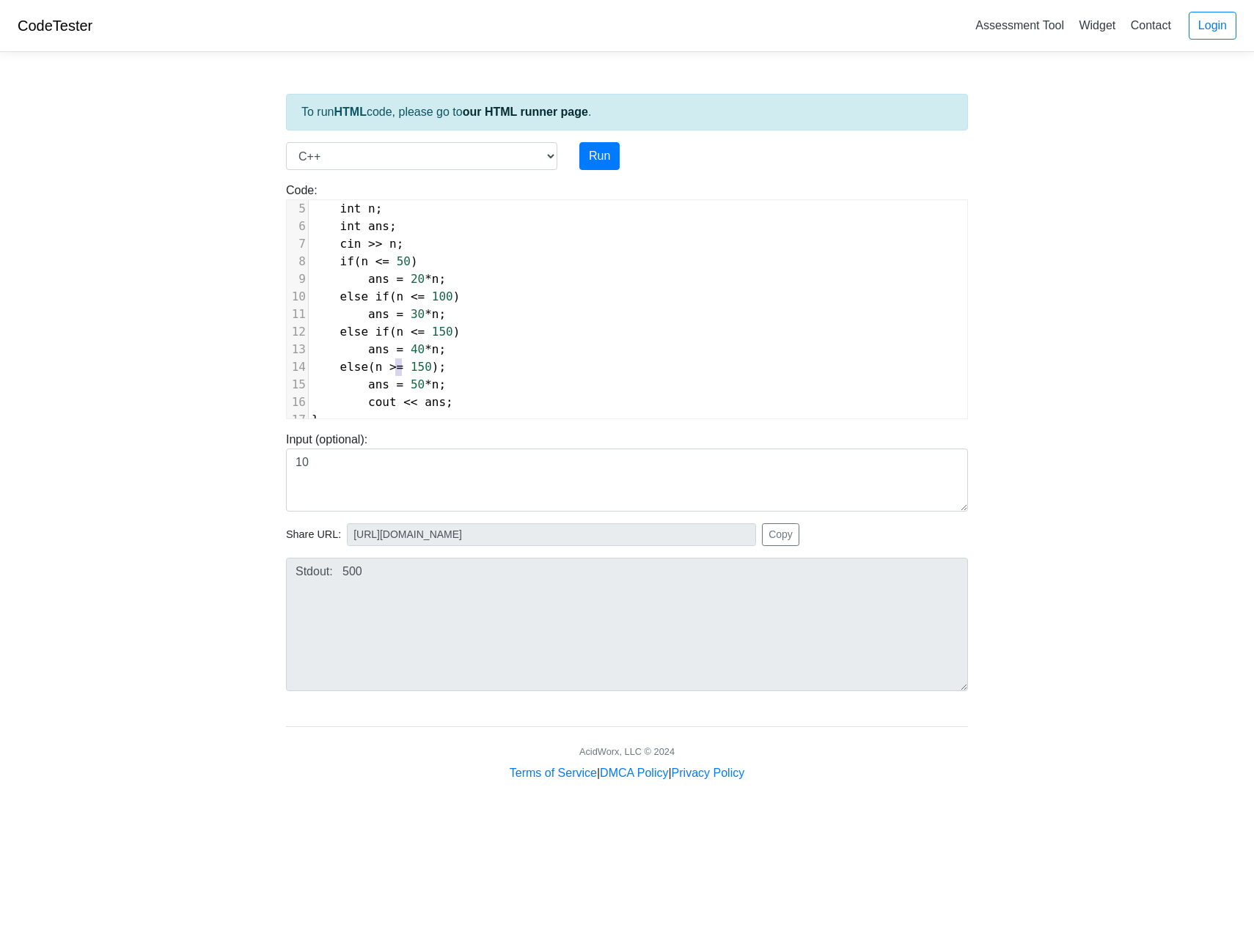
click at [395, 369] on span "else ( n >= 150 );" at bounding box center [379, 366] width 134 height 14
click at [601, 158] on button "Run" at bounding box center [600, 156] width 41 height 28
type input "https://codetester.io/runner?s=dYWNG2Y9l5"
type textarea "Stdout: 500"
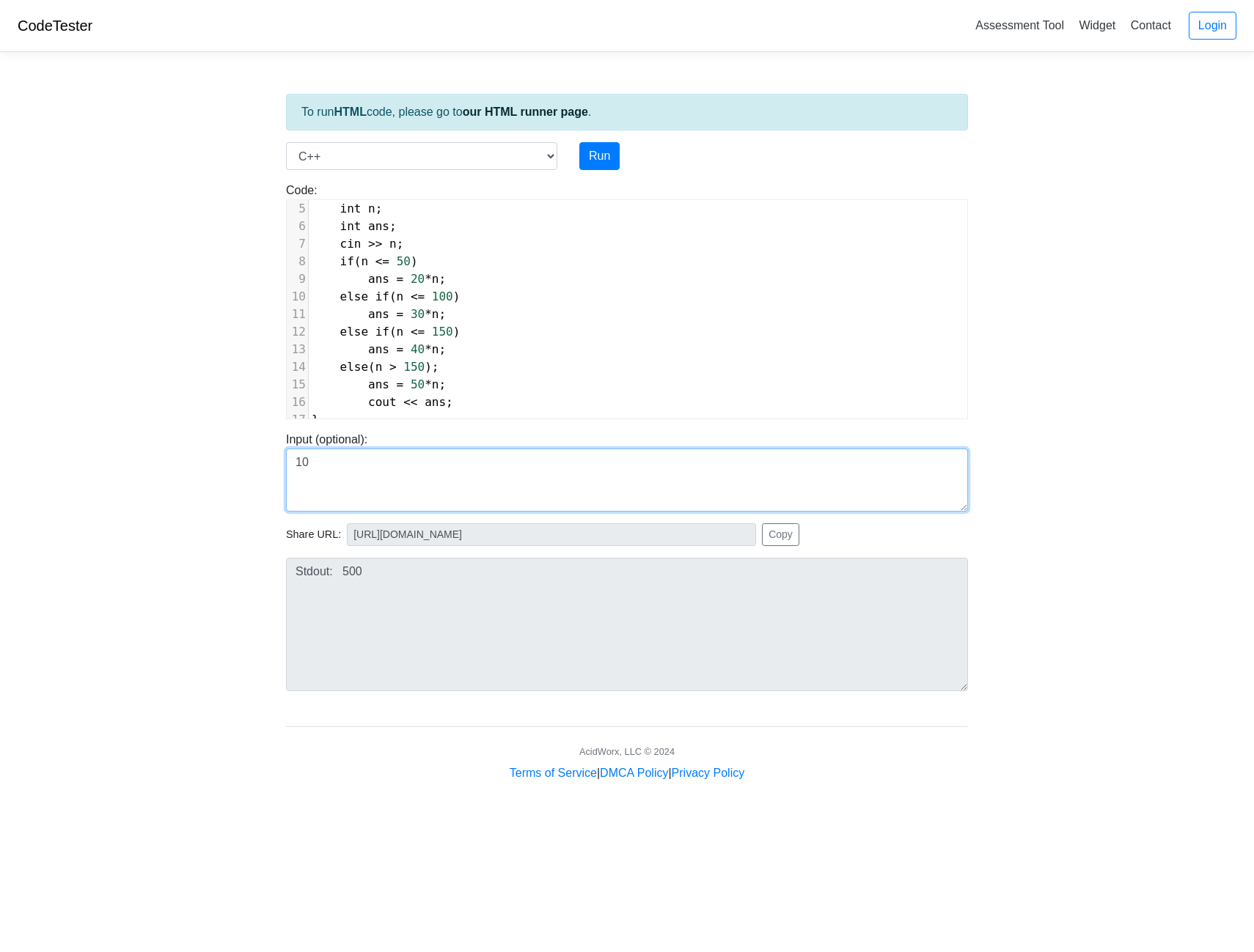
click at [543, 494] on textarea "10" at bounding box center [627, 480] width 682 height 63
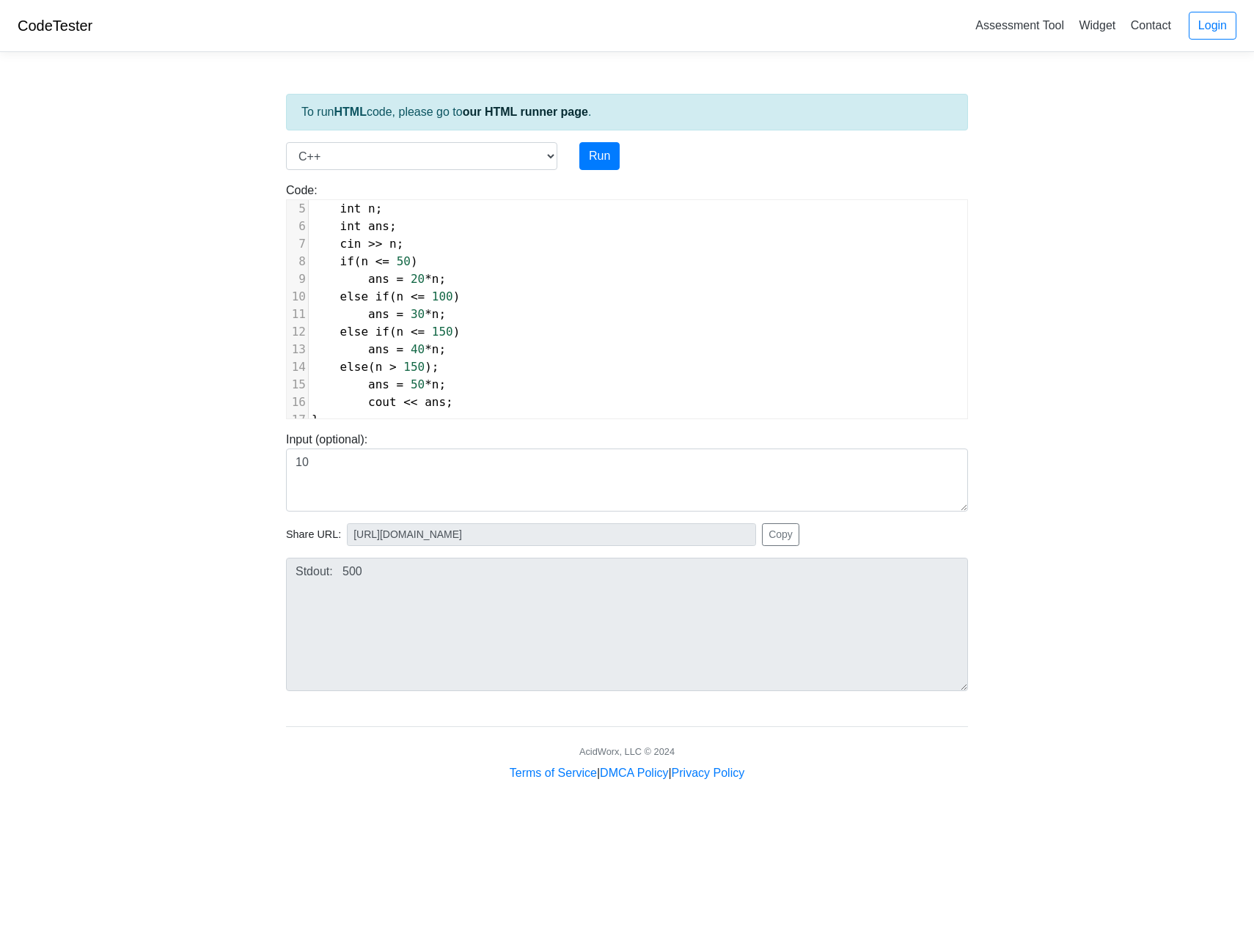
click at [384, 225] on span "int ans ;" at bounding box center [354, 226] width 85 height 14
type textarea "=0"
click at [605, 162] on button "Run" at bounding box center [600, 156] width 41 height 28
type input "https://codetester.io/runner?s=koW19KGqWR"
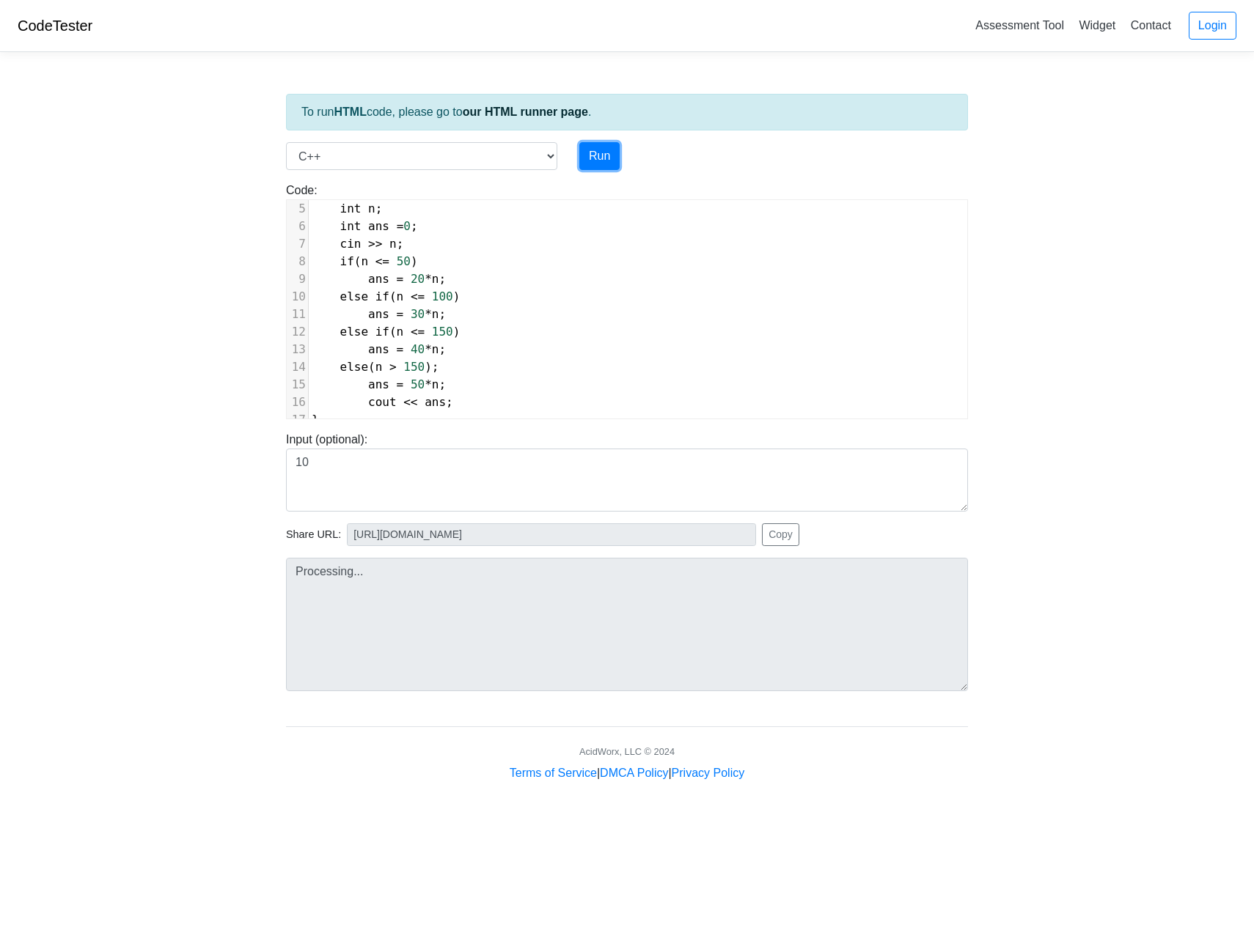
type textarea "Stdout: 500"
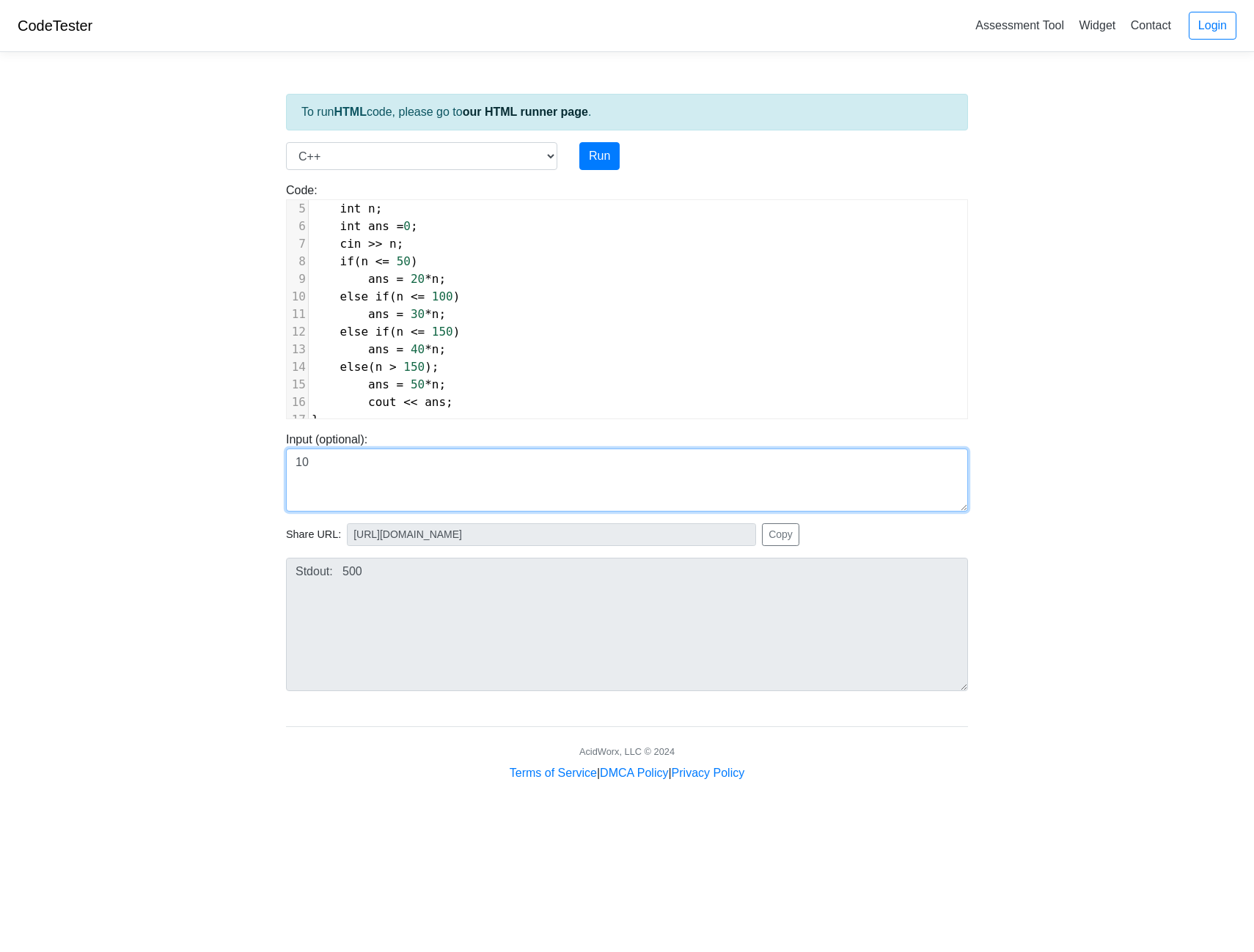
click at [462, 470] on textarea "10" at bounding box center [627, 480] width 682 height 63
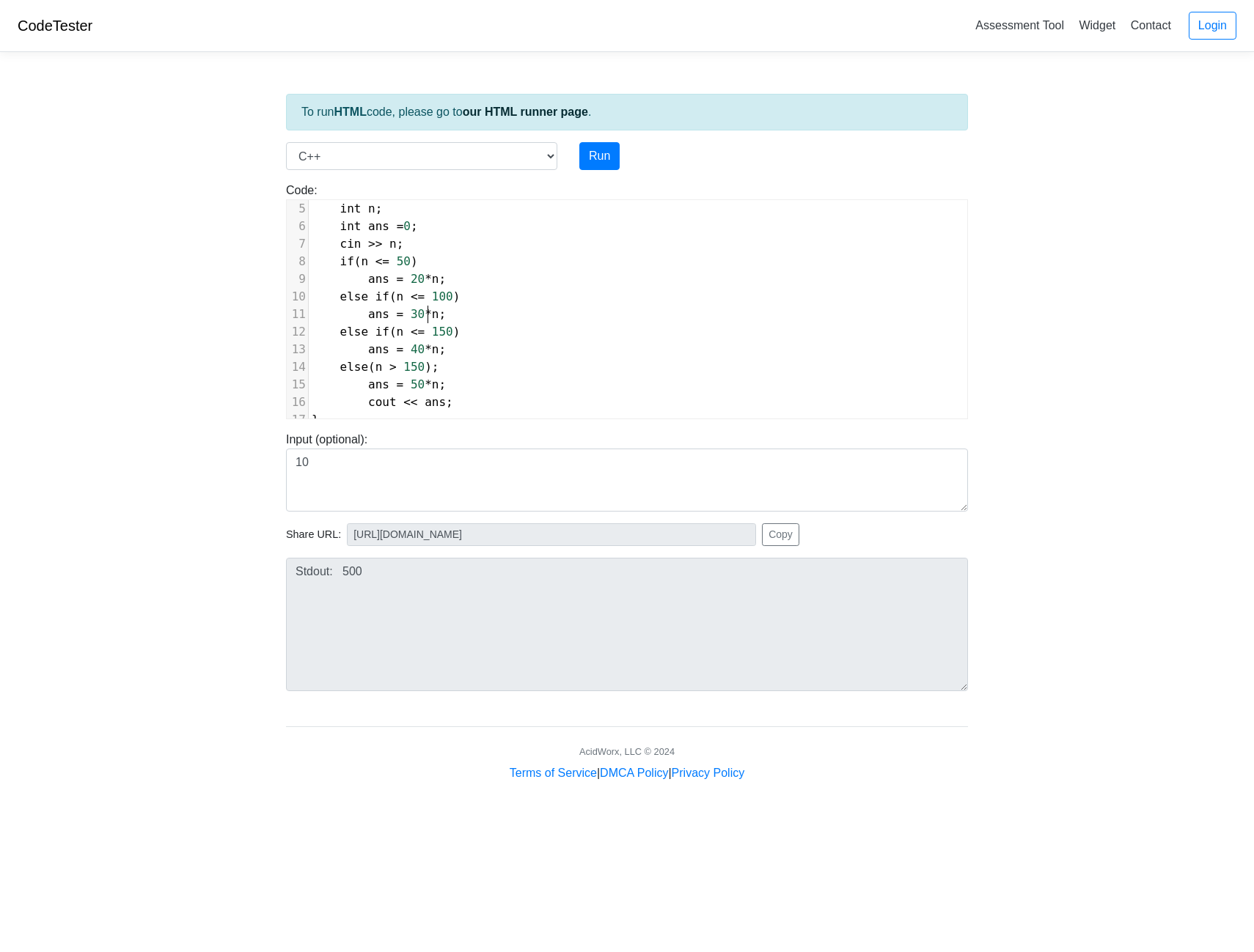
click at [427, 318] on span "ans = 30 * n ;" at bounding box center [379, 314] width 134 height 14
type textarea "50 *"
type textarea "*20 +"
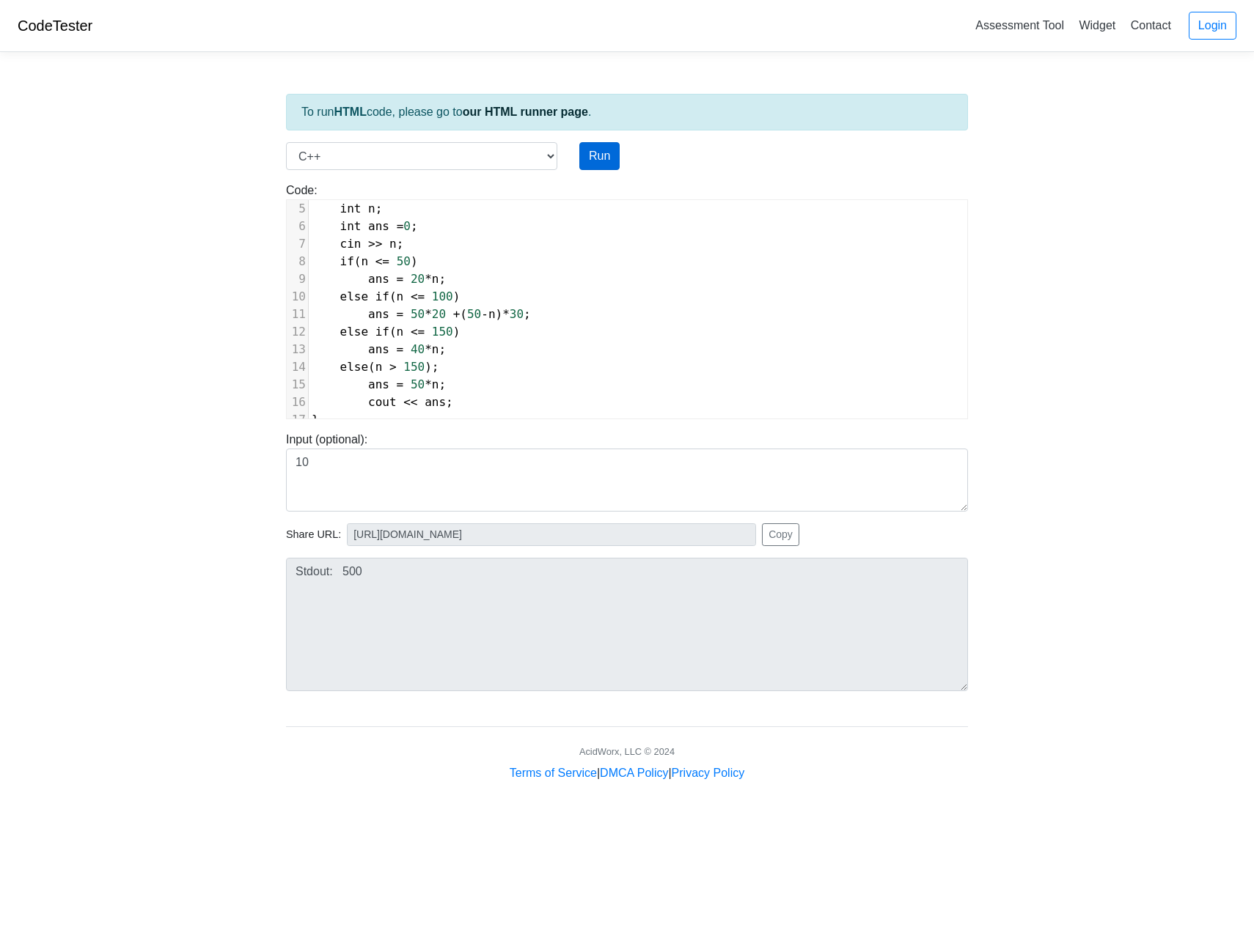
type textarea "(50-n)*30"
click at [605, 160] on button "Run" at bounding box center [600, 156] width 41 height 28
type input "https://codetester.io/runner?s=j2XjV8QeXy"
type textarea "Stdout: 500"
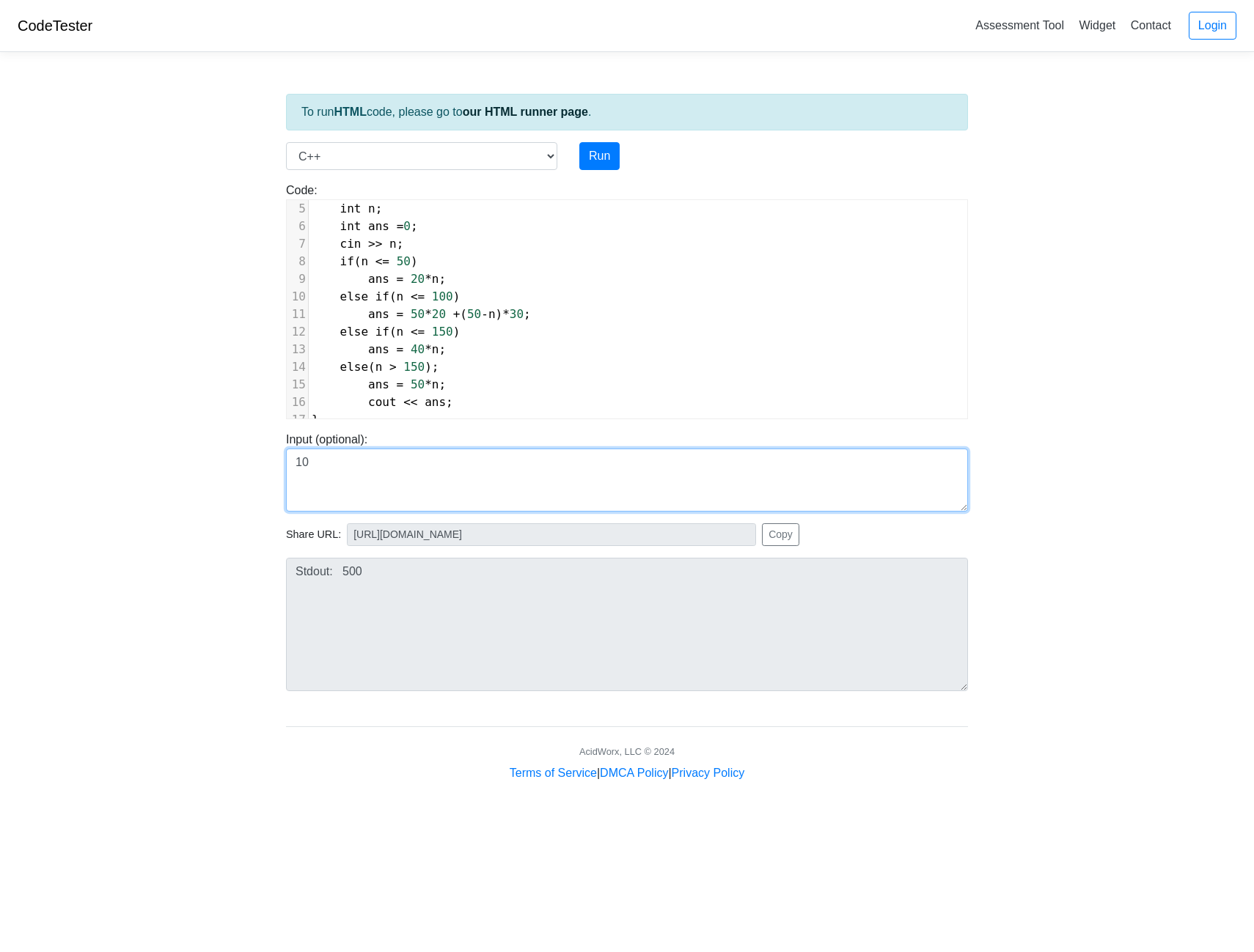
drag, startPoint x: 421, startPoint y: 474, endPoint x: 371, endPoint y: 460, distance: 51.9
click at [241, 453] on body "CodeTester Assessment Tool Widget Contact Login To run HTML code, please go to …" at bounding box center [627, 391] width 1254 height 782
type textarea "50"
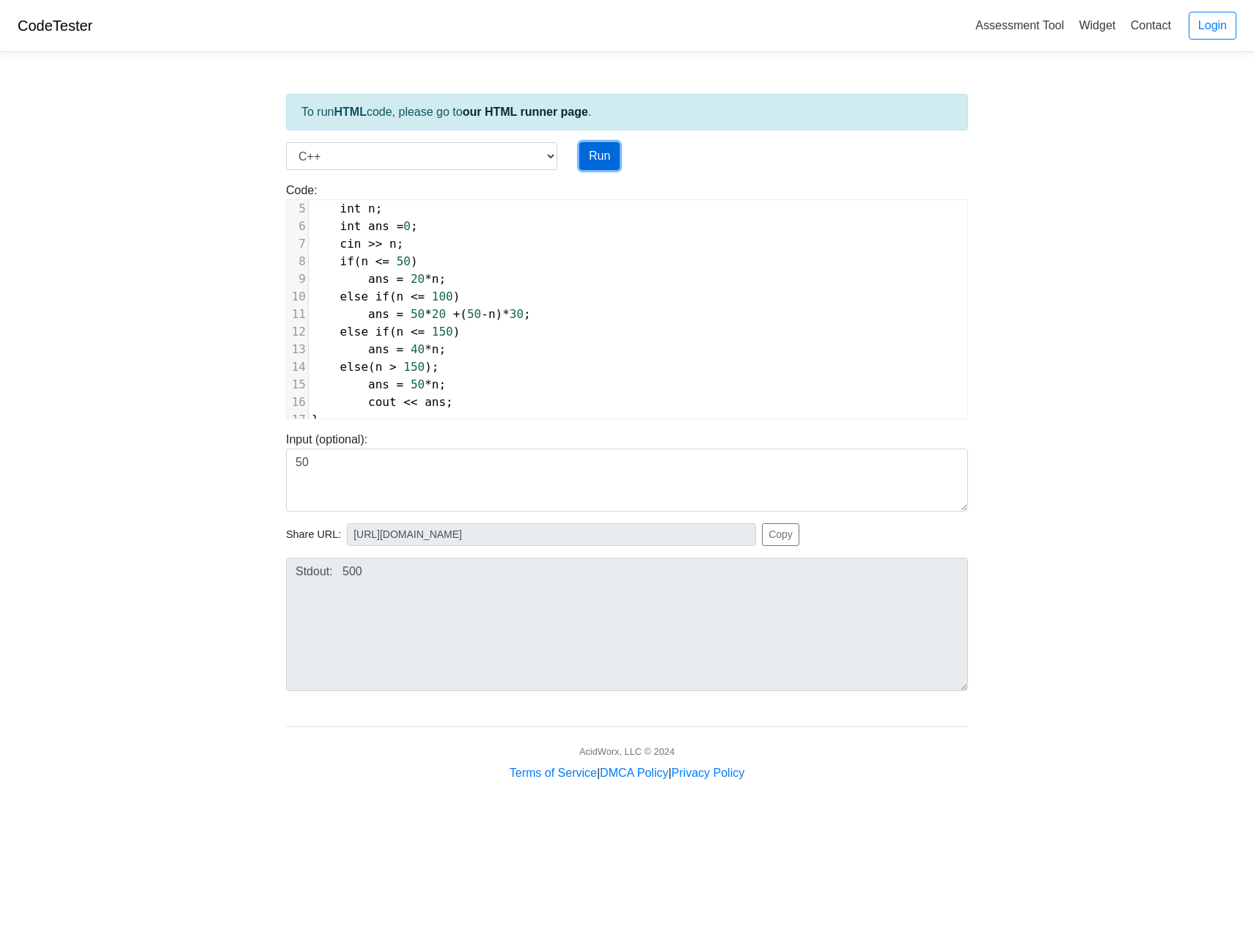
click at [605, 144] on button "Run" at bounding box center [600, 156] width 41 height 28
type input "https://codetester.io/runner?s=aPz2eGOqXj"
type textarea "Stdout: 2500"
click at [372, 357] on span "else ( n > 150 );" at bounding box center [375, 364] width 128 height 14
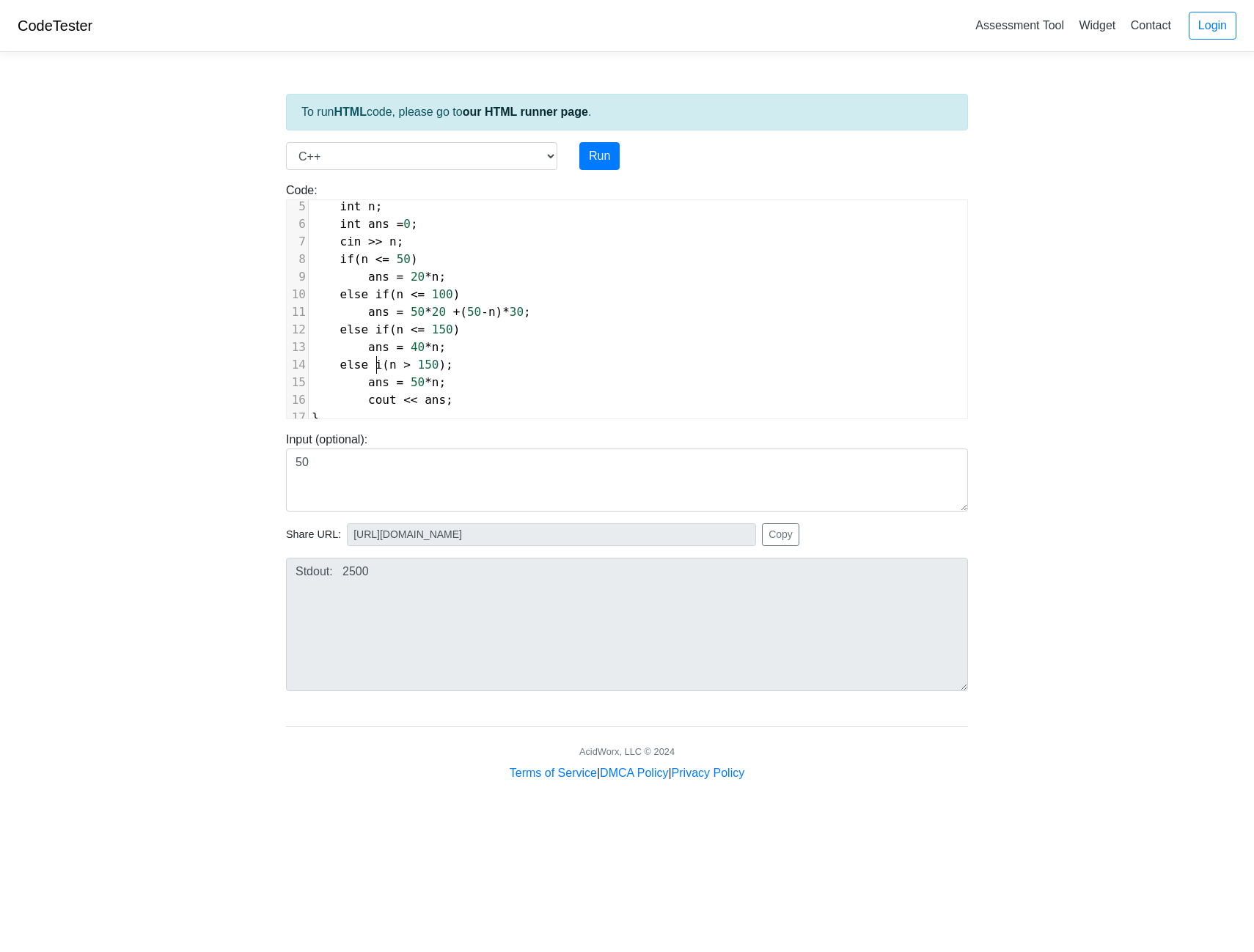
type textarea "if"
click at [485, 357] on pre "else if ( n > 150 );" at bounding box center [638, 366] width 658 height 18
click at [610, 153] on button "Run" at bounding box center [600, 156] width 41 height 28
type input "https://codetester.io/runner?s=DdWM0jDQzo"
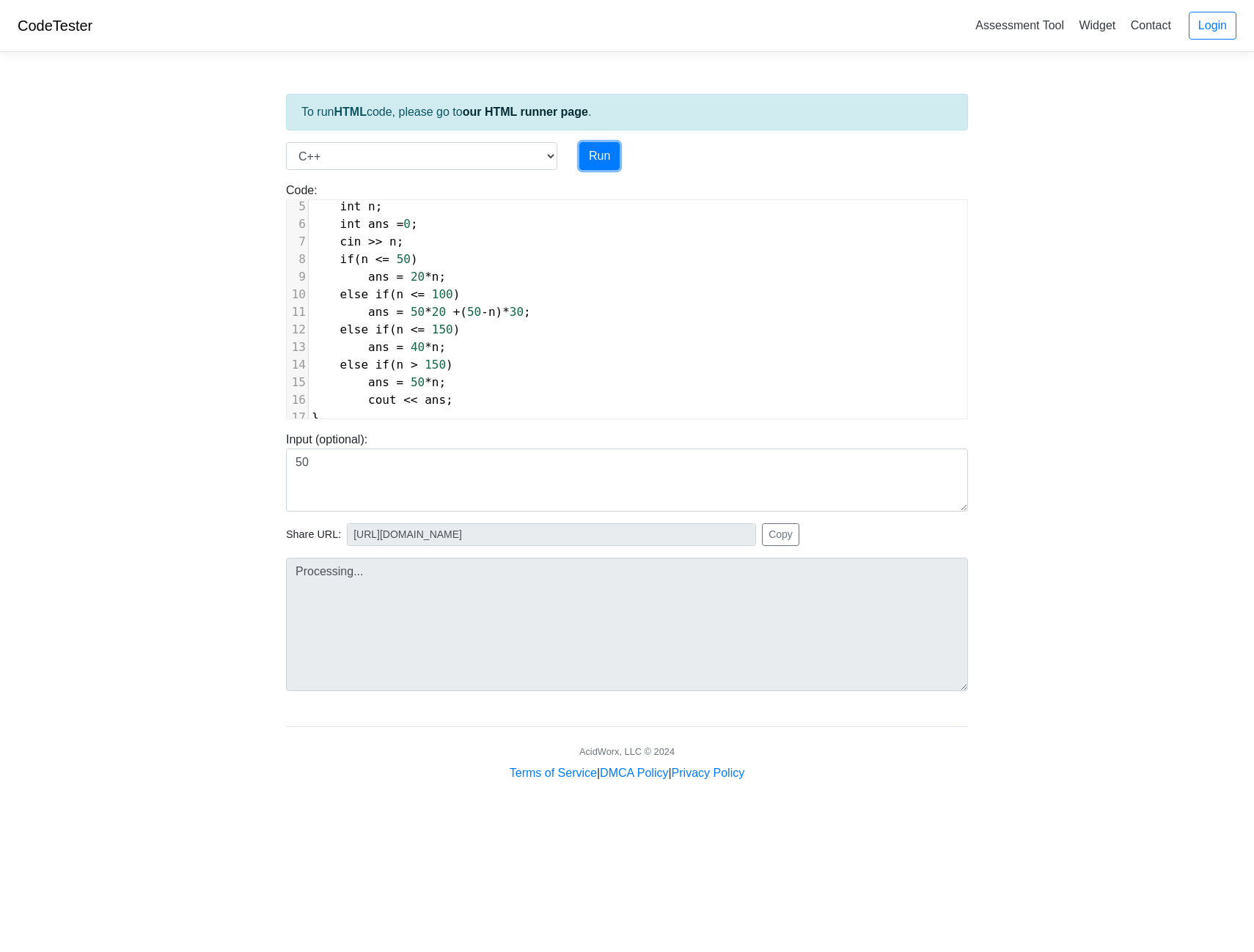
type textarea "Stdout: 1000"
type textarea "50*20 + (50-n)*30"
drag, startPoint x: 401, startPoint y: 302, endPoint x: 512, endPoint y: 303, distance: 111.0
click at [512, 305] on span "ans = 50 * 20 + ( 50 - n ) * 30 ;" at bounding box center [422, 311] width 219 height 14
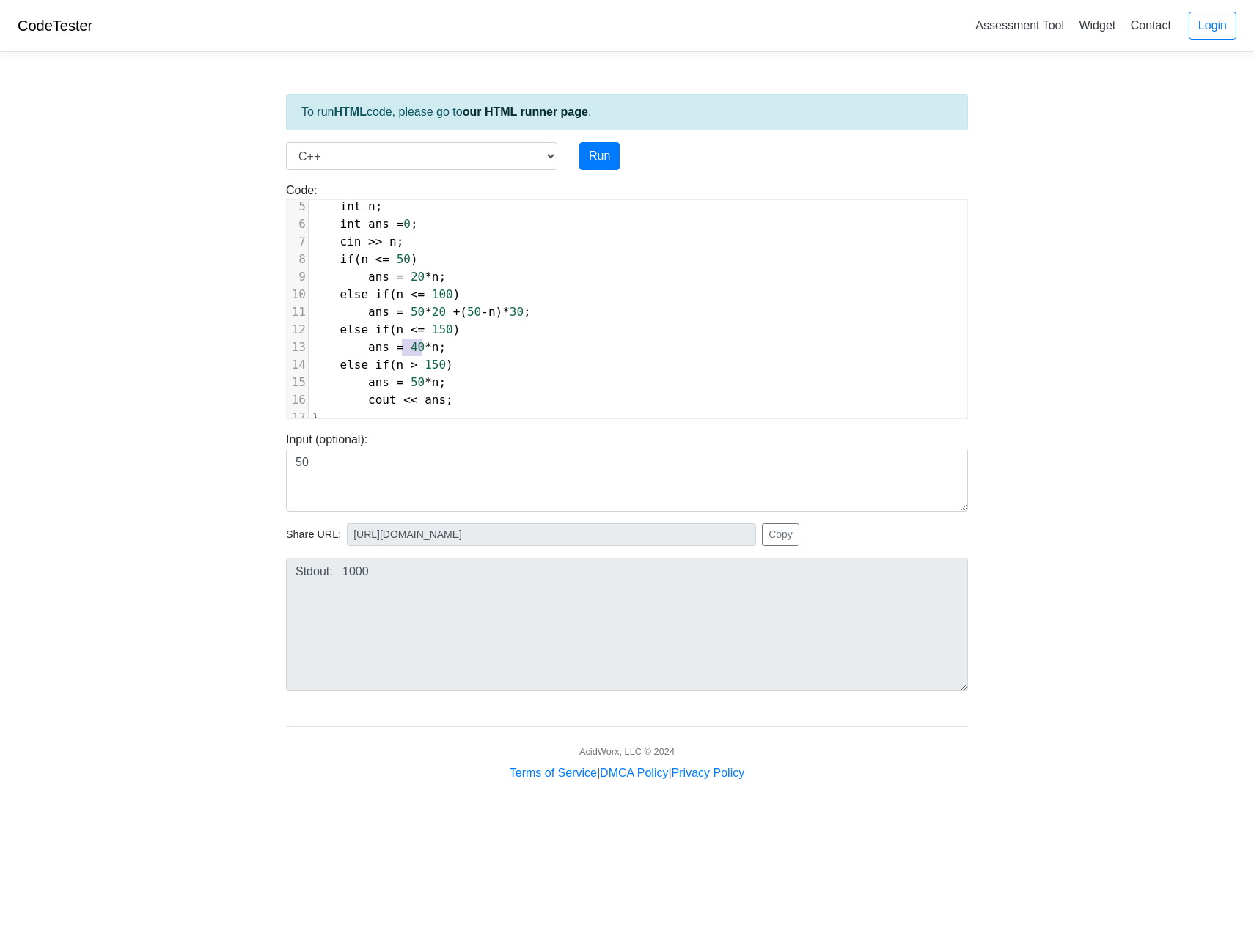
type textarea "40*n"
drag, startPoint x: 401, startPoint y: 335, endPoint x: 425, endPoint y: 338, distance: 24.2
click at [425, 340] on span "ans = 40 * n ;" at bounding box center [379, 347] width 134 height 14
paste textarea
click at [487, 340] on span "ans = 50 * 20 + ( 50 - n ) * 30 ;" at bounding box center [422, 347] width 219 height 14
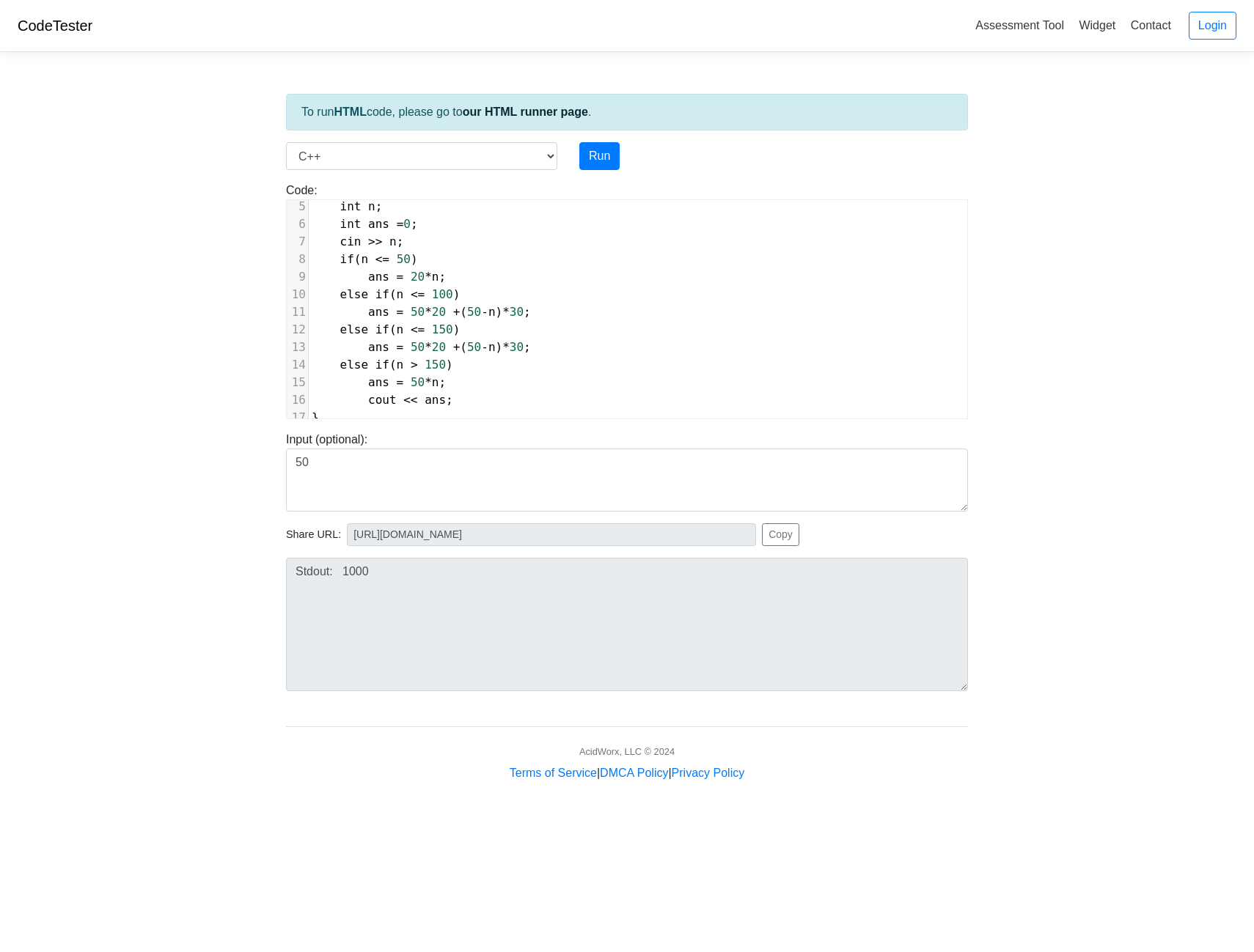
click at [510, 340] on span "30" at bounding box center [516, 347] width 14 height 14
type textarea "4"
type textarea "50*30 +"
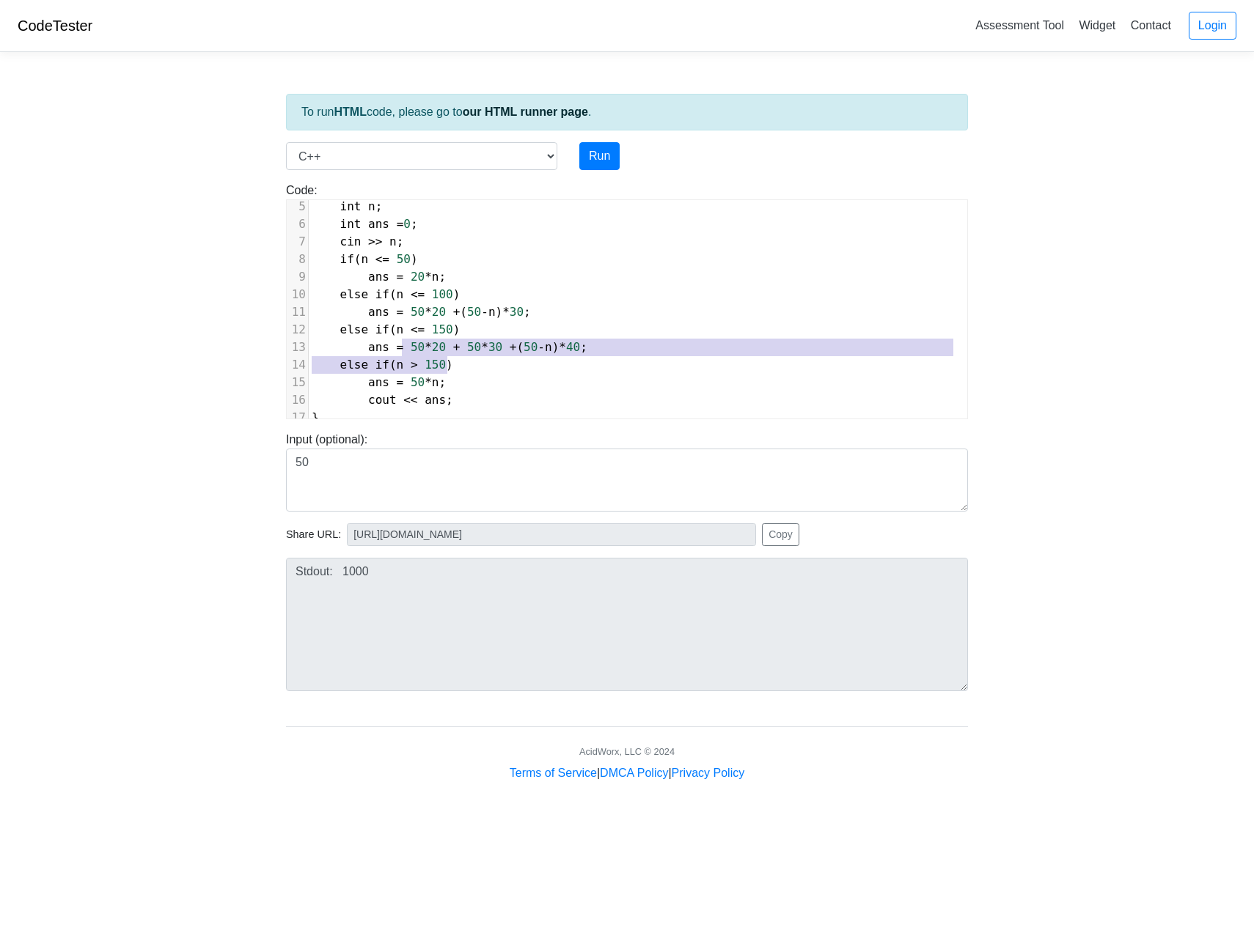
type textarea "50*20 + 50*30 + (50-n)*40"
drag, startPoint x: 400, startPoint y: 336, endPoint x: 566, endPoint y: 338, distance: 166.0
click at [566, 340] on span "ans = 50 * 20 + 50 * 30 + ( 50 - n ) * 40 ;" at bounding box center [449, 347] width 276 height 14
click at [401, 375] on span "ans = 50 * n ;" at bounding box center [379, 382] width 134 height 14
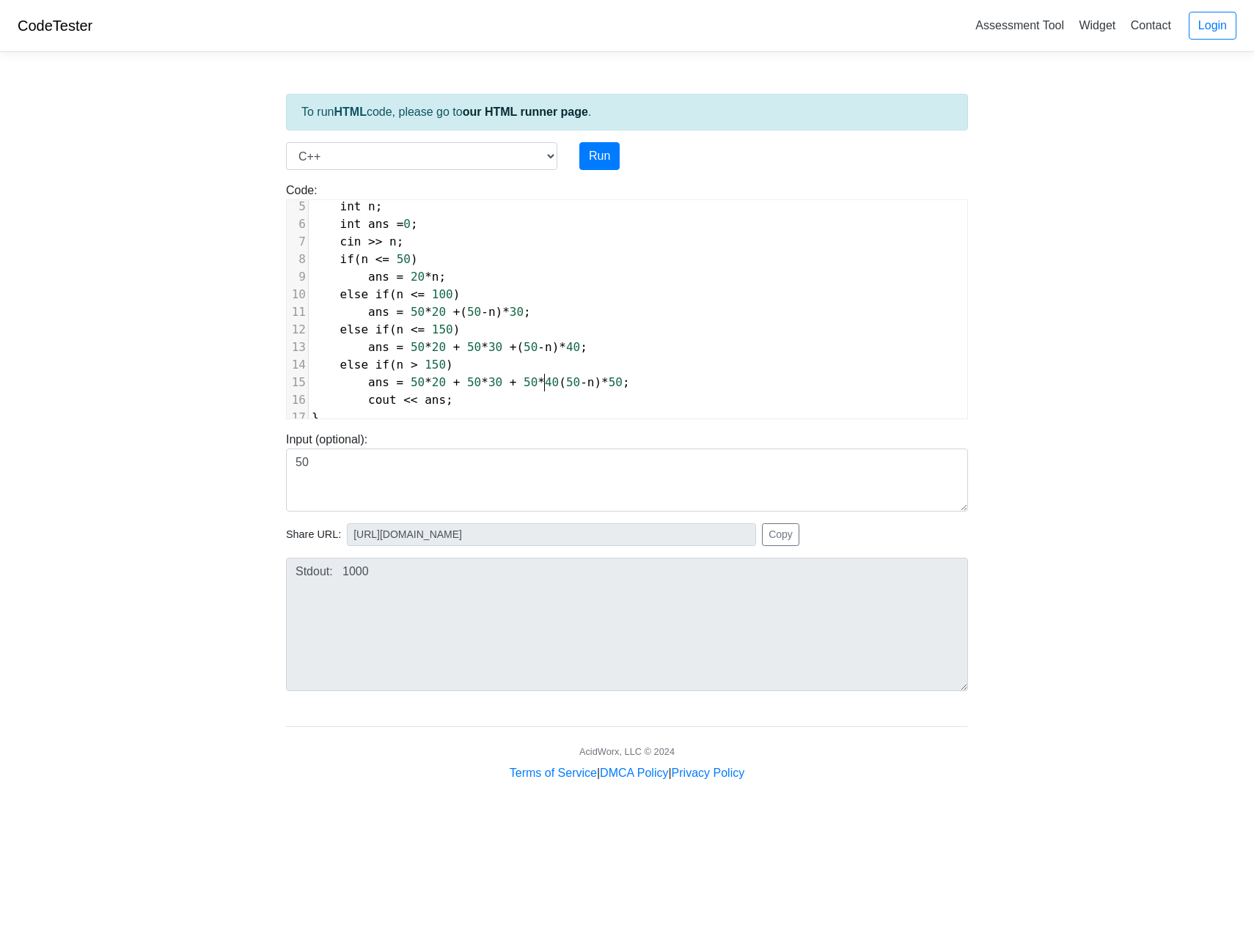
scroll to position [6, 51]
type textarea "50*40 +"
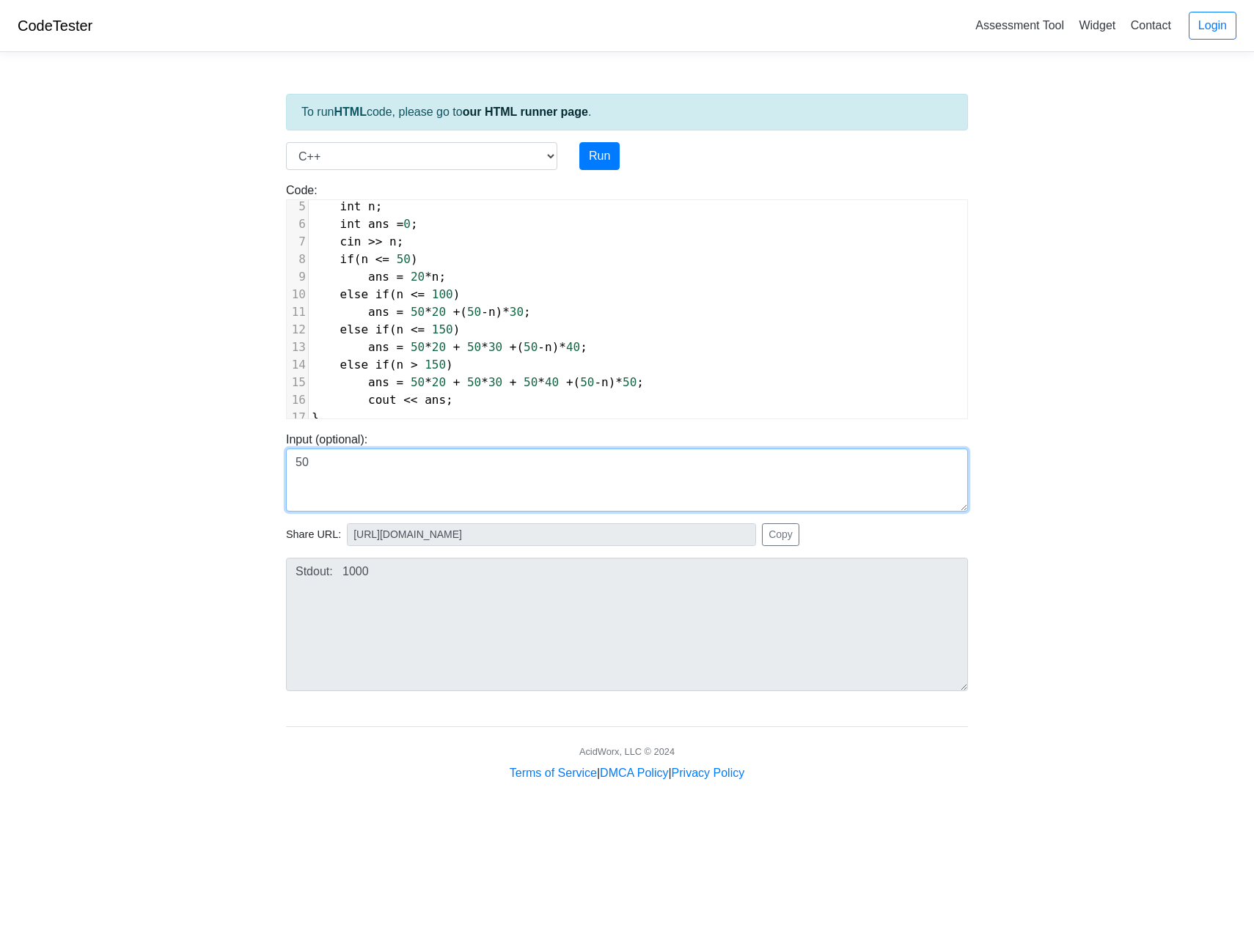
drag, startPoint x: 380, startPoint y: 455, endPoint x: 310, endPoint y: 459, distance: 70.1
click at [310, 458] on textarea "50" at bounding box center [627, 480] width 682 height 63
drag, startPoint x: 343, startPoint y: 467, endPoint x: 279, endPoint y: 467, distance: 64.0
click at [279, 467] on div "Input (optional): 50" at bounding box center [627, 471] width 704 height 80
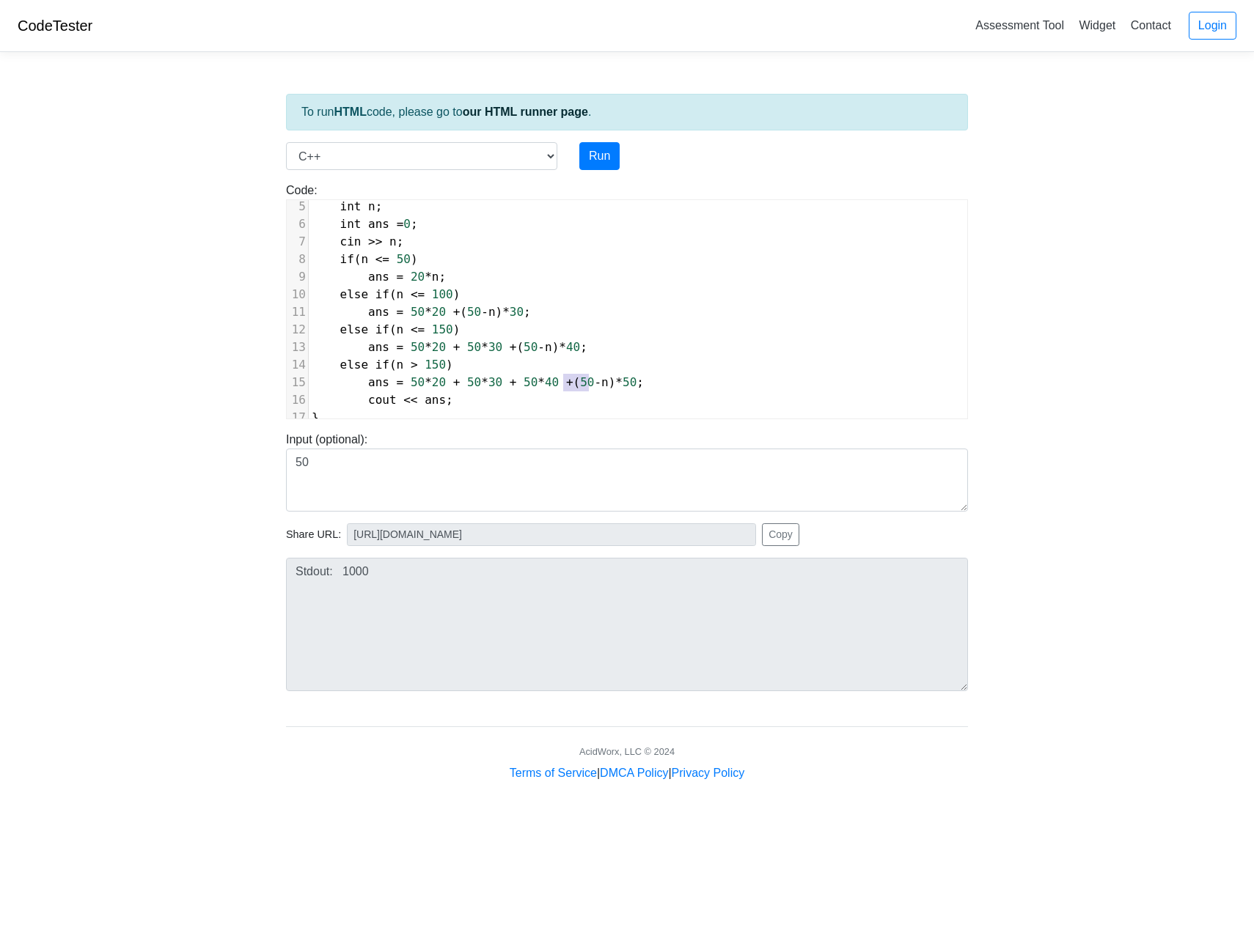
drag, startPoint x: 588, startPoint y: 372, endPoint x: 564, endPoint y: 372, distance: 24.0
click at [564, 375] on span "ans = 50 * 20 + 50 * 30 + 50 * 40 + ( 50 - n ) * 50 ;" at bounding box center [478, 382] width 332 height 14
type textarea "n-150"
drag, startPoint x: 539, startPoint y: 336, endPoint x: 510, endPoint y: 339, distance: 29.2
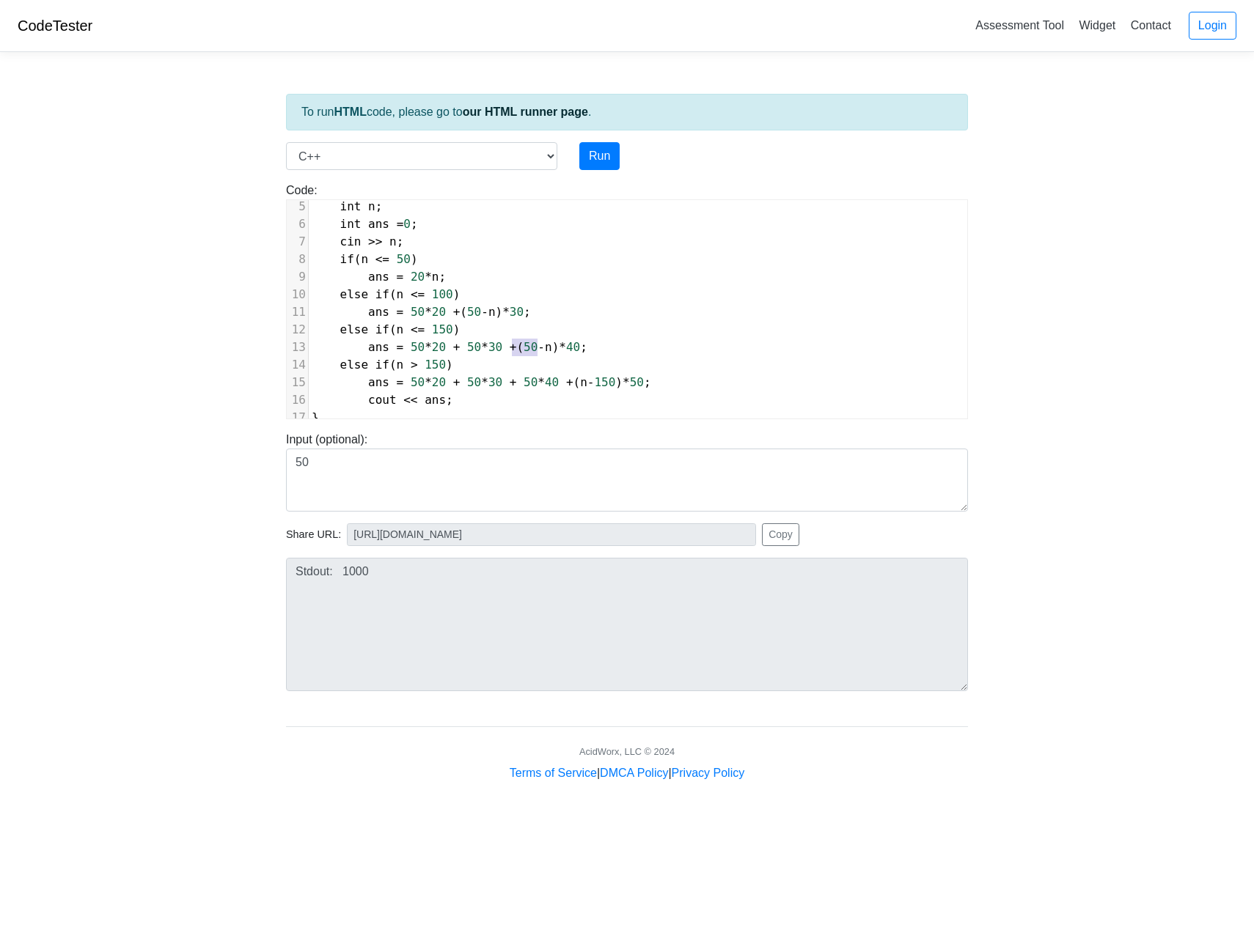
click at [510, 340] on span "ans = 50 * 20 + 50 * 30 + ( 50 - n ) * 40 ;" at bounding box center [449, 347] width 276 height 14
type textarea "n-100"
drag, startPoint x: 486, startPoint y: 302, endPoint x: 459, endPoint y: 301, distance: 27.0
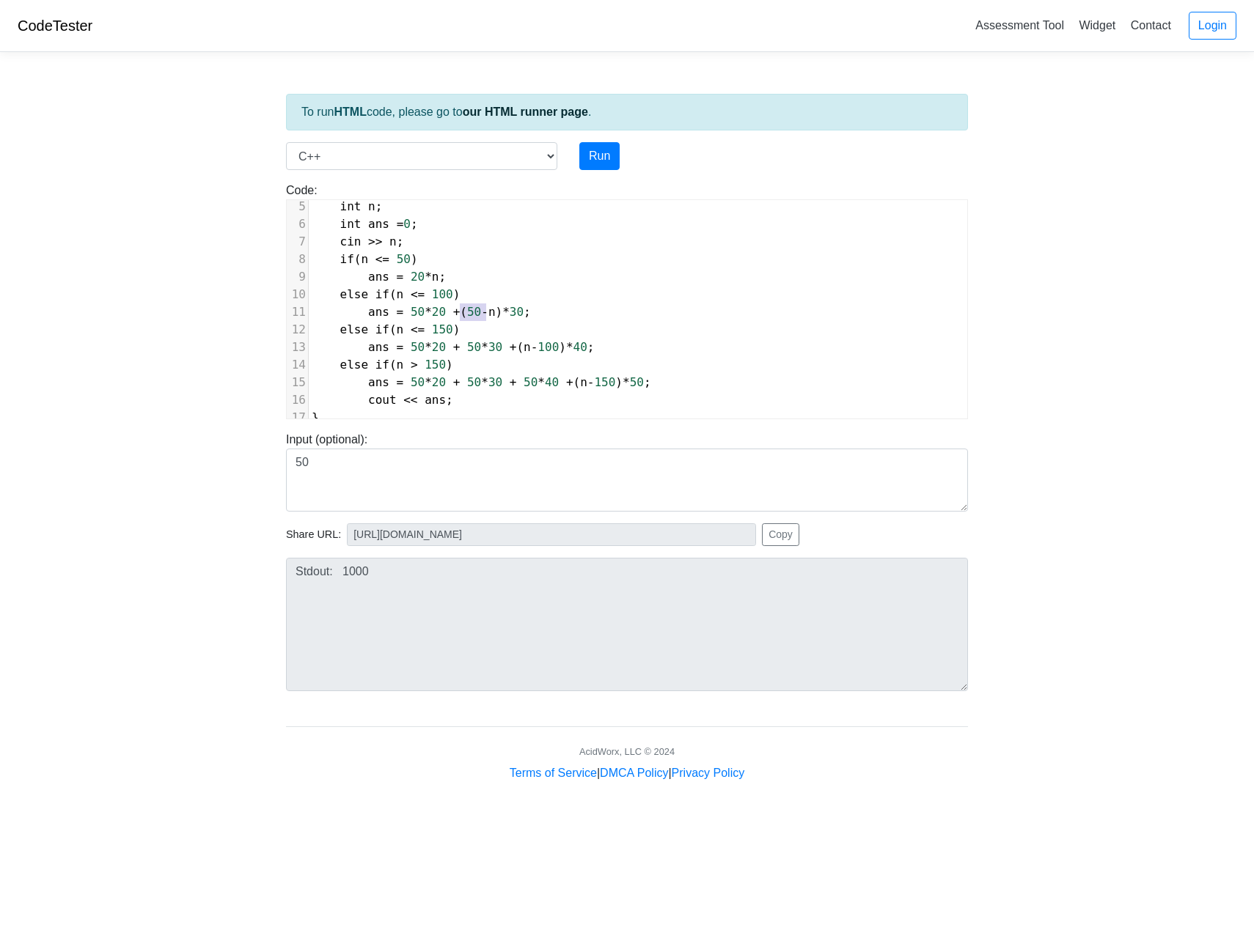
click at [459, 305] on span "ans = 50 * 20 + ( 50 - n ) * 30 ;" at bounding box center [422, 311] width 219 height 14
type textarea "n-50"
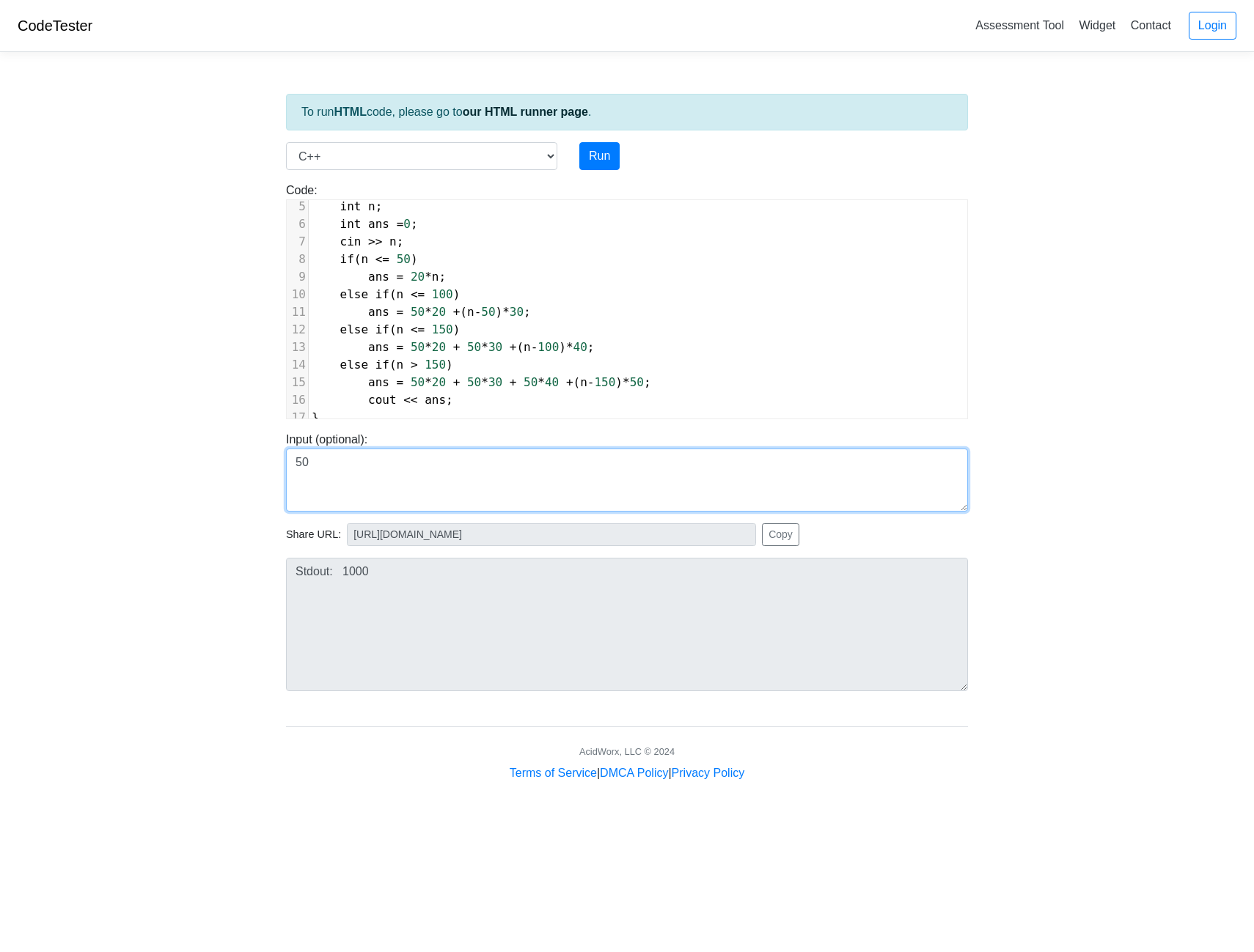
drag, startPoint x: 455, startPoint y: 474, endPoint x: 284, endPoint y: 473, distance: 171.0
click at [284, 473] on div "Input (optional): 50" at bounding box center [627, 471] width 704 height 80
type textarea "250"
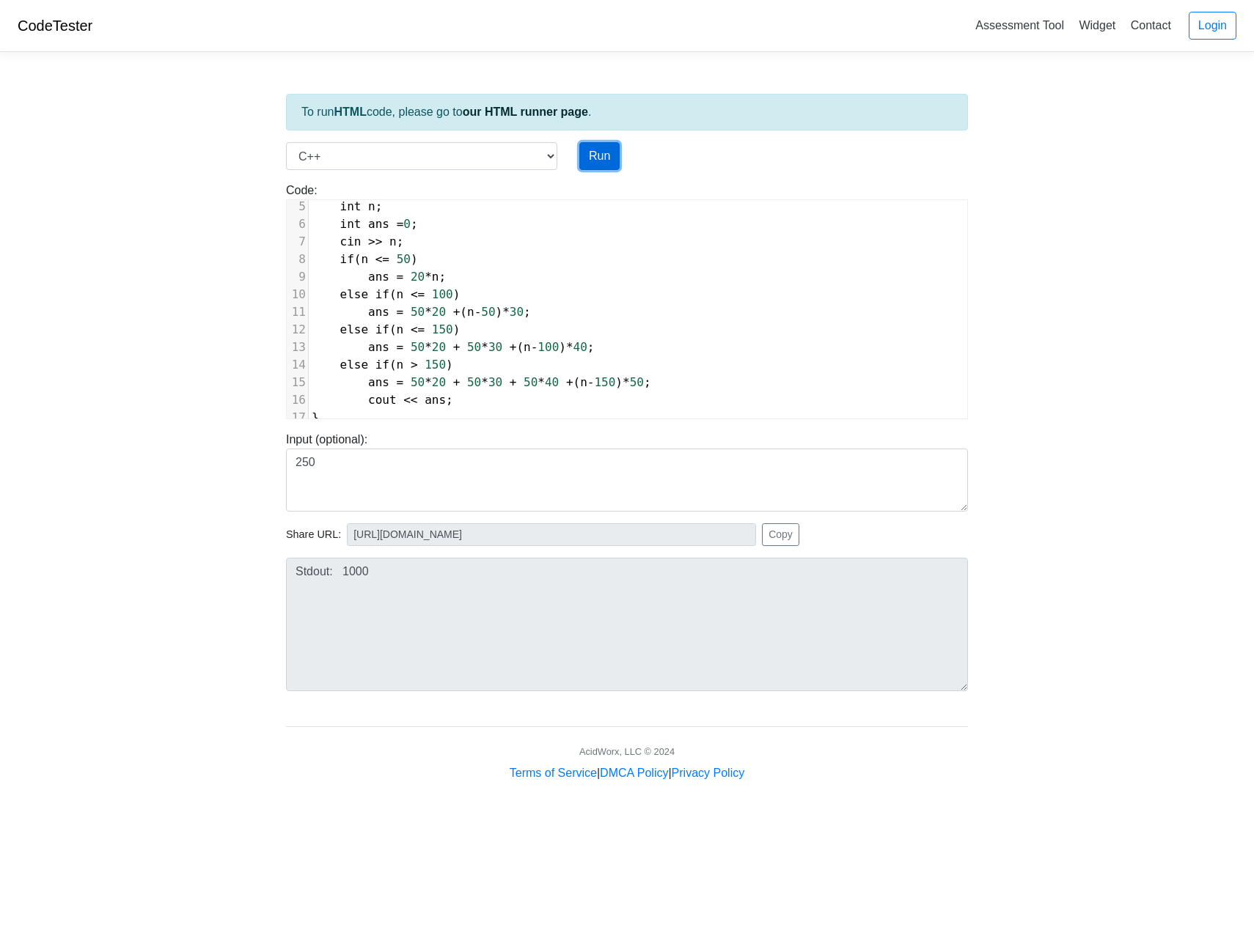
click at [605, 152] on button "Run" at bounding box center [600, 156] width 41 height 28
type input "https://codetester.io/runner?s=ZeX3BOvklv"
type textarea "Stdout: 9500"
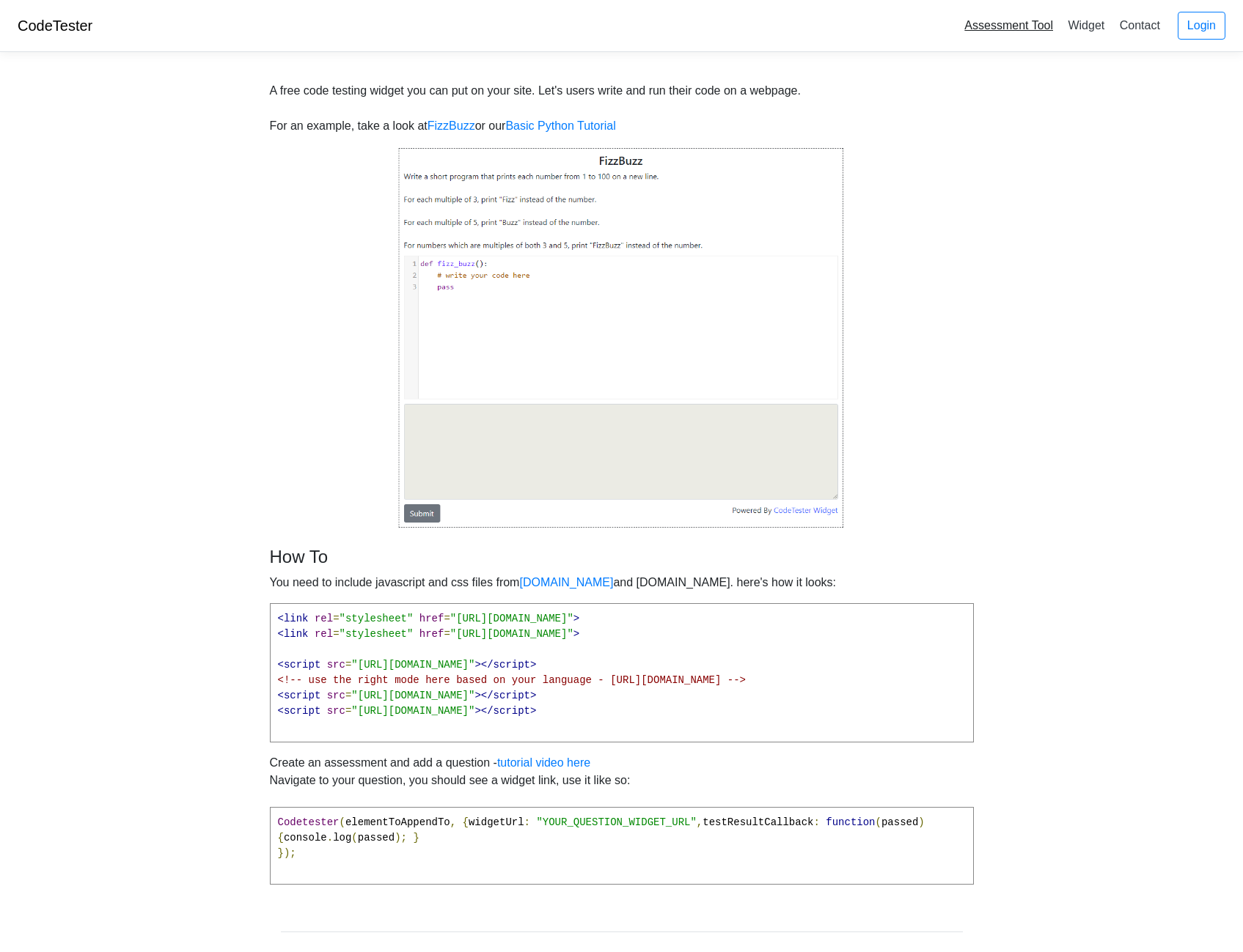
click at [1025, 30] on link "Assessment Tool" at bounding box center [1009, 25] width 101 height 24
